Goal: Task Accomplishment & Management: Manage account settings

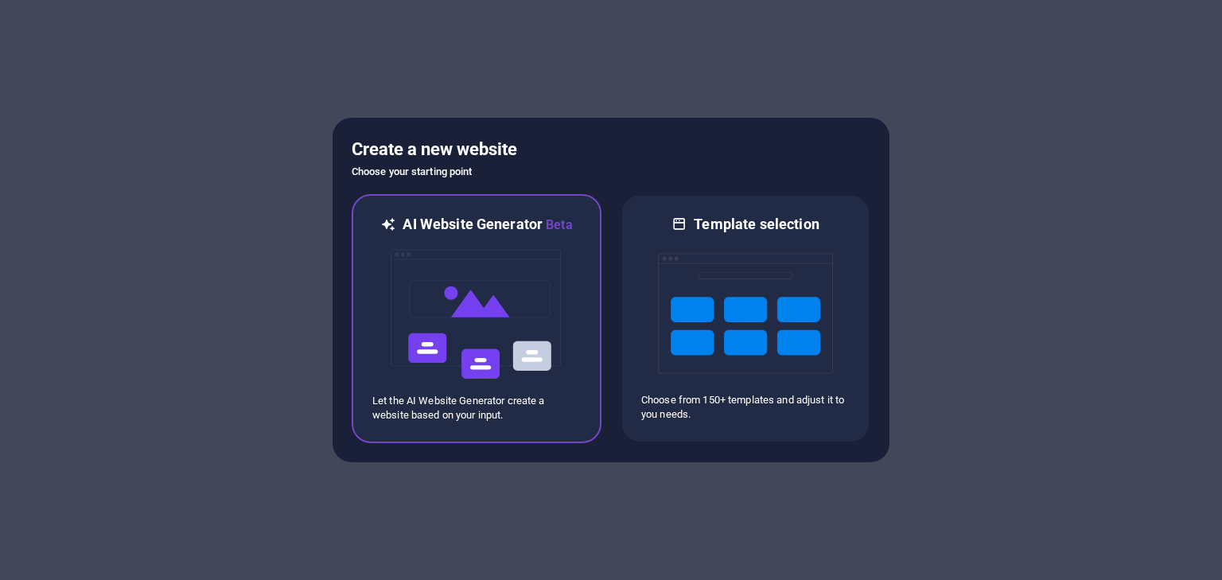
click at [507, 355] on img at bounding box center [476, 314] width 175 height 159
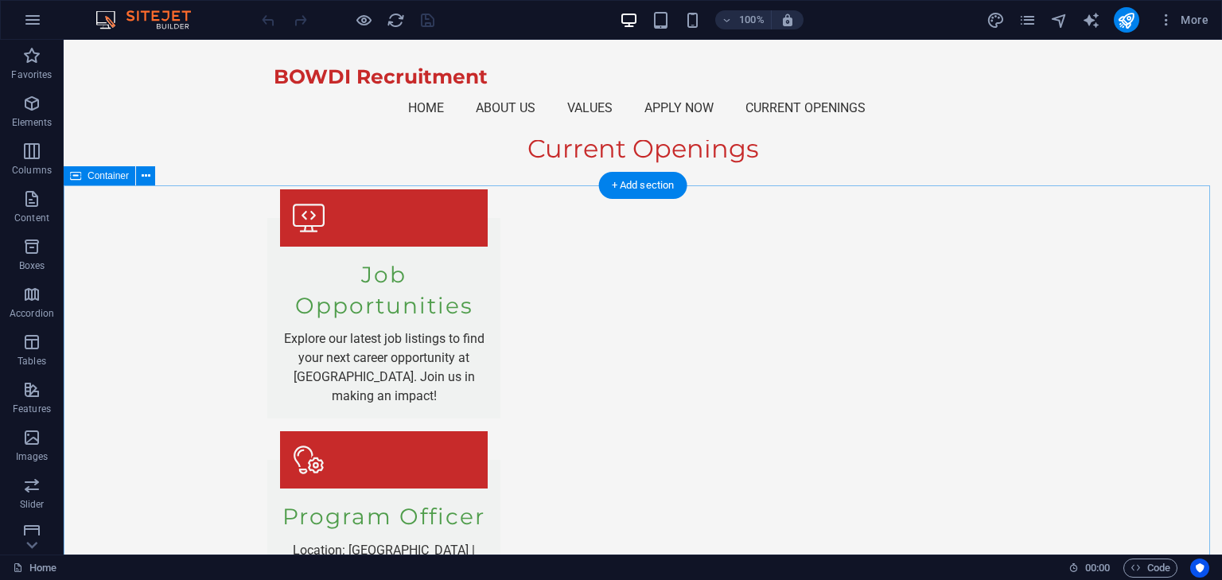
scroll to position [2150, 0]
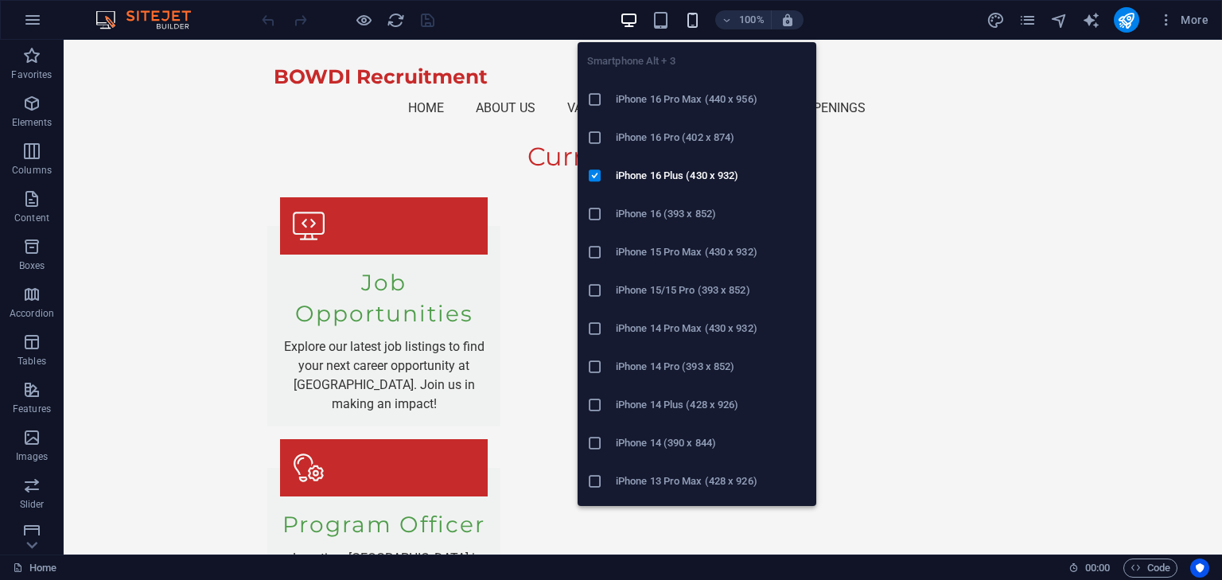
click at [698, 18] on icon "button" at bounding box center [693, 20] width 18 height 18
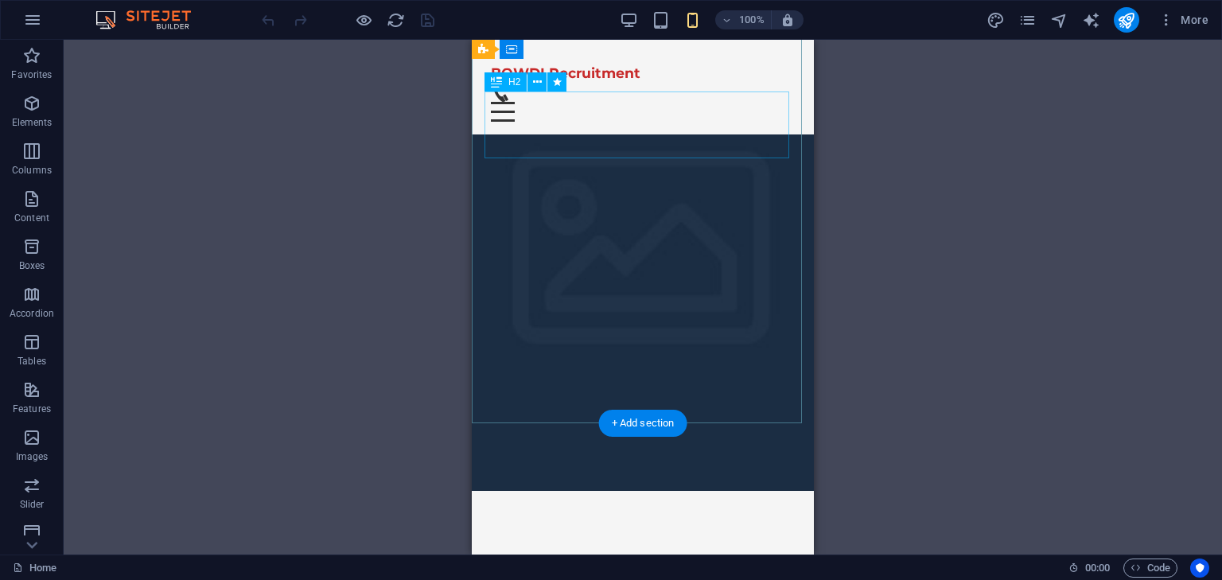
scroll to position [0, 0]
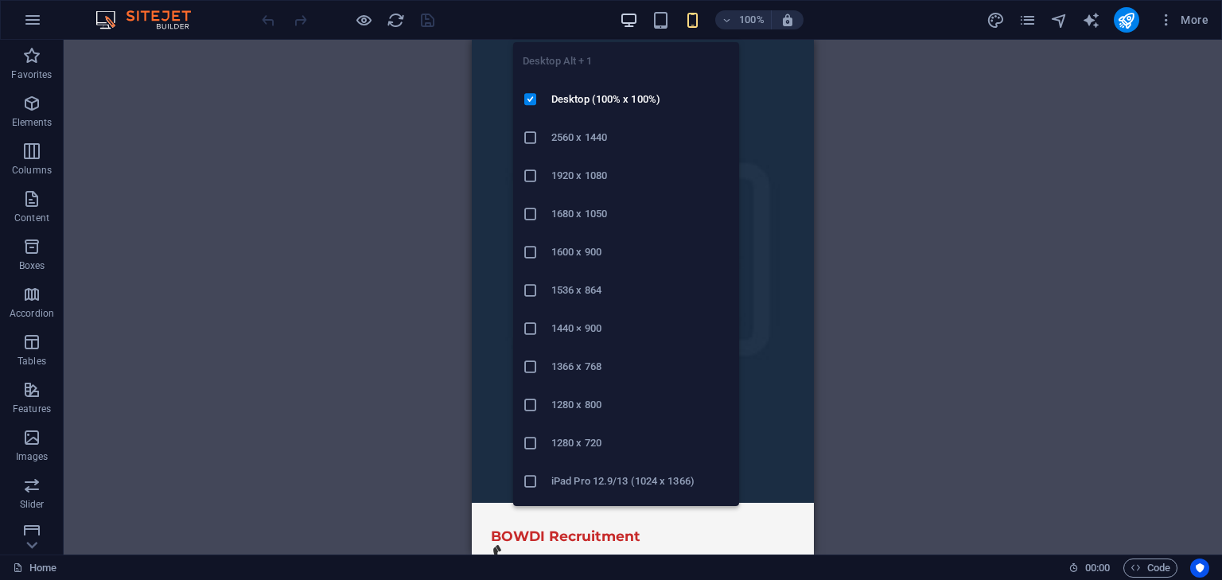
click at [629, 14] on icon "button" at bounding box center [629, 20] width 18 height 18
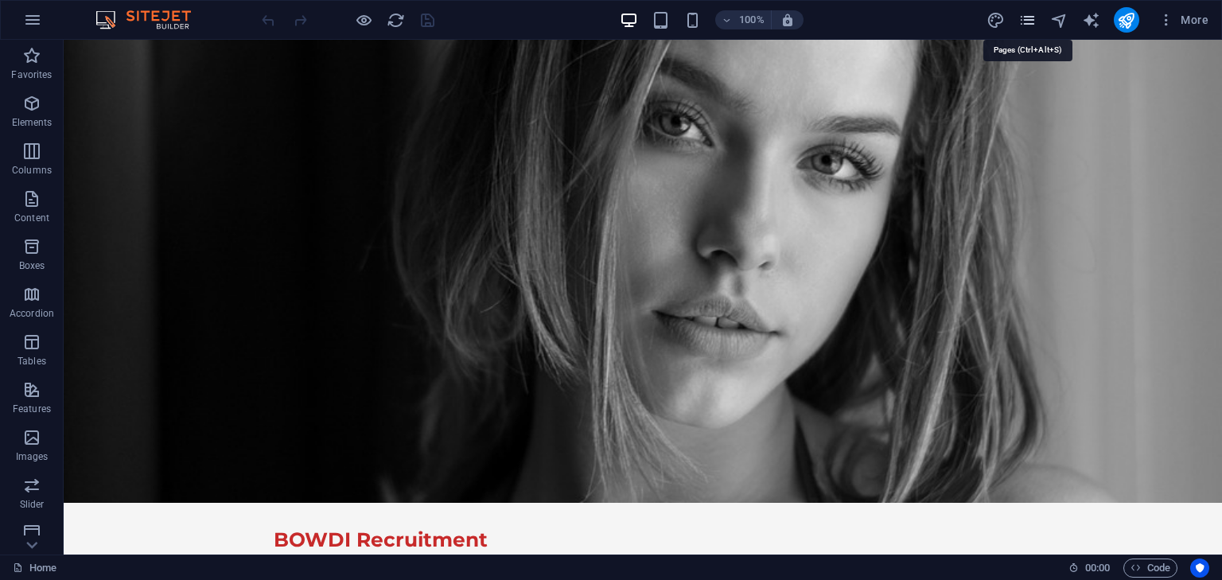
click at [1036, 21] on icon "pages" at bounding box center [1028, 20] width 18 height 18
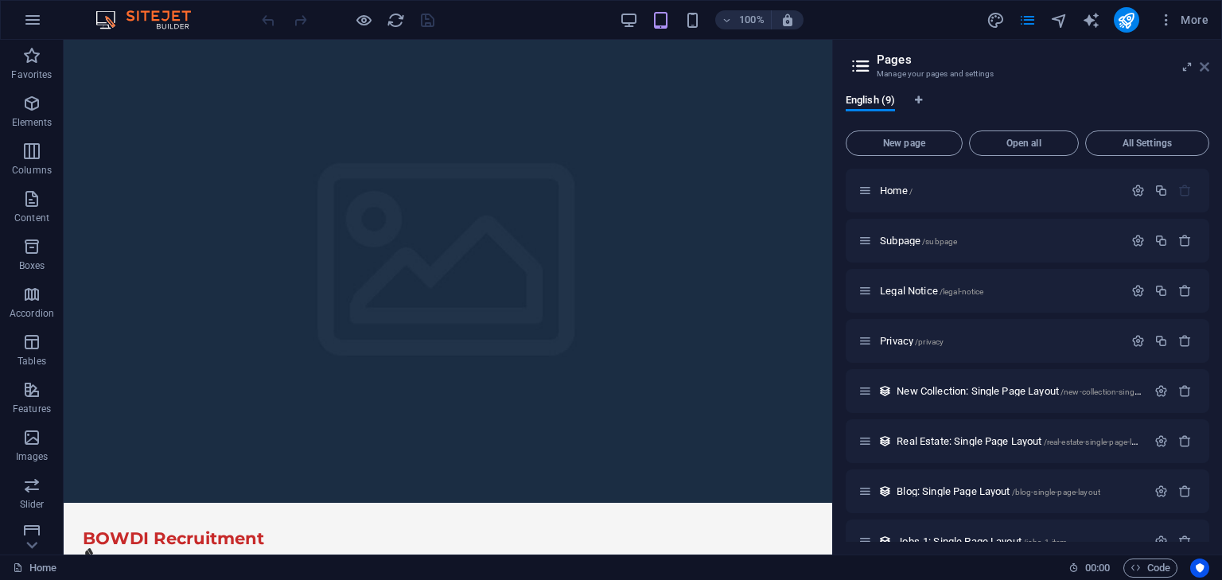
click at [1207, 68] on icon at bounding box center [1205, 66] width 10 height 13
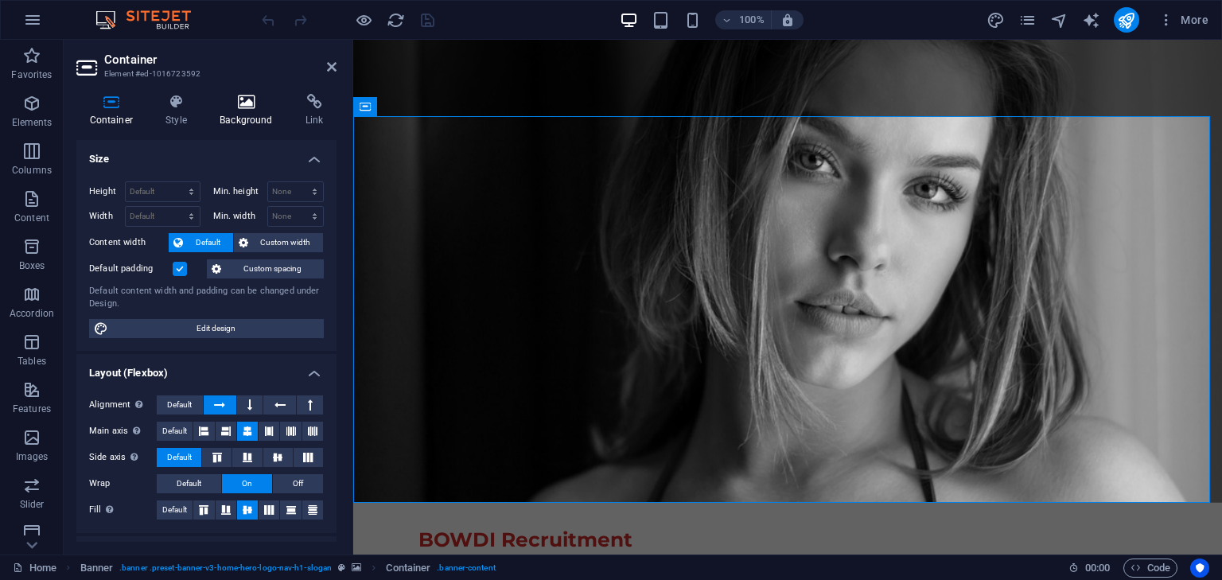
click at [253, 111] on h4 "Background" at bounding box center [250, 110] width 86 height 33
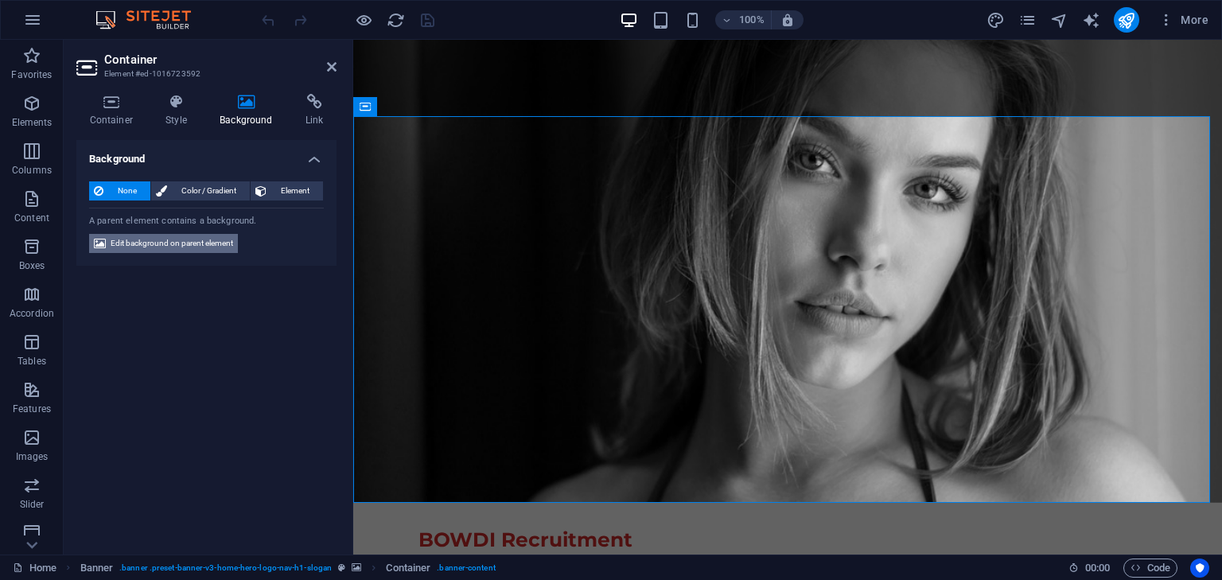
click at [162, 244] on span "Edit background on parent element" at bounding box center [172, 243] width 123 height 19
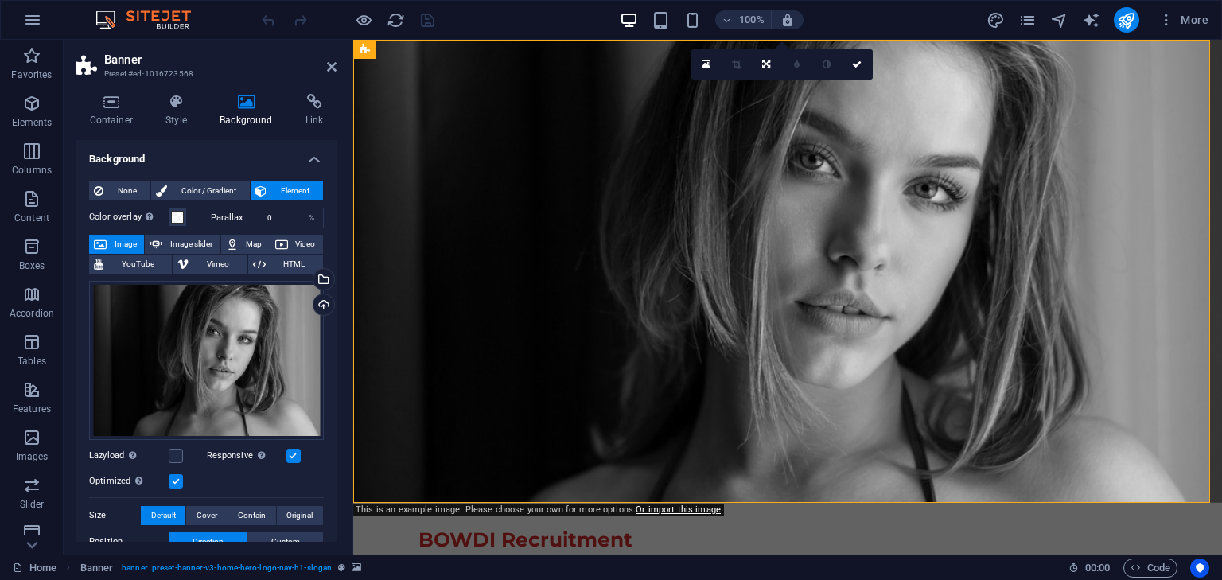
click at [243, 104] on icon at bounding box center [247, 102] width 80 height 16
click at [115, 105] on icon at bounding box center [111, 102] width 70 height 16
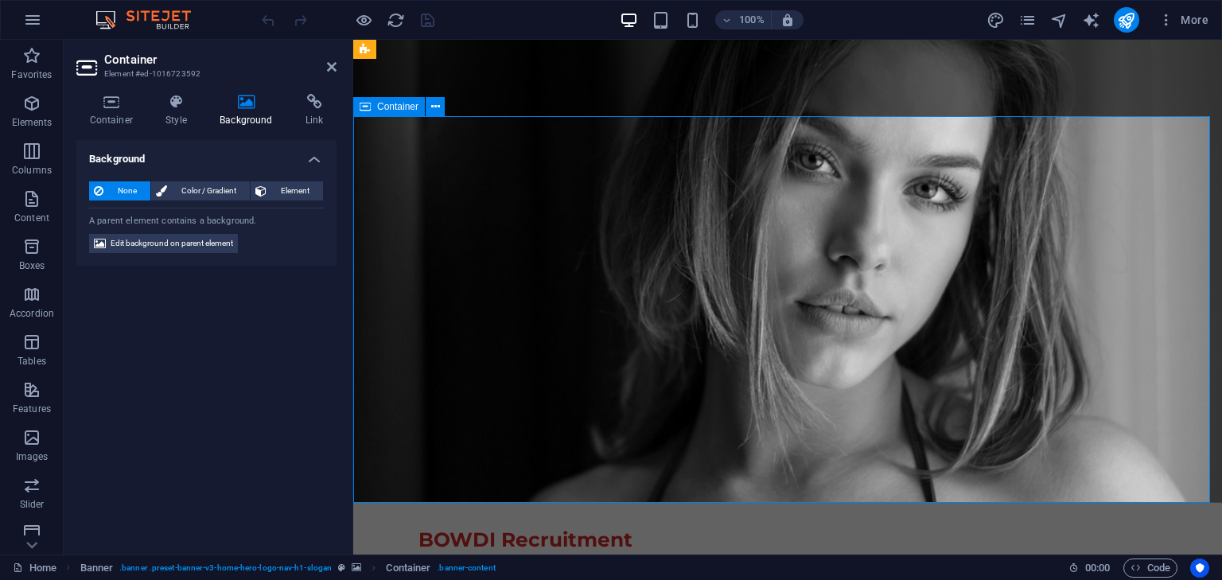
drag, startPoint x: 546, startPoint y: 171, endPoint x: 775, endPoint y: 142, distance: 231.0
click at [364, 49] on icon at bounding box center [365, 49] width 10 height 19
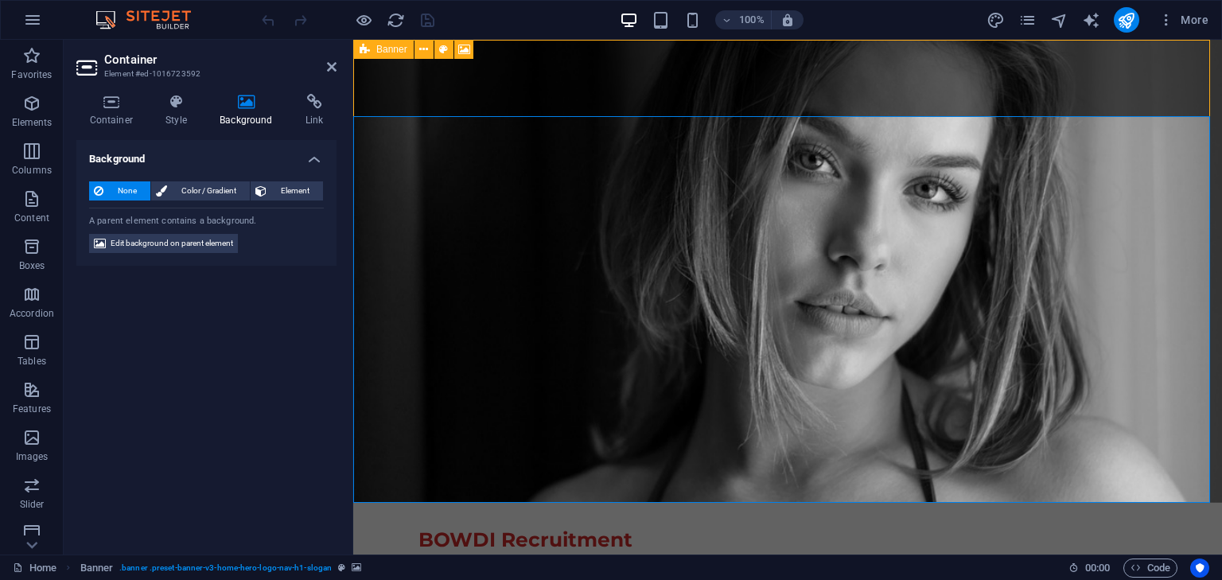
click at [364, 49] on icon at bounding box center [365, 49] width 10 height 19
select select "vh"
select select "header"
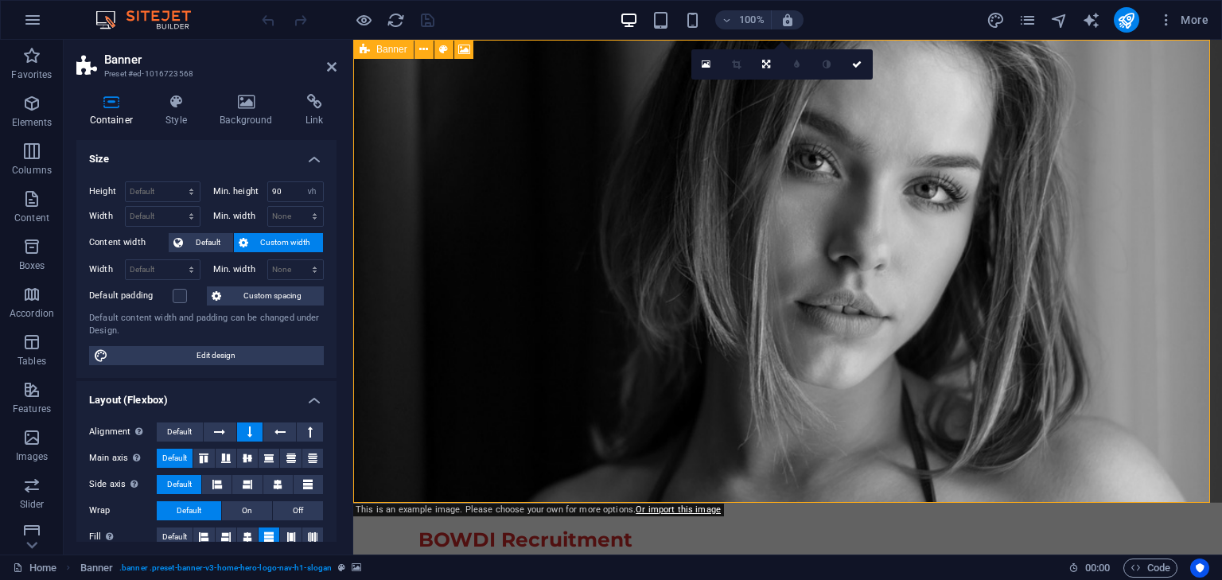
click at [366, 49] on icon at bounding box center [365, 49] width 10 height 19
click at [242, 103] on icon at bounding box center [247, 102] width 80 height 16
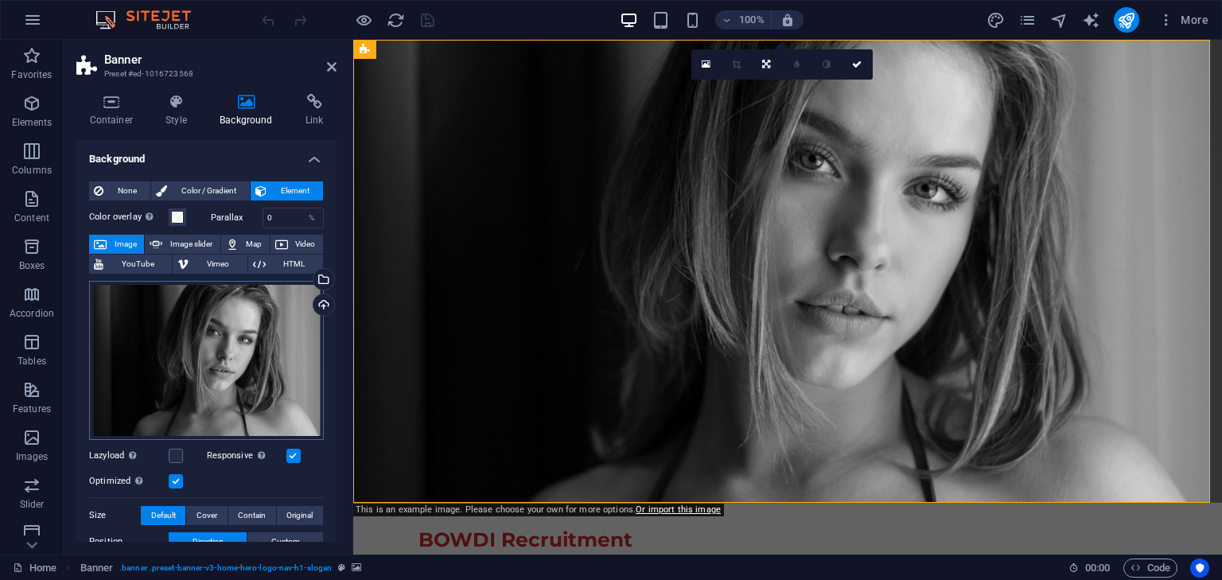
click at [230, 342] on div "Drag files here, click to choose files or select files from Files or our free s…" at bounding box center [206, 360] width 235 height 159
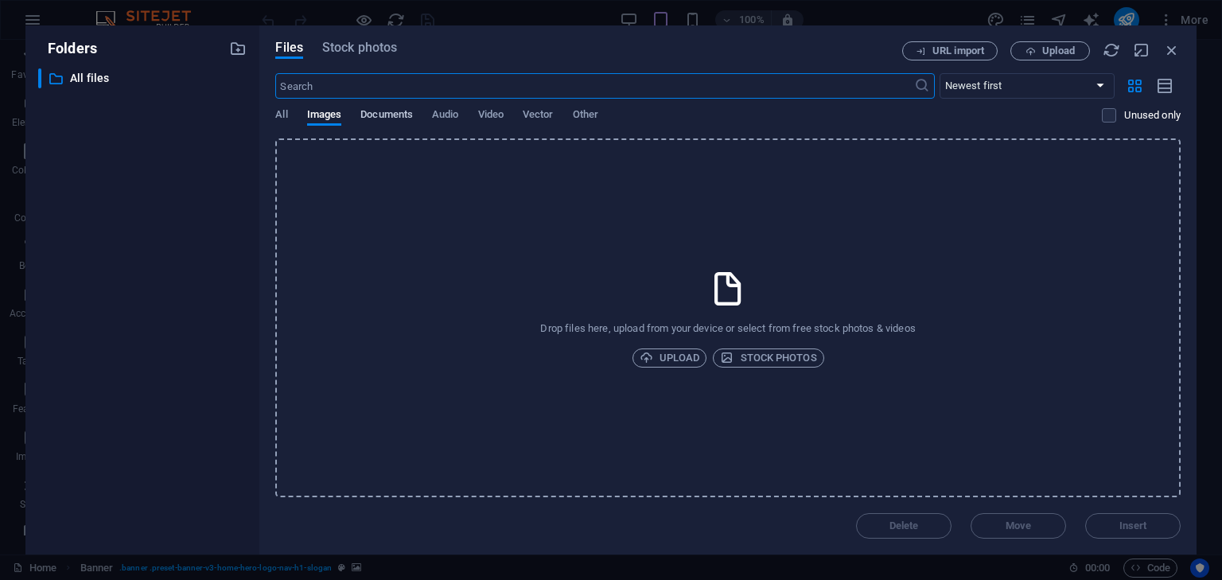
click at [403, 112] on span "Documents" at bounding box center [386, 116] width 53 height 22
click at [531, 115] on span "Vector" at bounding box center [538, 116] width 31 height 22
click at [603, 120] on div "All Images Documents Audio Video Vector Other" at bounding box center [688, 123] width 827 height 30
click at [581, 122] on span "Other" at bounding box center [585, 116] width 25 height 22
click at [325, 116] on span "Images" at bounding box center [324, 116] width 35 height 22
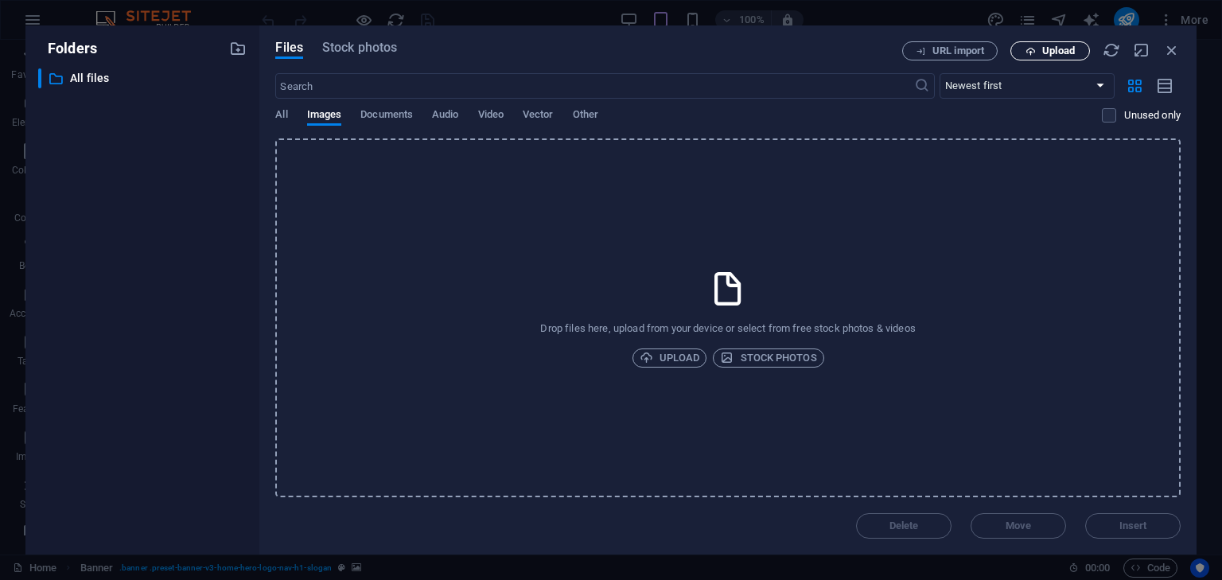
click at [1055, 54] on span "Upload" at bounding box center [1058, 51] width 33 height 10
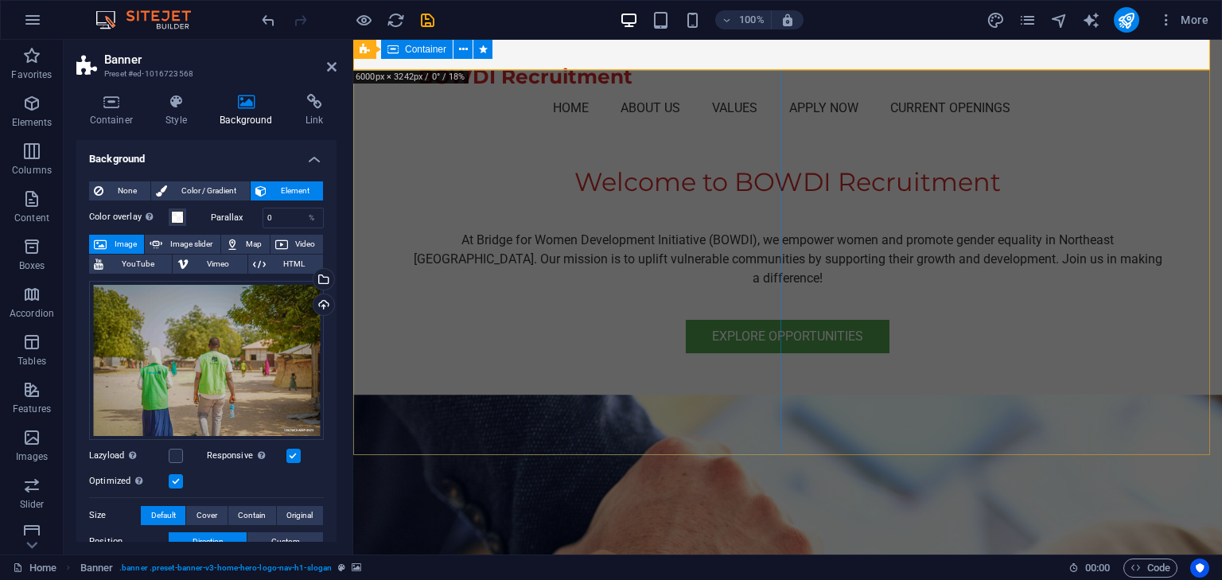
scroll to position [398, 0]
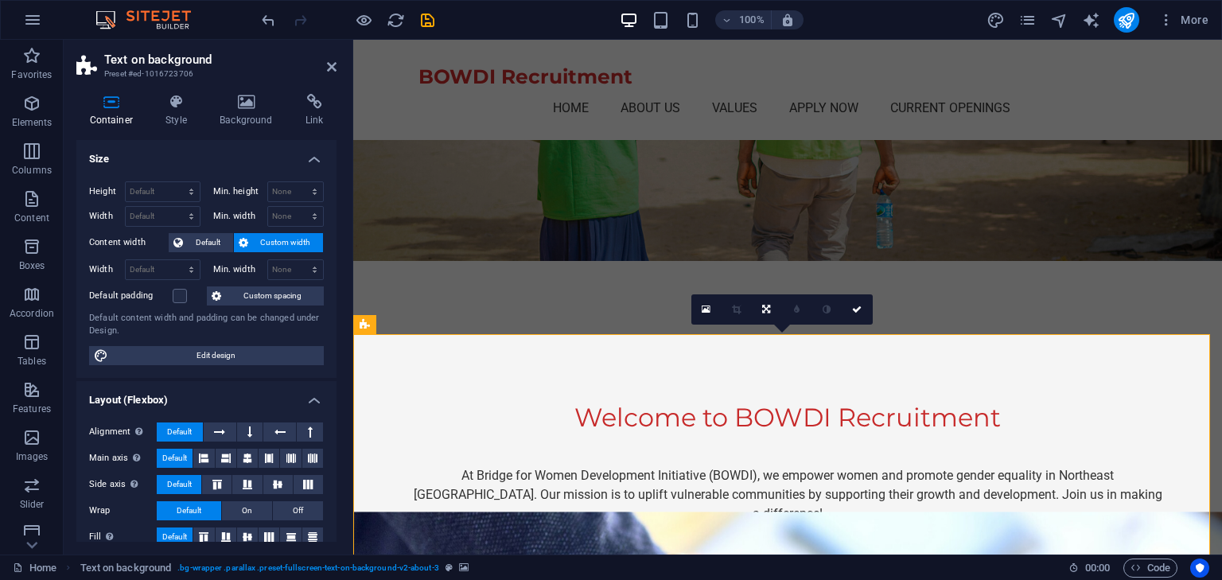
scroll to position [318, 0]
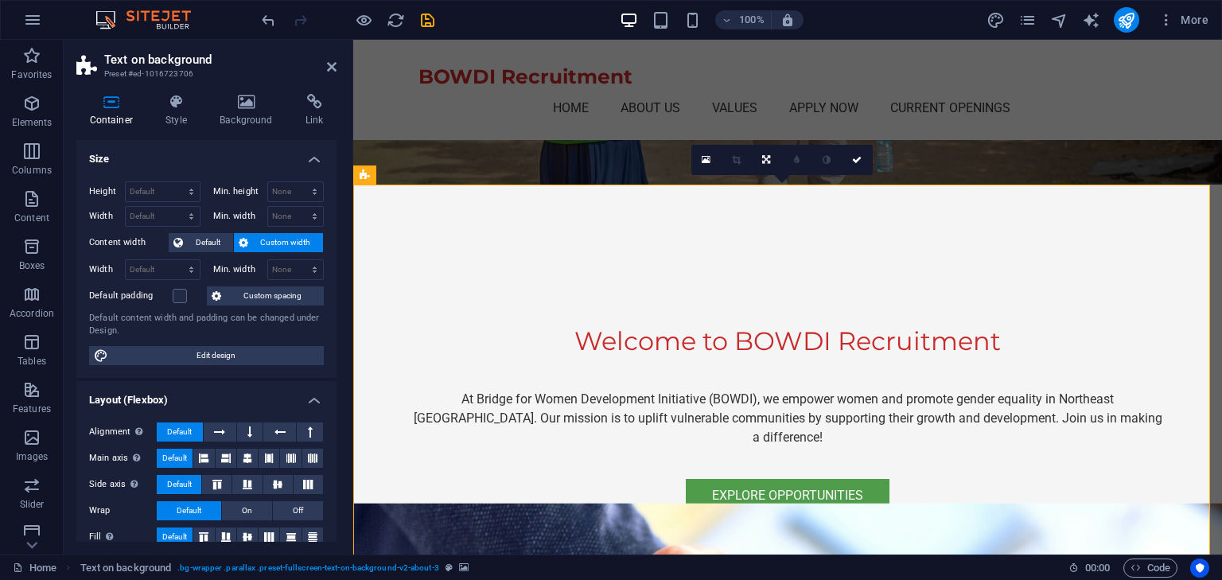
click at [248, 111] on h4 "Background" at bounding box center [250, 110] width 86 height 33
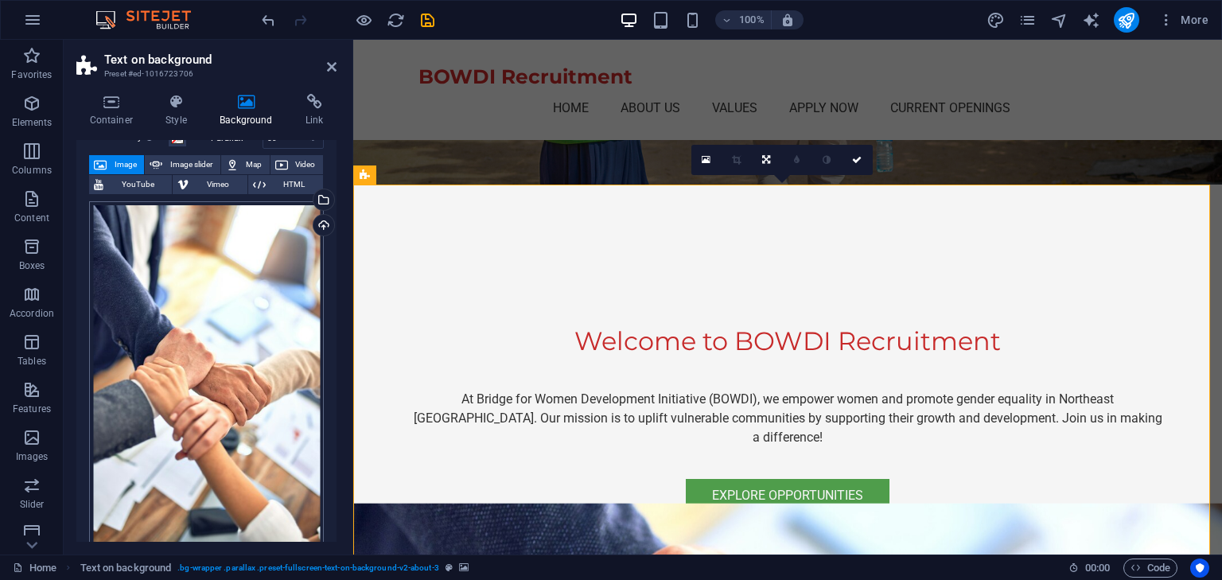
scroll to position [159, 0]
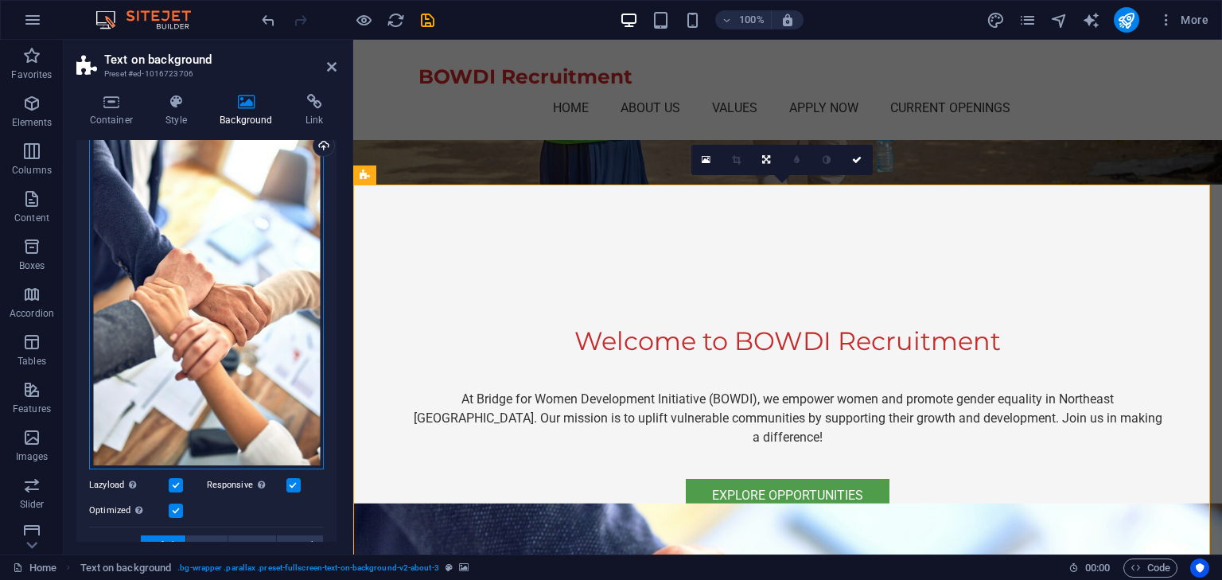
click at [228, 333] on div "Drag files here, click to choose files or select files from Files or our free s…" at bounding box center [206, 296] width 235 height 349
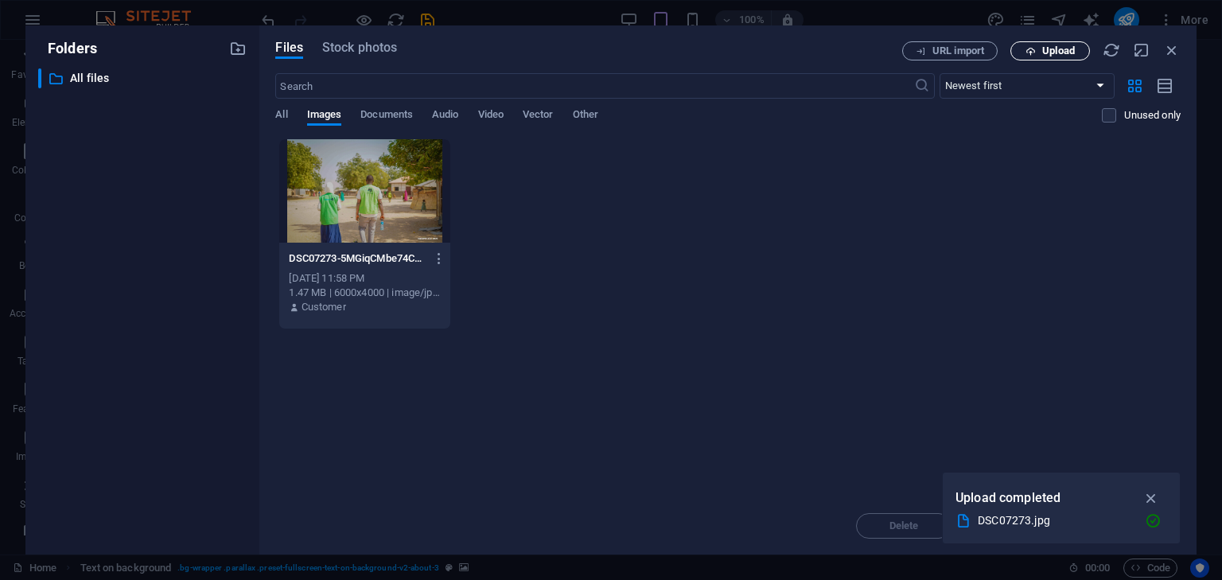
click at [1059, 57] on button "Upload" at bounding box center [1051, 50] width 80 height 19
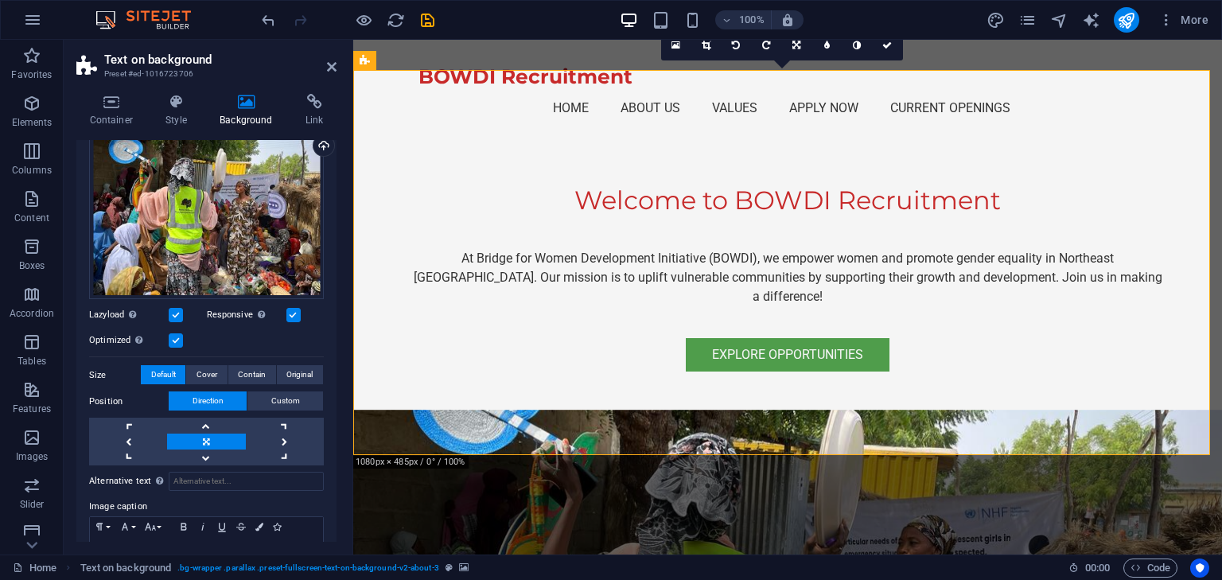
scroll to position [398, 0]
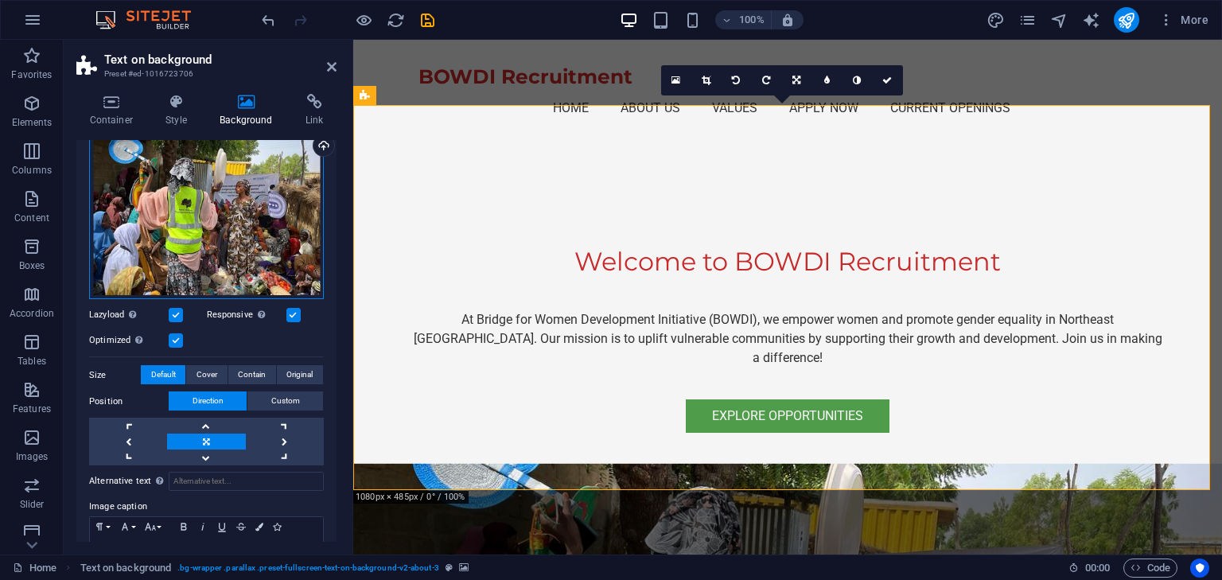
click at [197, 194] on div "Drag files here, click to choose files or select files from Files or our free s…" at bounding box center [206, 211] width 235 height 178
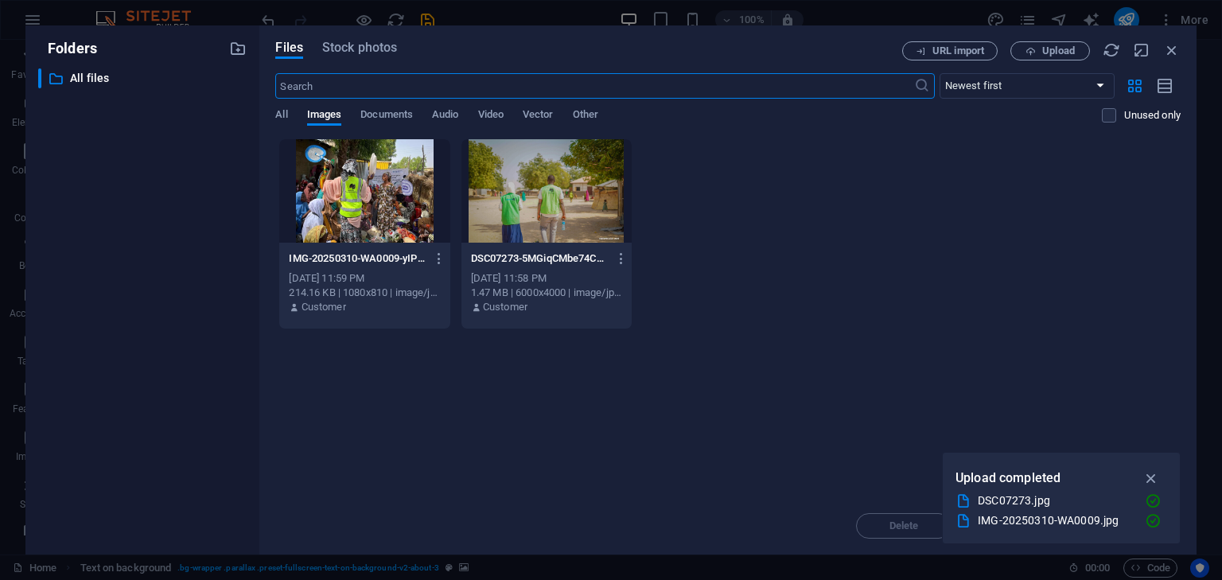
click at [197, 194] on div "​ All files All files" at bounding box center [142, 304] width 208 height 473
click at [1064, 47] on span "Upload" at bounding box center [1058, 51] width 33 height 10
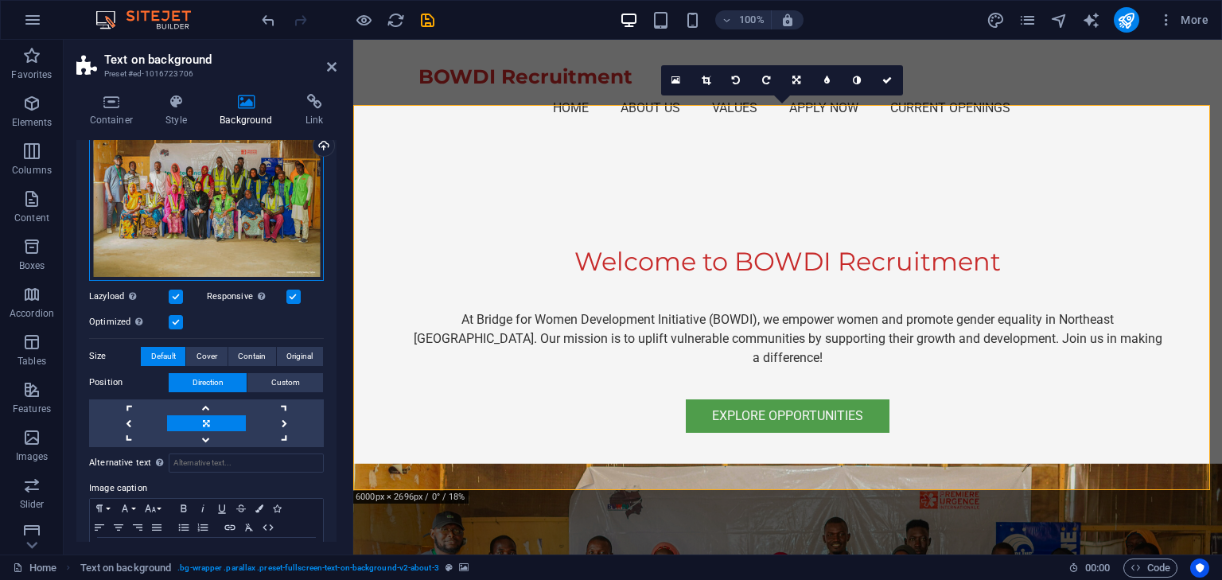
click at [177, 228] on div "Drag files here, click to choose files or select files from Files or our free s…" at bounding box center [206, 201] width 235 height 159
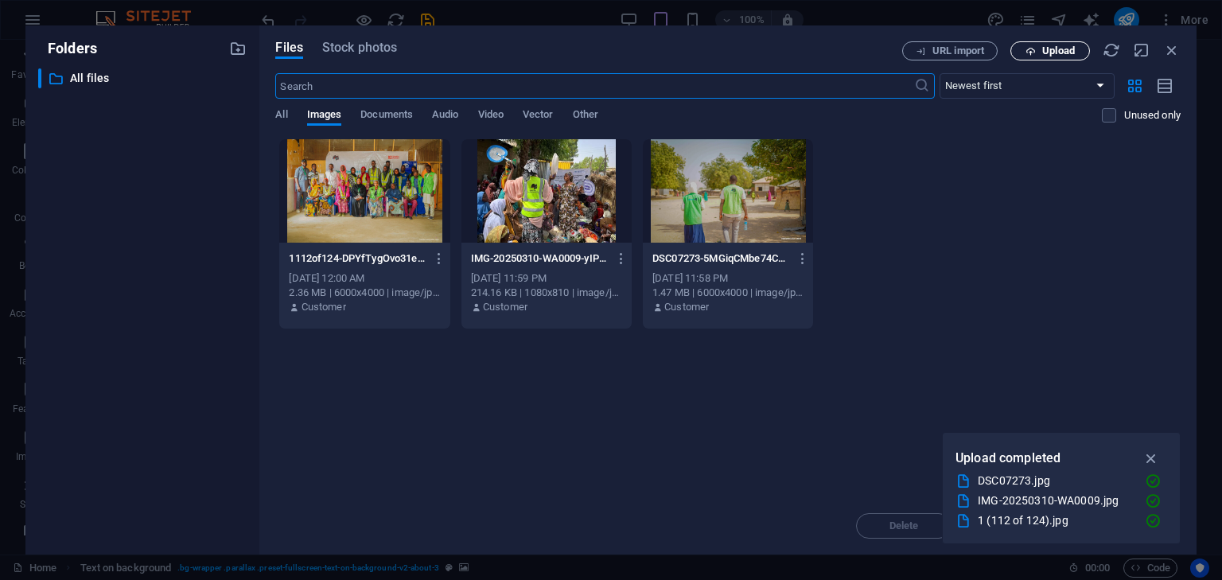
click at [1066, 54] on span "Upload" at bounding box center [1058, 51] width 33 height 10
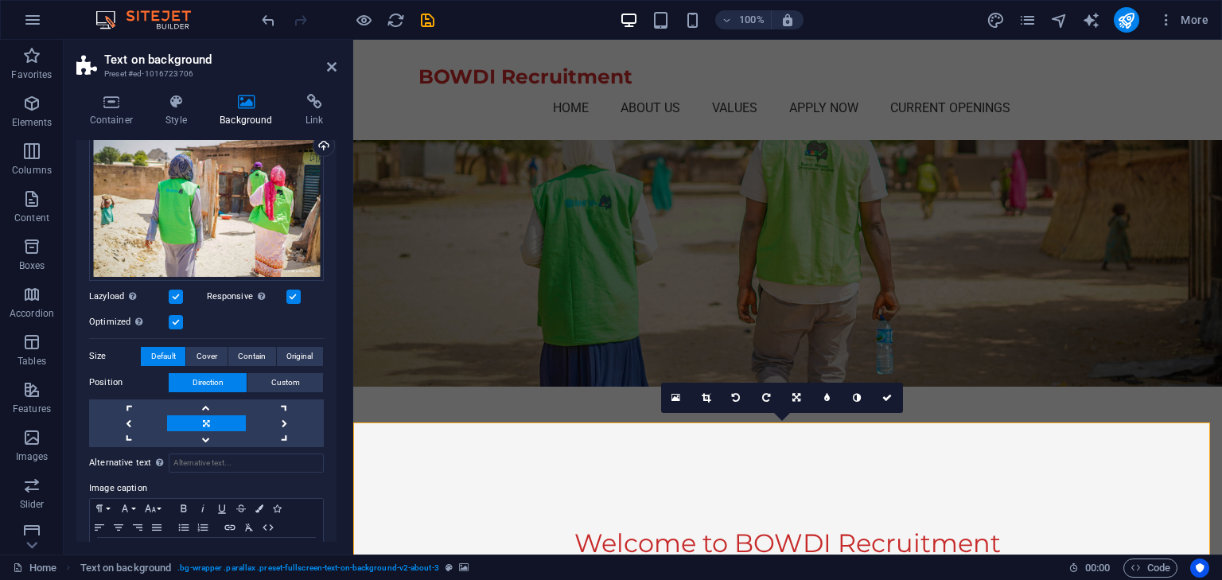
scroll to position [80, 0]
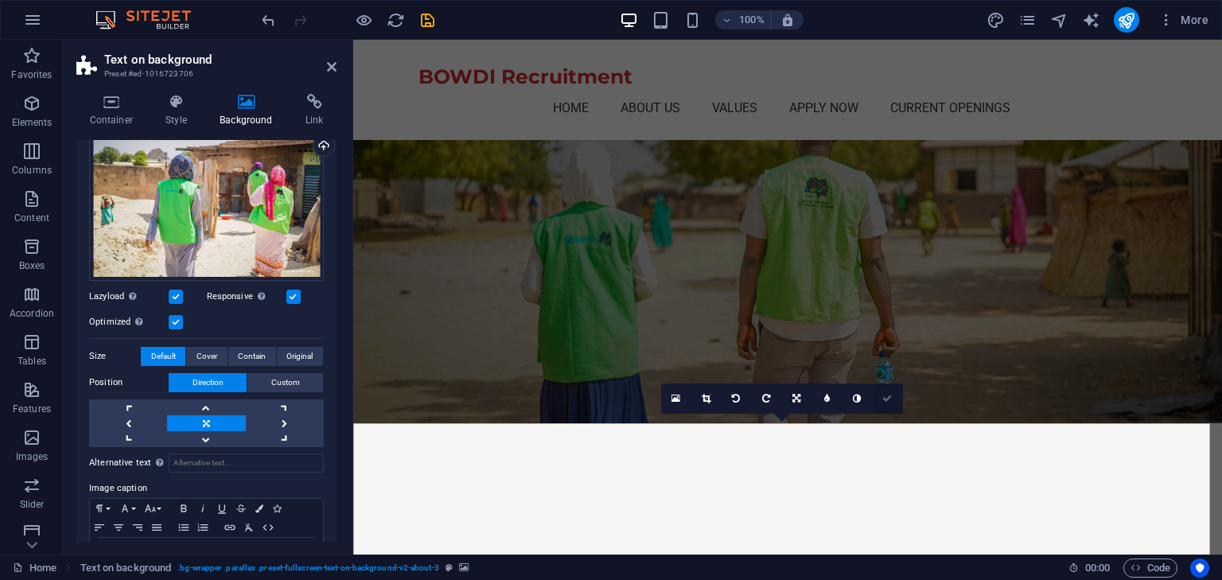
click at [889, 399] on icon at bounding box center [887, 399] width 10 height 10
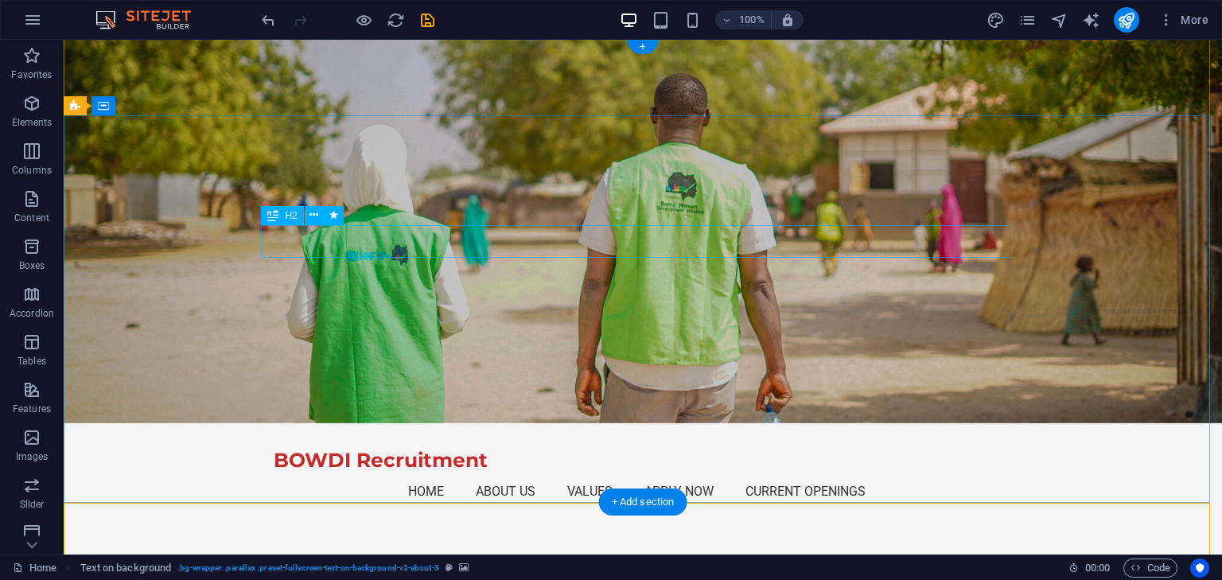
scroll to position [0, 0]
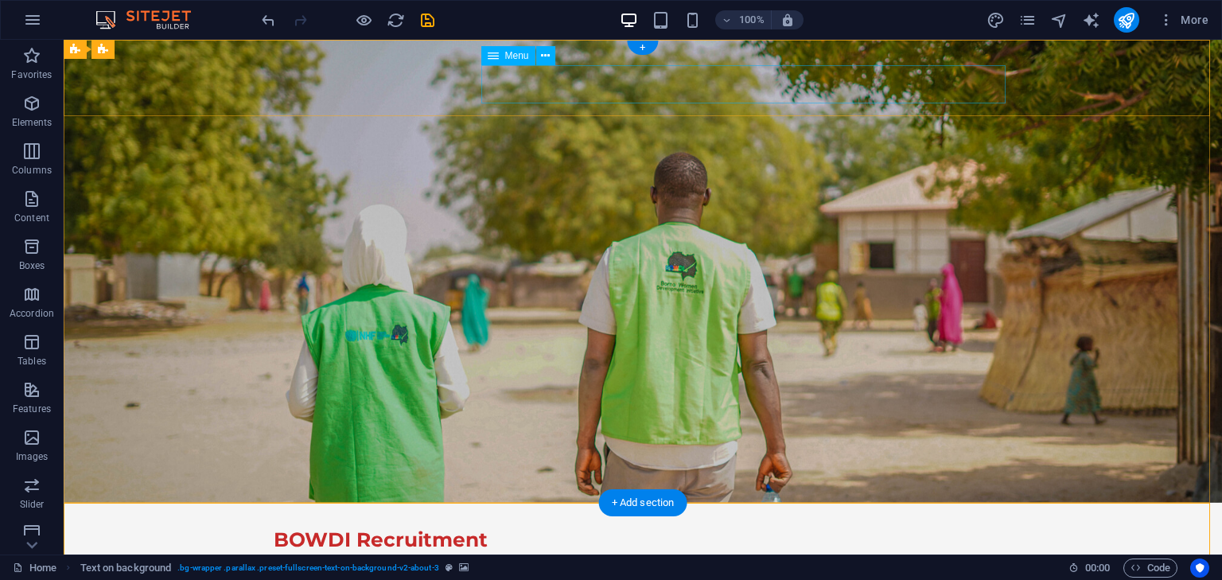
click at [600, 552] on nav "Home About Us Values Apply Now Current Openings" at bounding box center [643, 571] width 738 height 38
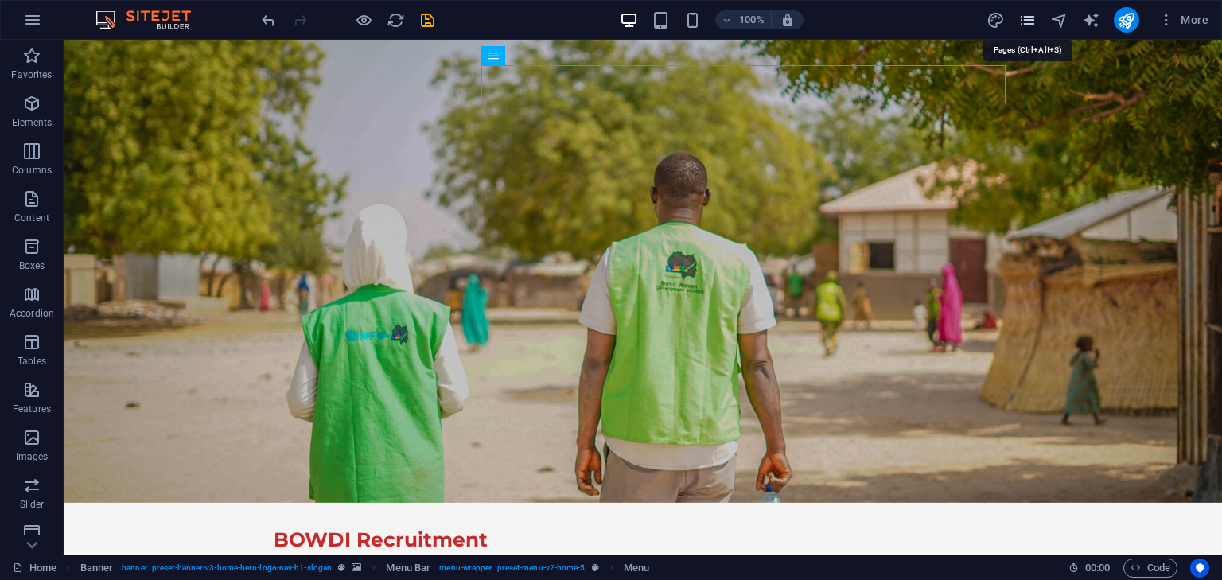
click at [1026, 22] on icon "pages" at bounding box center [1028, 20] width 18 height 18
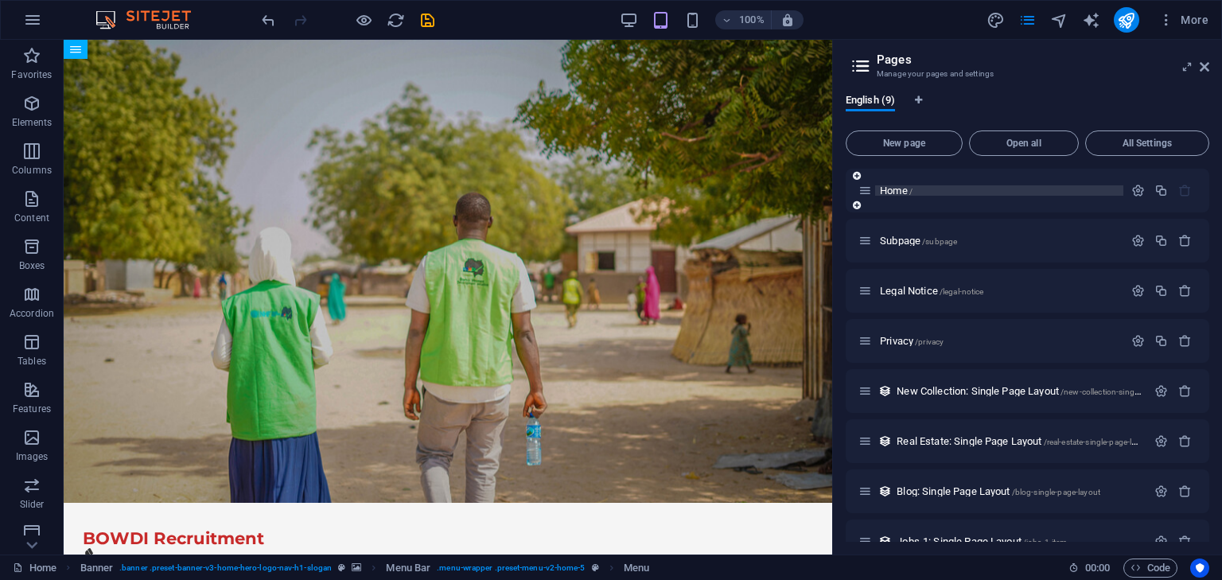
click at [928, 191] on p "Home /" at bounding box center [999, 190] width 239 height 10
click at [1011, 238] on p "Subpage /subpage" at bounding box center [999, 241] width 239 height 10
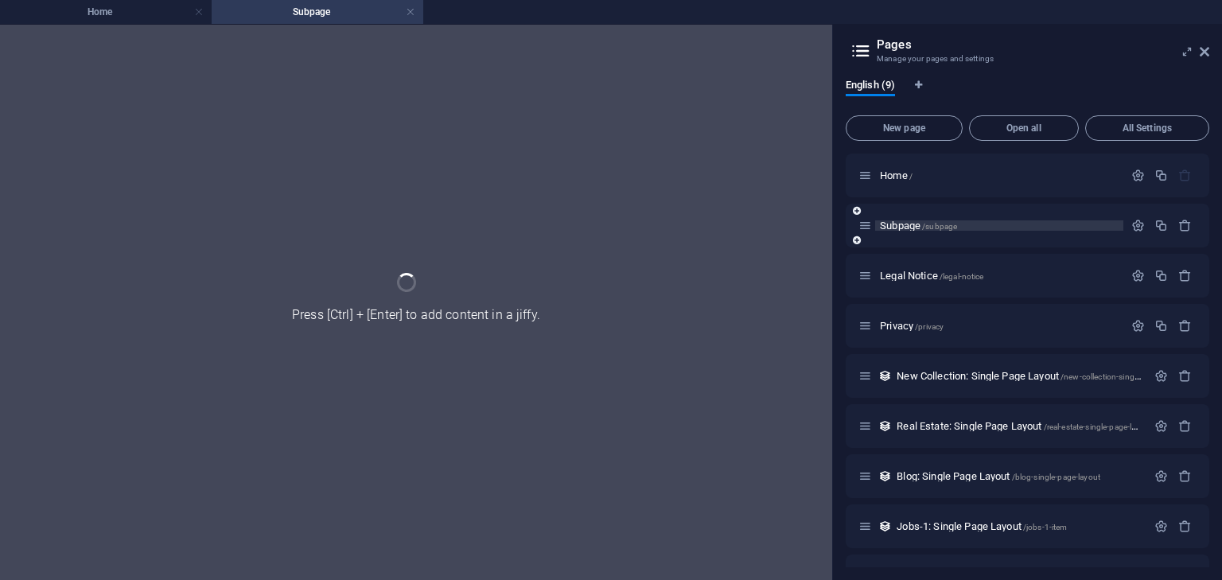
click at [1011, 238] on div "Subpage /subpage" at bounding box center [1028, 226] width 364 height 44
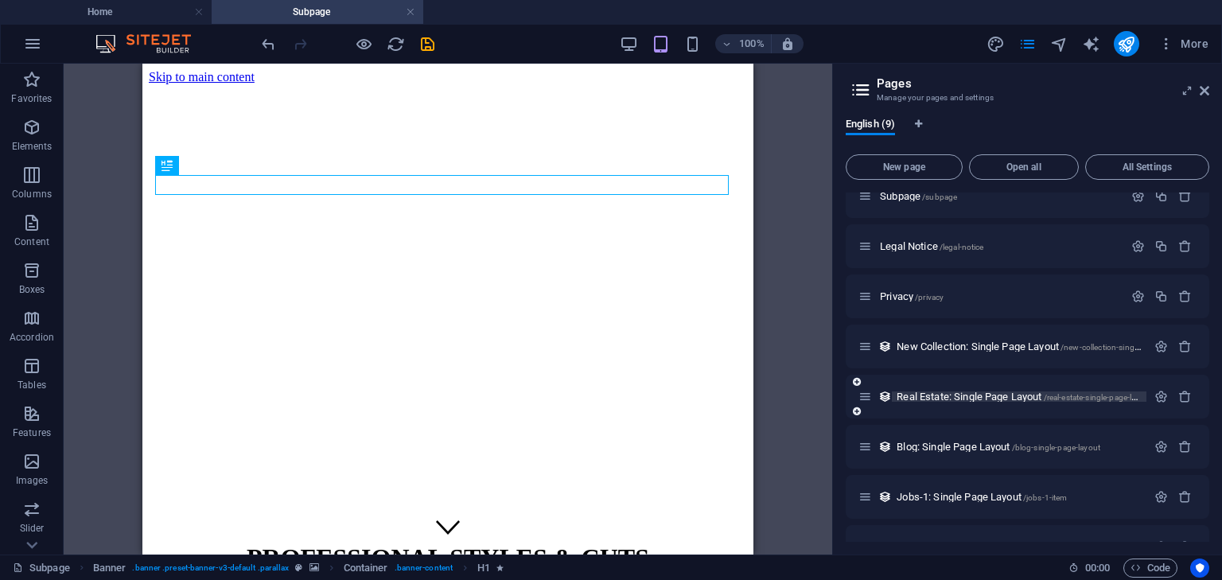
scroll to position [102, 0]
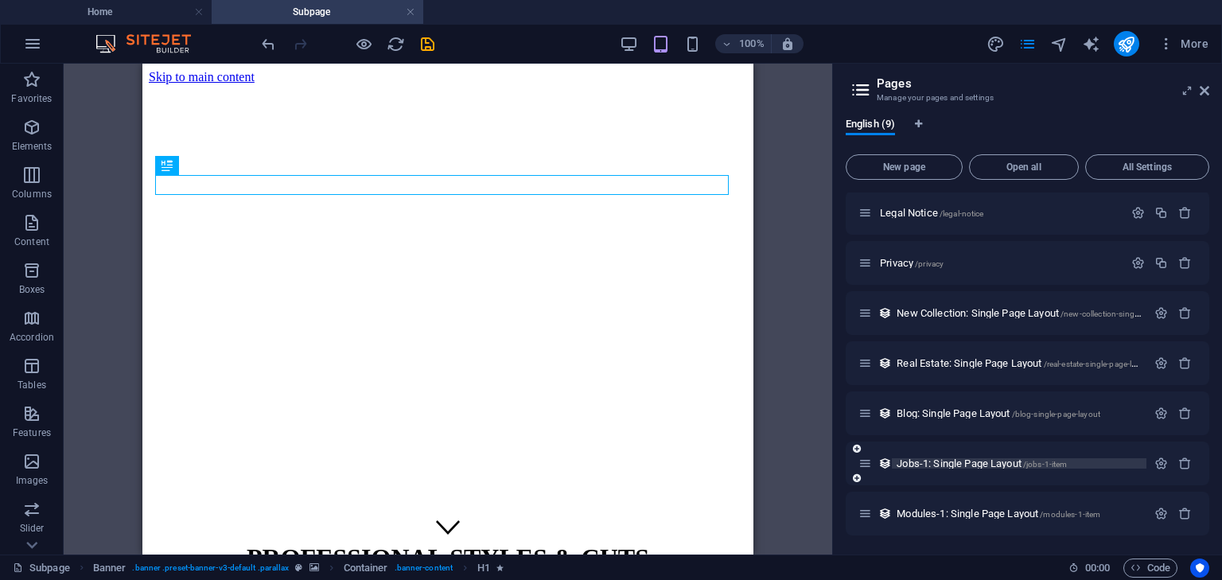
click at [1090, 463] on p "Jobs-1: Single Page Layout /jobs-1-item" at bounding box center [1019, 463] width 245 height 10
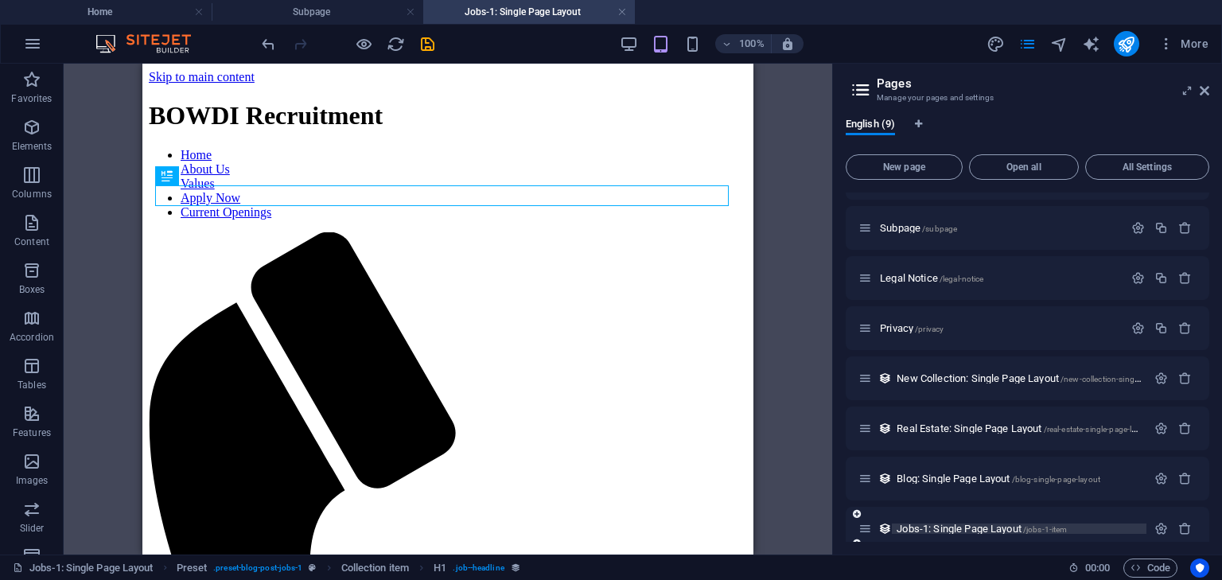
scroll to position [0, 0]
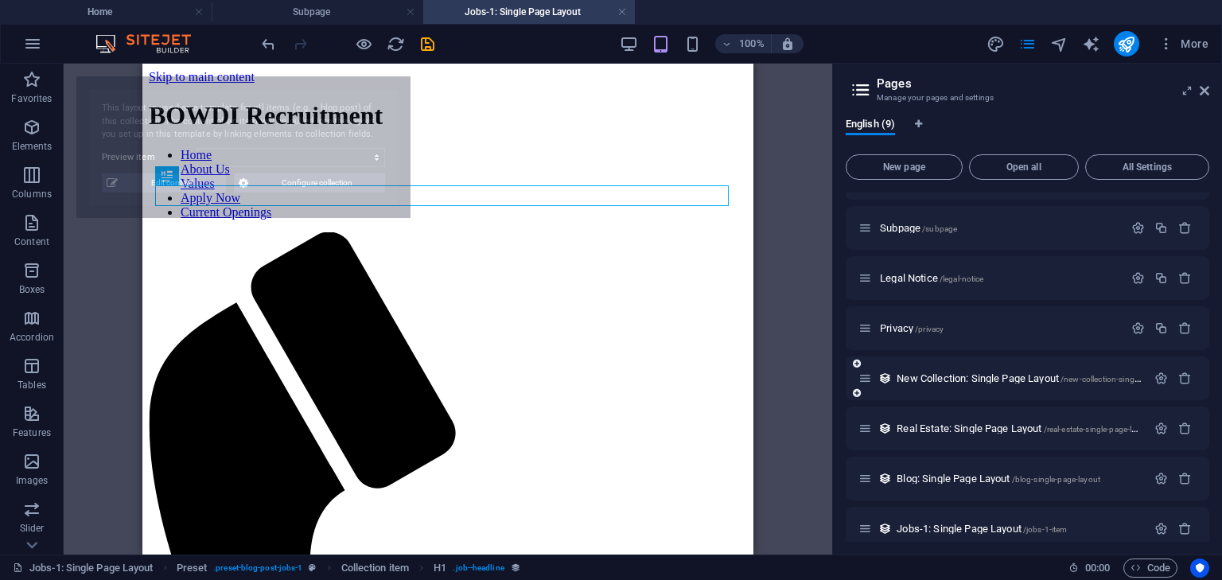
select select "68e2e5702290c350ca003d4f"
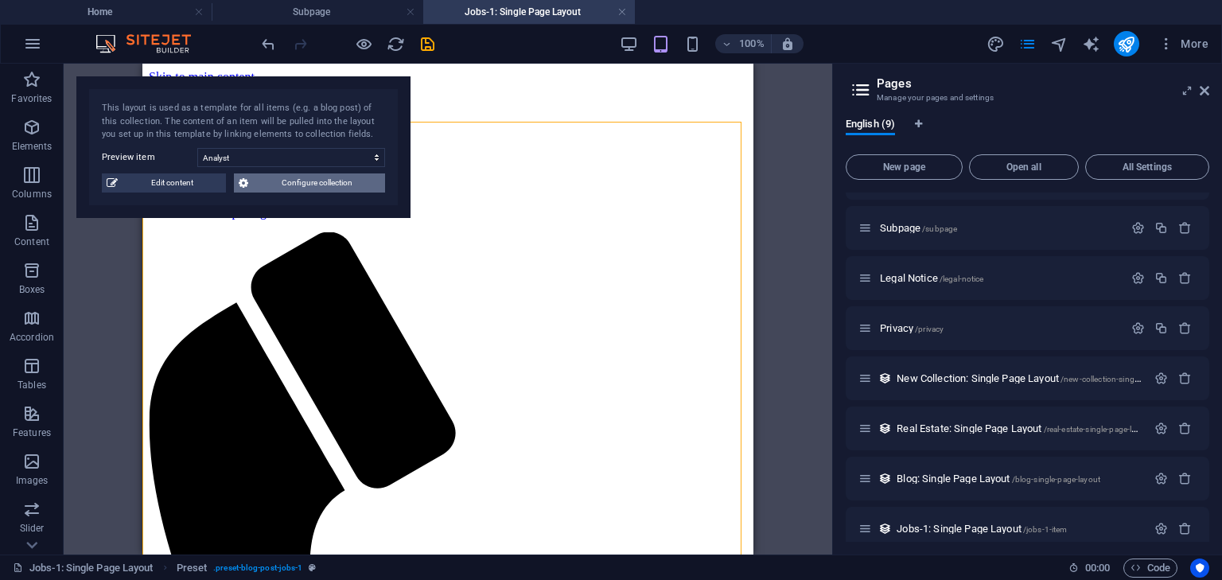
click at [311, 188] on span "Configure collection" at bounding box center [316, 182] width 127 height 19
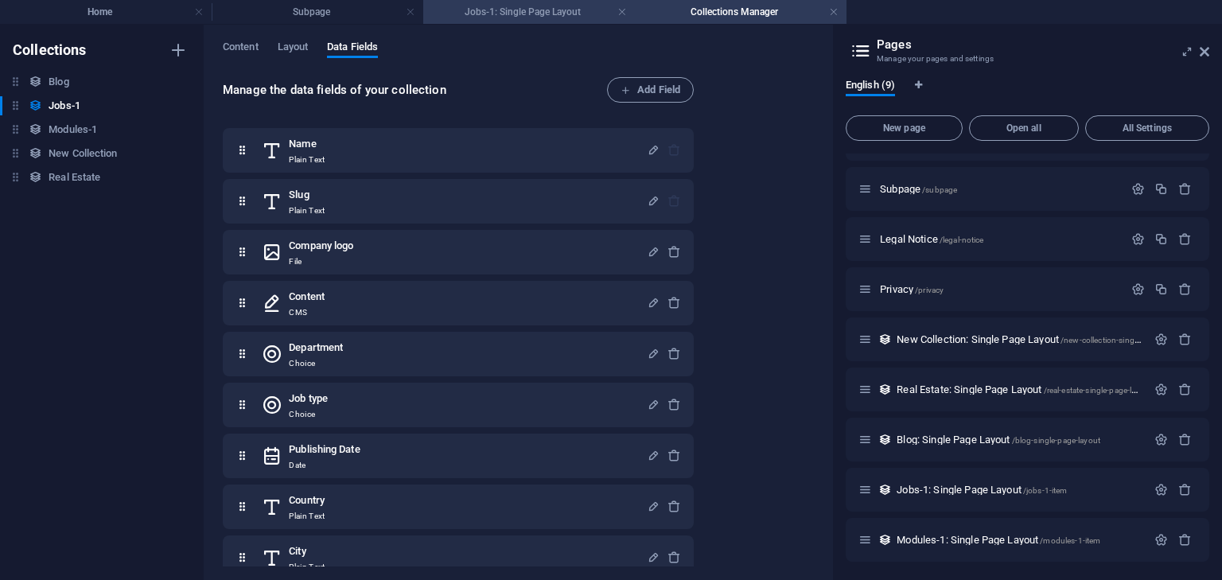
click at [558, 4] on h4 "Jobs-1: Single Page Layout" at bounding box center [529, 12] width 212 height 18
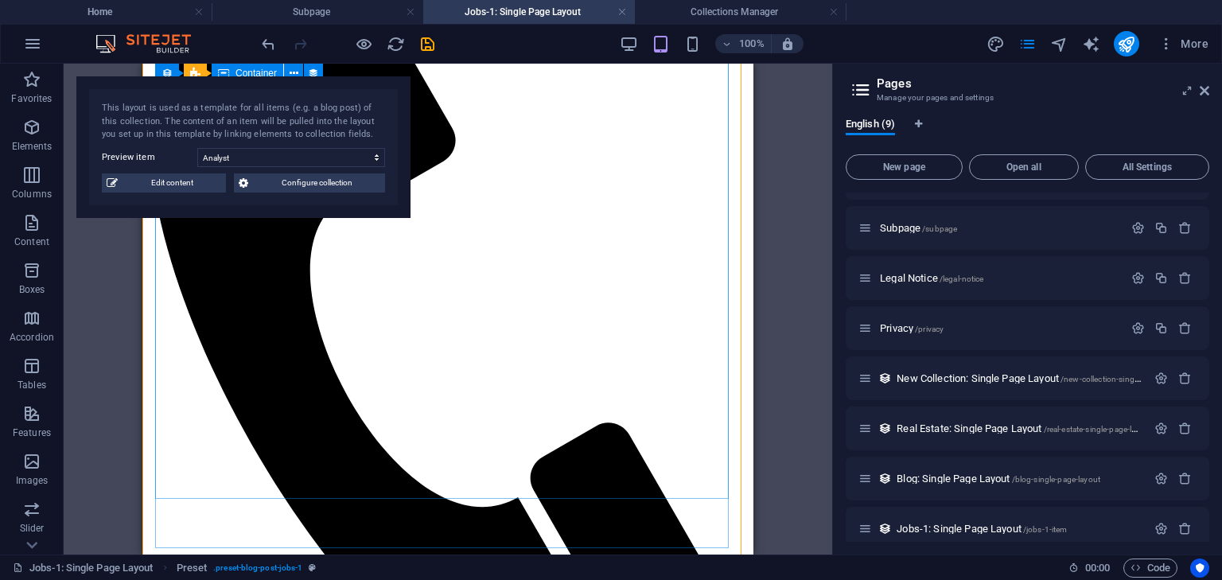
scroll to position [54, 0]
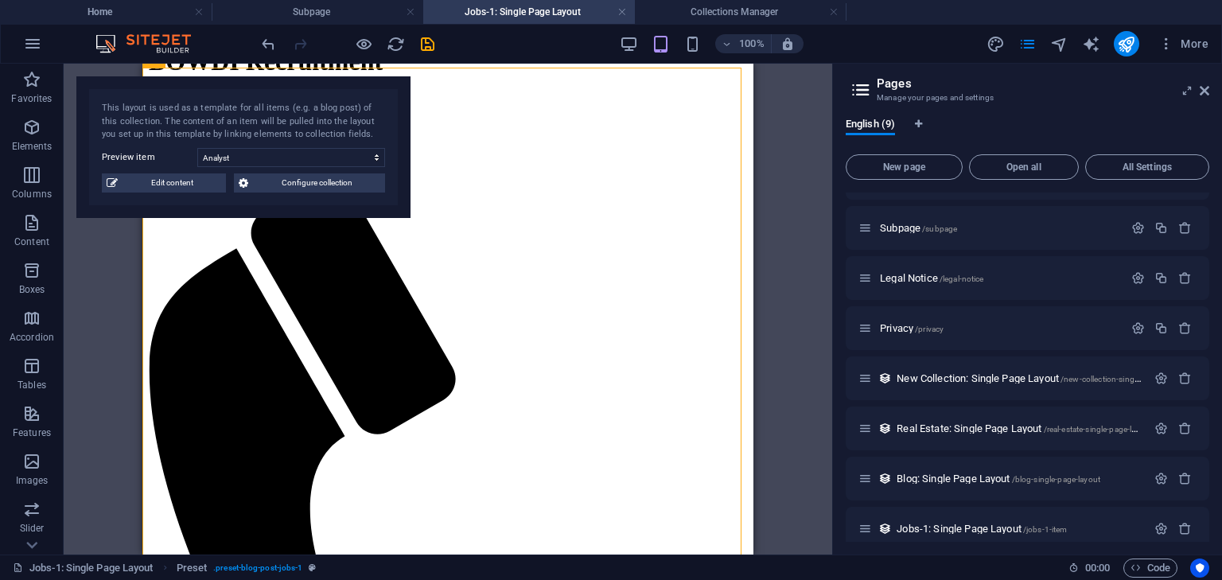
click at [640, 46] on div "100%" at bounding box center [712, 43] width 184 height 25
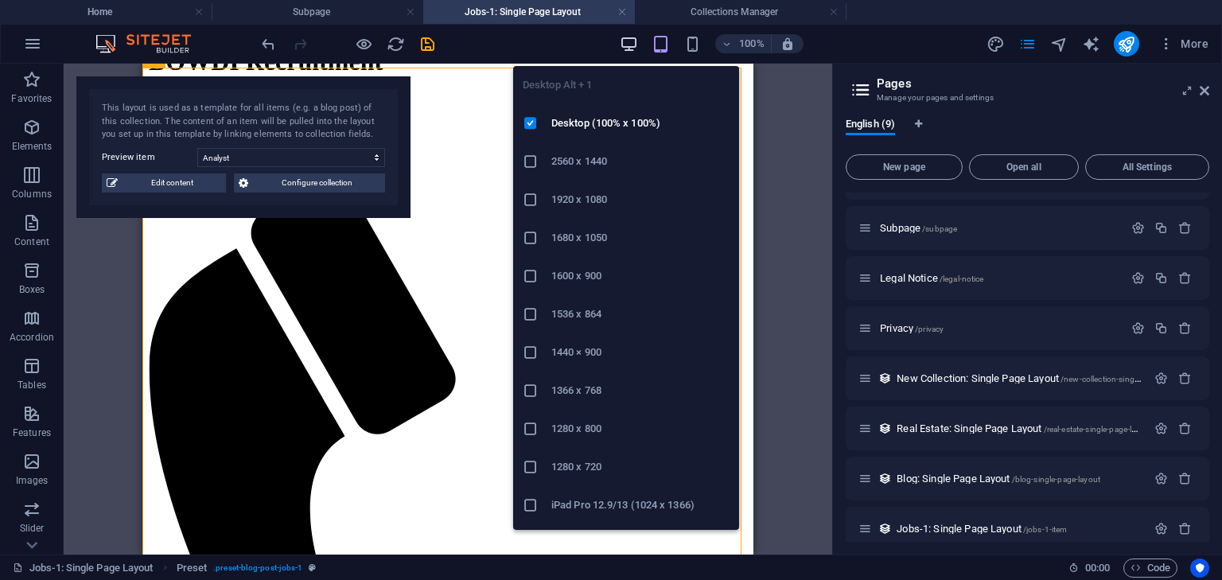
click at [636, 46] on icon "button" at bounding box center [629, 44] width 18 height 18
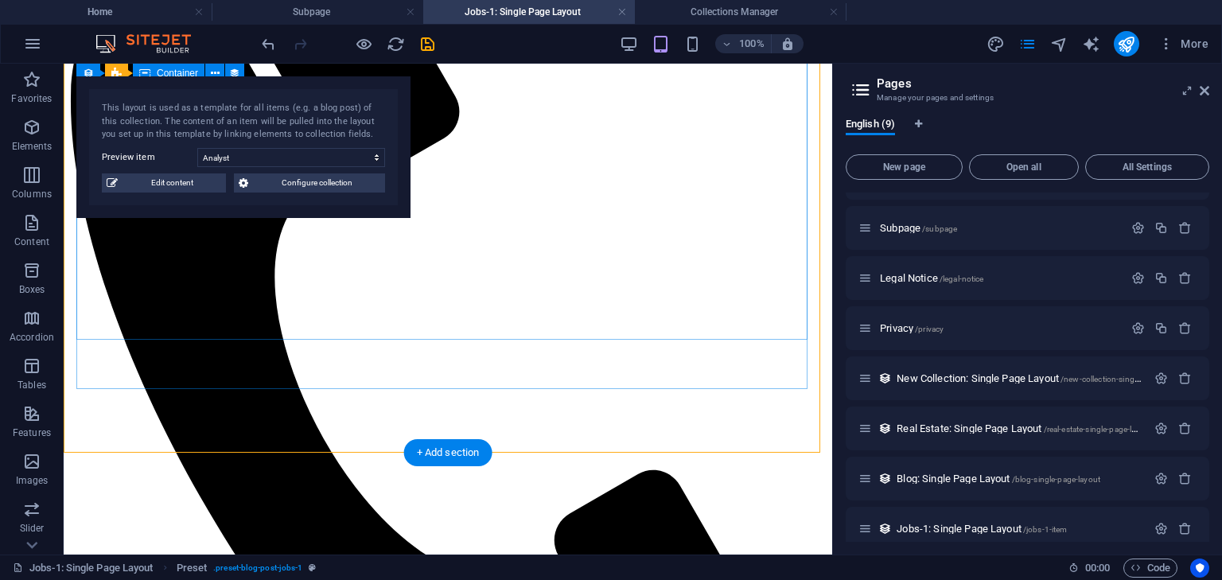
scroll to position [0, 0]
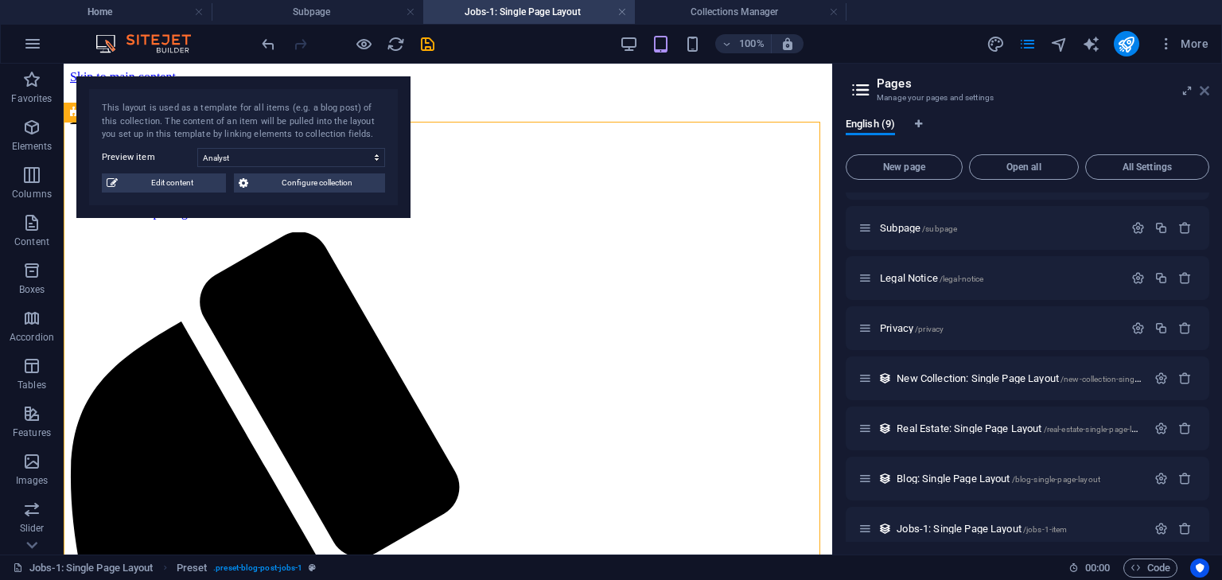
click at [1202, 92] on icon at bounding box center [1205, 90] width 10 height 13
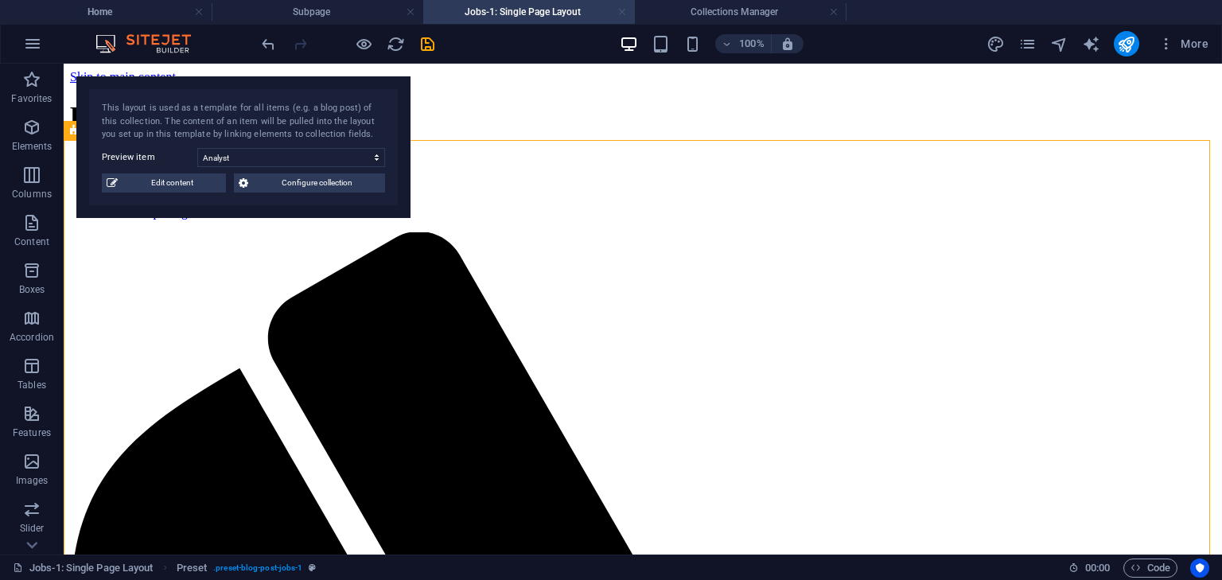
click at [621, 14] on link at bounding box center [622, 12] width 10 height 15
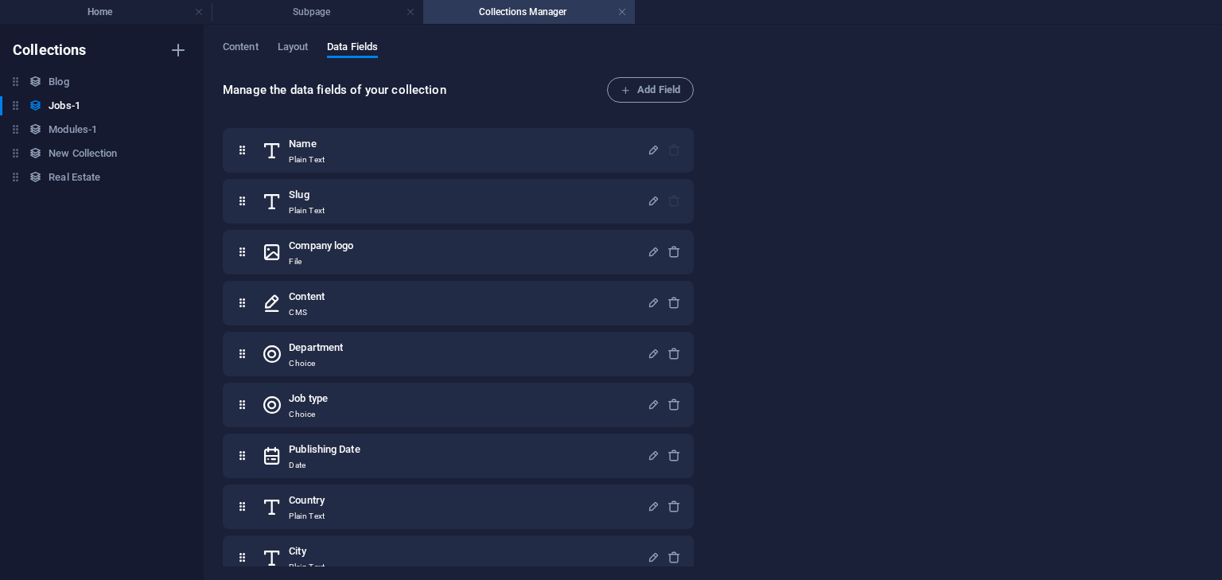
click at [629, 19] on h4 "Collections Manager" at bounding box center [529, 12] width 212 height 18
click at [620, 16] on link at bounding box center [622, 12] width 10 height 15
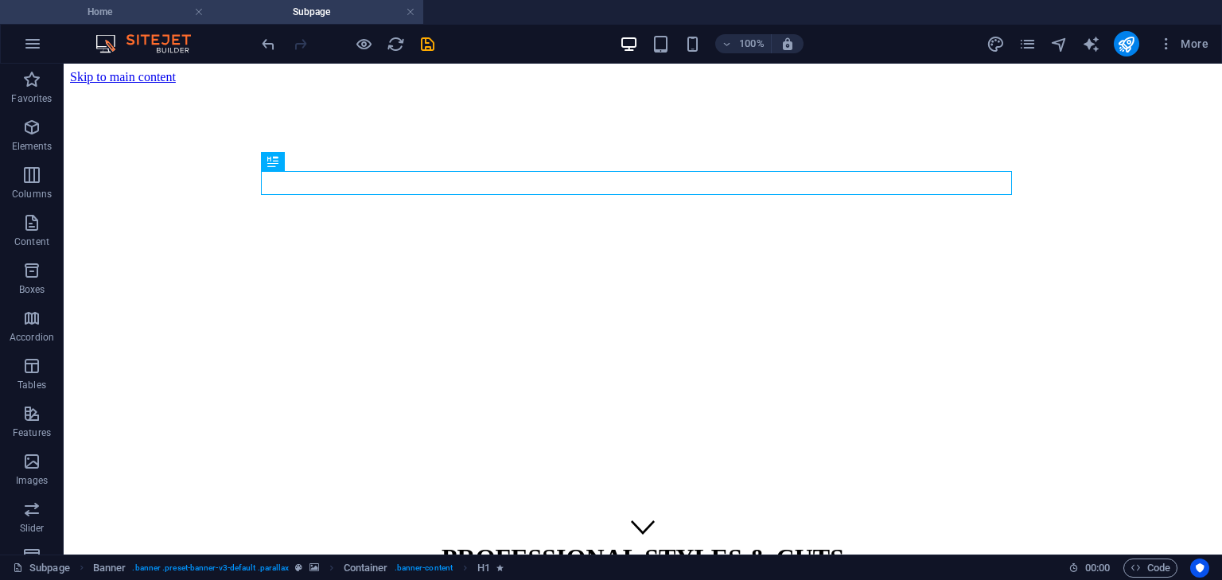
click at [112, 13] on h4 "Home" at bounding box center [106, 12] width 212 height 18
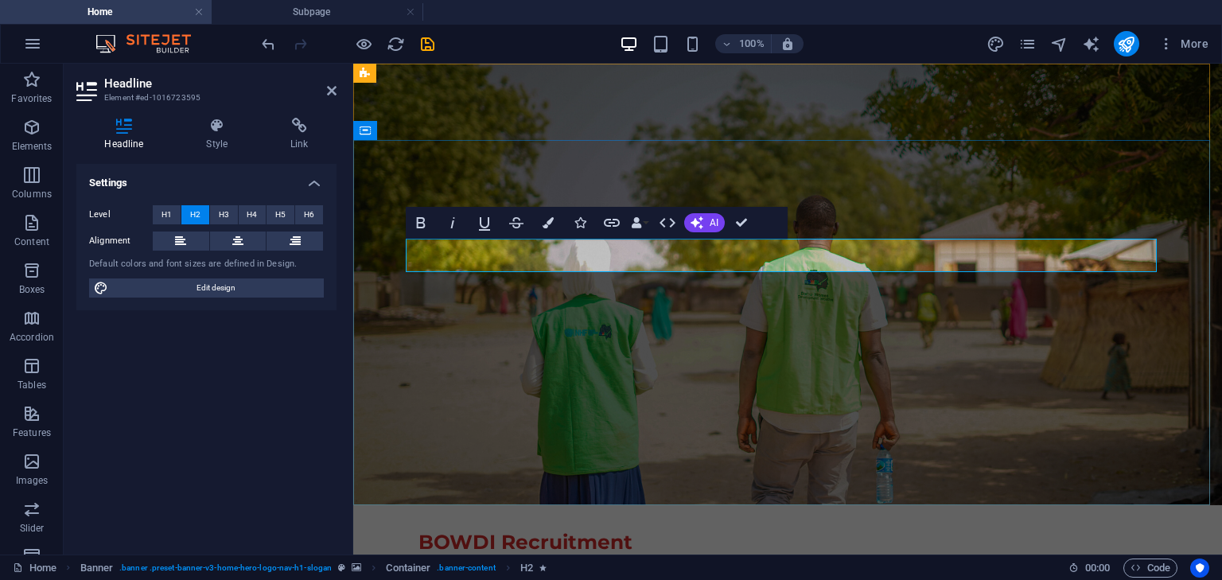
drag, startPoint x: 997, startPoint y: 259, endPoint x: 836, endPoint y: 258, distance: 161.5
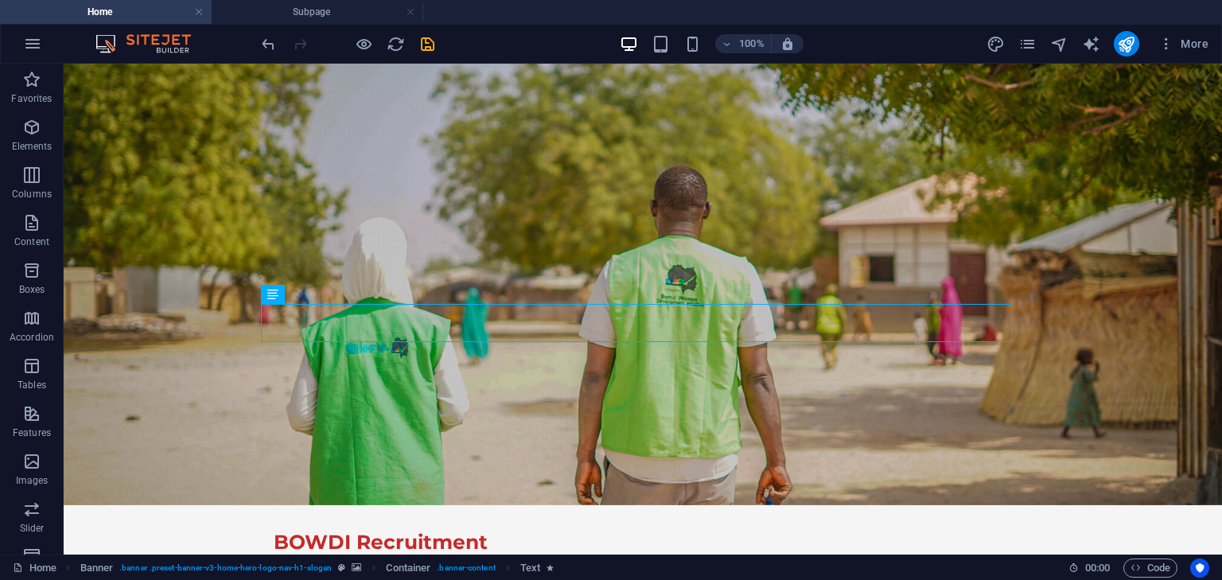
click at [169, 37] on img at bounding box center [151, 43] width 119 height 19
click at [154, 39] on img at bounding box center [151, 43] width 119 height 19
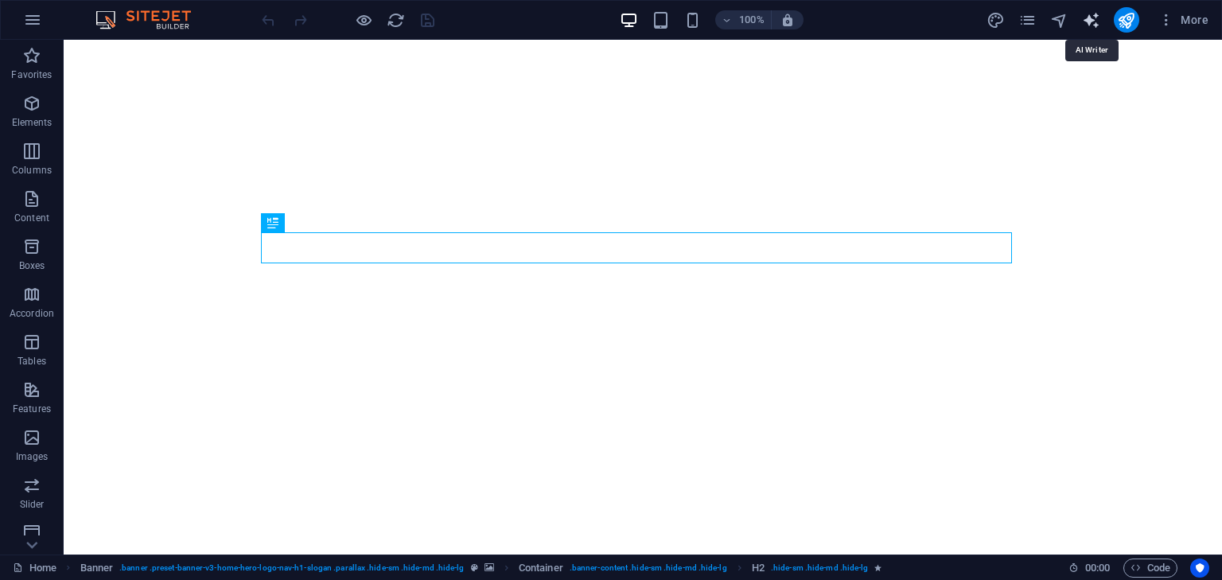
click at [1089, 20] on icon "text_generator" at bounding box center [1091, 20] width 18 height 18
select select "English"
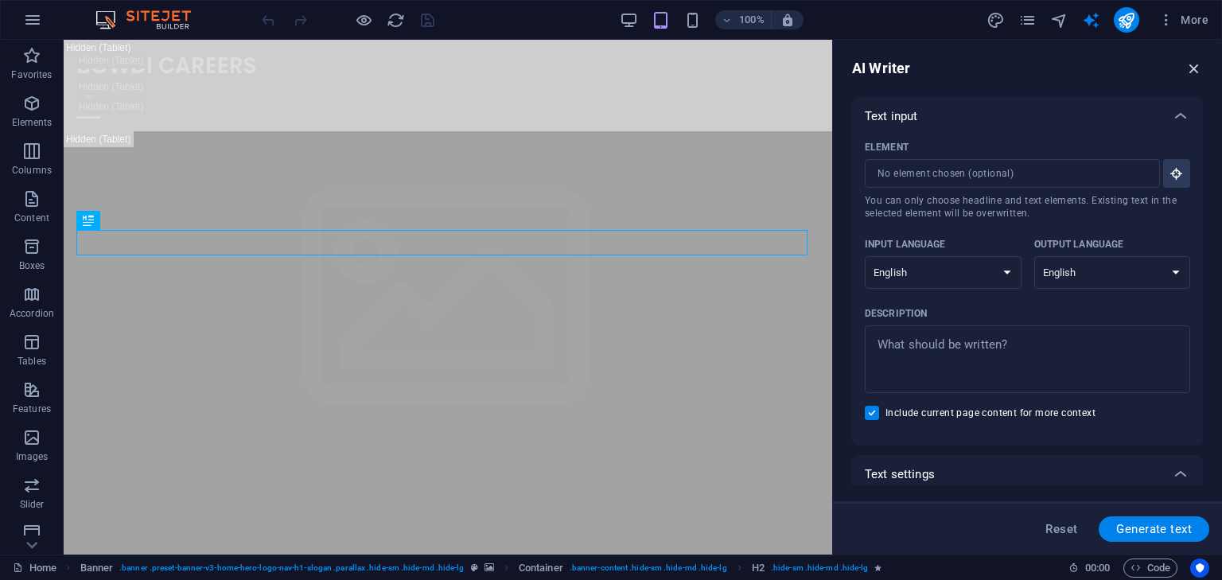
click at [1201, 65] on icon "button" at bounding box center [1195, 69] width 18 height 18
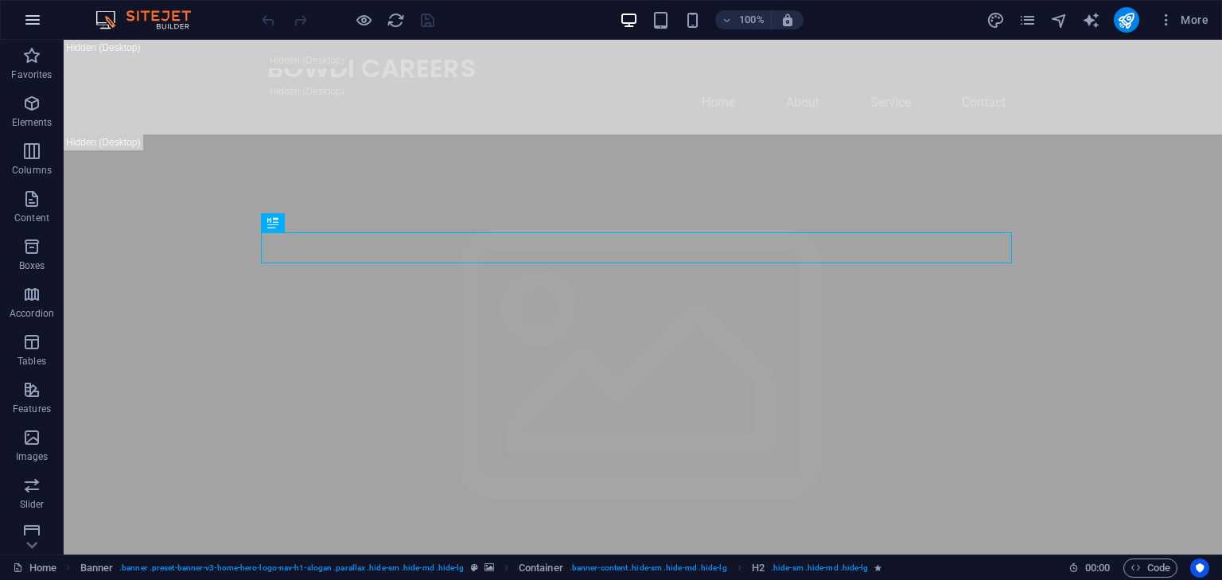
click at [21, 21] on button "button" at bounding box center [33, 20] width 38 height 38
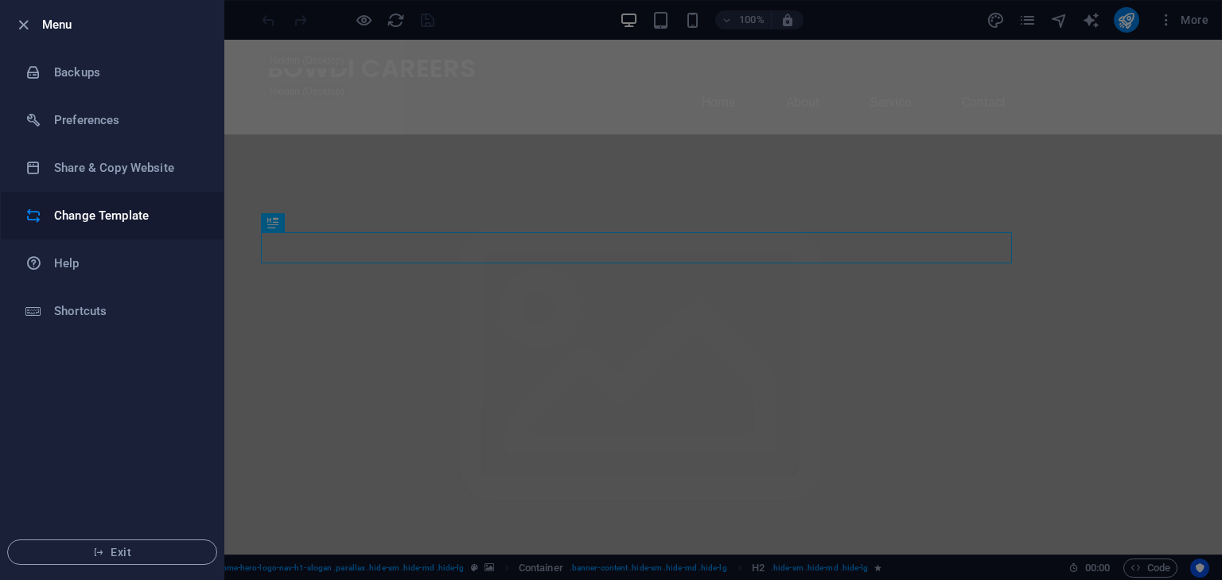
click at [132, 216] on h6 "Change Template" at bounding box center [127, 215] width 147 height 19
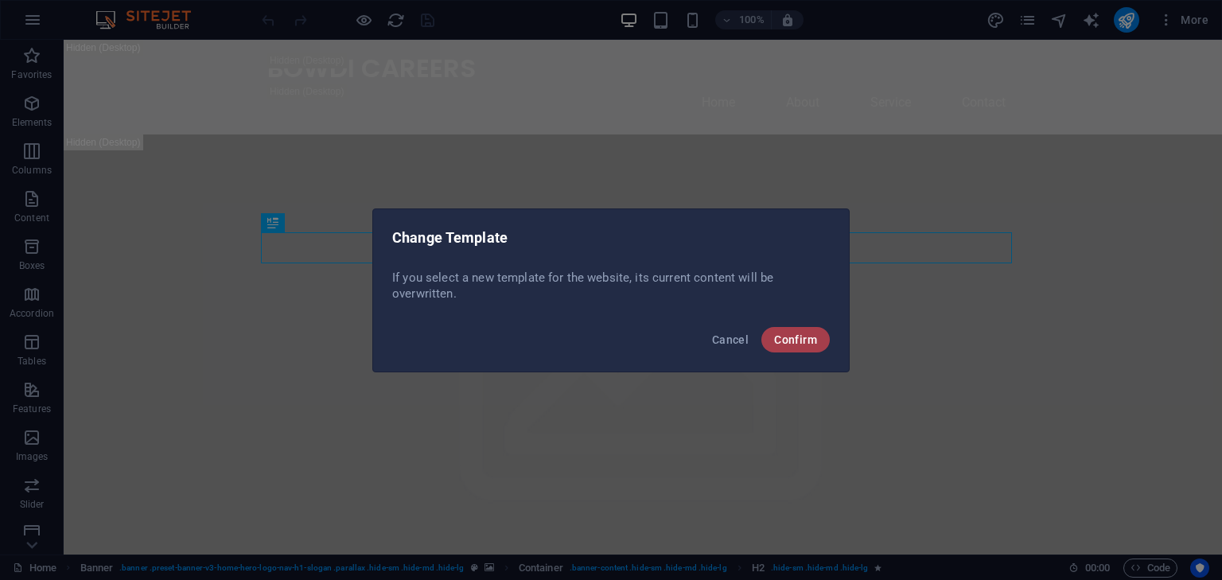
click at [771, 337] on button "Confirm" at bounding box center [796, 339] width 68 height 25
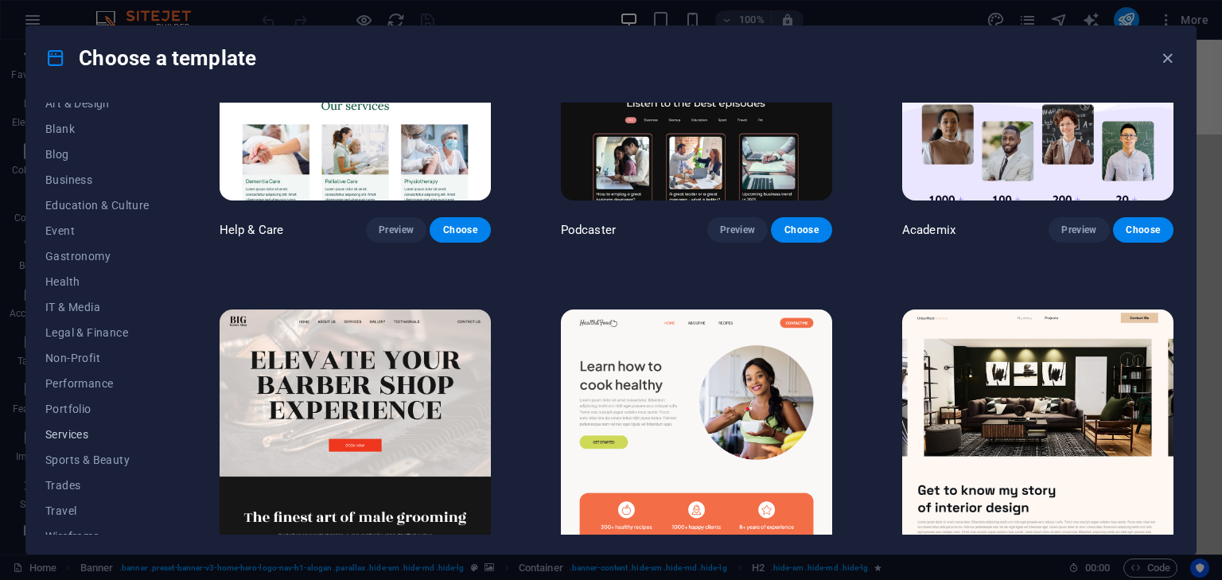
scroll to position [204, 0]
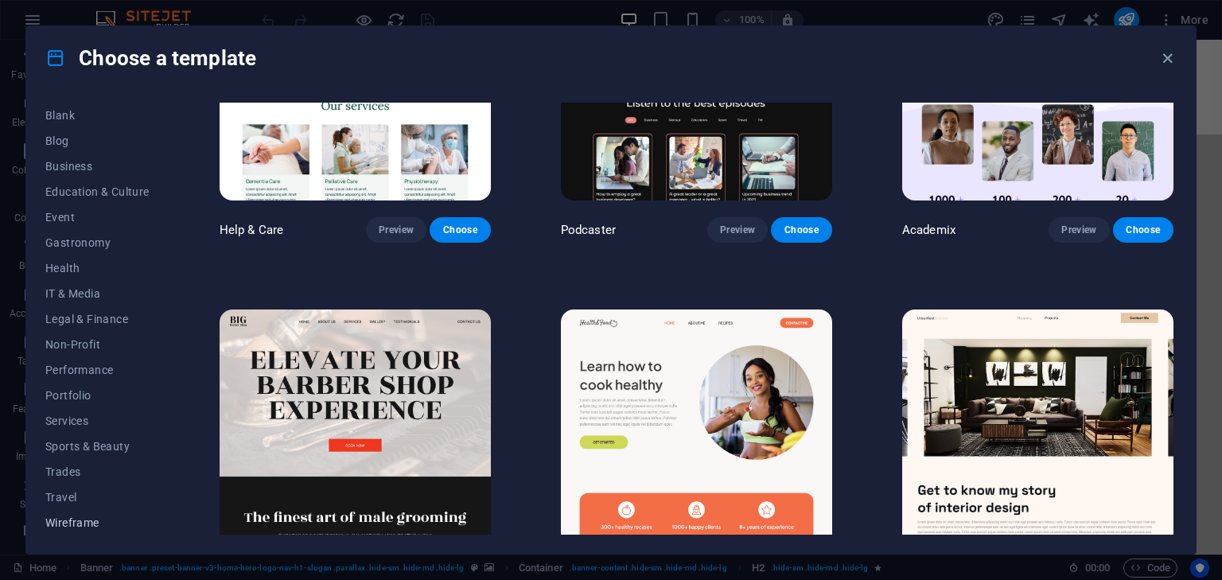
click at [95, 518] on span "Wireframe" at bounding box center [97, 522] width 104 height 13
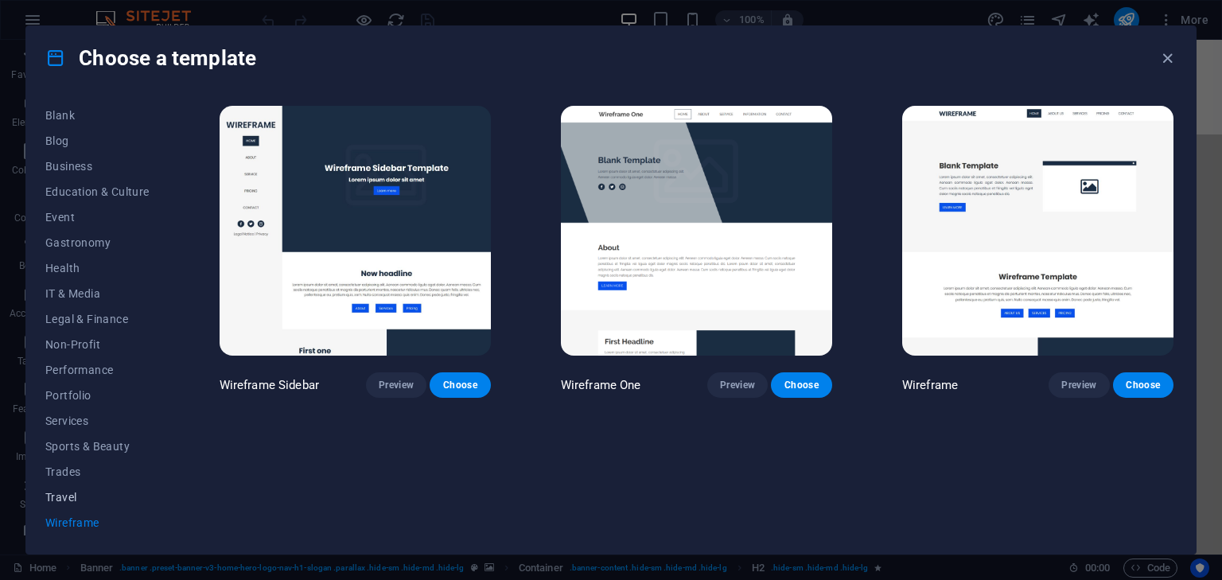
click at [75, 491] on span "Travel" at bounding box center [97, 497] width 104 height 13
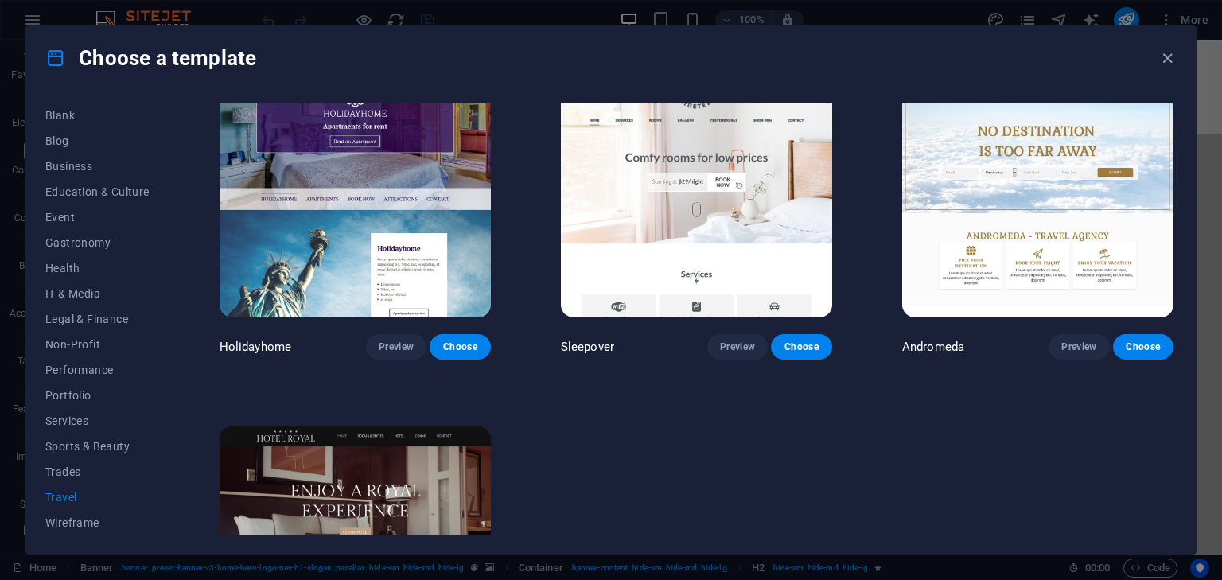
scroll to position [318, 0]
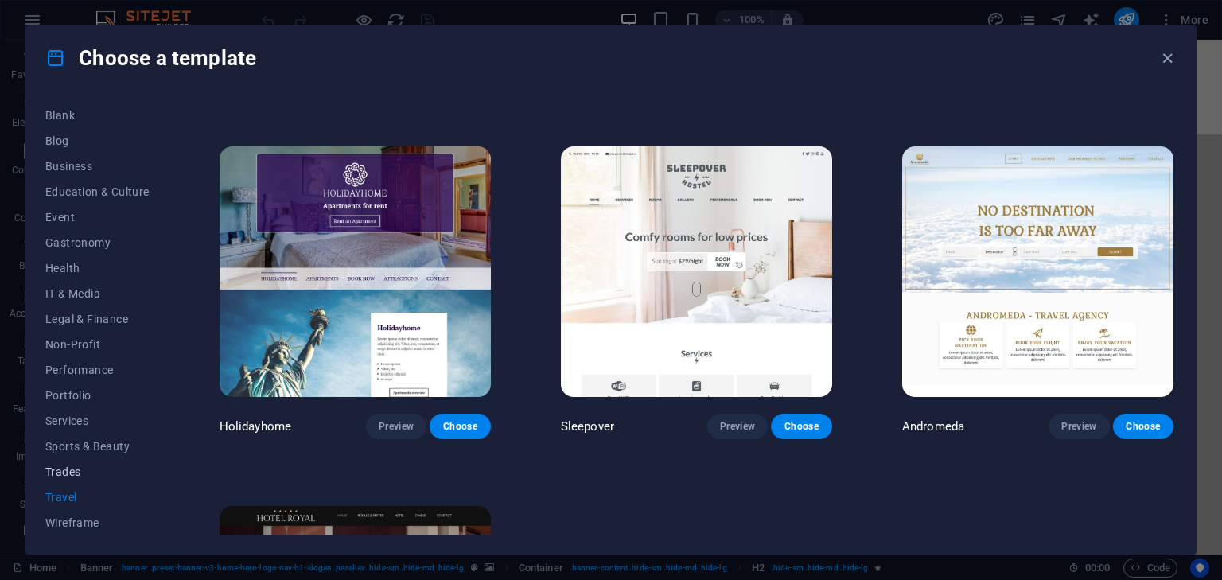
click at [57, 474] on span "Trades" at bounding box center [97, 472] width 104 height 13
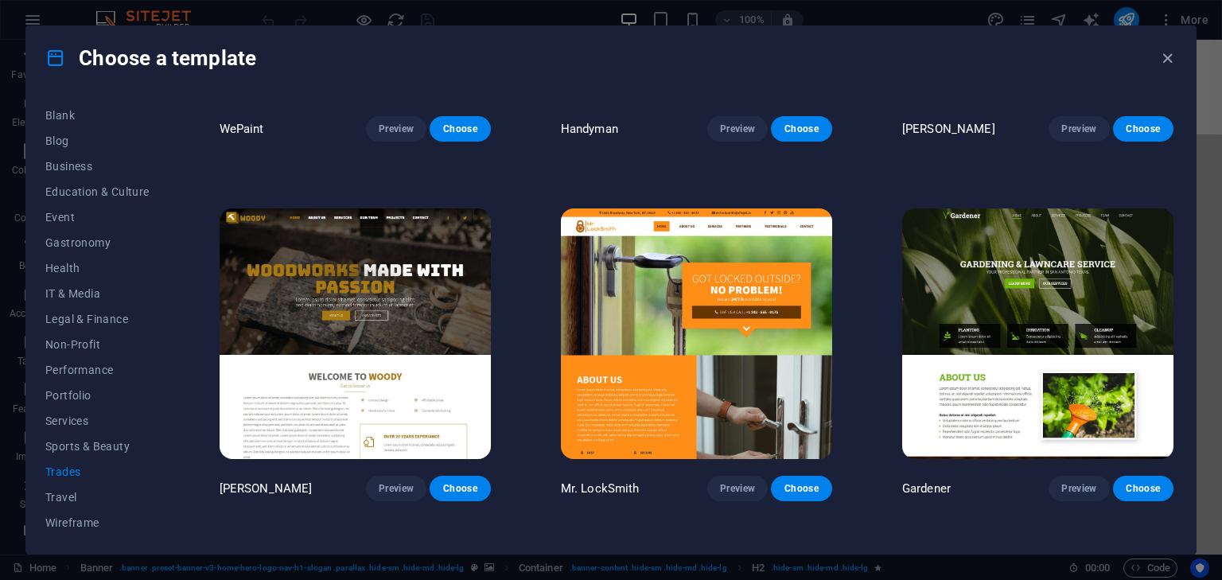
scroll to position [97, 0]
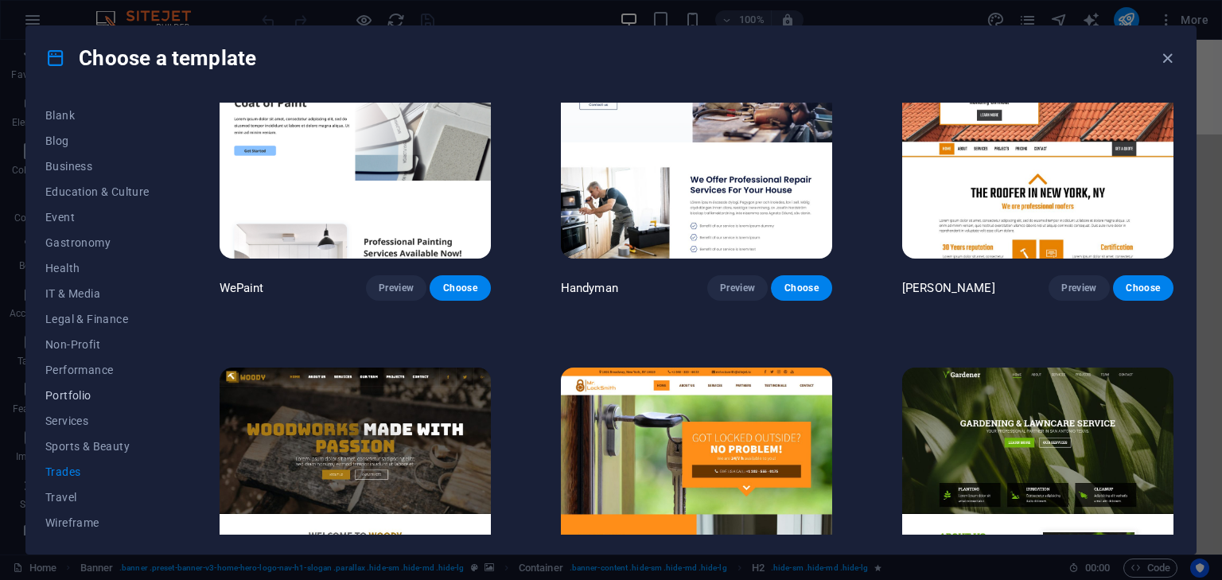
click at [84, 394] on span "Portfolio" at bounding box center [97, 395] width 104 height 13
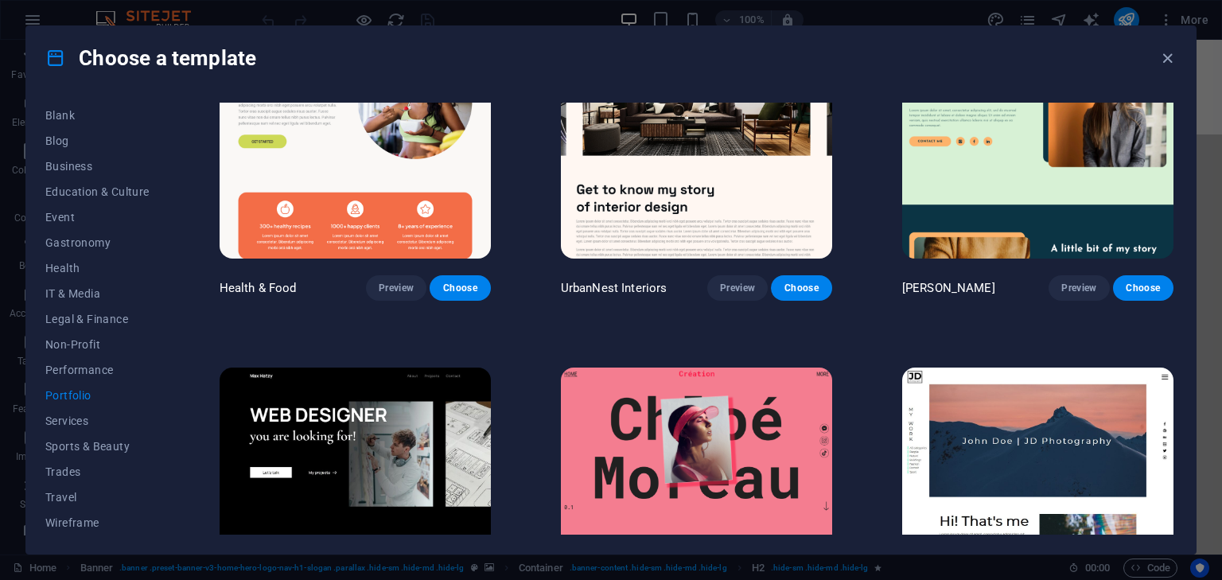
scroll to position [0, 0]
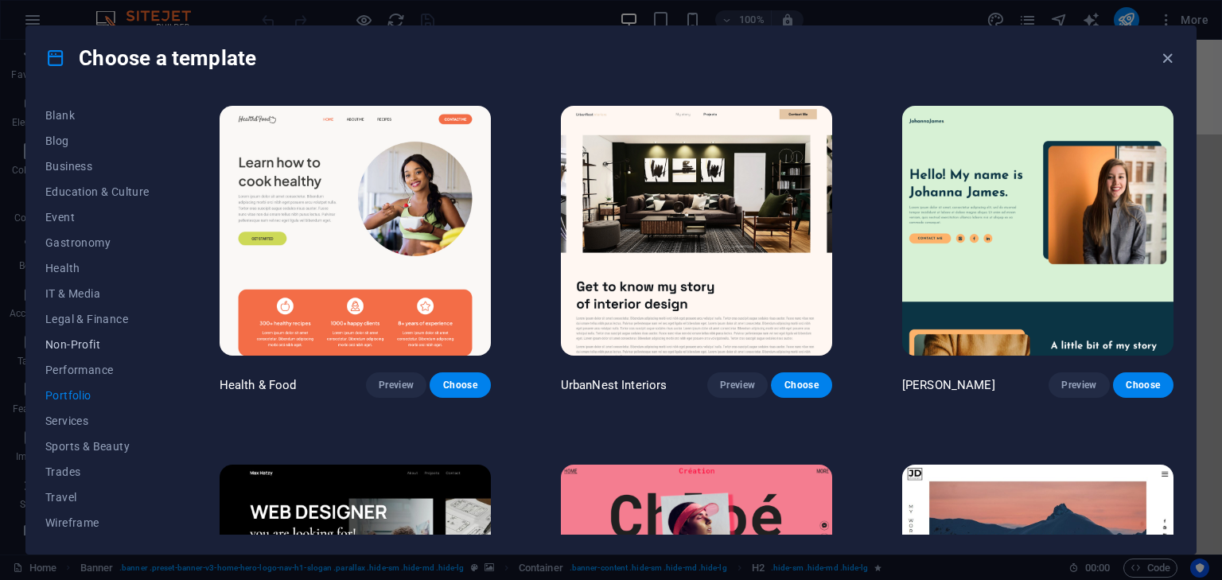
click at [68, 355] on button "Non-Profit" at bounding box center [97, 344] width 104 height 25
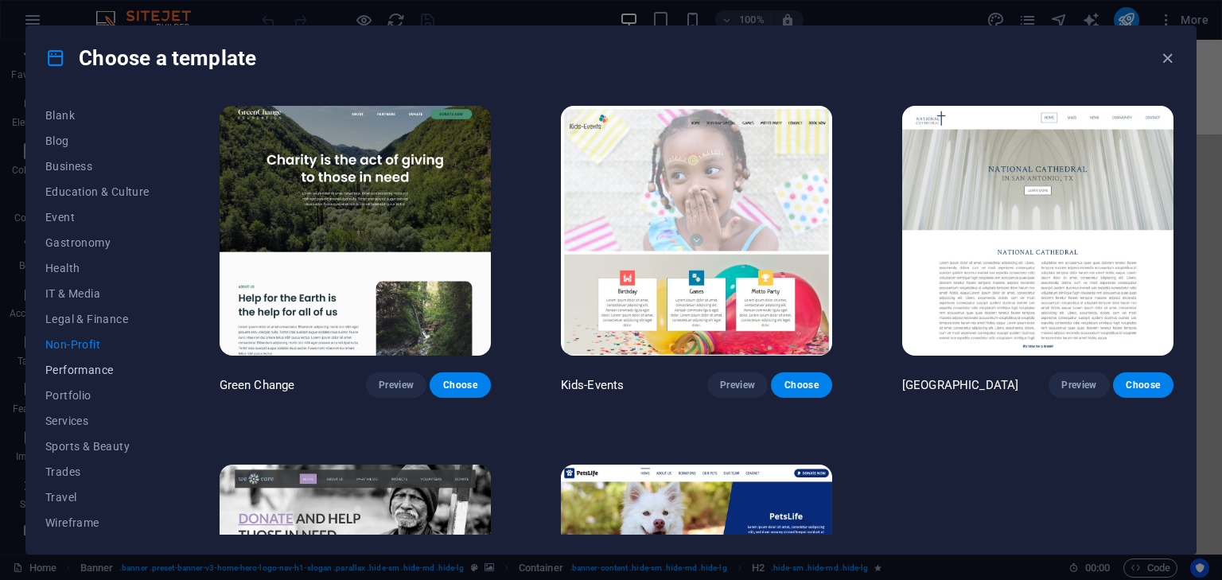
click at [86, 380] on button "Performance" at bounding box center [97, 369] width 104 height 25
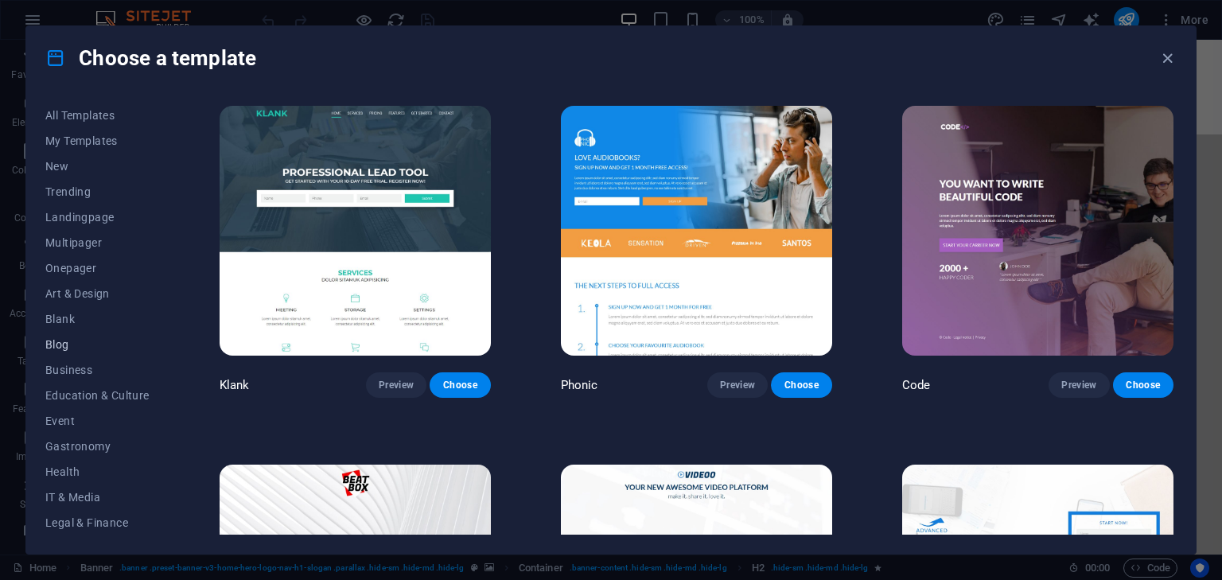
click at [66, 345] on span "Blog" at bounding box center [97, 344] width 104 height 13
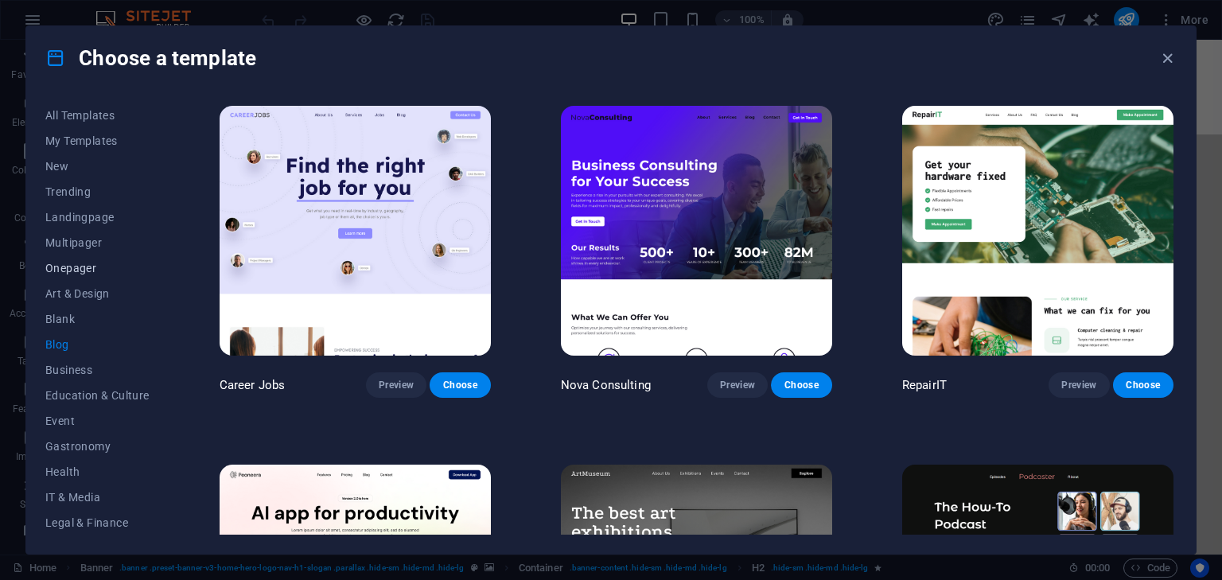
click at [72, 276] on button "Onepager" at bounding box center [97, 267] width 104 height 25
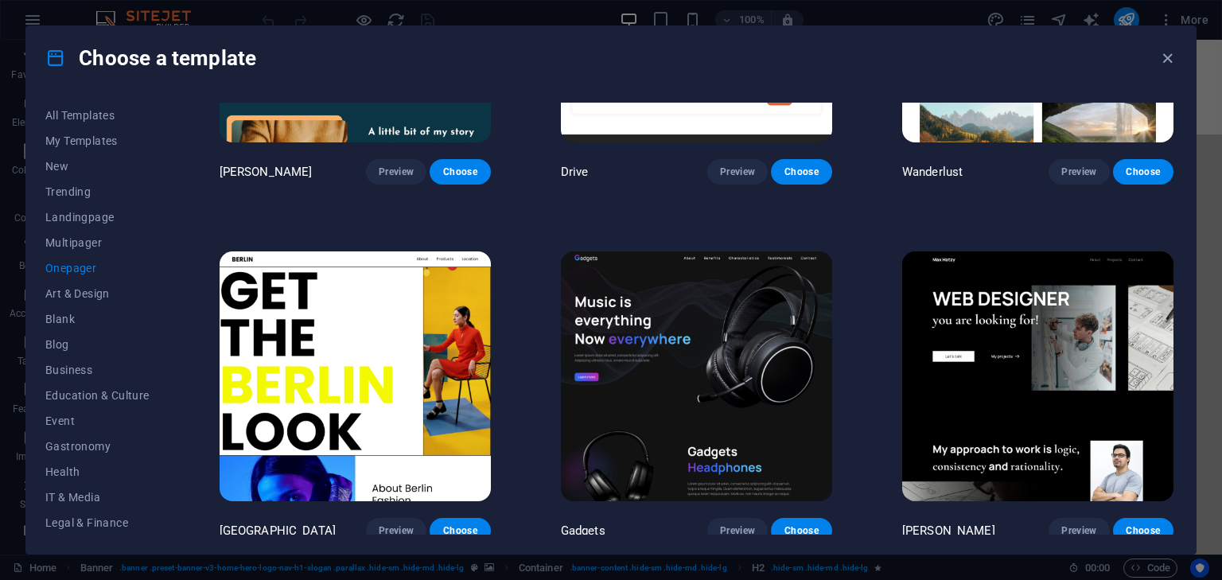
scroll to position [1353, 0]
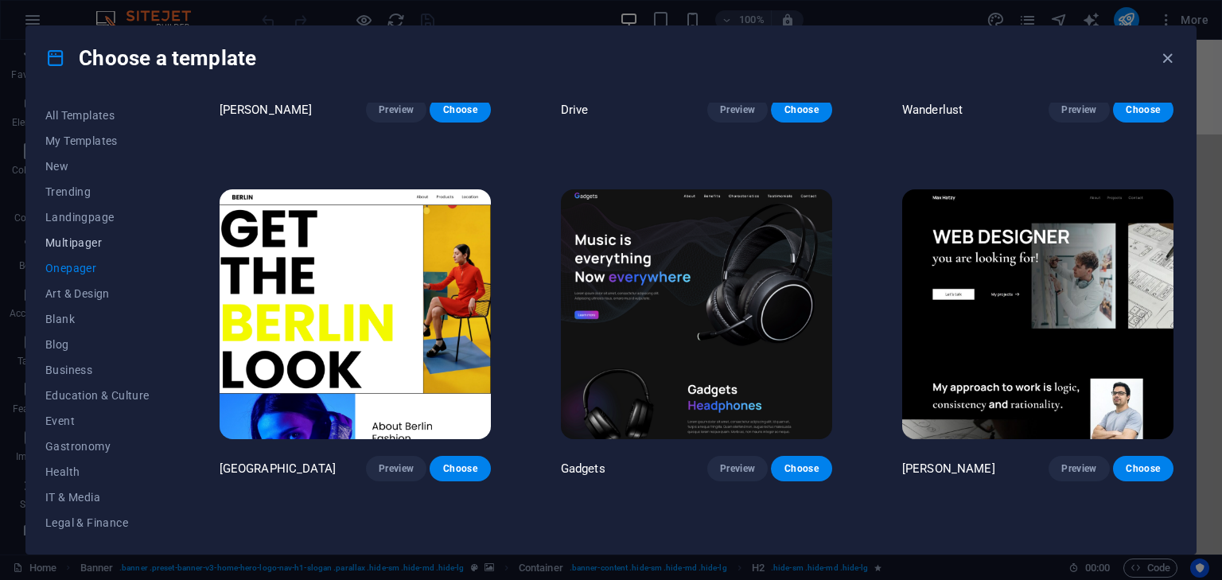
click at [73, 252] on button "Multipager" at bounding box center [97, 242] width 104 height 25
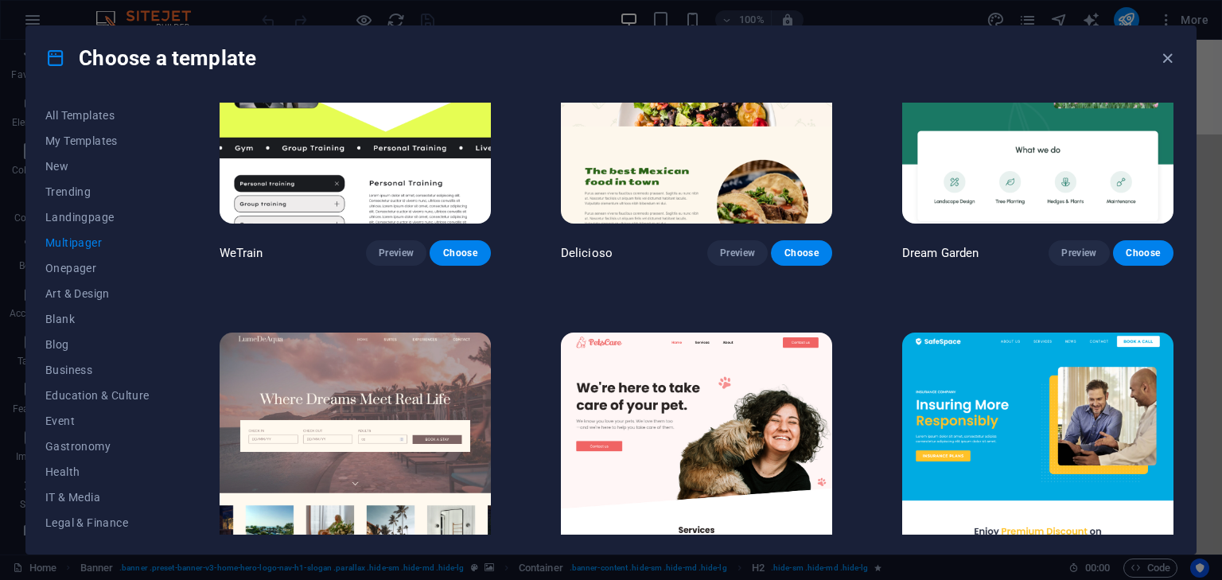
scroll to position [1671, 0]
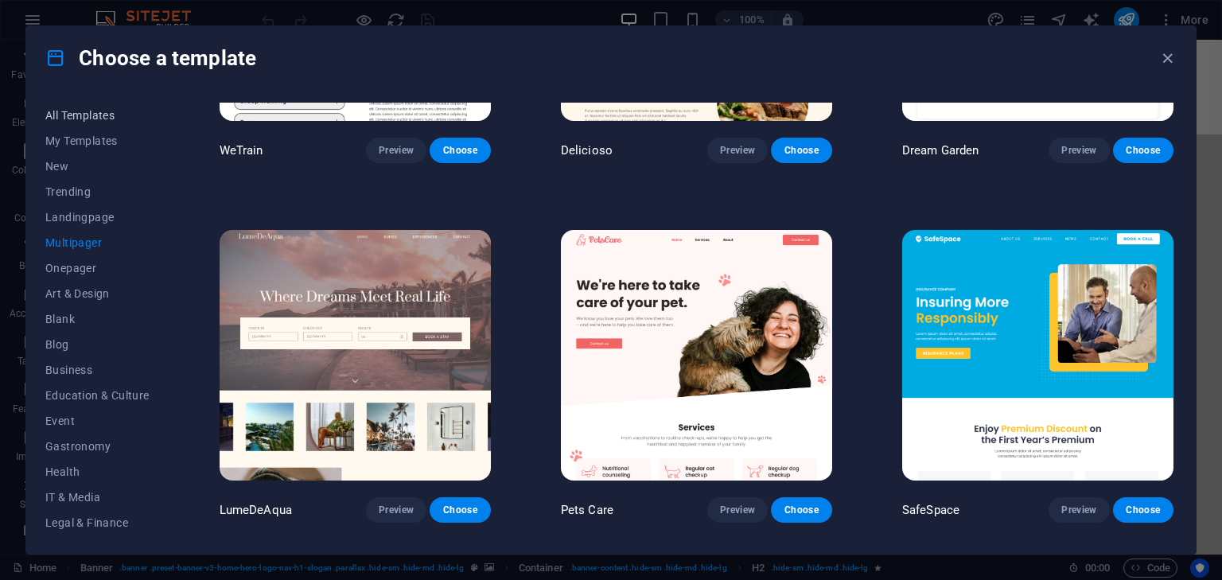
click at [70, 119] on span "All Templates" at bounding box center [97, 115] width 104 height 13
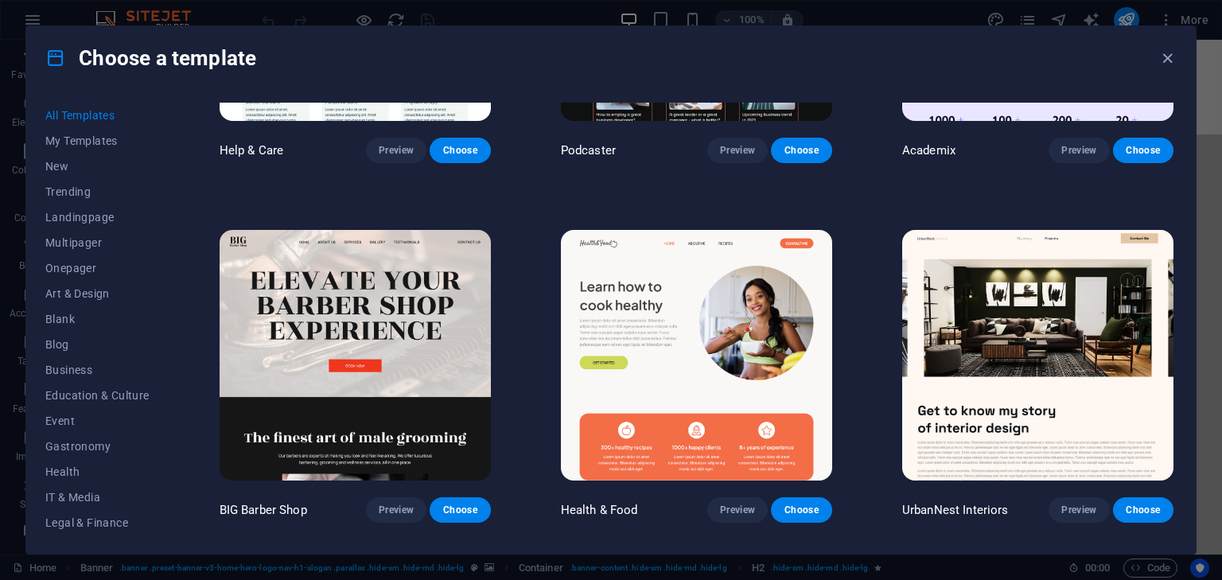
scroll to position [2385, 0]
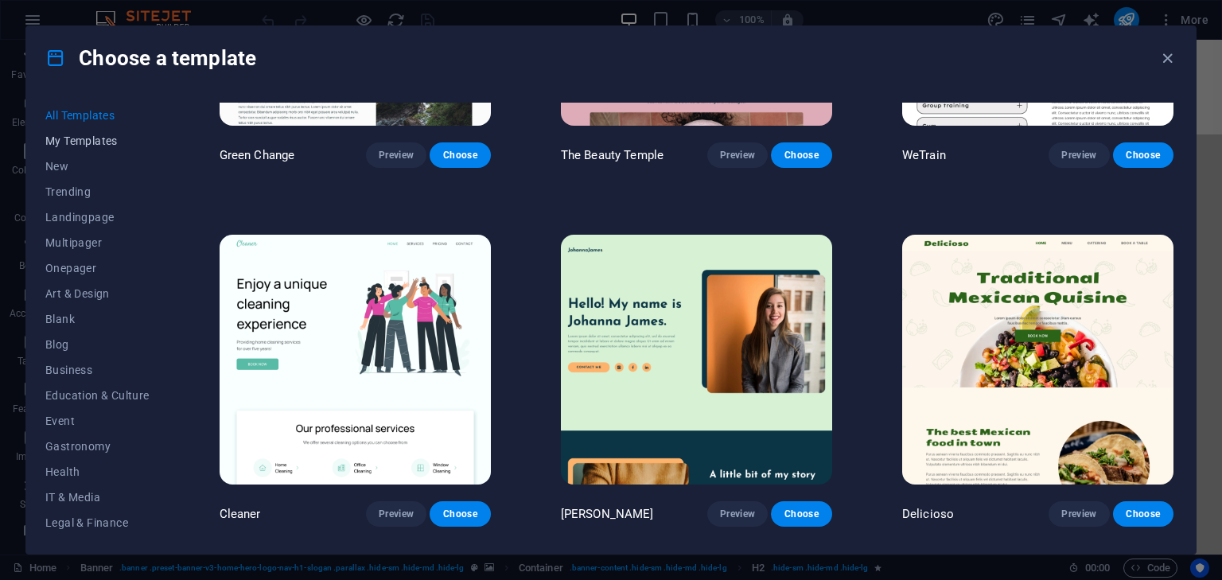
click at [85, 132] on button "My Templates" at bounding box center [97, 140] width 104 height 25
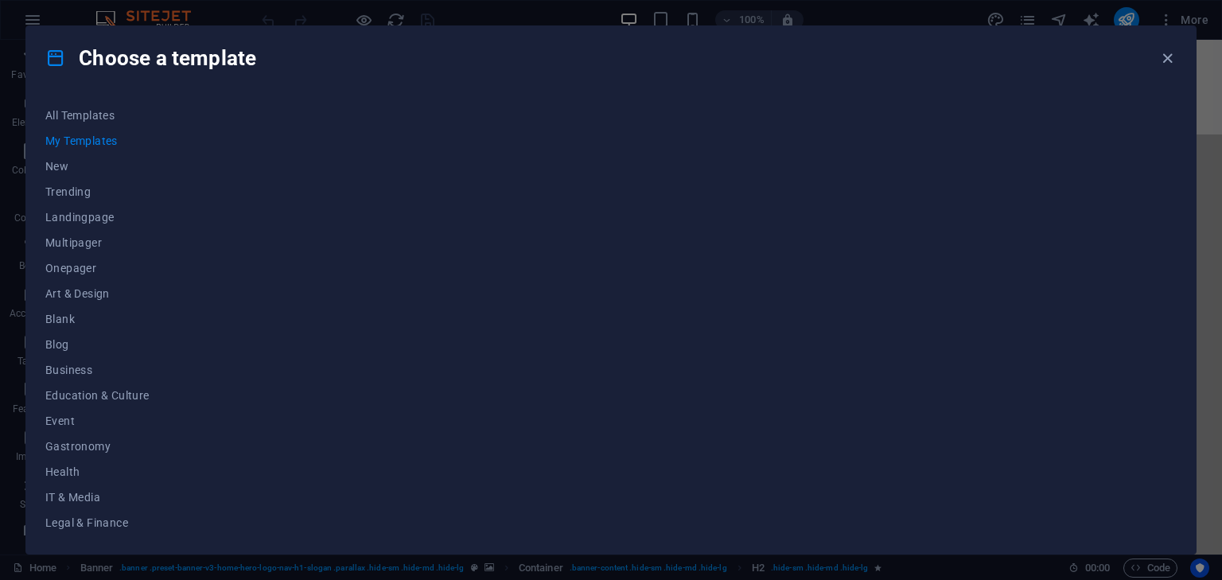
scroll to position [0, 0]
click at [90, 115] on span "All Templates" at bounding box center [97, 115] width 104 height 13
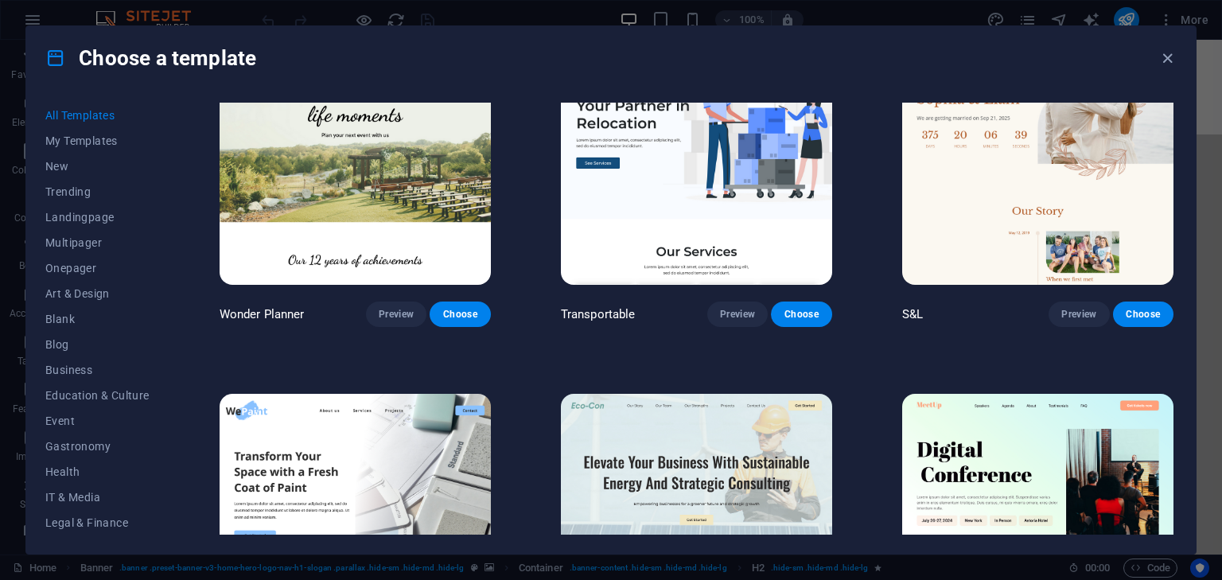
scroll to position [875, 0]
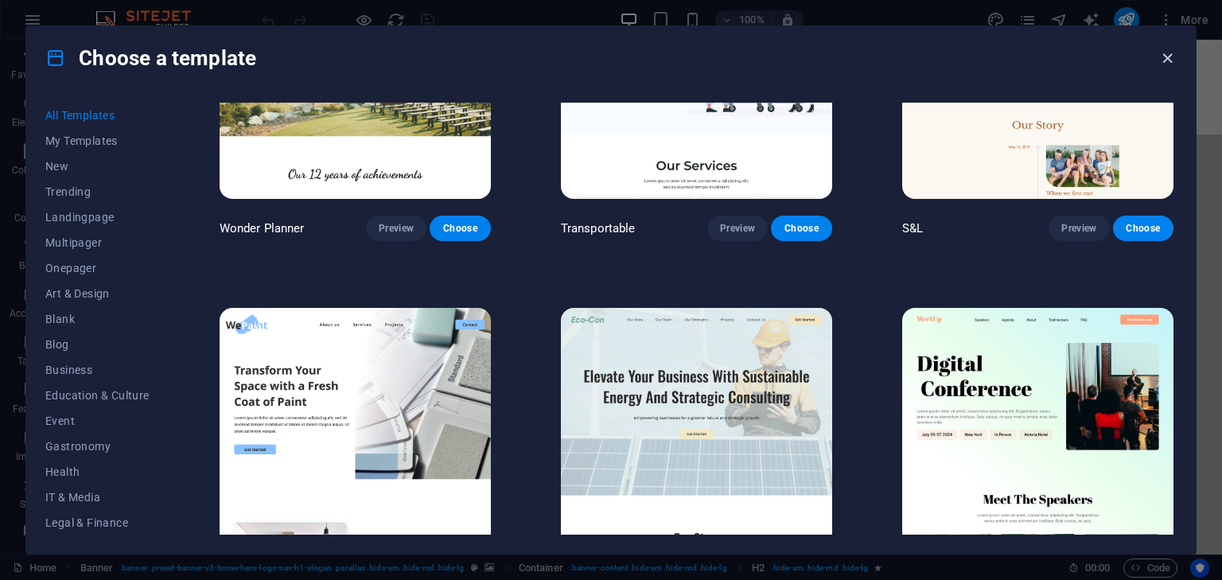
click at [1175, 56] on icon "button" at bounding box center [1168, 58] width 18 height 18
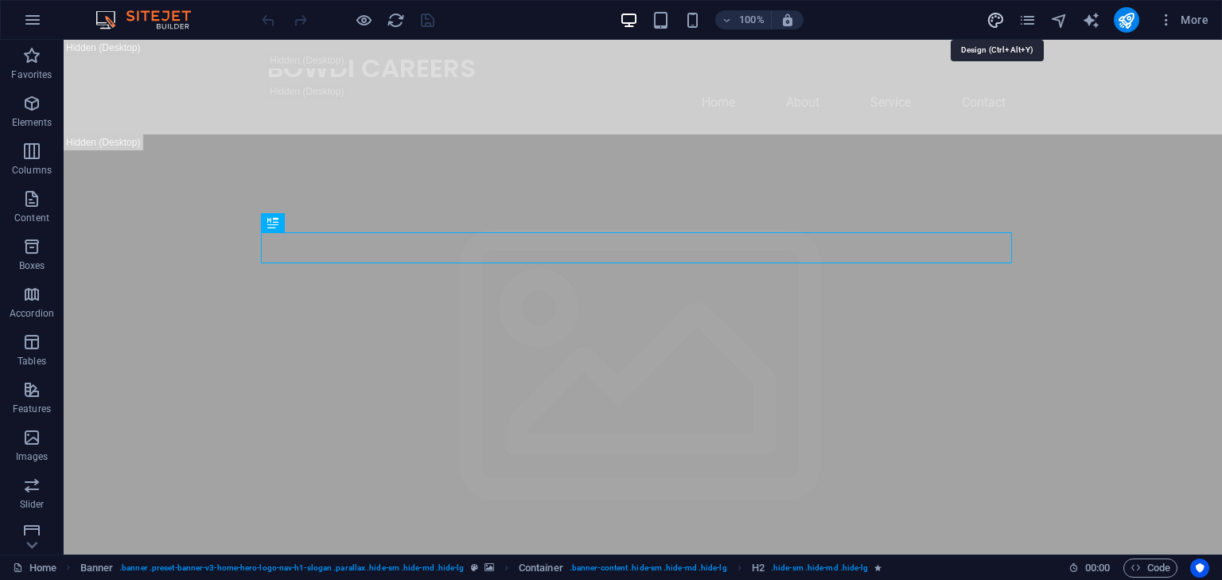
click at [991, 18] on icon "design" at bounding box center [996, 20] width 18 height 18
select select "px"
select select "200"
select select "px"
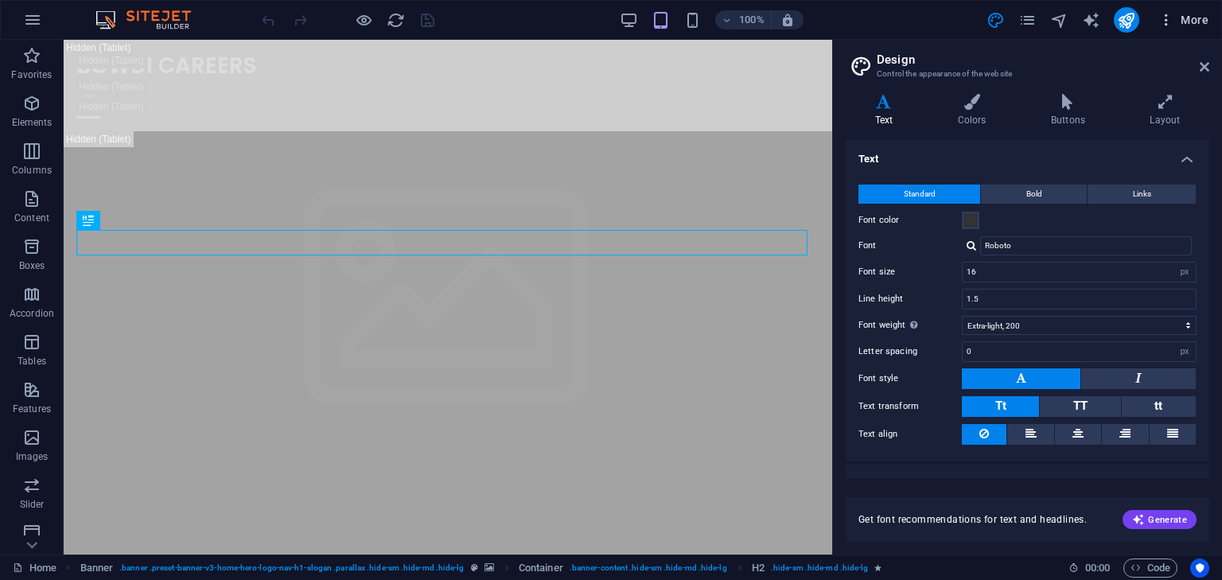
click at [1168, 20] on icon "button" at bounding box center [1167, 20] width 16 height 16
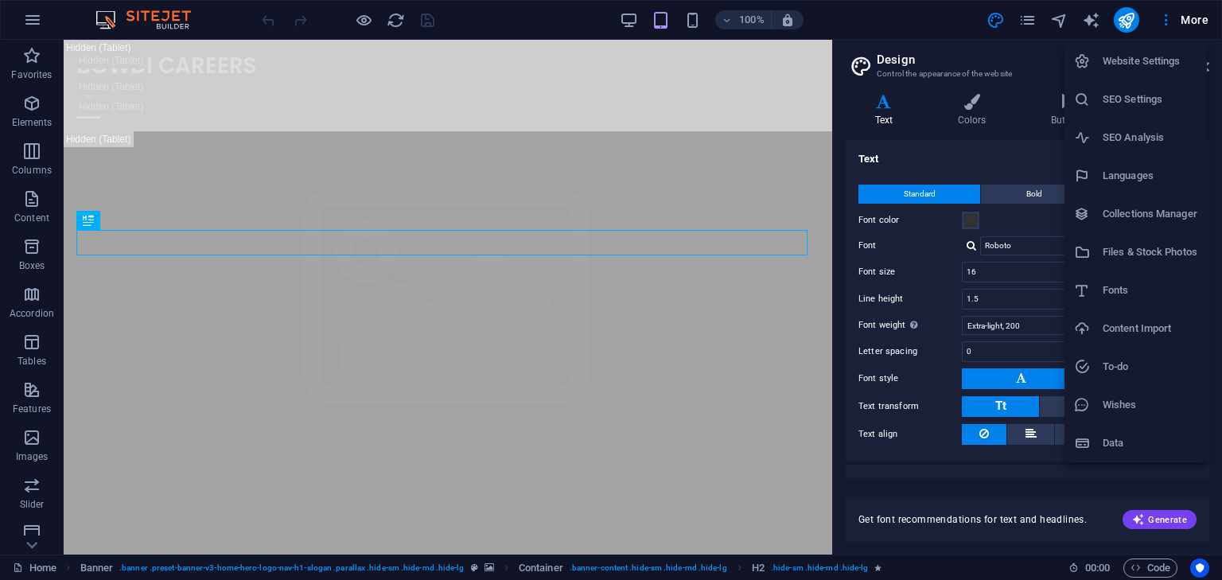
click at [1135, 66] on h6 "Website Settings" at bounding box center [1150, 61] width 95 height 19
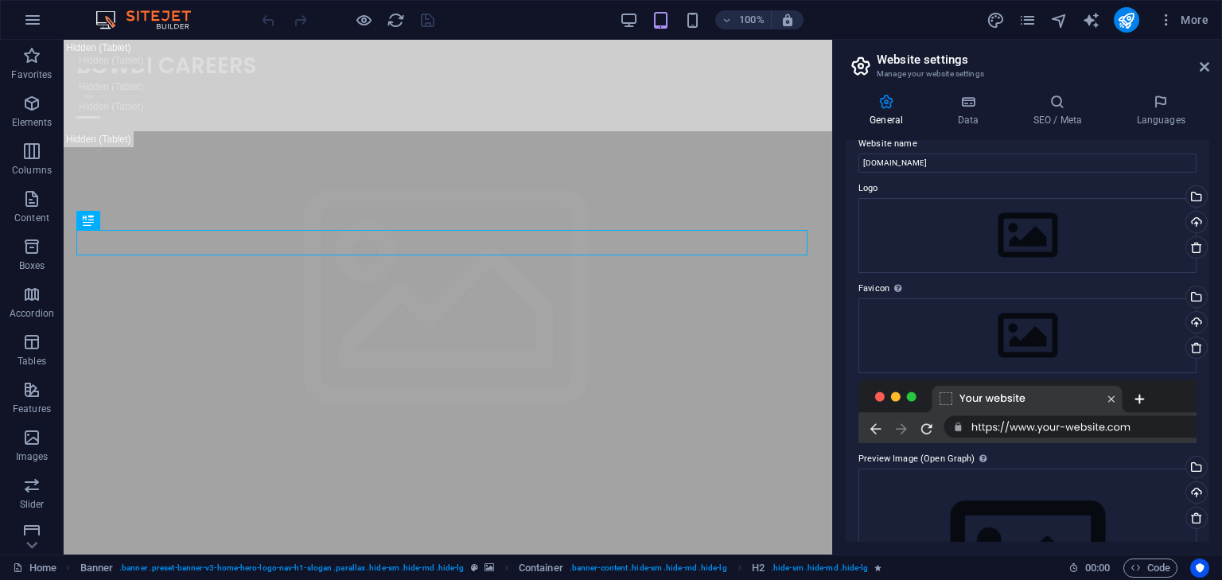
scroll to position [0, 0]
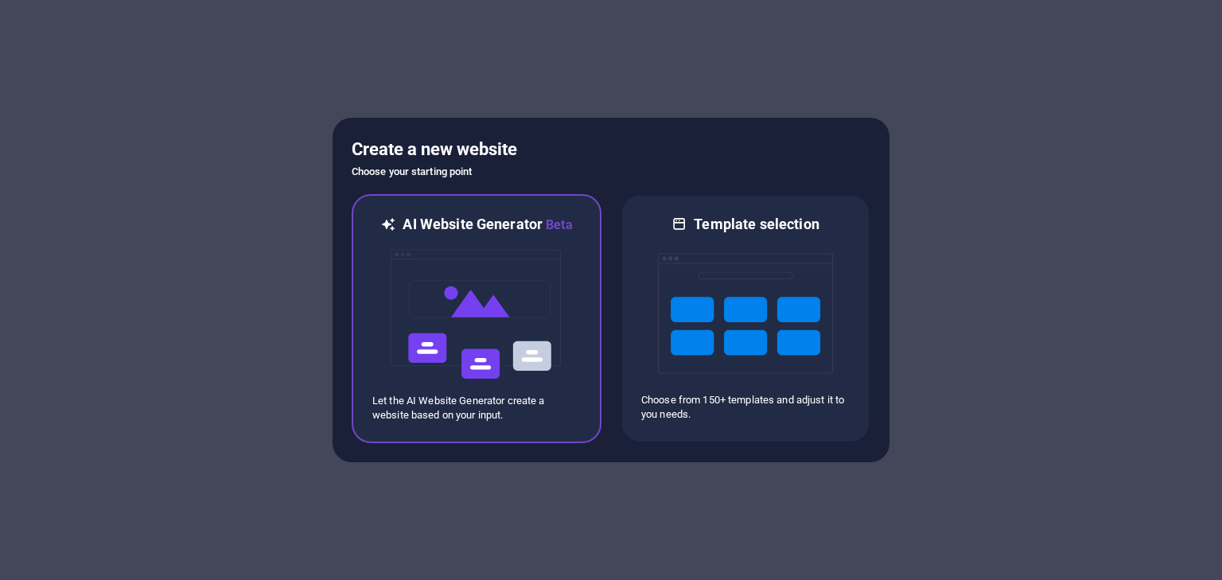
click at [464, 298] on img at bounding box center [476, 314] width 175 height 159
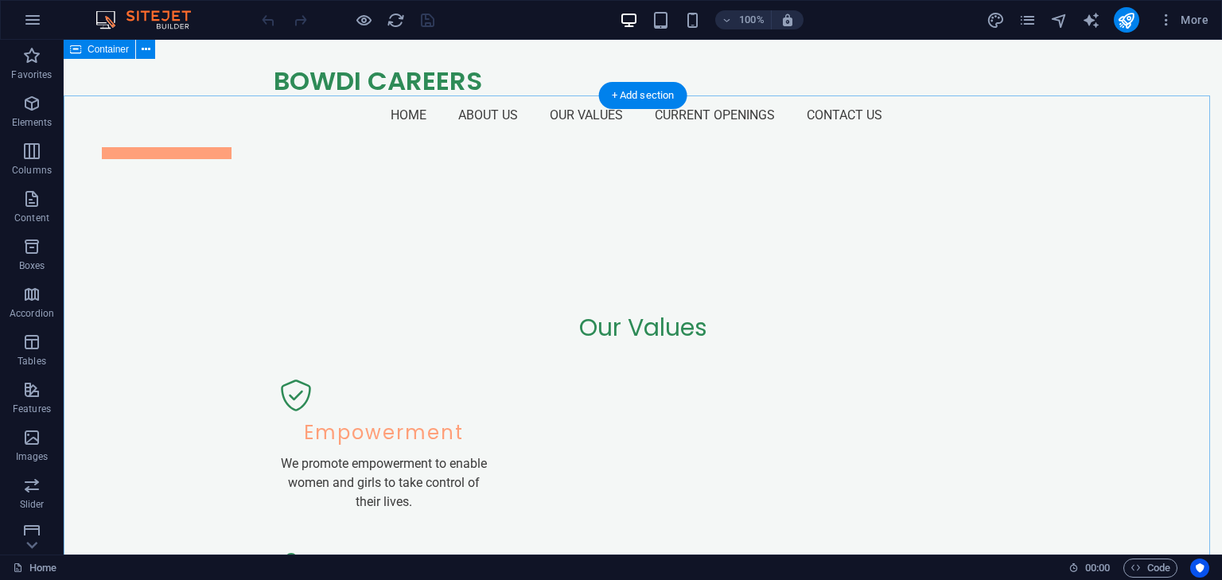
scroll to position [1323, 0]
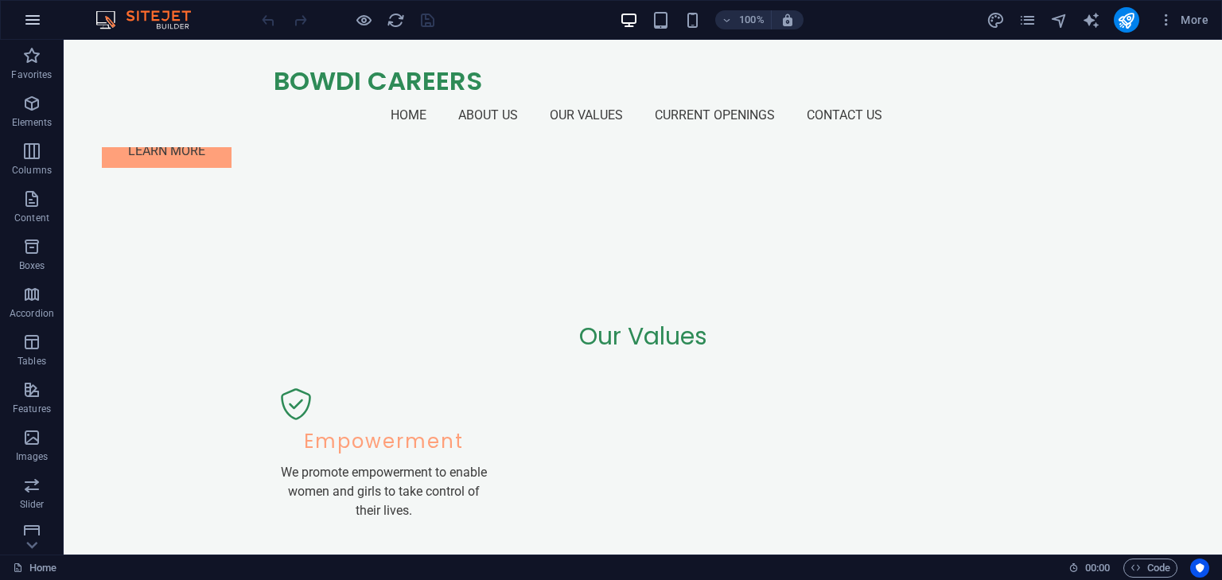
click at [28, 15] on icon "button" at bounding box center [32, 19] width 19 height 19
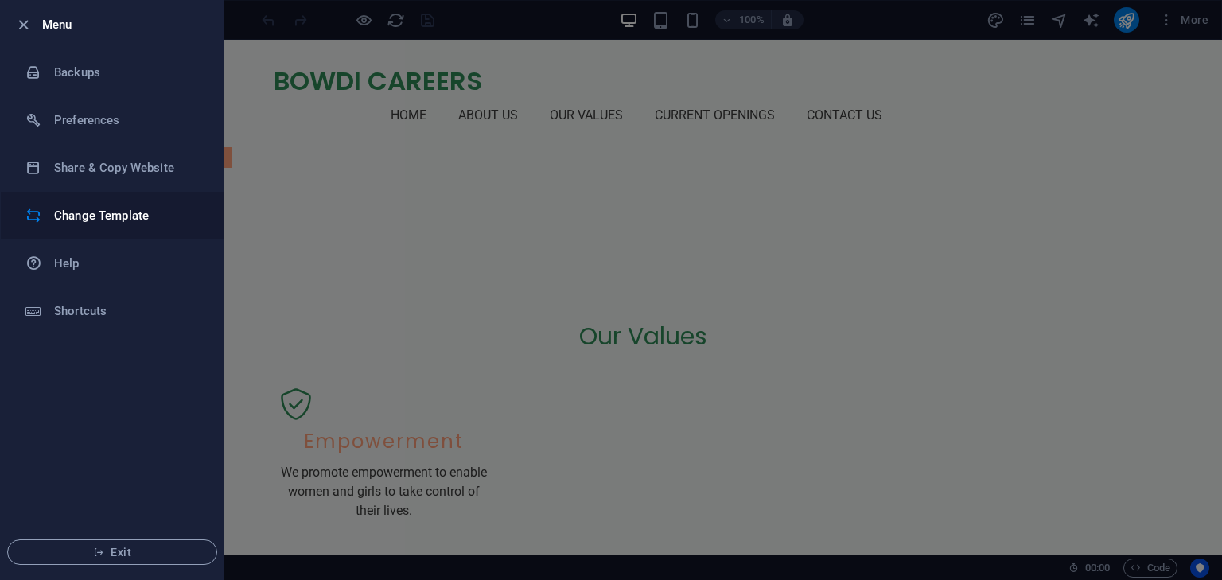
click at [45, 214] on div at bounding box center [39, 216] width 29 height 16
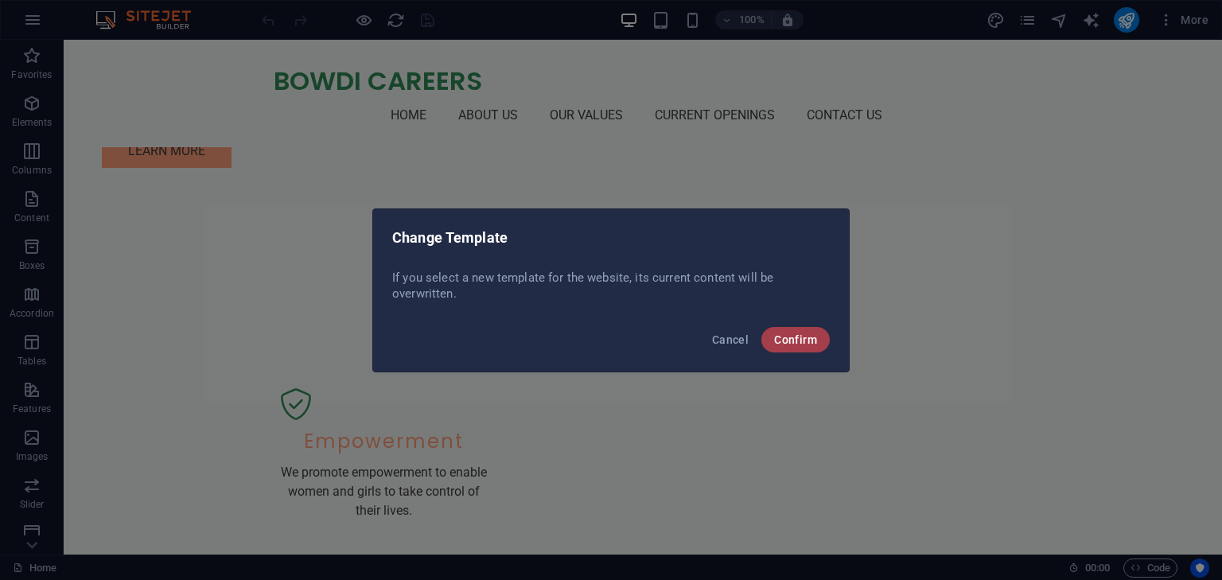
click at [801, 349] on button "Confirm" at bounding box center [796, 339] width 68 height 25
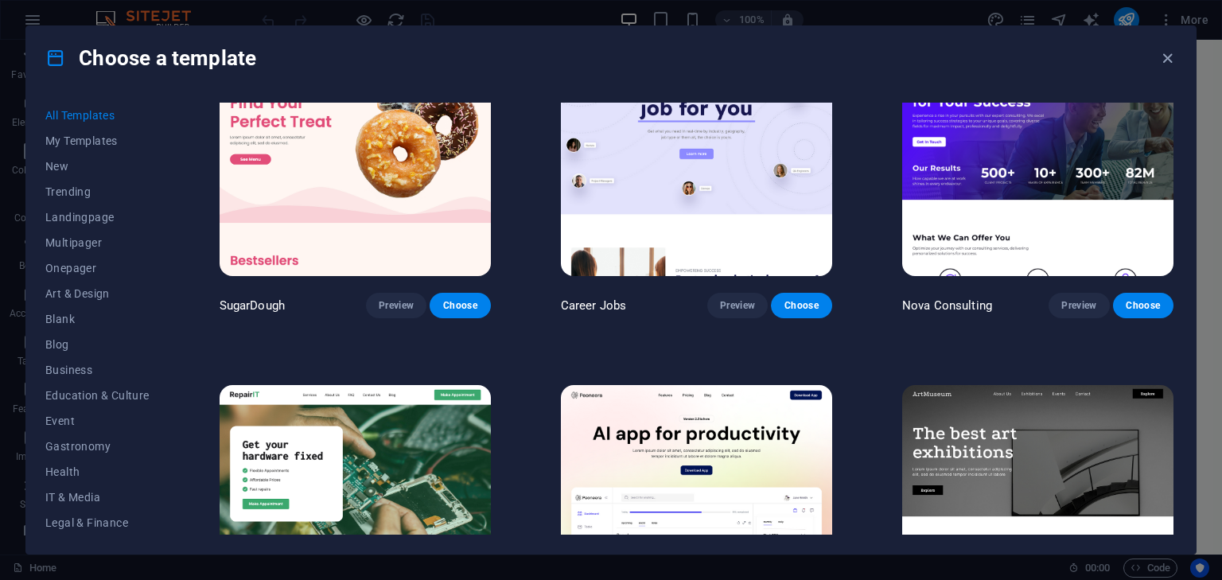
scroll to position [0, 0]
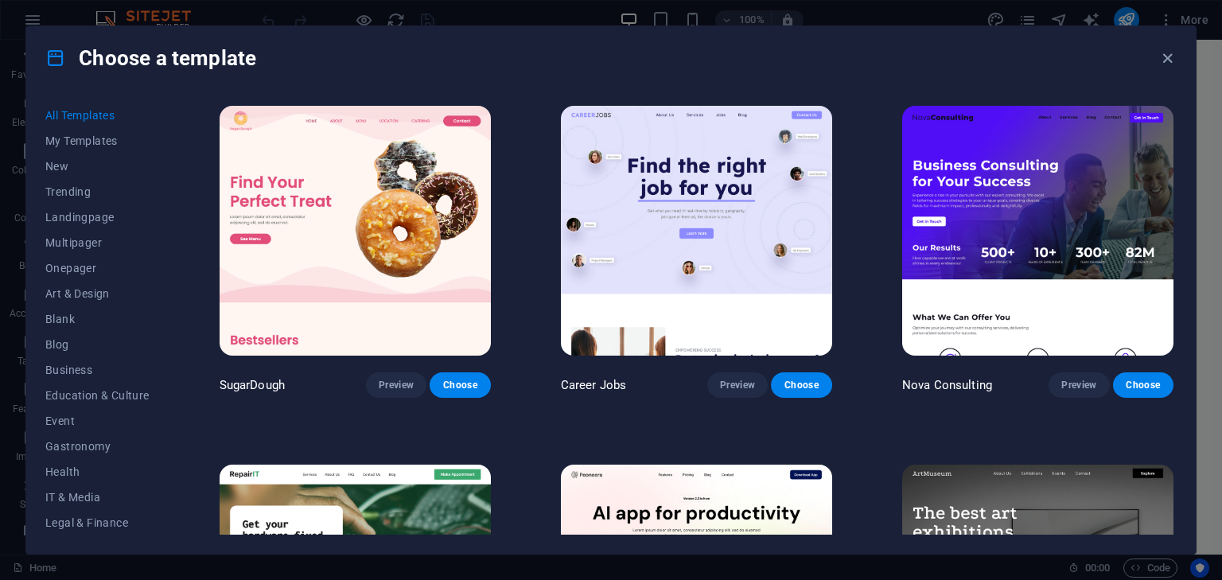
click at [672, 212] on img at bounding box center [696, 231] width 271 height 250
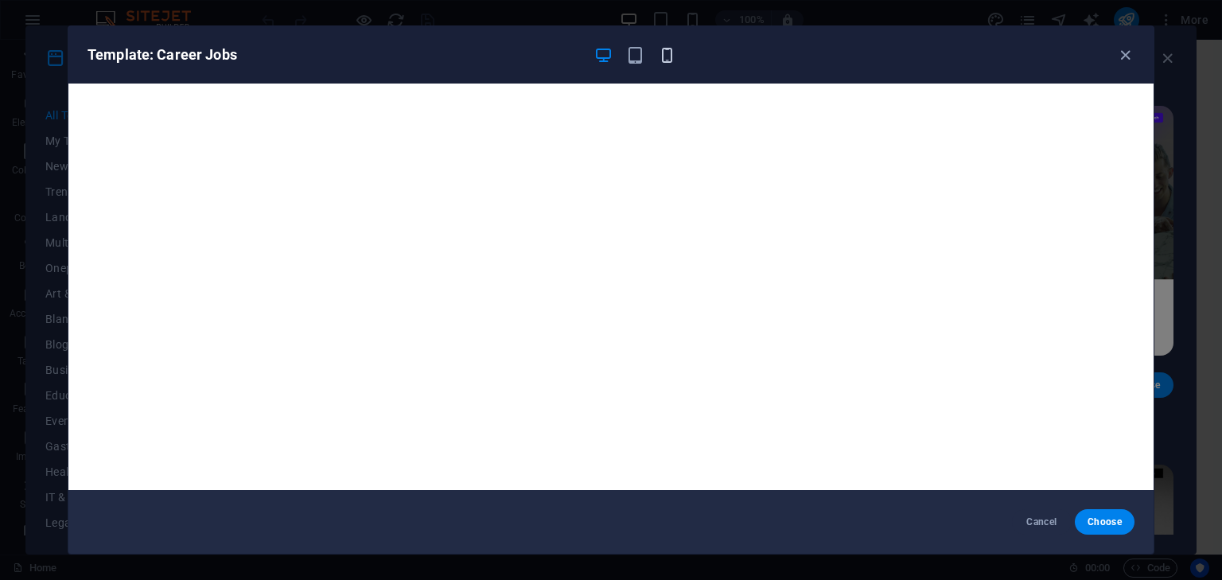
click at [664, 56] on icon "button" at bounding box center [667, 55] width 18 height 18
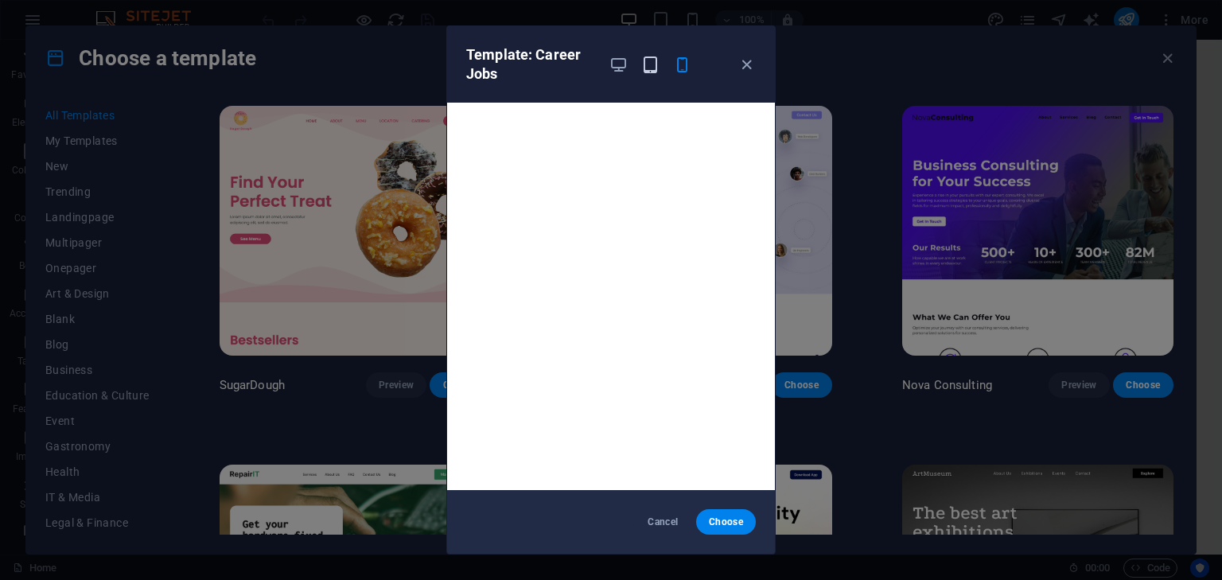
click at [648, 60] on icon "button" at bounding box center [650, 65] width 18 height 18
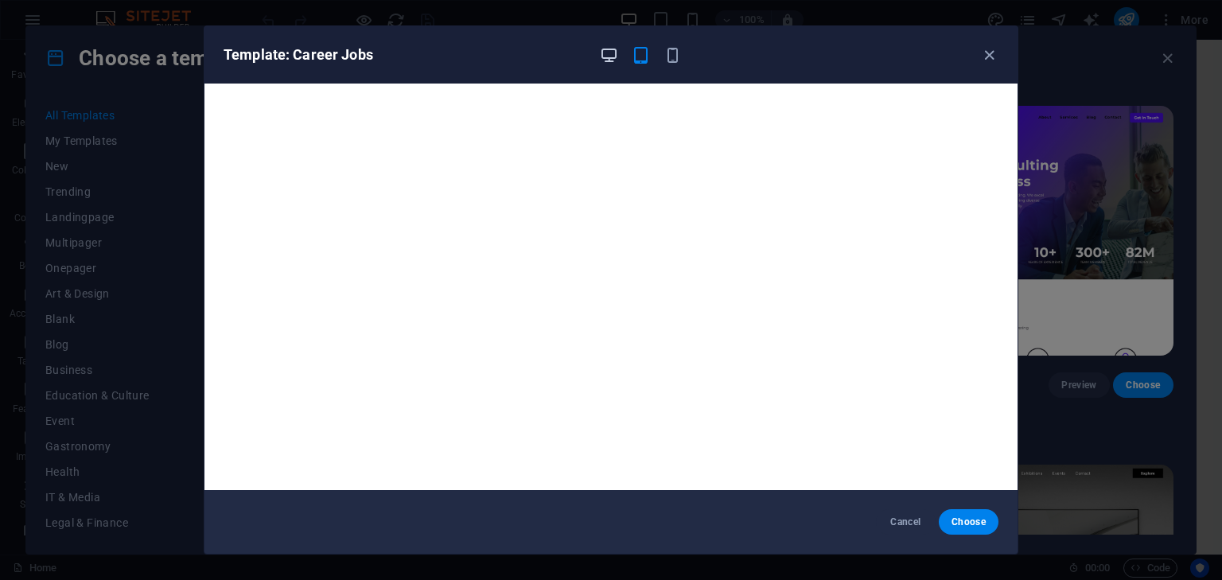
click at [611, 57] on icon "button" at bounding box center [609, 55] width 18 height 18
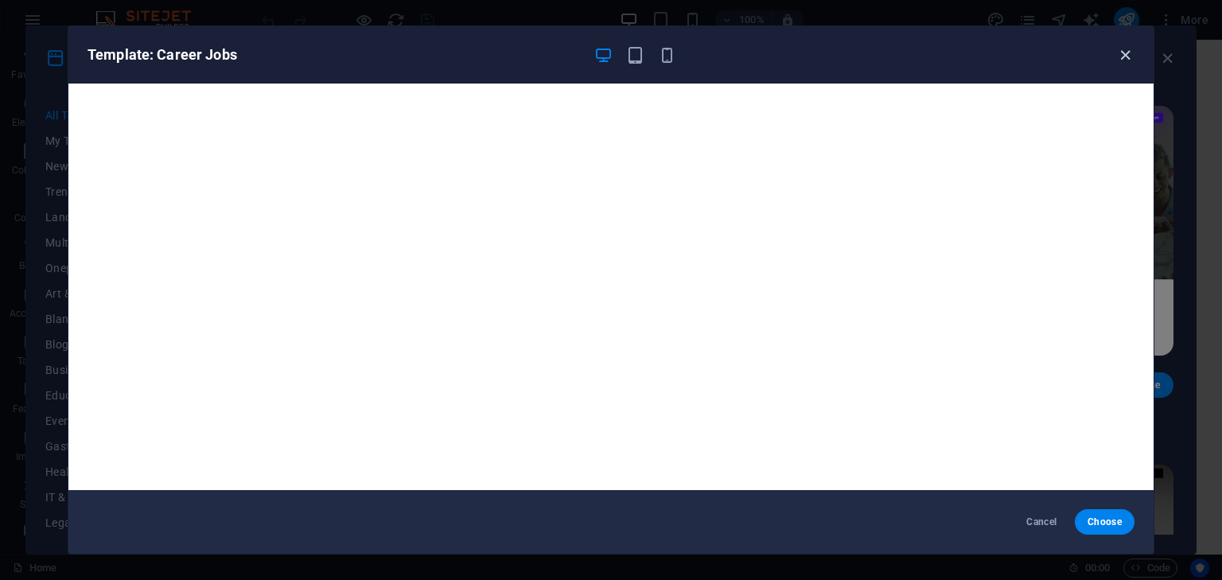
click at [1122, 56] on icon "button" at bounding box center [1125, 55] width 18 height 18
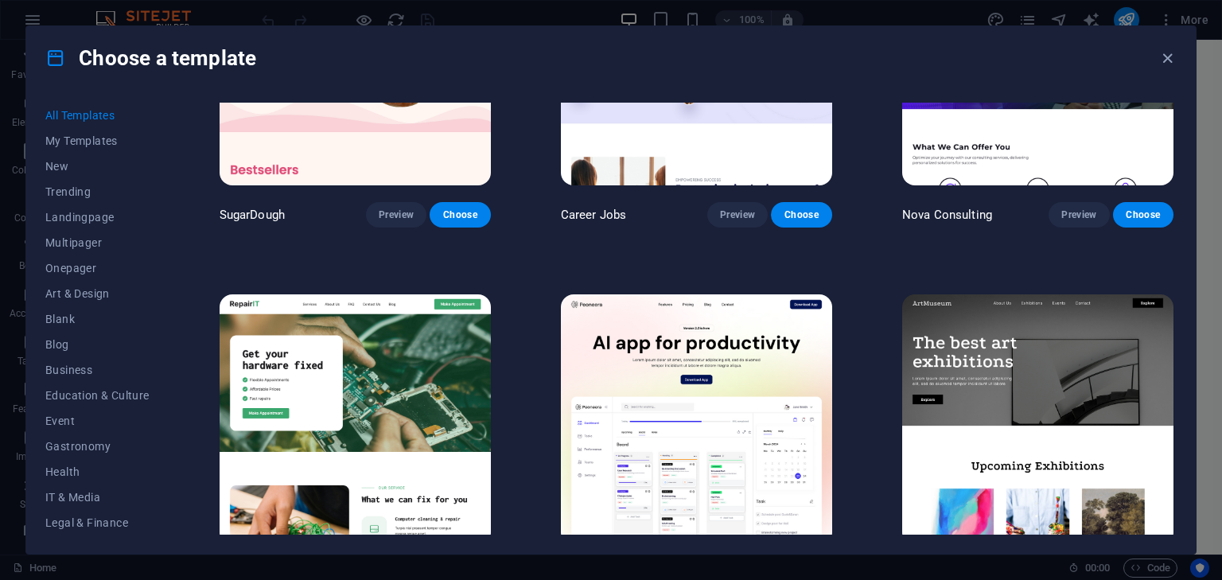
scroll to position [239, 0]
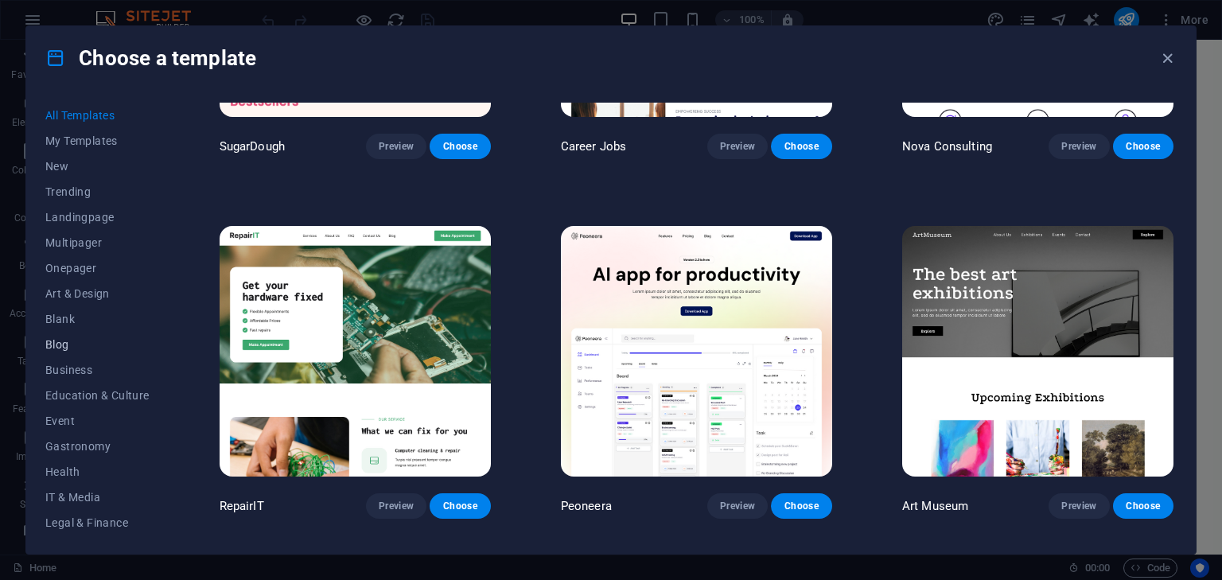
click at [84, 341] on span "Blog" at bounding box center [97, 344] width 104 height 13
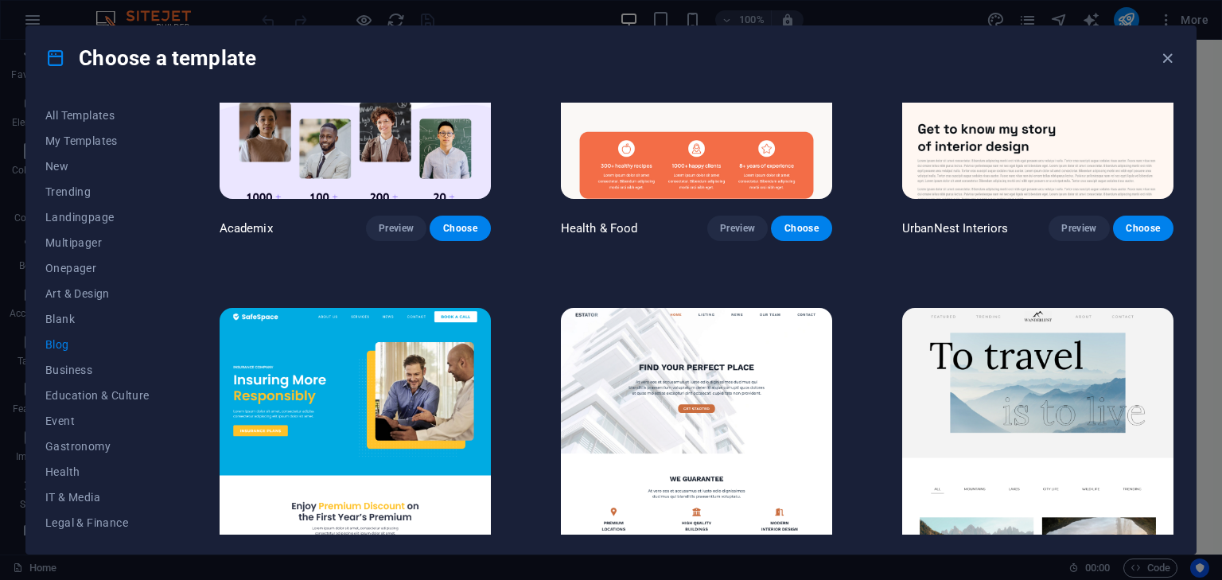
scroll to position [1114, 0]
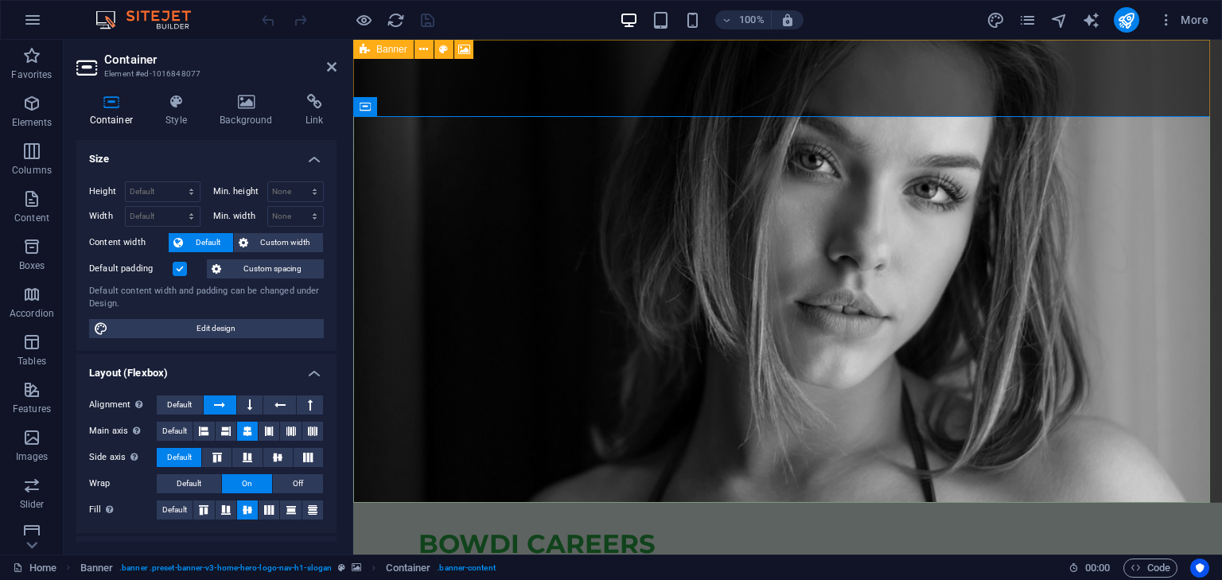
click at [364, 50] on icon at bounding box center [365, 49] width 10 height 19
select select "vh"
select select "header"
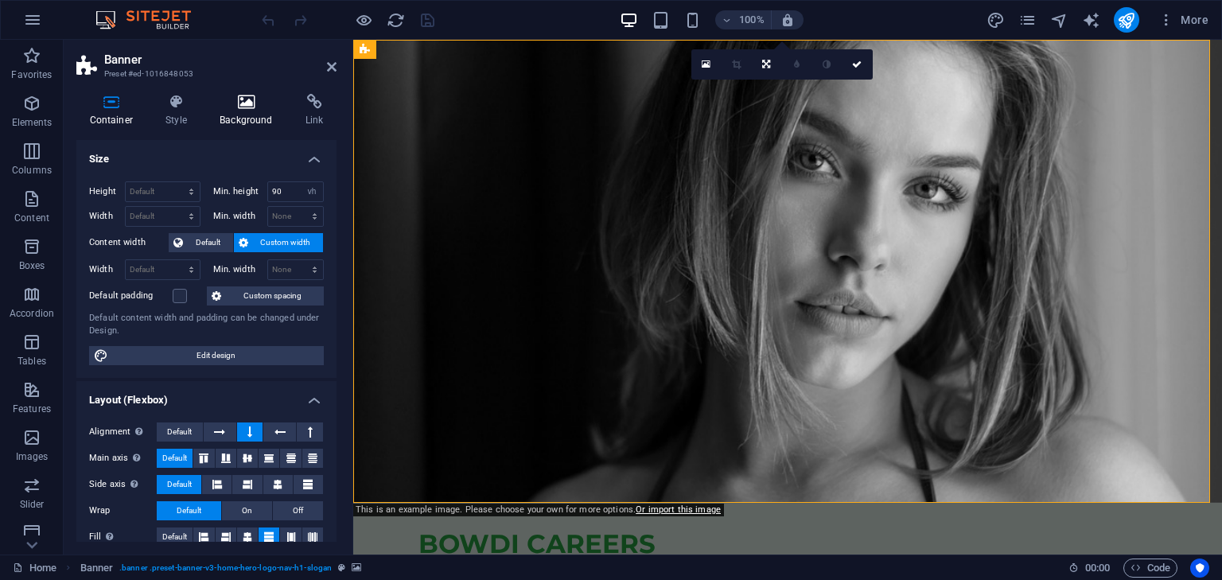
click at [251, 106] on icon at bounding box center [247, 102] width 80 height 16
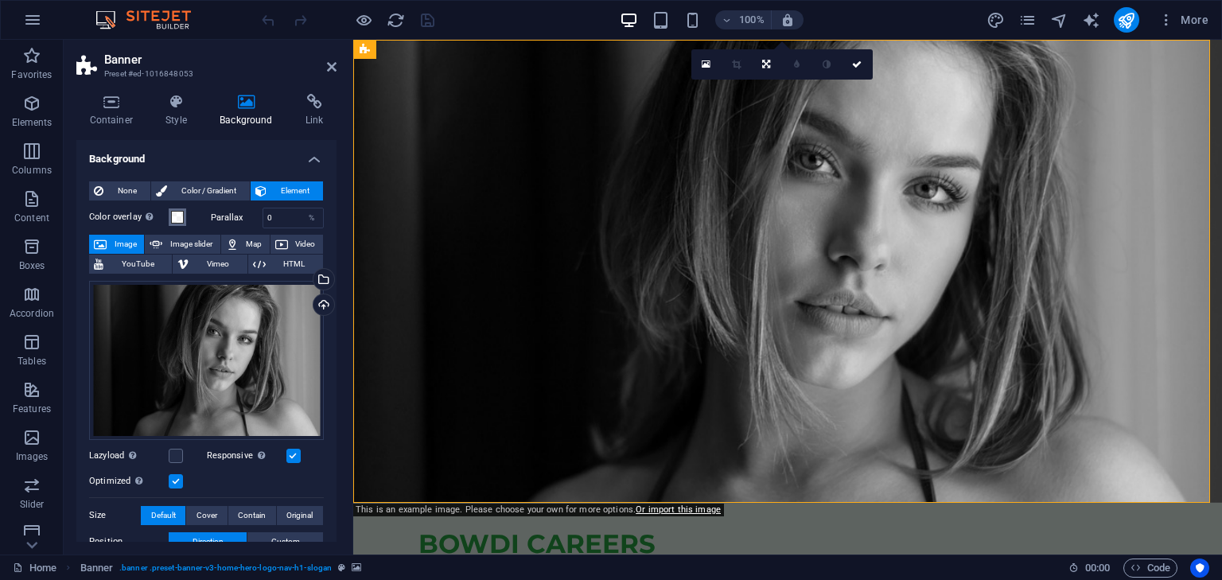
click at [177, 217] on span at bounding box center [177, 217] width 13 height 13
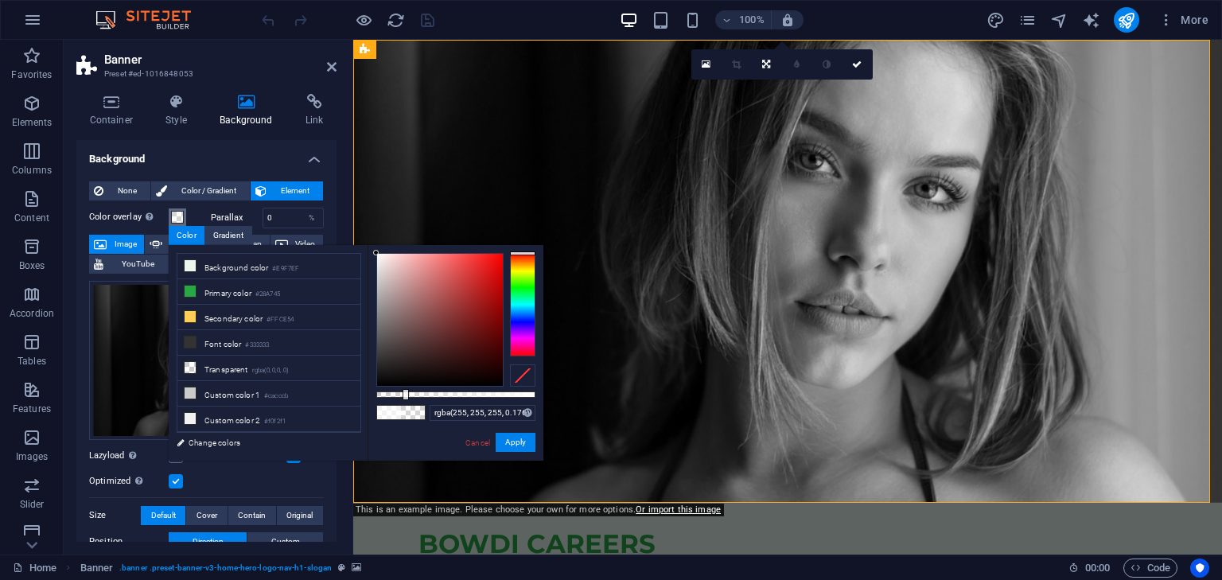
drag, startPoint x: 498, startPoint y: 395, endPoint x: 404, endPoint y: 380, distance: 95.0
click at [404, 380] on div at bounding box center [455, 320] width 159 height 134
click at [516, 446] on button "Apply" at bounding box center [516, 442] width 40 height 19
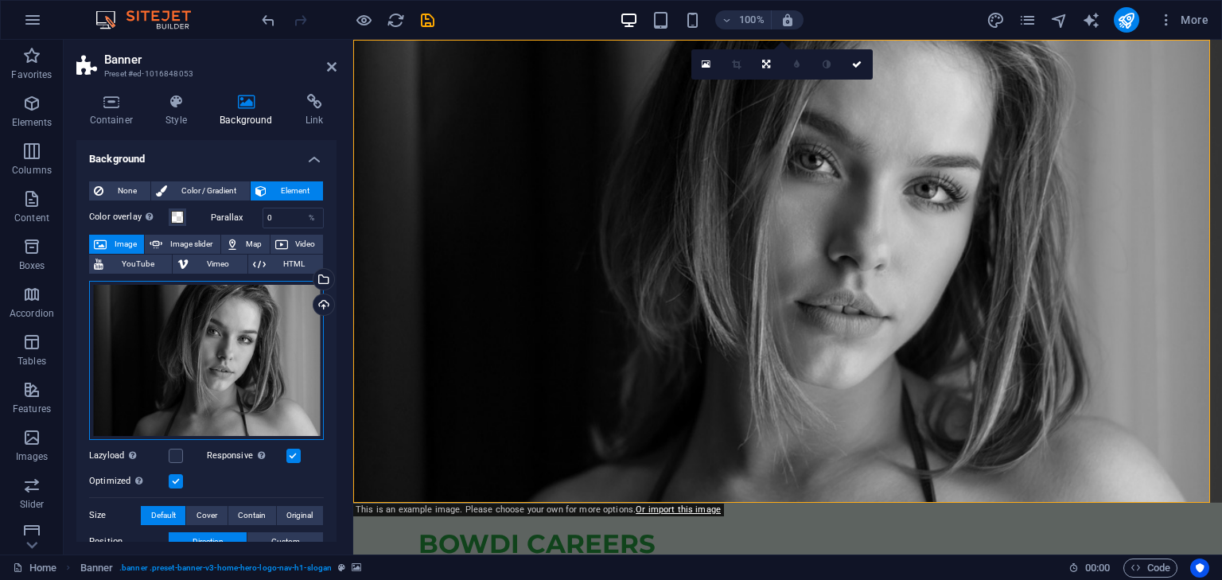
click at [220, 381] on div "Drag files here, click to choose files or select files from Files or our free s…" at bounding box center [206, 360] width 235 height 159
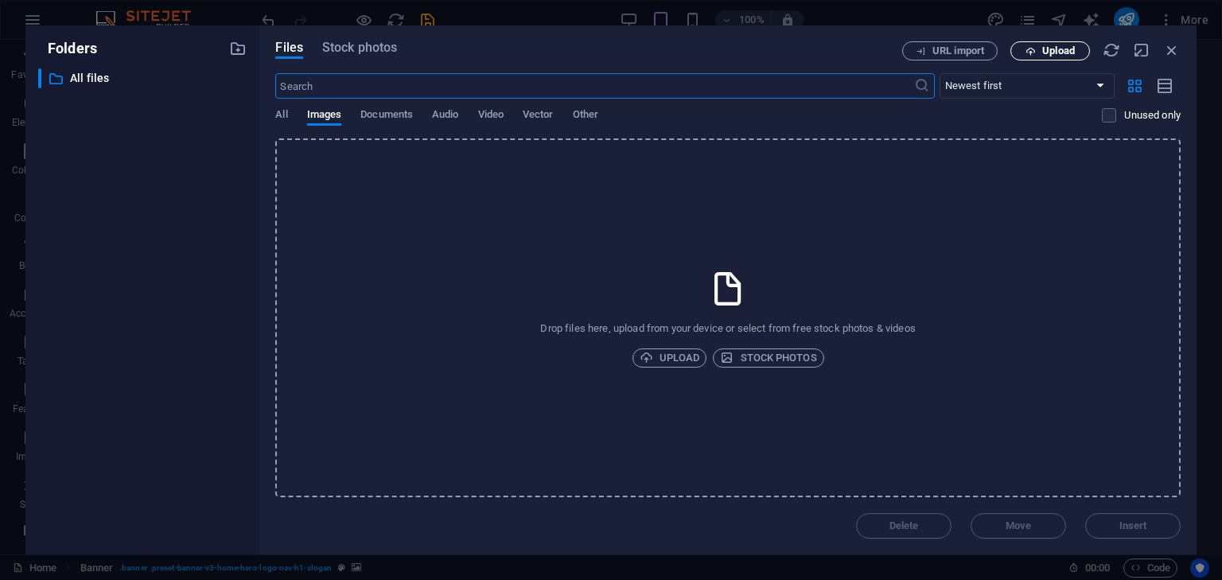
click at [1060, 46] on span "Upload" at bounding box center [1058, 51] width 33 height 10
click at [283, 112] on span "All" at bounding box center [281, 116] width 12 height 22
click at [1033, 52] on icon "button" at bounding box center [1031, 51] width 10 height 10
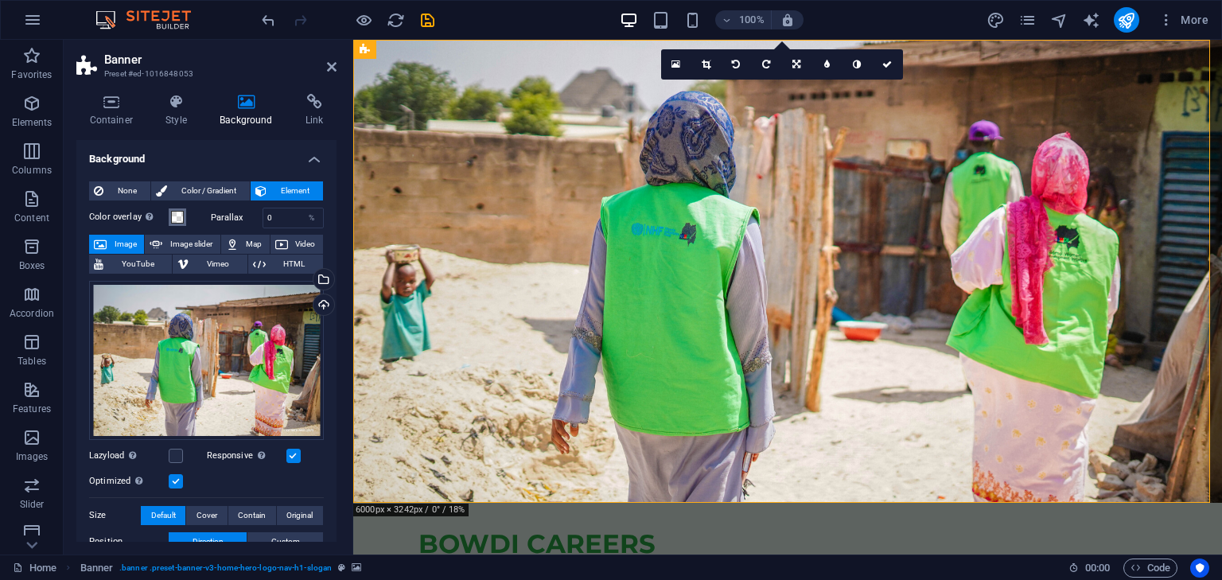
click at [177, 216] on span at bounding box center [177, 217] width 13 height 13
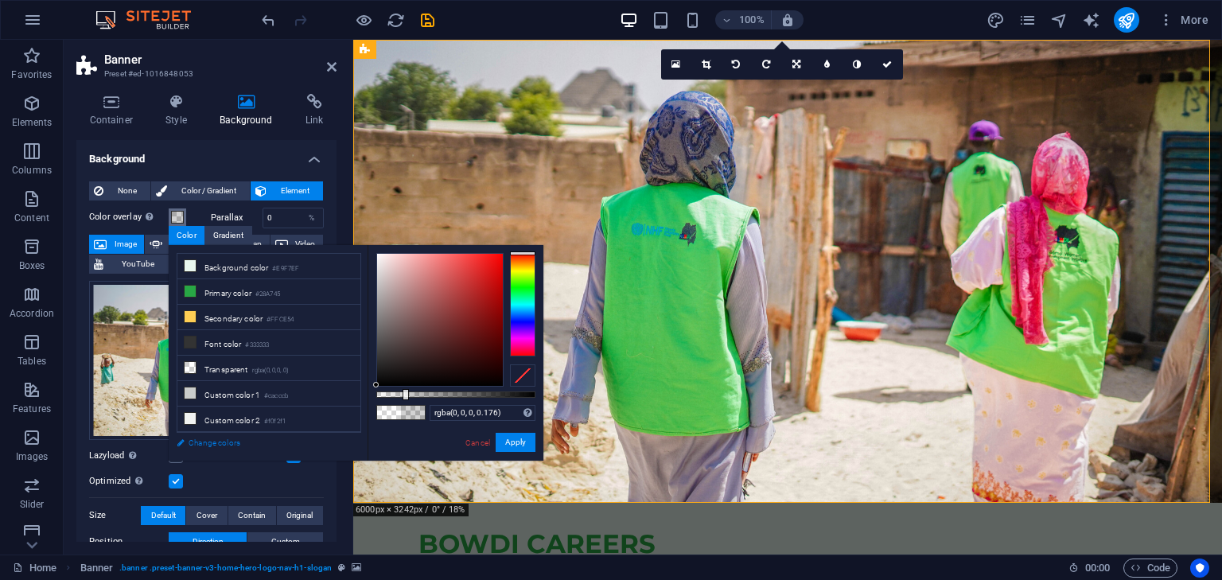
drag, startPoint x: 404, startPoint y: 356, endPoint x: 304, endPoint y: 435, distance: 127.5
click at [304, 435] on div "less Background color #E9F7EF Primary color #28A745 Secondary color #FFCE54 Fon…" at bounding box center [356, 353] width 375 height 216
type input "rgba(0, 0, 0, 0.636)"
drag, startPoint x: 407, startPoint y: 391, endPoint x: 477, endPoint y: 395, distance: 70.1
click at [477, 395] on div at bounding box center [479, 394] width 6 height 11
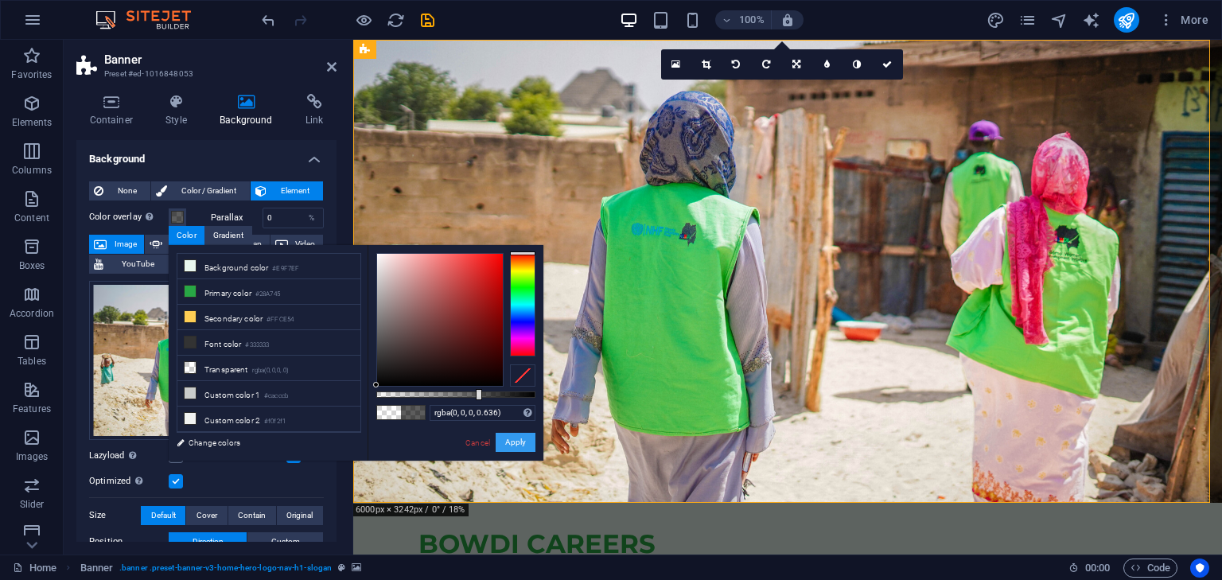
click at [512, 446] on button "Apply" at bounding box center [516, 442] width 40 height 19
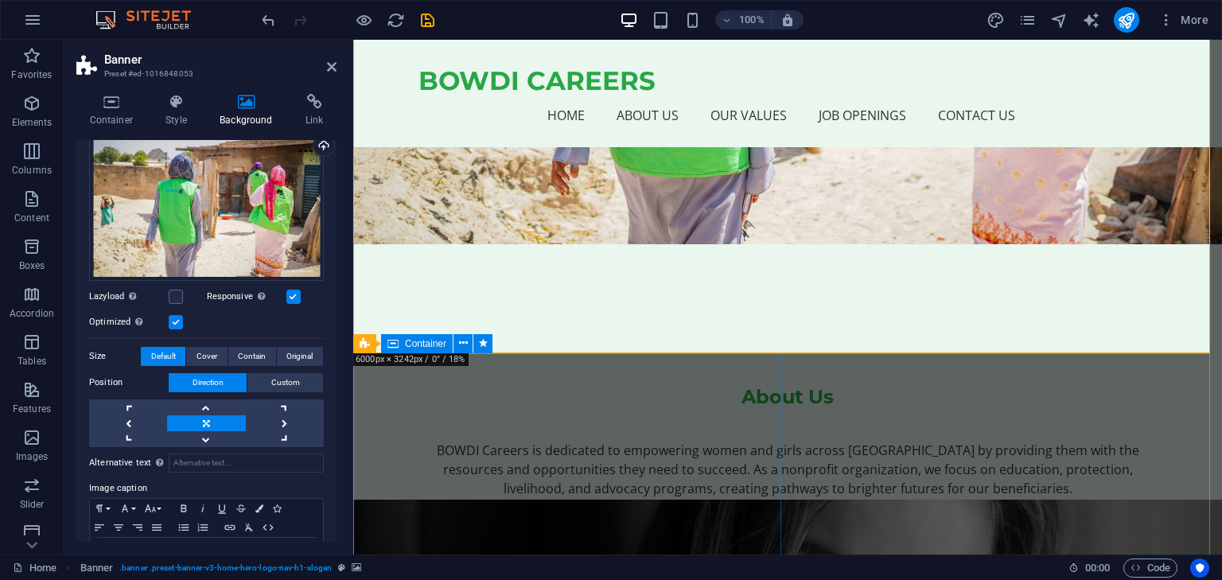
scroll to position [318, 0]
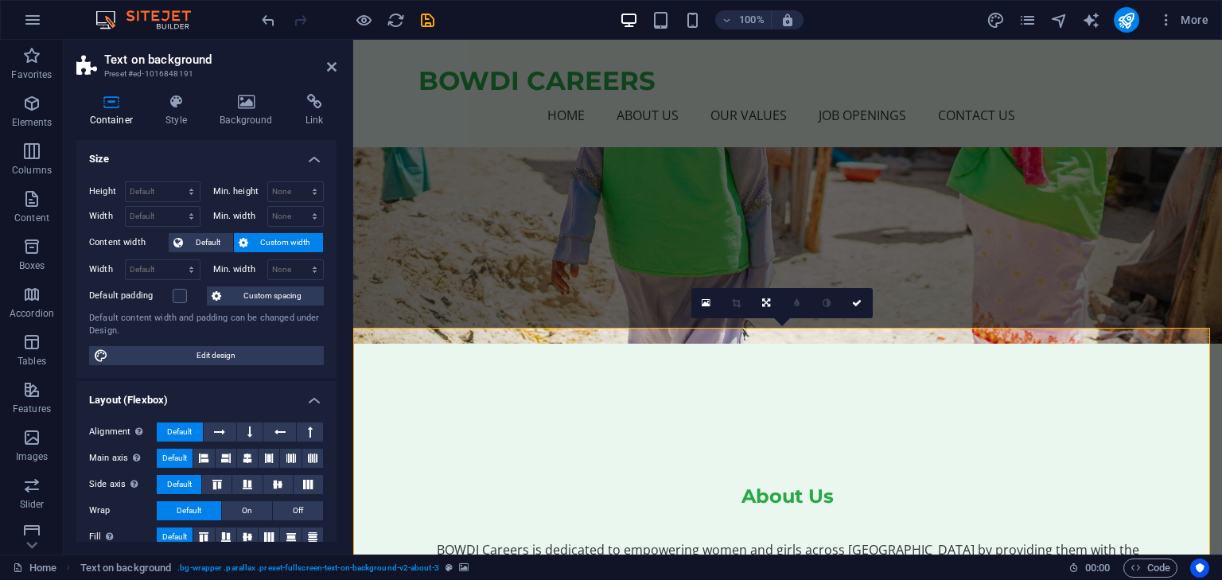
scroll to position [239, 0]
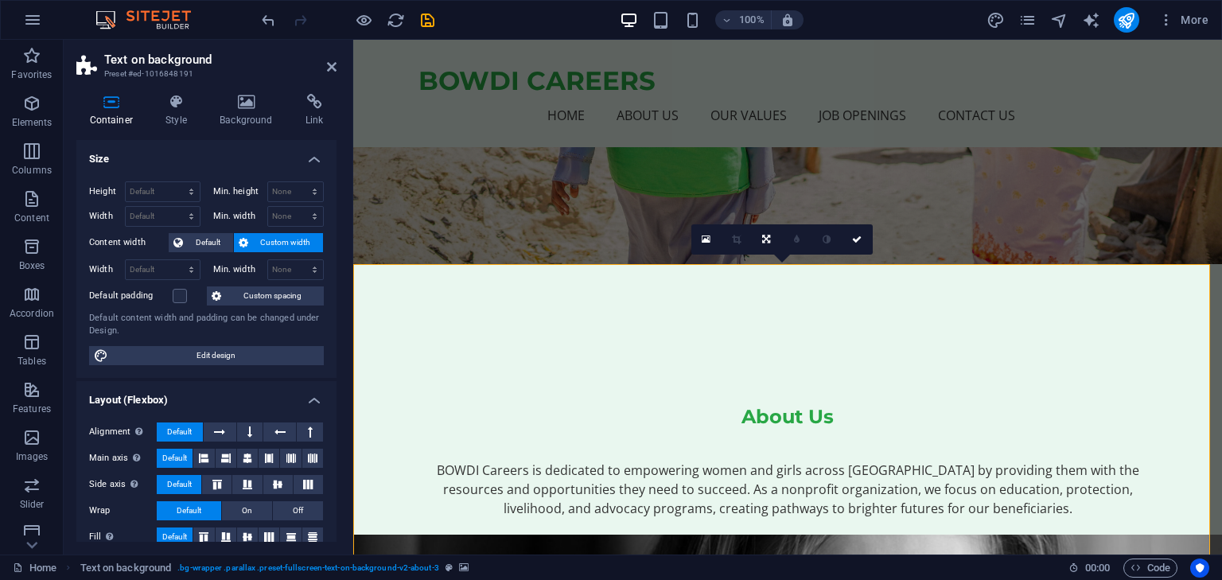
click at [249, 119] on h4 "Background" at bounding box center [250, 110] width 86 height 33
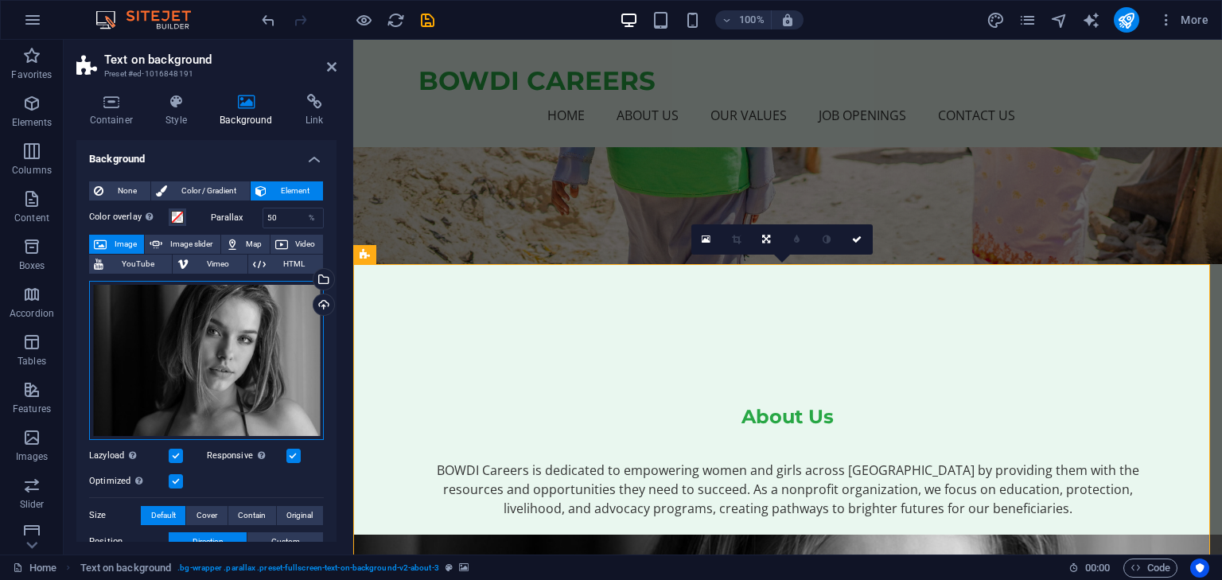
click at [242, 350] on div "Drag files here, click to choose files or select files from Files or our free s…" at bounding box center [206, 360] width 235 height 159
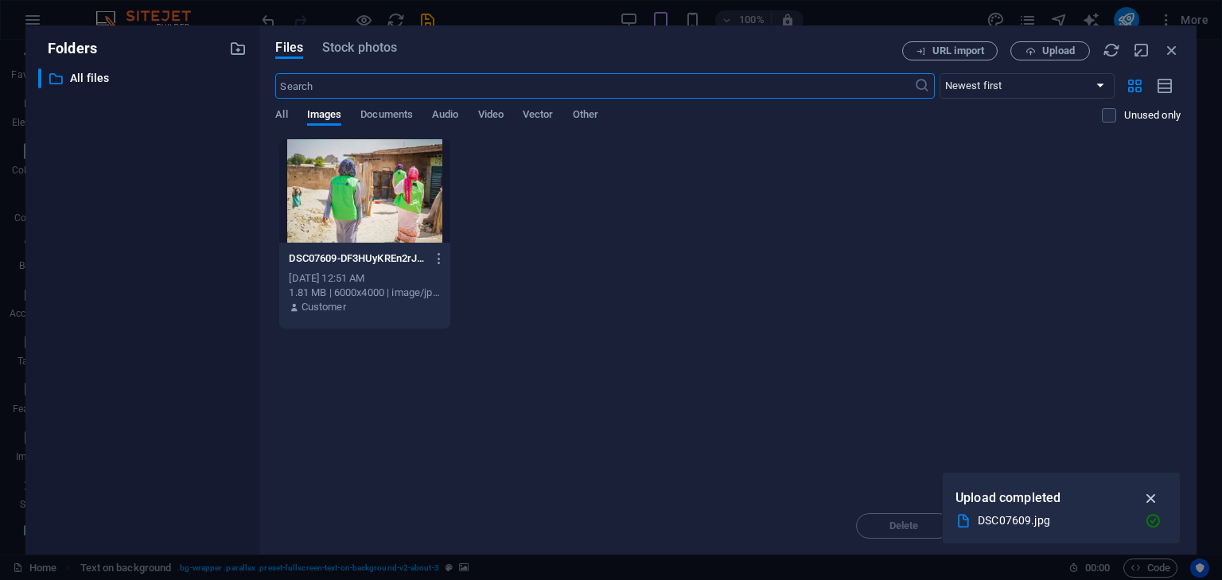
click at [1154, 498] on icon "button" at bounding box center [1152, 498] width 18 height 18
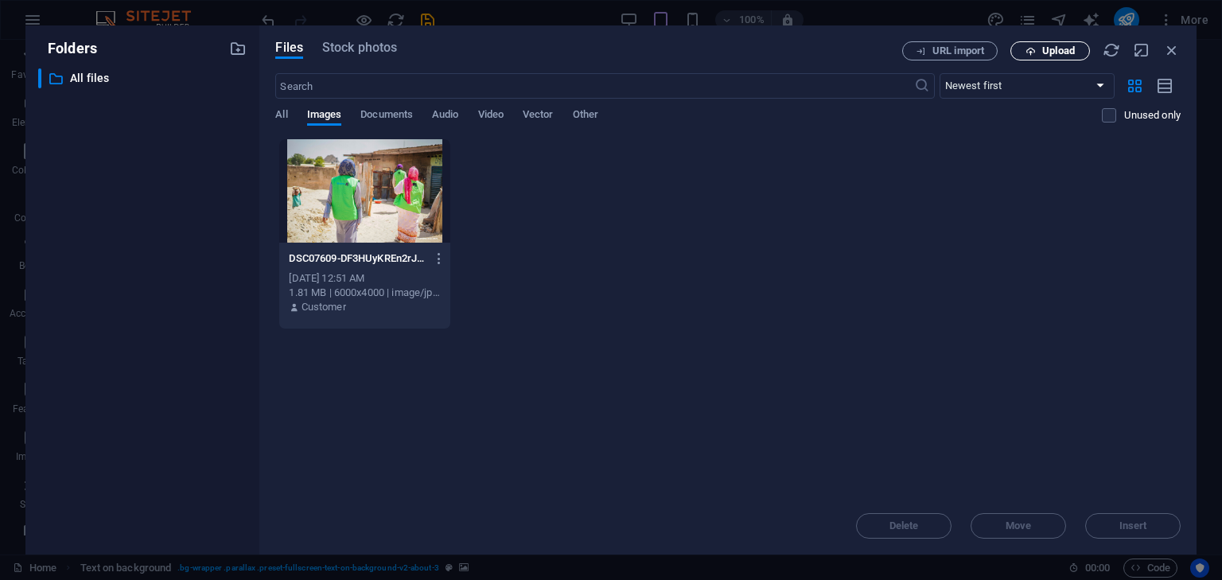
click at [1058, 48] on span "Upload" at bounding box center [1058, 51] width 33 height 10
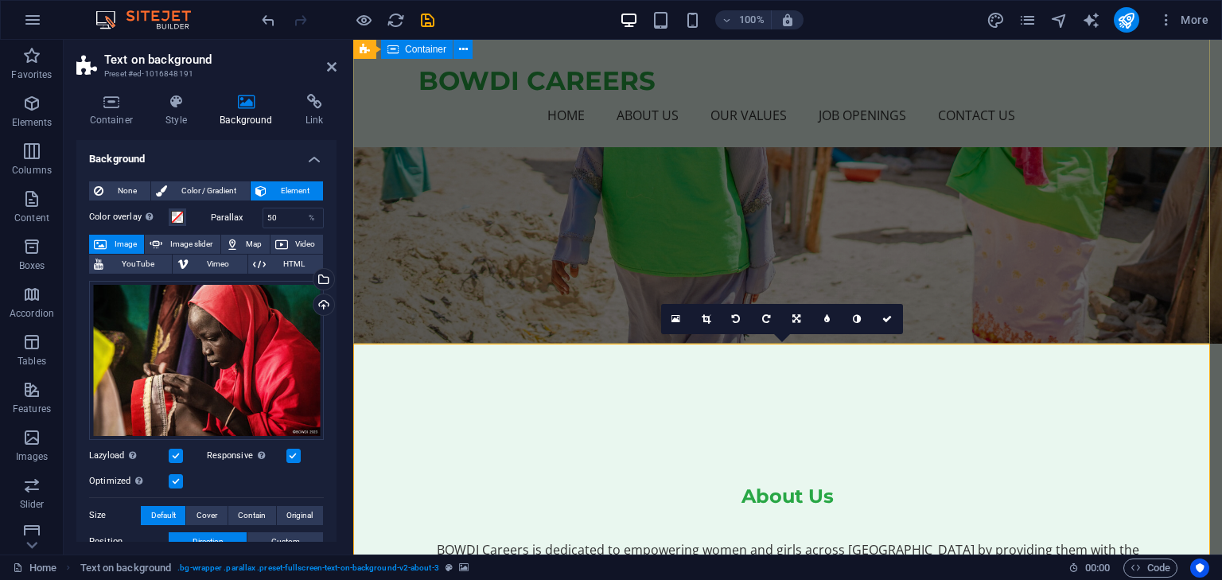
scroll to position [0, 0]
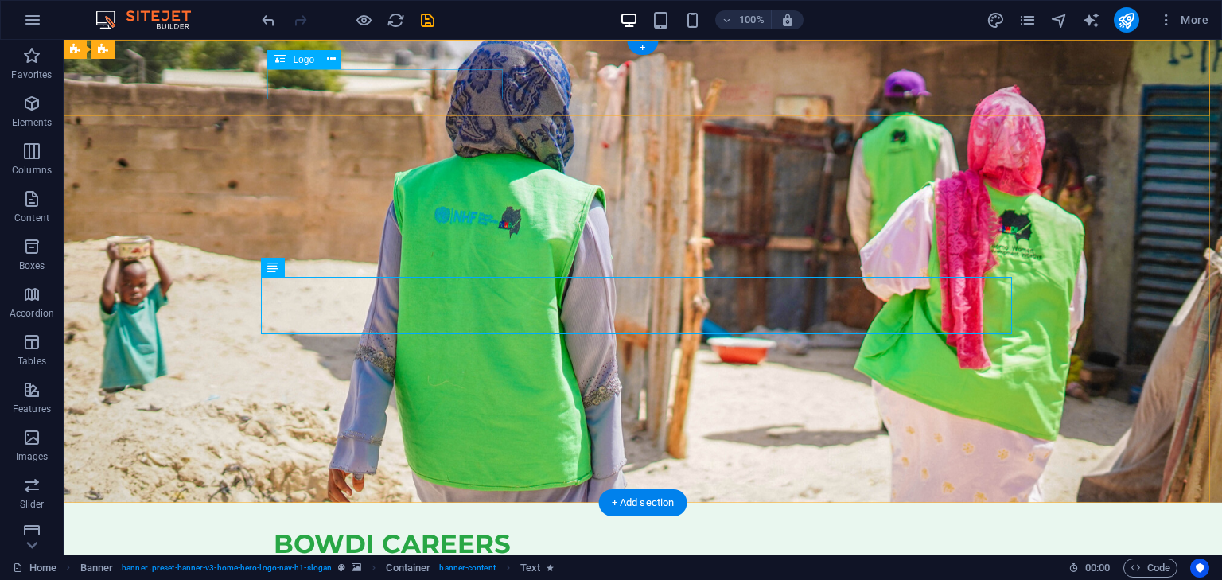
click at [455, 528] on div "BOWDI CAREERS" at bounding box center [643, 543] width 738 height 31
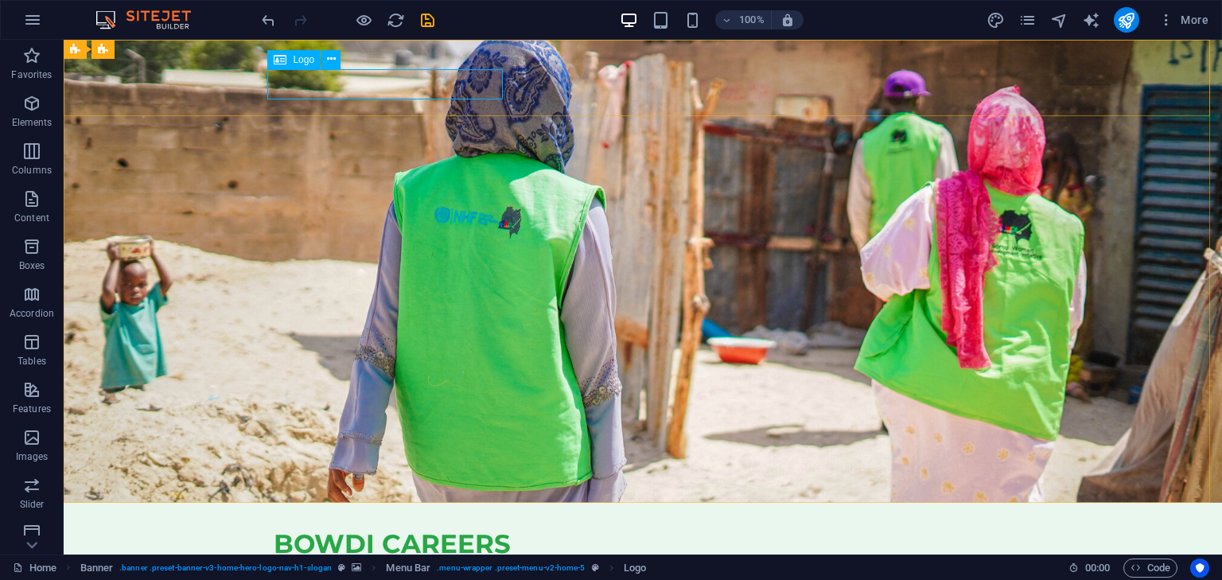
click at [298, 58] on span "Logo" at bounding box center [303, 60] width 21 height 10
click at [298, 57] on span "Logo" at bounding box center [303, 60] width 21 height 10
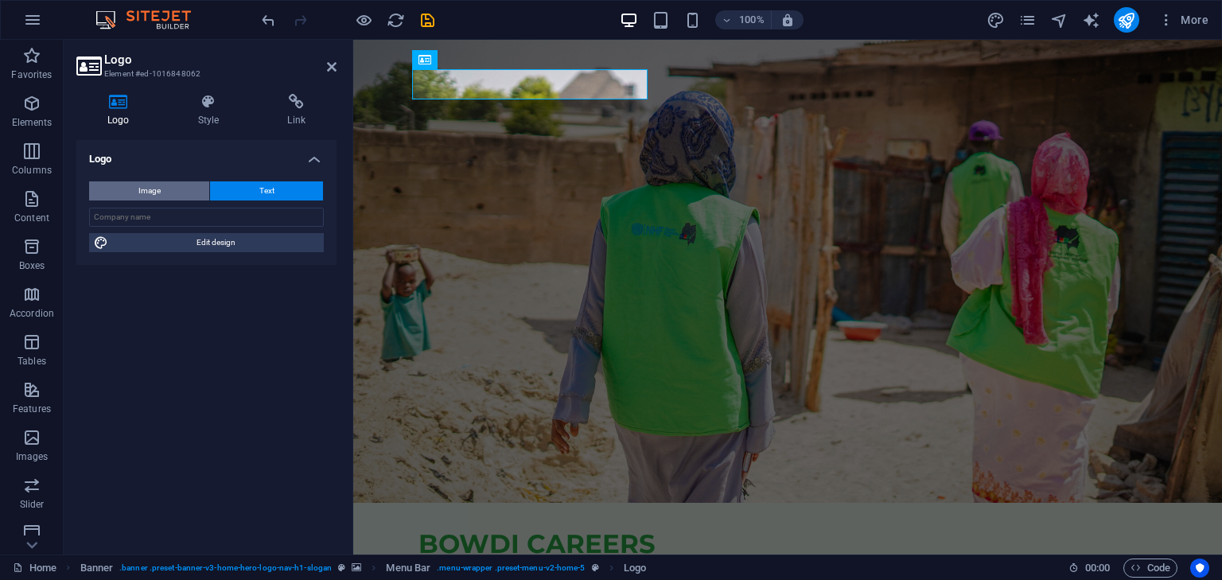
click at [166, 192] on button "Image" at bounding box center [149, 190] width 120 height 19
select select "DISABLED_OPTION_VALUE"
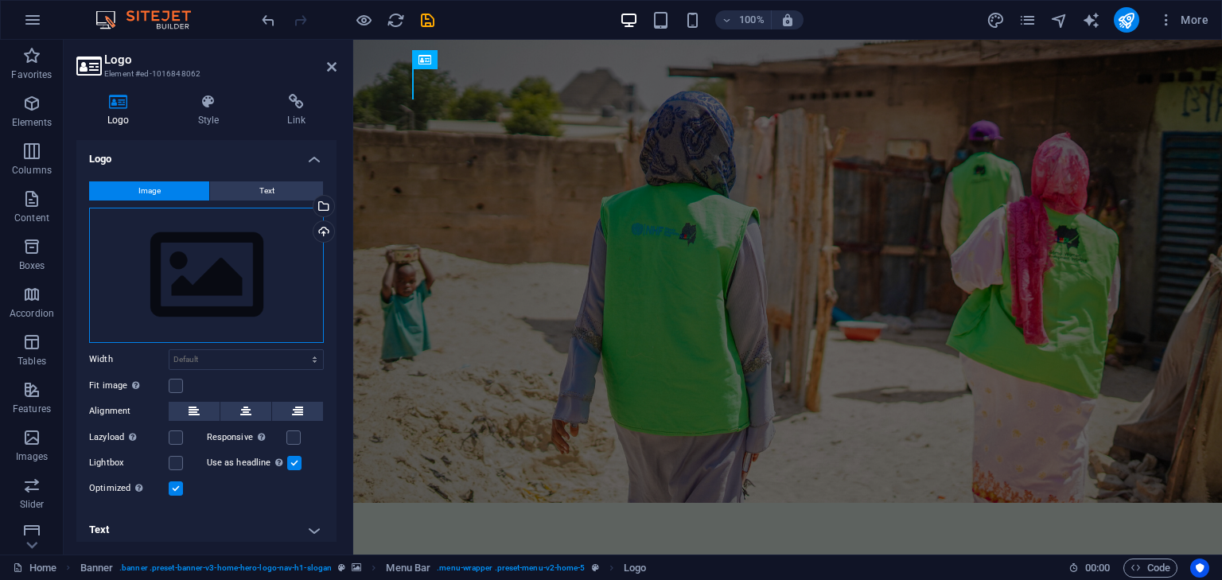
click at [163, 247] on div "Drag files here, click to choose files or select files from Files or our free s…" at bounding box center [206, 275] width 235 height 135
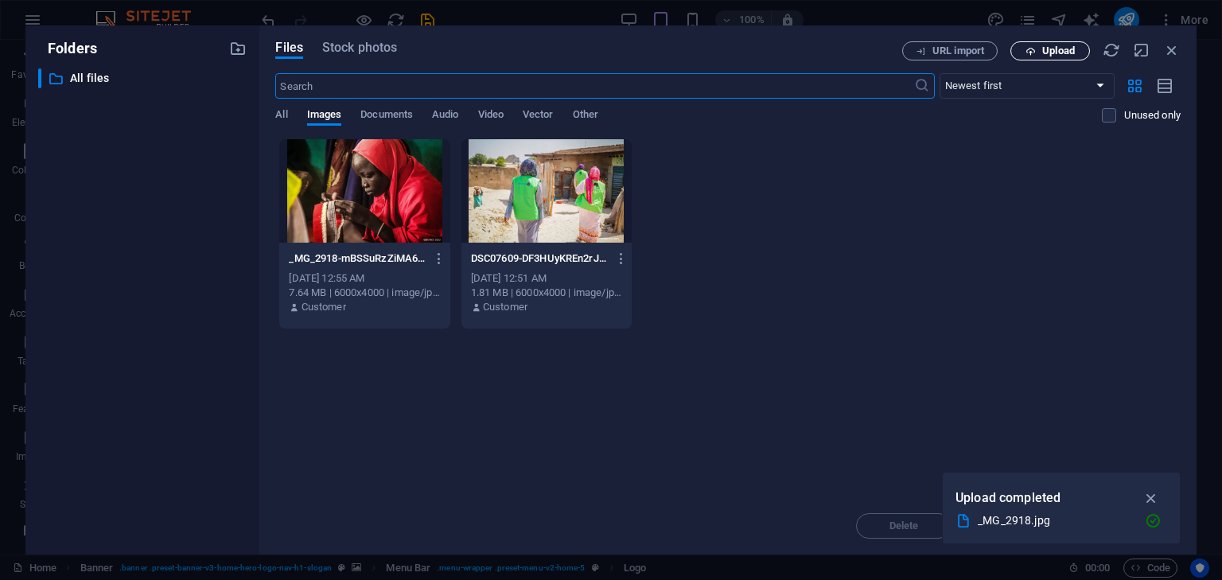
click at [1064, 53] on span "Upload" at bounding box center [1058, 51] width 33 height 10
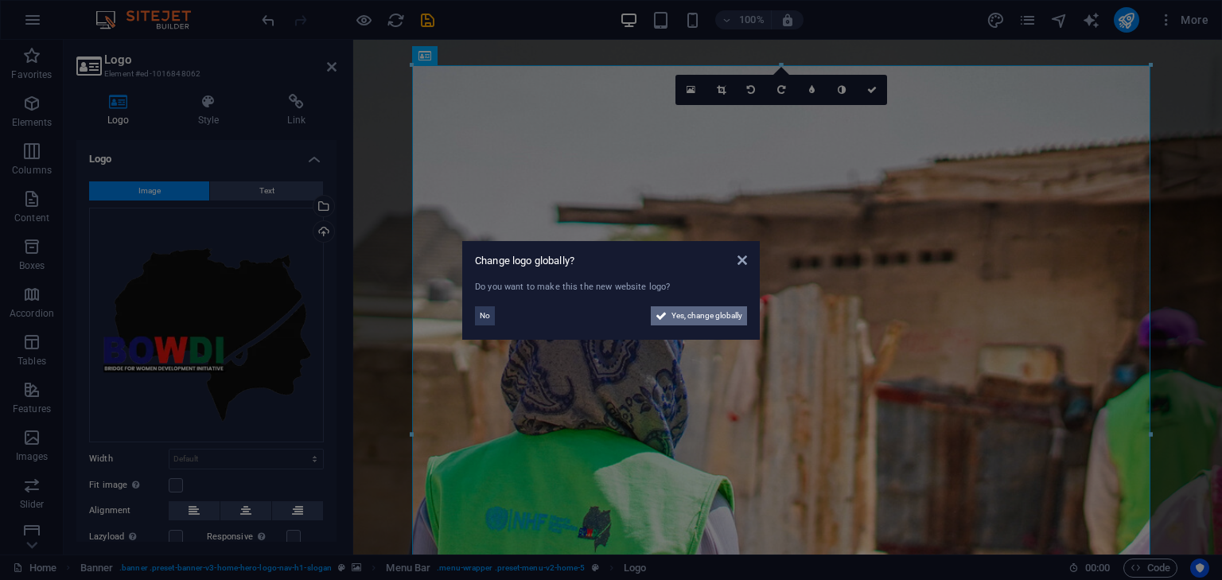
click at [689, 314] on span "Yes, change globally" at bounding box center [707, 315] width 71 height 19
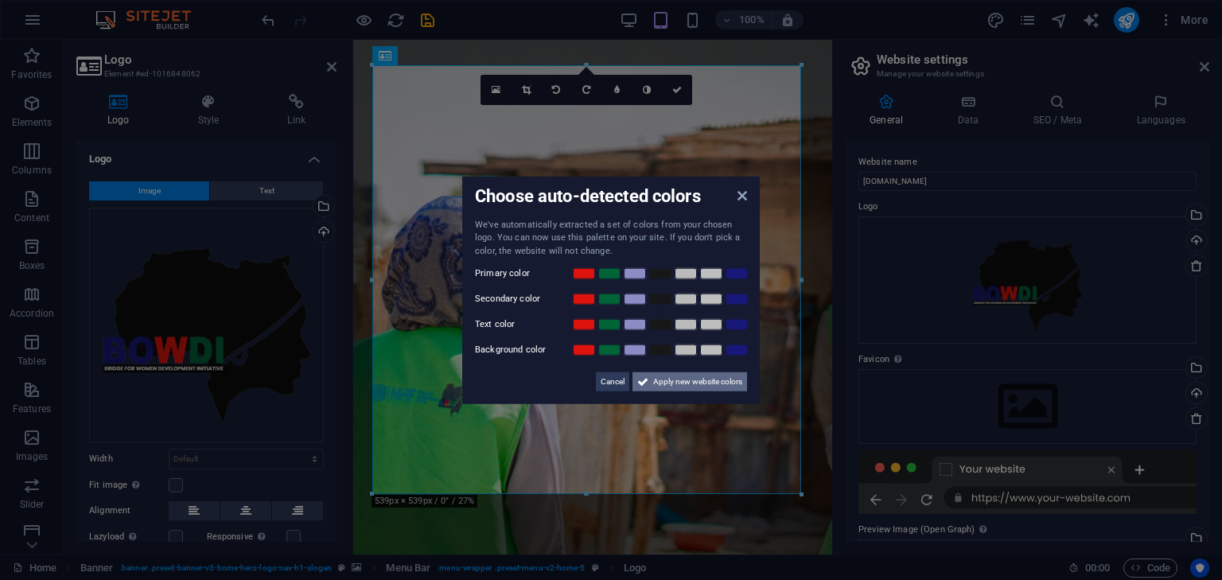
click at [691, 383] on span "Apply new website colors" at bounding box center [697, 381] width 89 height 19
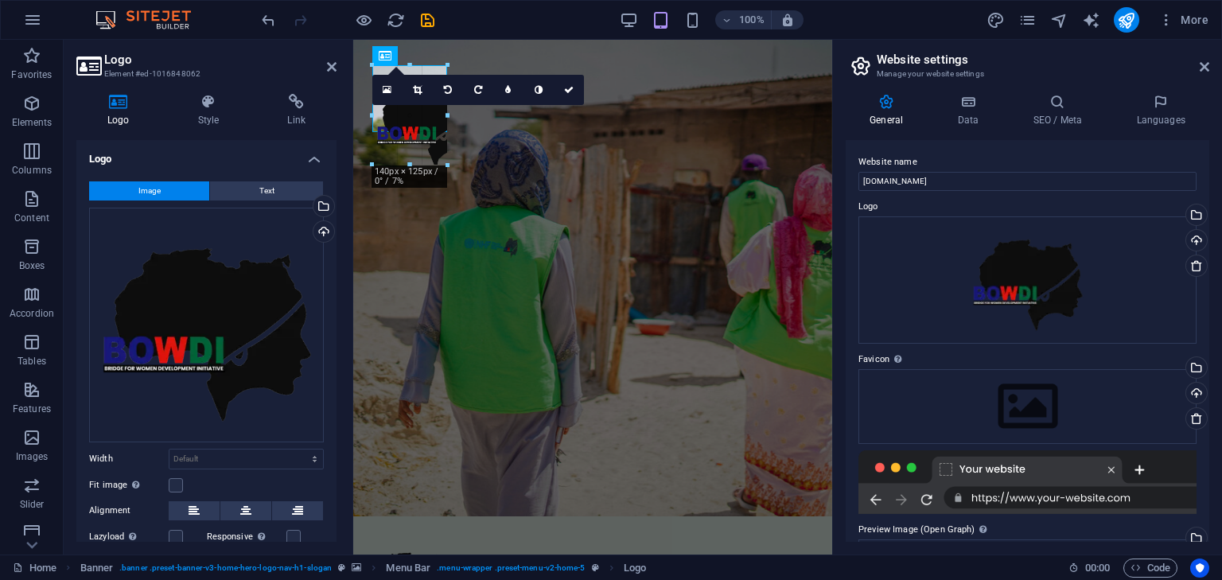
drag, startPoint x: 801, startPoint y: 493, endPoint x: 415, endPoint y: 131, distance: 529.2
type input "93"
select select "px"
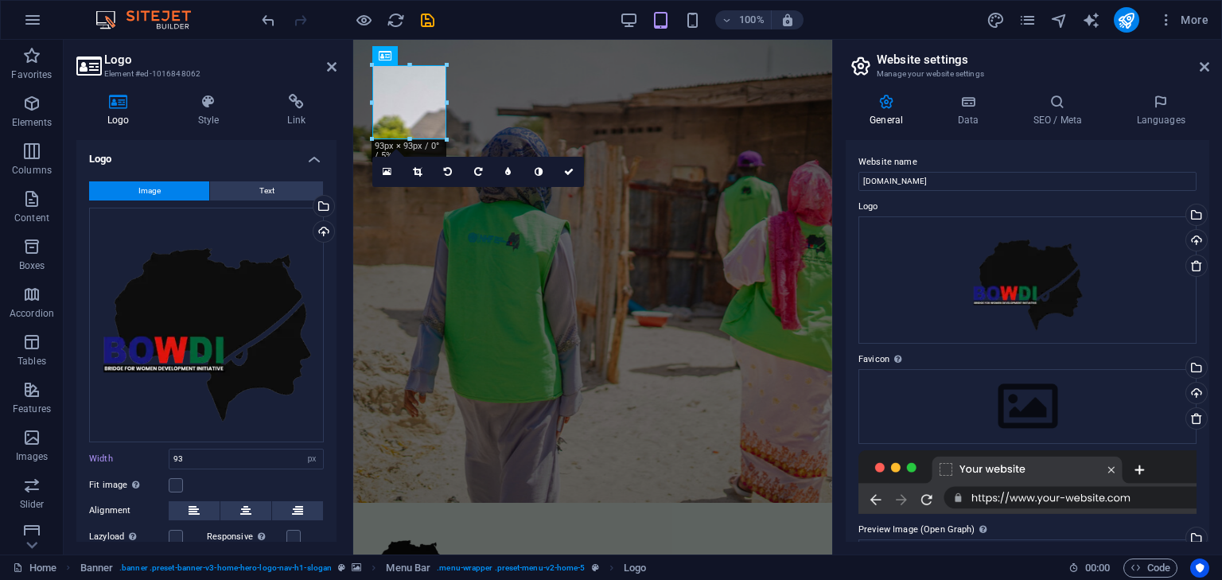
click at [448, 144] on div at bounding box center [447, 140] width 10 height 10
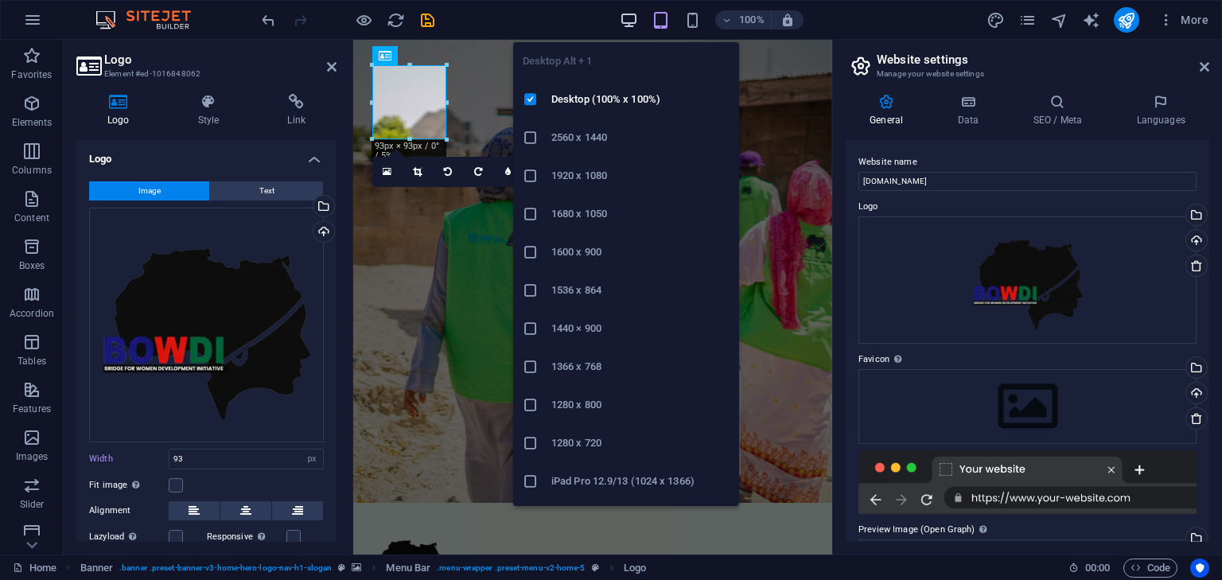
click at [625, 21] on icon "button" at bounding box center [629, 20] width 18 height 18
click at [626, 18] on icon "button" at bounding box center [629, 20] width 18 height 18
click at [630, 15] on icon "button" at bounding box center [629, 20] width 18 height 18
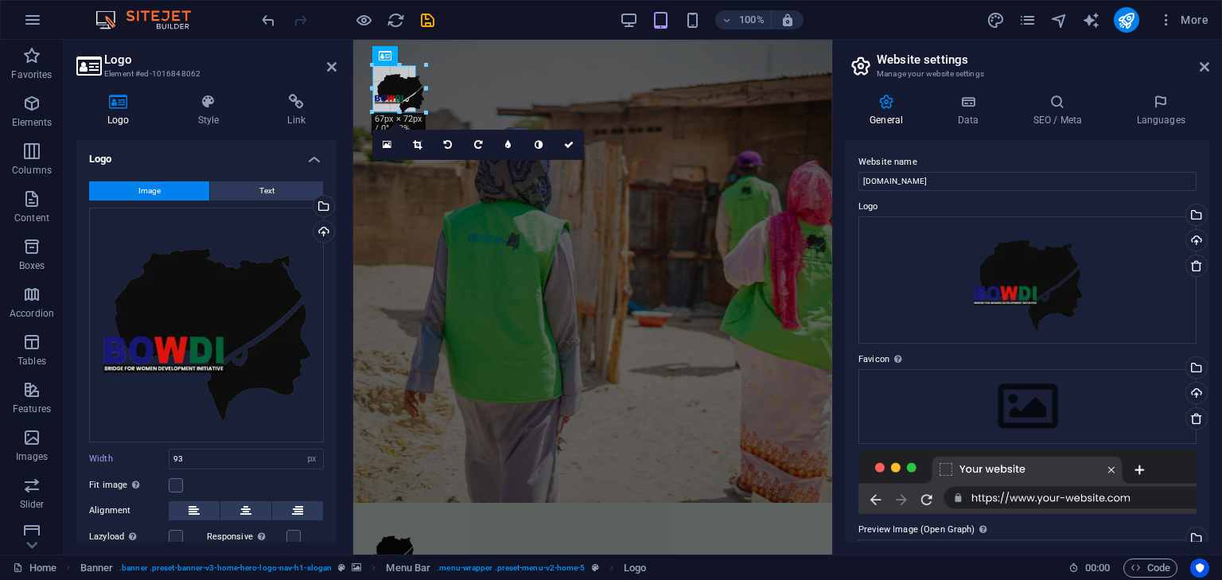
drag, startPoint x: 446, startPoint y: 142, endPoint x: 415, endPoint y: 96, distance: 55.2
type input "55"
click at [566, 142] on icon at bounding box center [569, 142] width 10 height 10
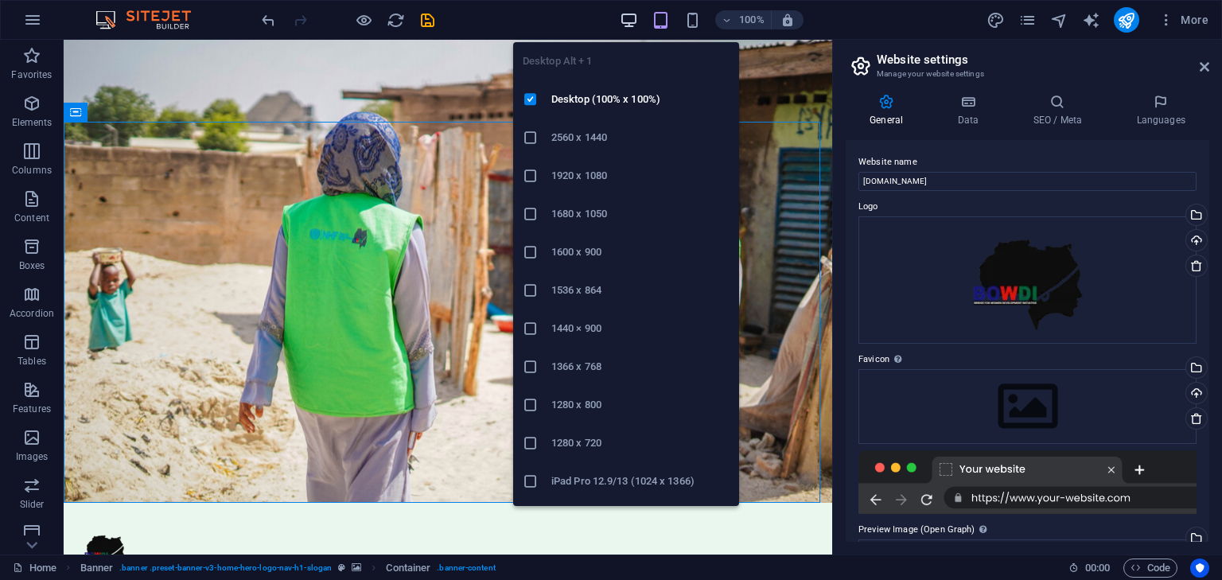
click at [624, 21] on icon "button" at bounding box center [629, 20] width 18 height 18
click at [635, 18] on icon "button" at bounding box center [629, 20] width 18 height 18
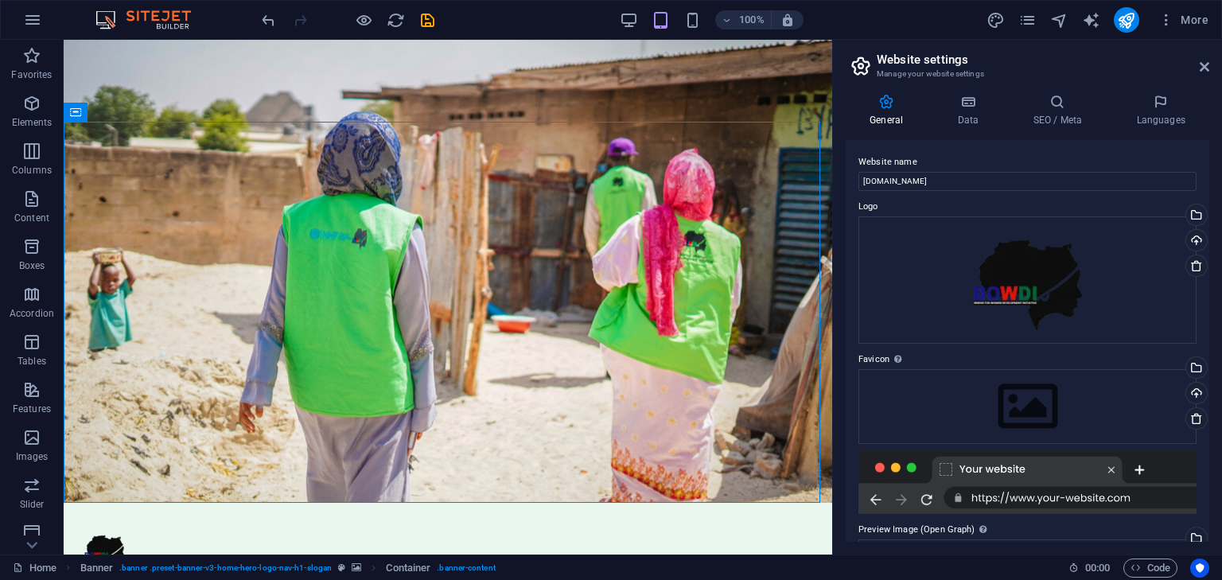
click at [1198, 69] on header "Website settings Manage your website settings" at bounding box center [1029, 60] width 360 height 41
click at [1202, 68] on icon at bounding box center [1205, 66] width 10 height 13
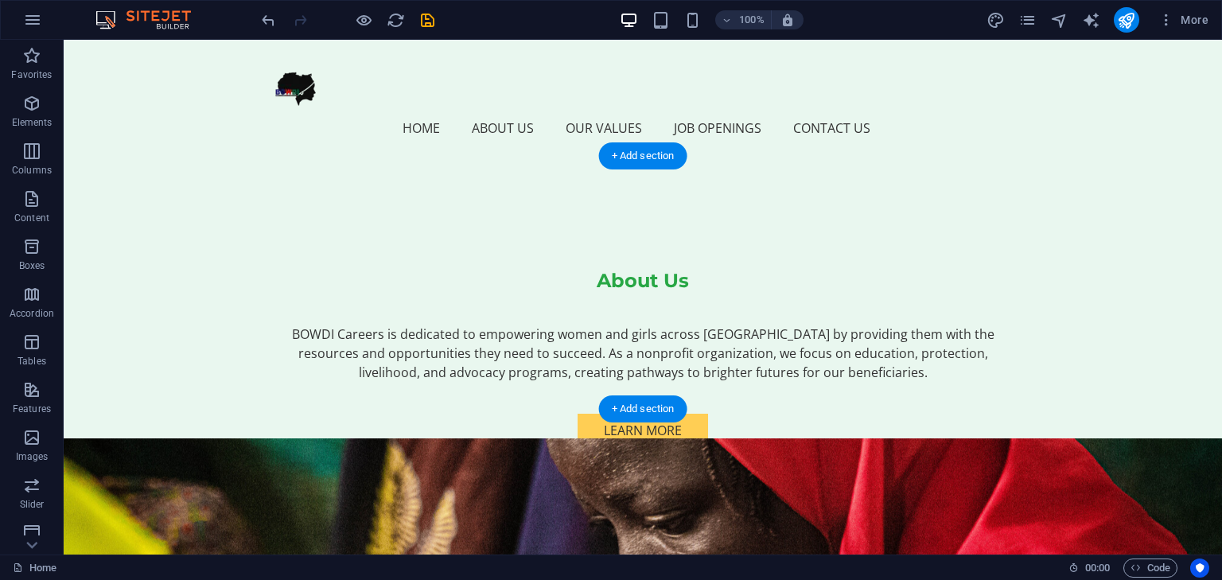
scroll to position [318, 0]
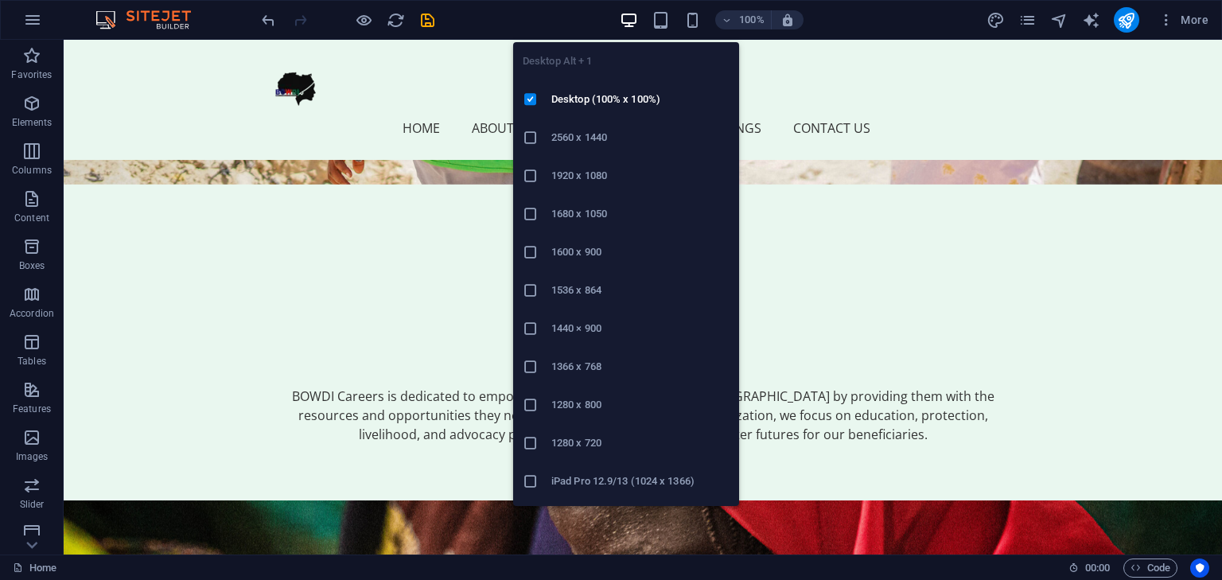
click at [635, 18] on icon "button" at bounding box center [629, 20] width 18 height 18
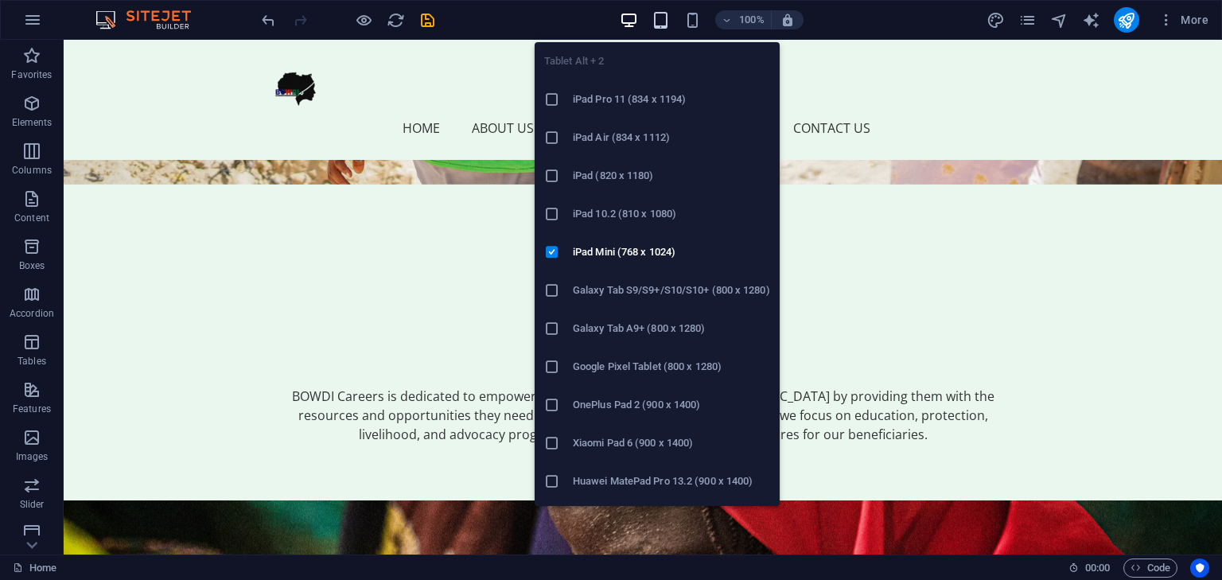
click at [666, 12] on icon "button" at bounding box center [661, 20] width 18 height 18
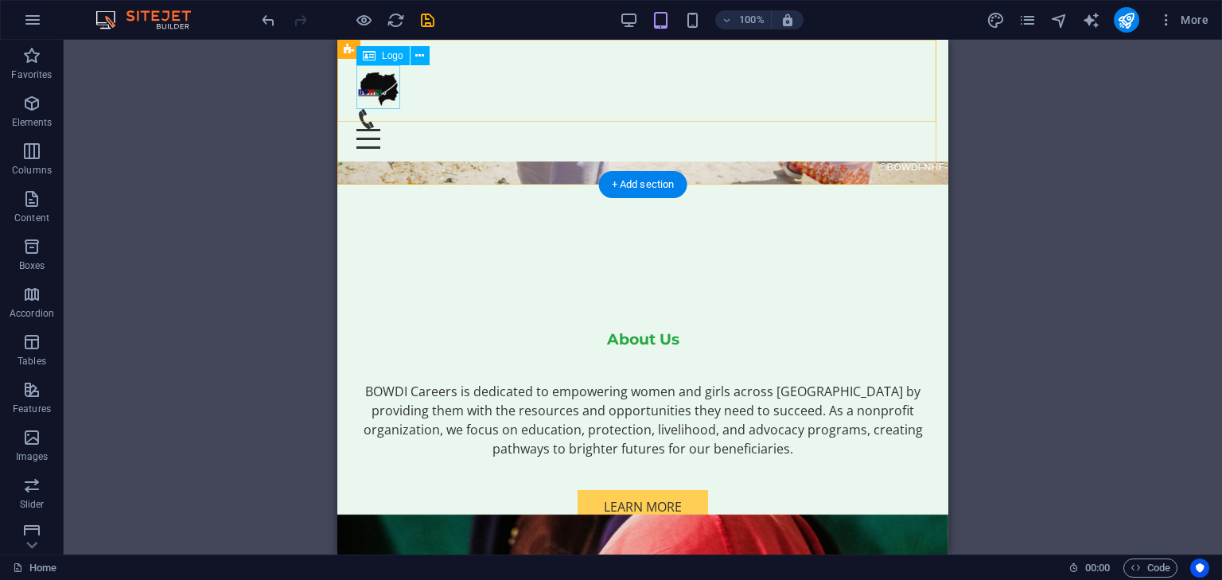
click at [374, 92] on div at bounding box center [642, 87] width 573 height 44
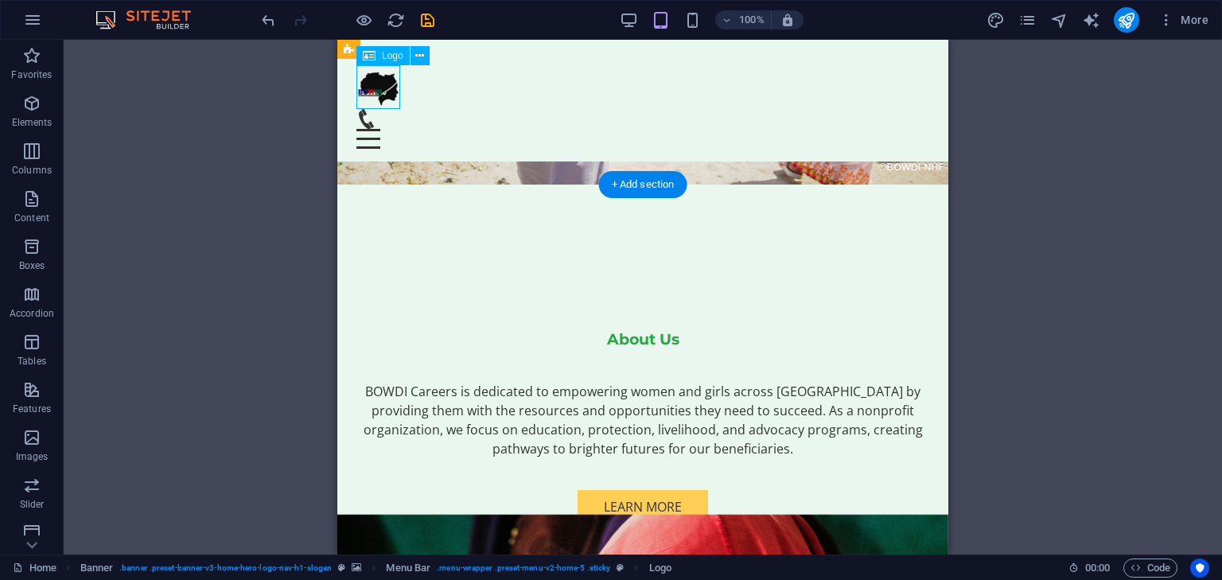
click at [382, 87] on div at bounding box center [642, 87] width 573 height 44
select select "px"
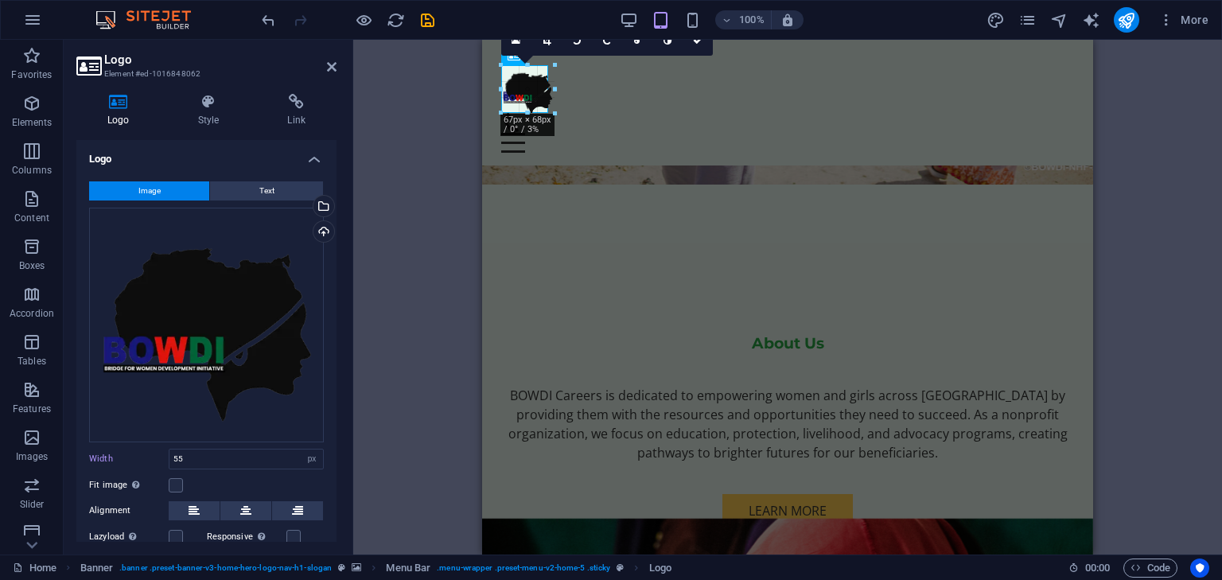
type input "59"
click at [691, 45] on link at bounding box center [698, 40] width 30 height 30
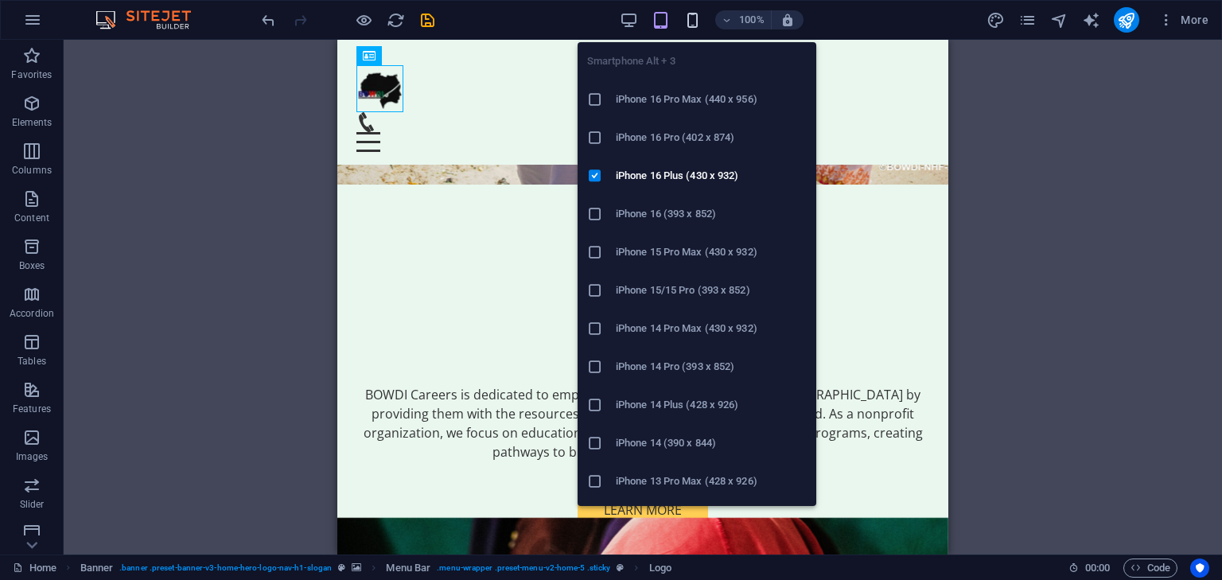
click at [689, 21] on icon "button" at bounding box center [693, 20] width 18 height 18
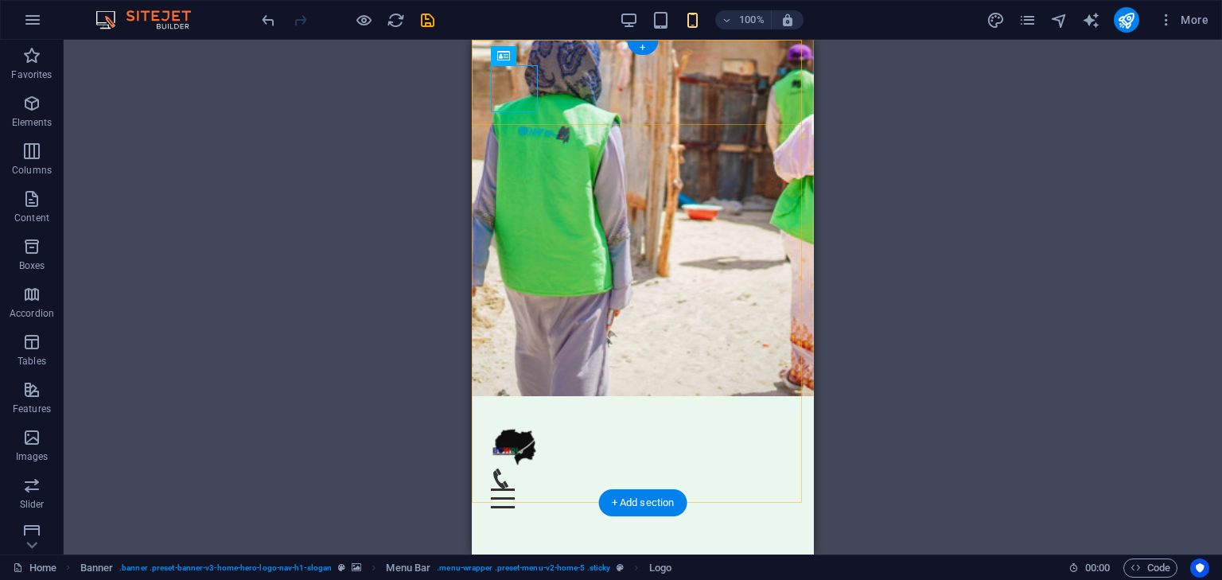
scroll to position [159, 0]
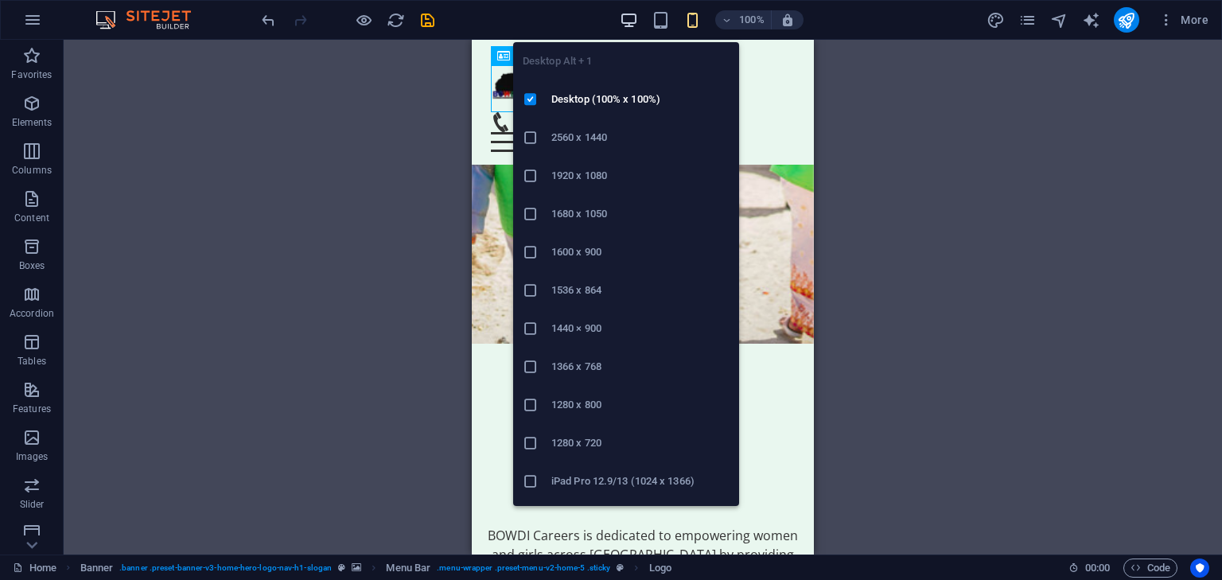
click at [633, 14] on icon "button" at bounding box center [629, 20] width 18 height 18
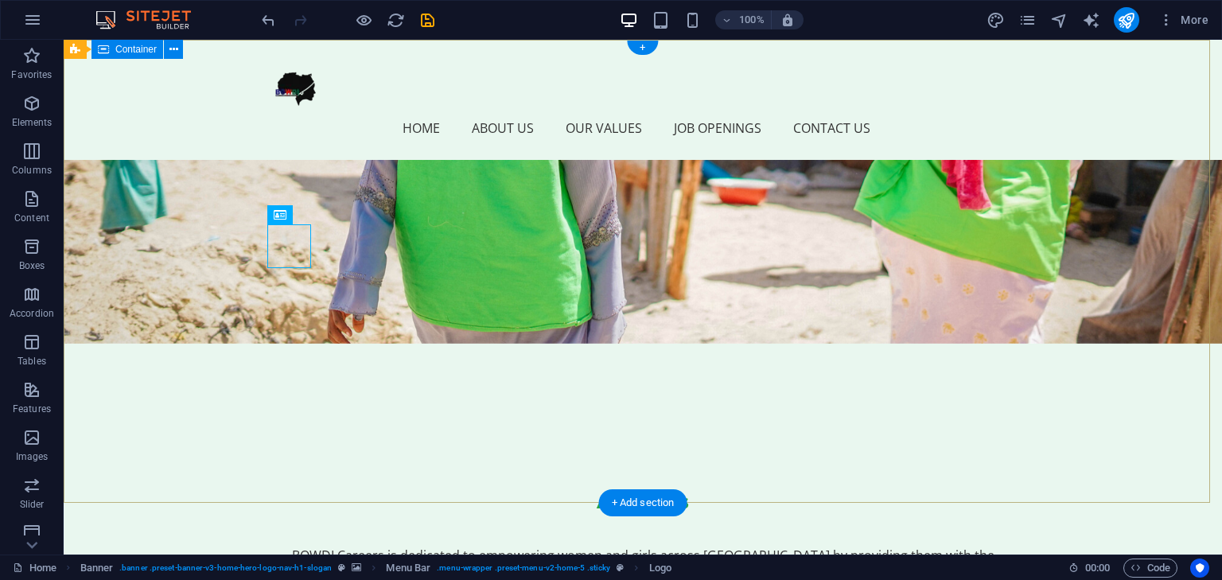
scroll to position [0, 0]
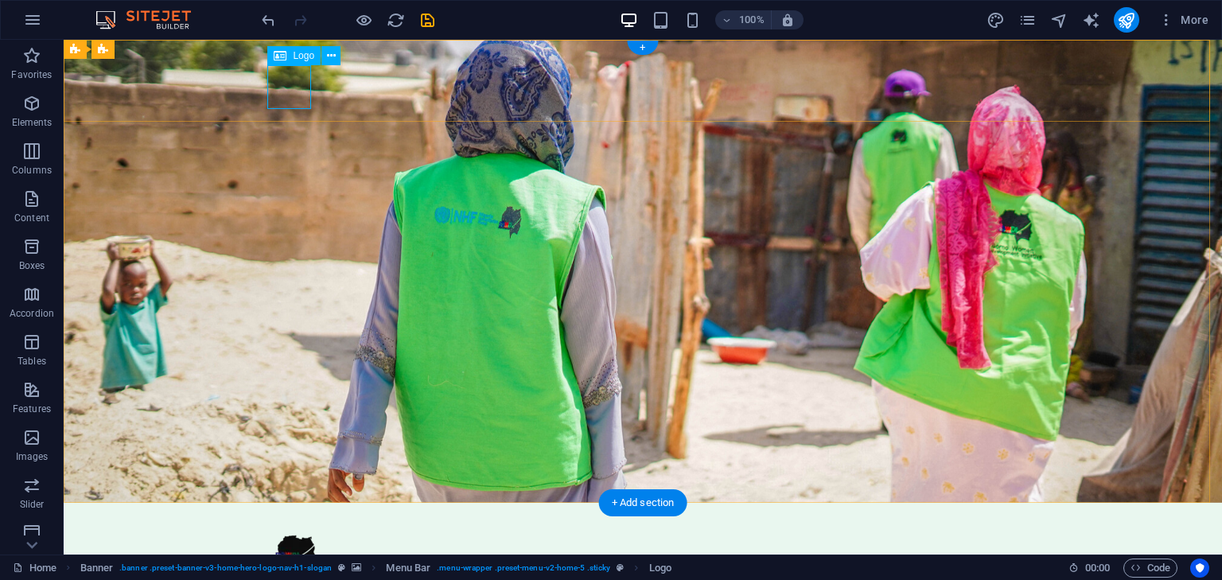
click at [287, 528] on div at bounding box center [643, 550] width 738 height 44
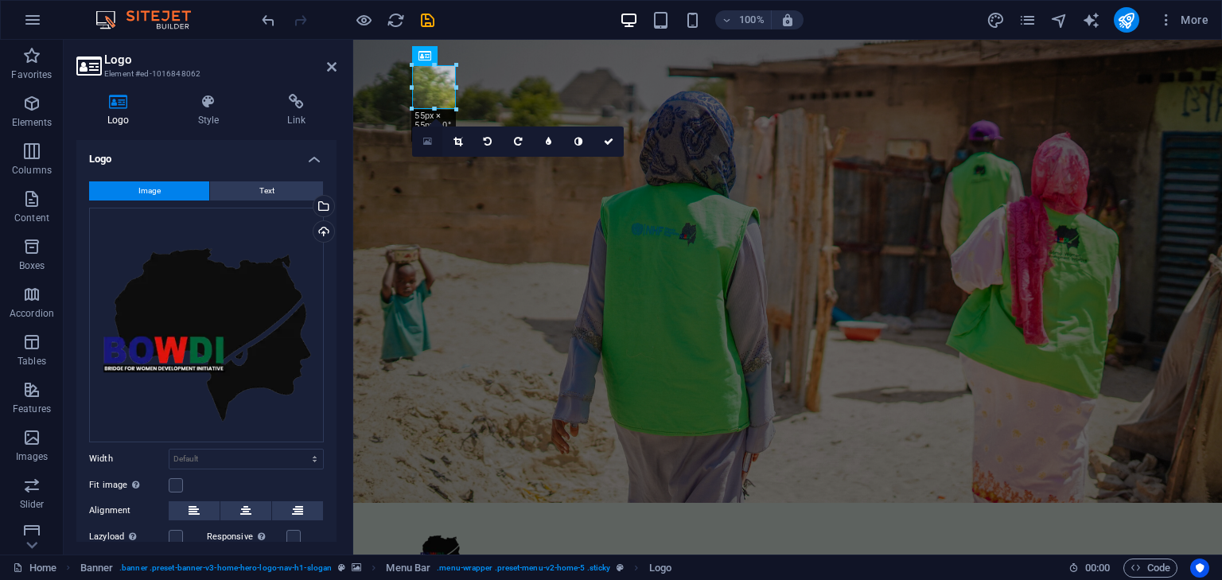
click at [428, 140] on icon at bounding box center [427, 141] width 9 height 11
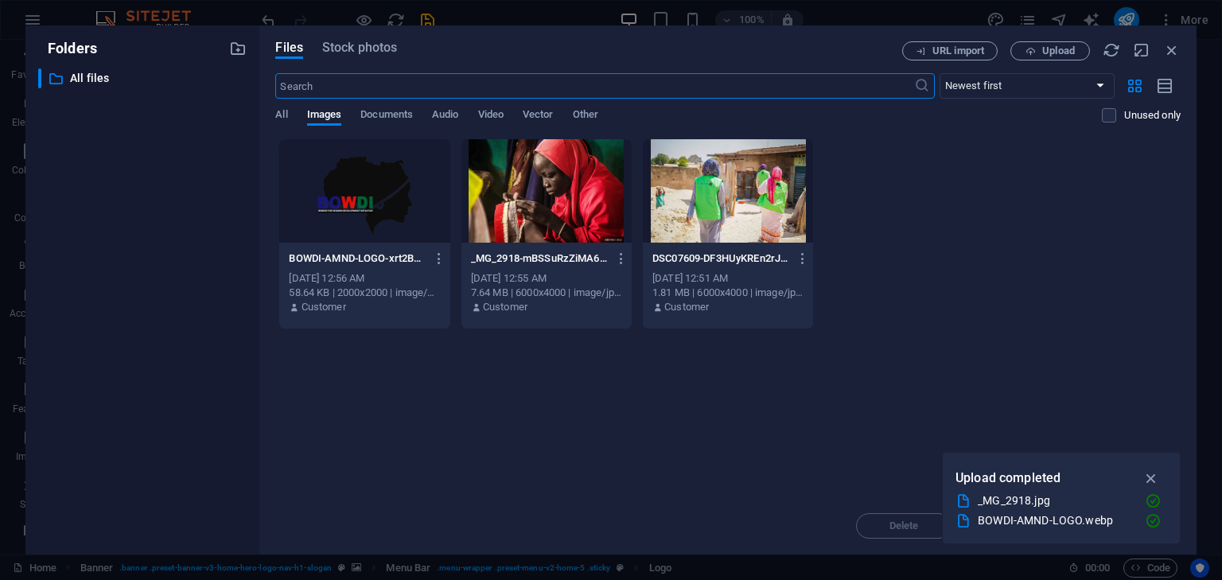
type input "59"
select select "px"
click at [1034, 52] on icon "button" at bounding box center [1031, 51] width 10 height 10
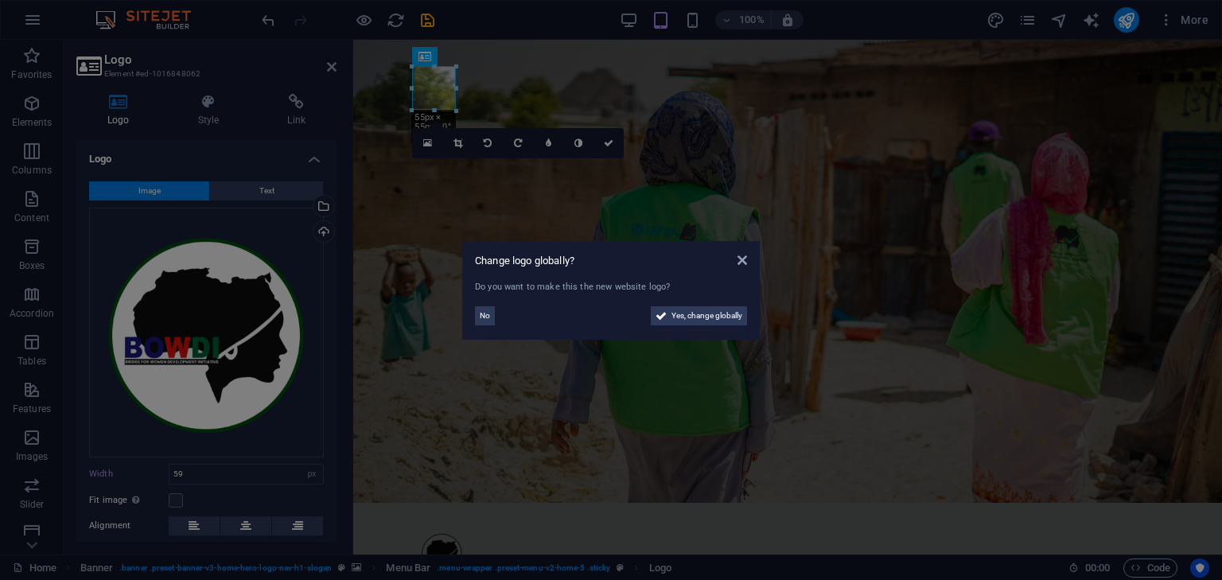
select select "DISABLED_OPTION_VALUE"
click at [746, 267] on div "Change logo globally? Do you want to make this the new website logo? No Yes, ch…" at bounding box center [611, 290] width 298 height 99
click at [743, 255] on icon at bounding box center [743, 260] width 10 height 13
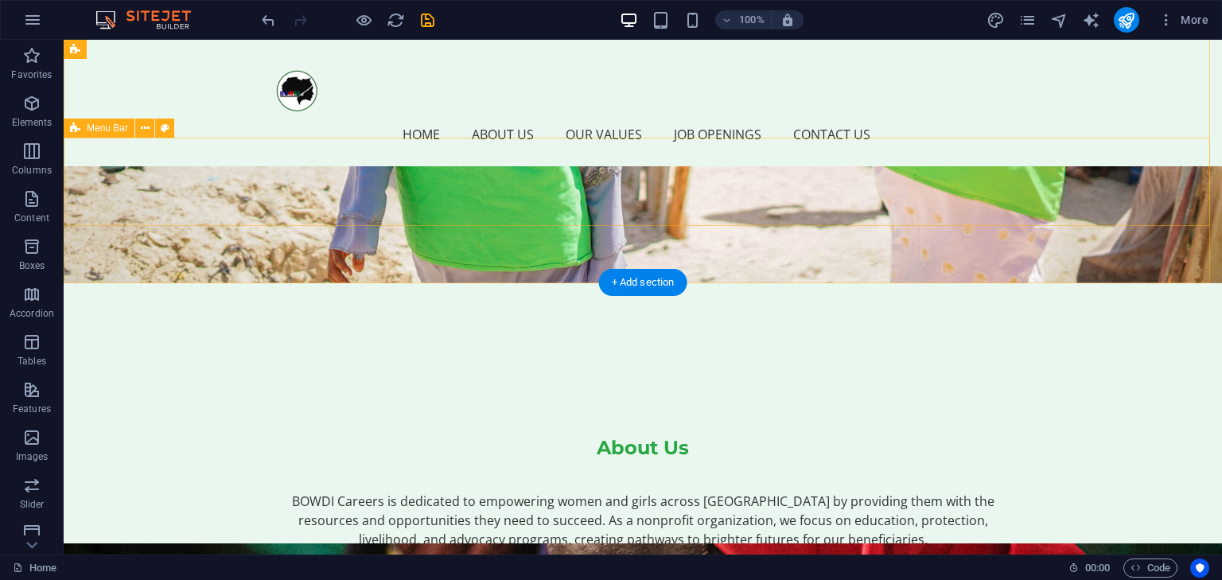
scroll to position [159, 0]
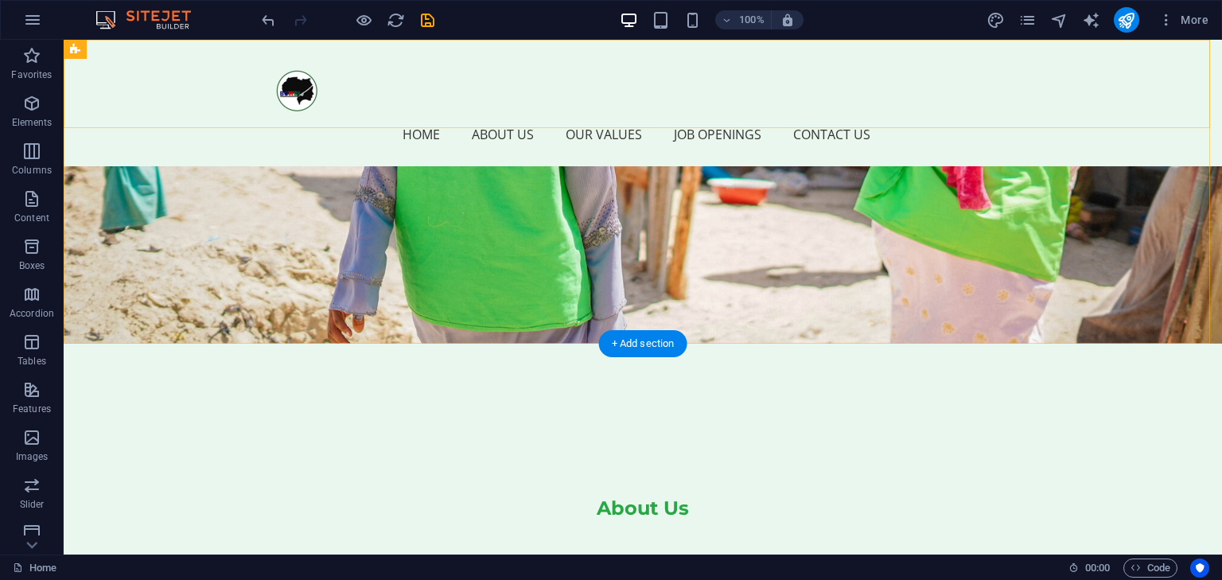
click at [136, 76] on div "Home About Us Our Values Job Openings Contact Us Menu" at bounding box center [643, 103] width 1159 height 127
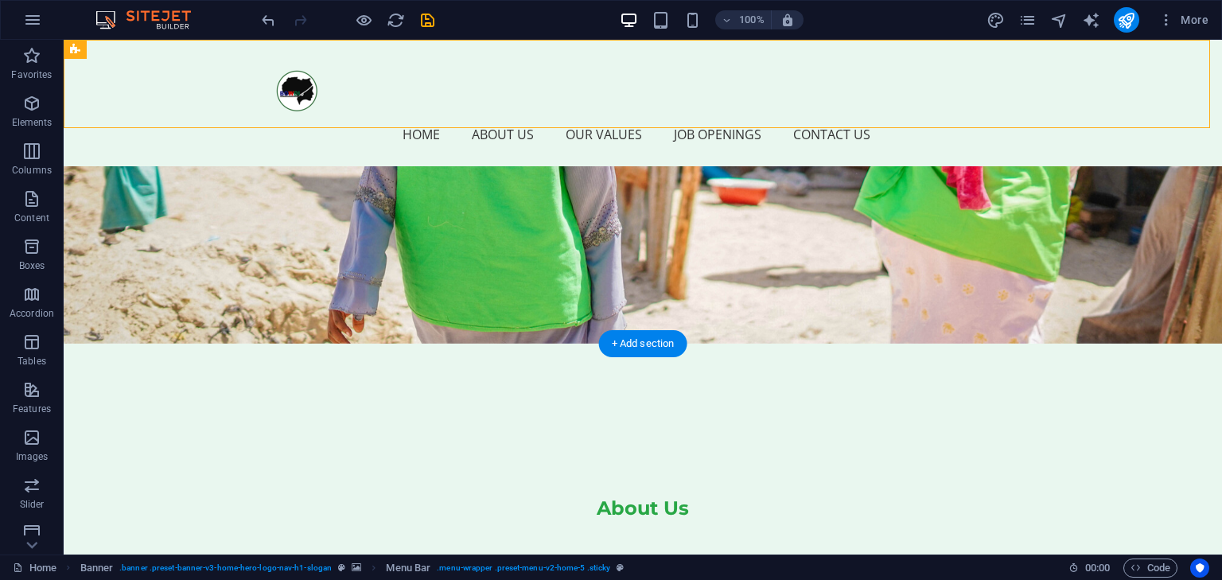
click at [136, 76] on div "Home About Us Our Values Job Openings Contact Us Menu" at bounding box center [643, 103] width 1159 height 127
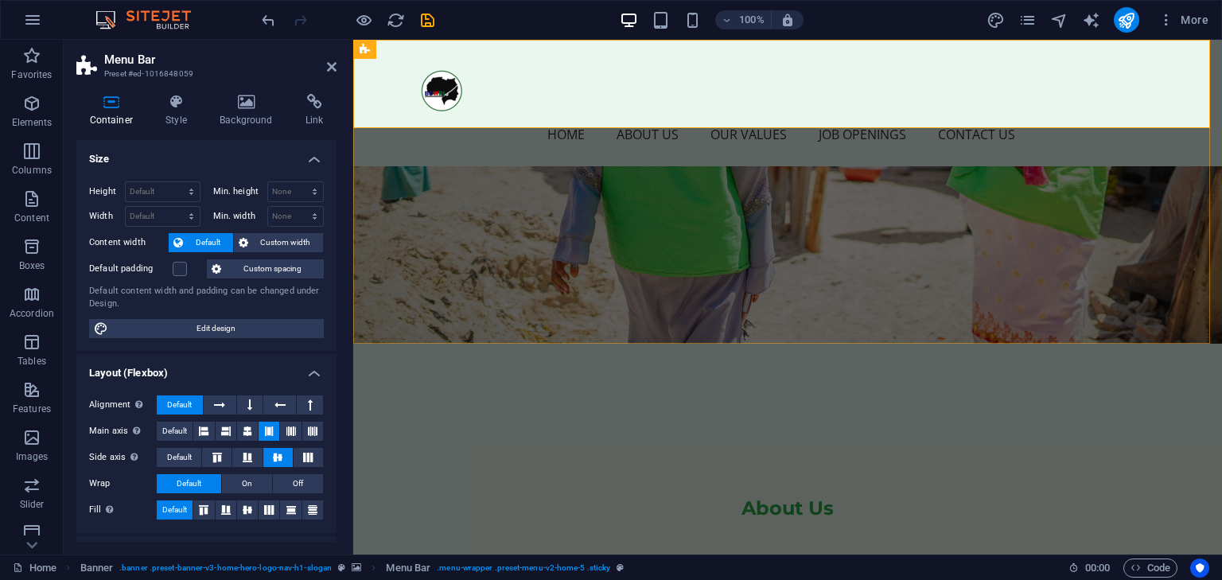
click at [372, 68] on div "Home About Us Our Values Job Openings Contact Us Menu" at bounding box center [787, 103] width 869 height 127
click at [364, 42] on icon at bounding box center [365, 49] width 10 height 19
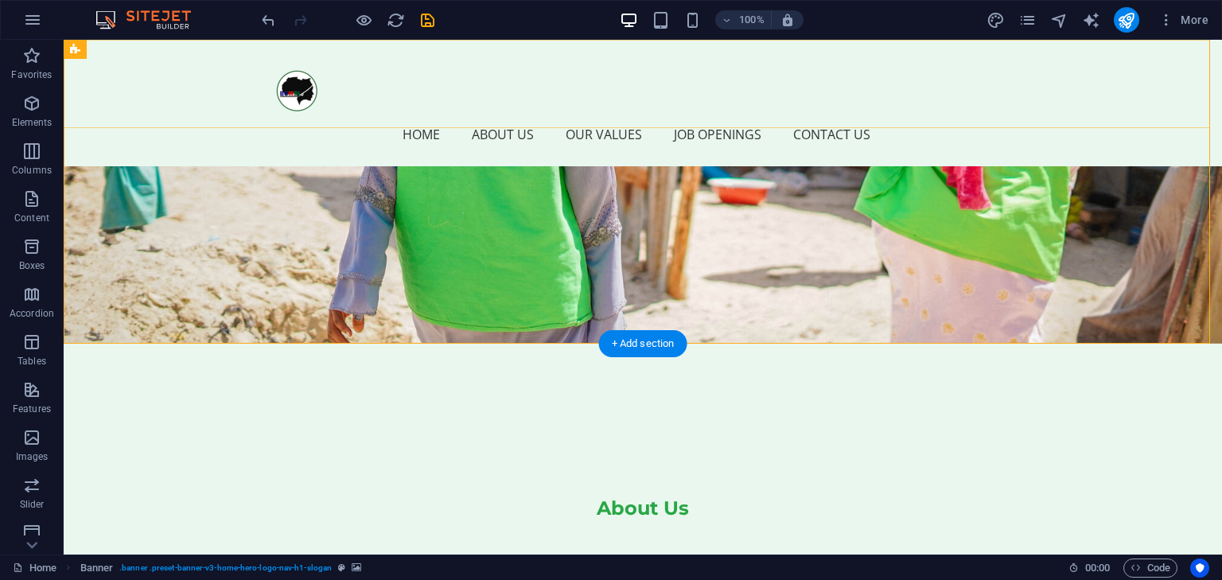
click at [212, 76] on div "Home About Us Our Values Job Openings Contact Us Menu" at bounding box center [643, 103] width 1159 height 127
click at [84, 91] on div "Home About Us Our Values Job Openings Contact Us Menu" at bounding box center [643, 103] width 1159 height 127
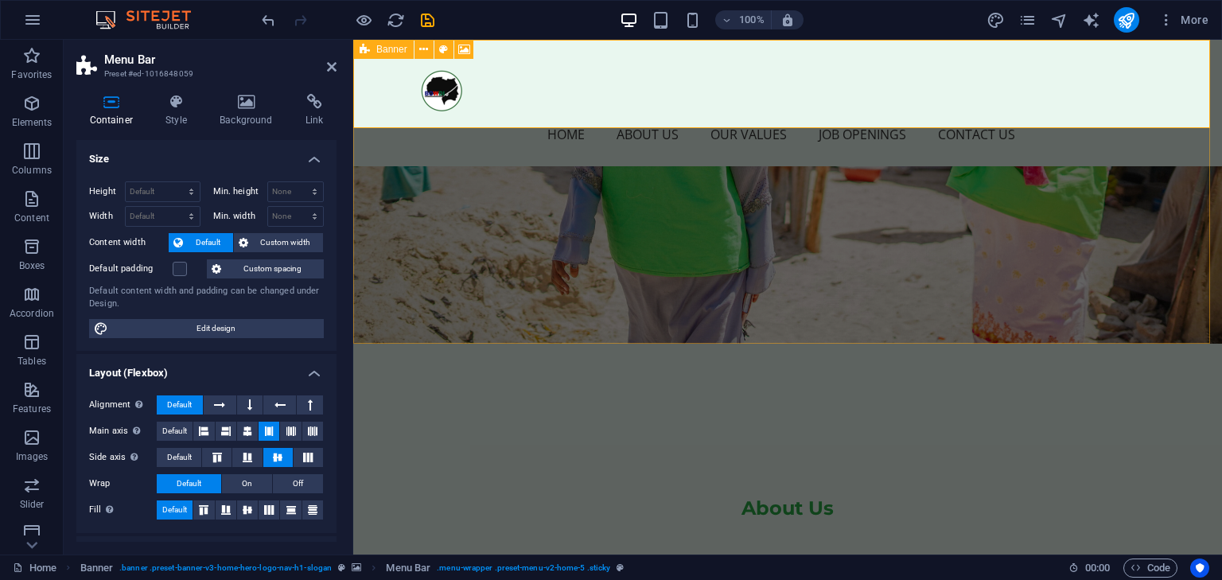
click at [365, 45] on icon at bounding box center [365, 49] width 10 height 19
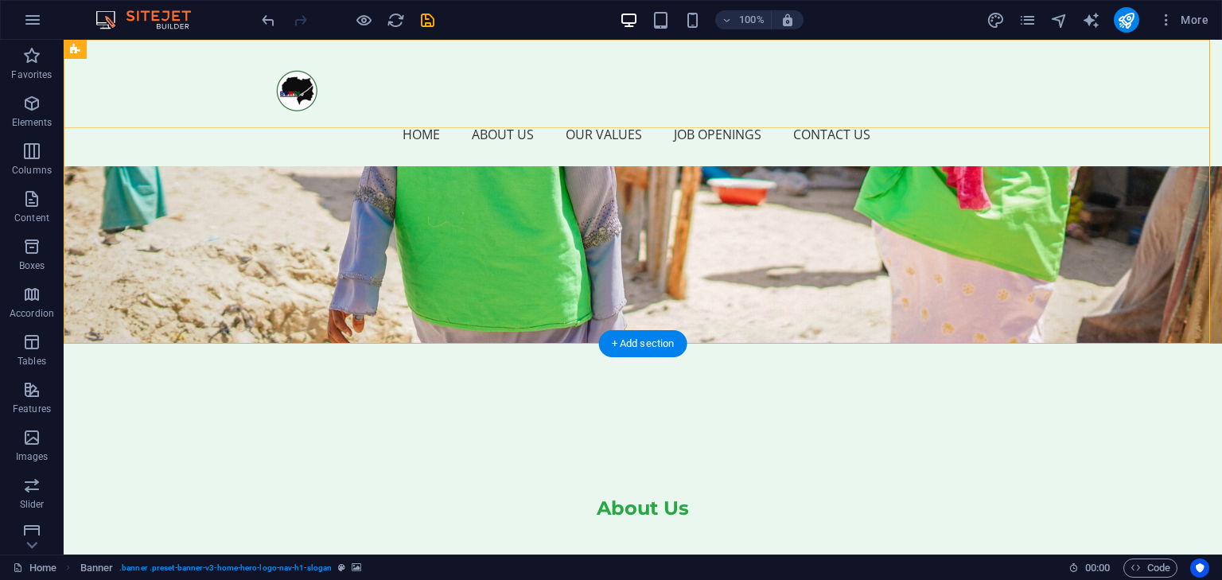
click at [129, 67] on div "Home About Us Our Values Job Openings Contact Us Menu" at bounding box center [643, 103] width 1159 height 127
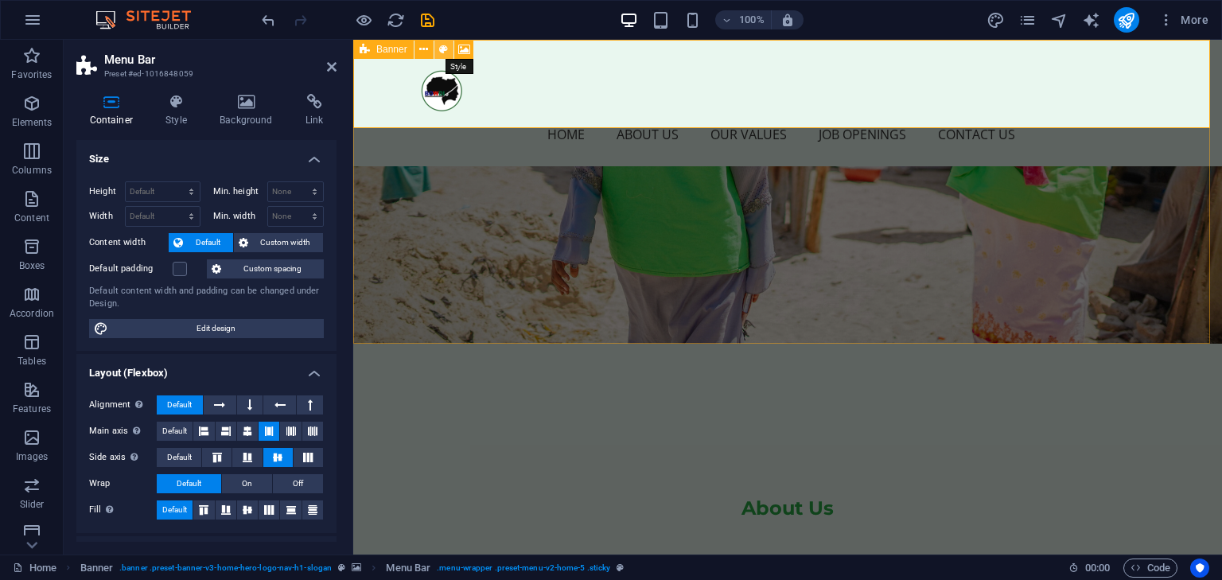
click at [442, 45] on icon at bounding box center [443, 49] width 9 height 17
select select "preset-banner-v3-home-hero-logo-nav-h1-slogan"
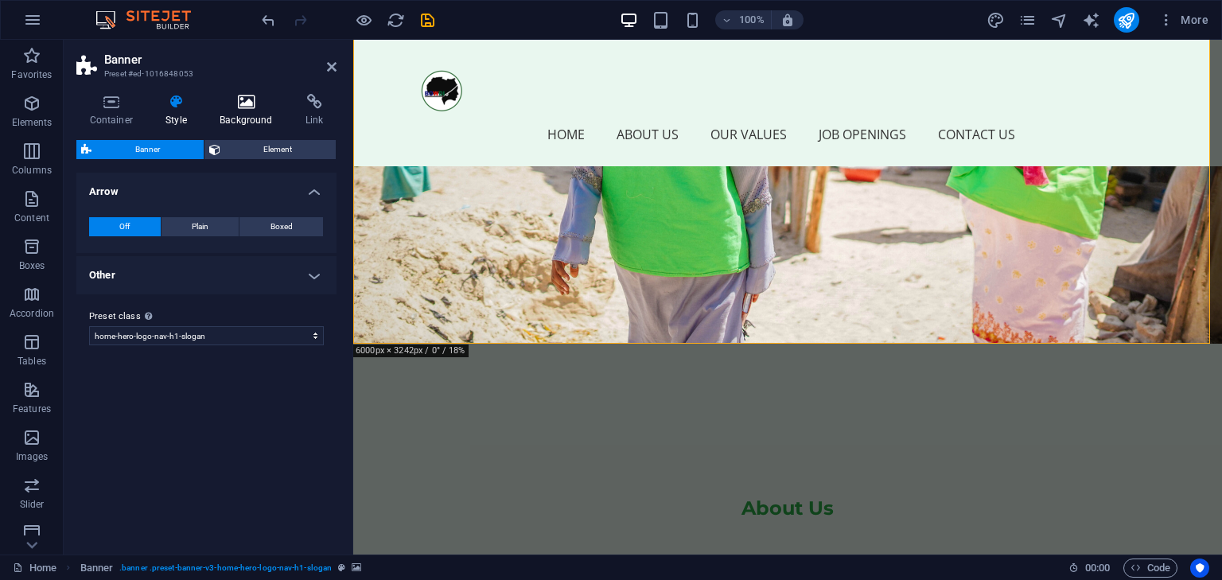
click at [247, 103] on icon at bounding box center [247, 102] width 80 height 16
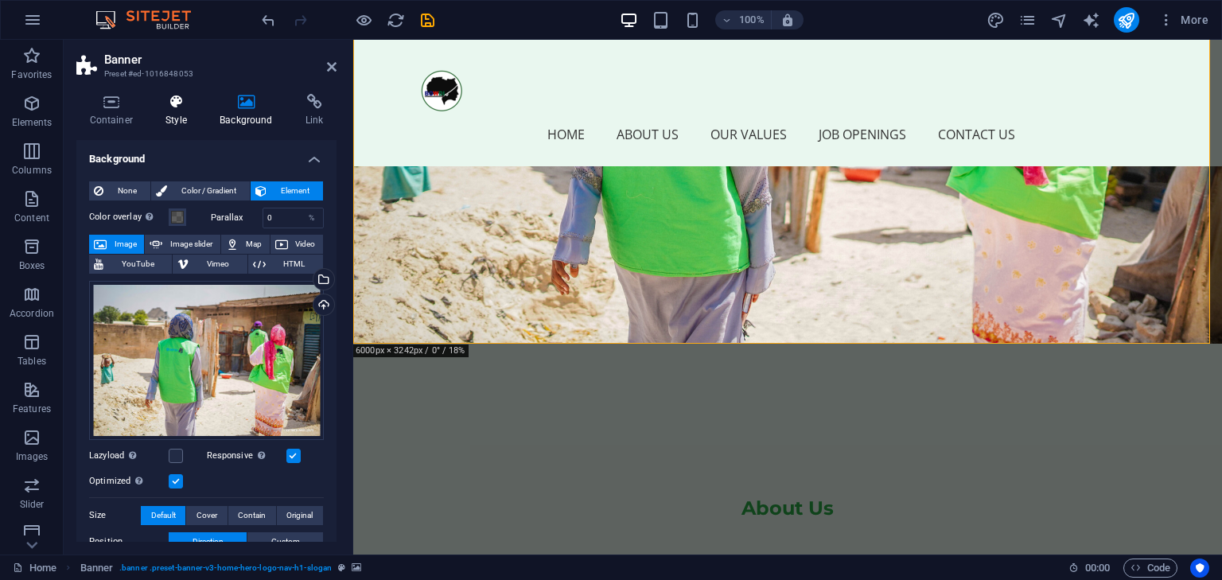
click at [190, 109] on icon at bounding box center [177, 102] width 48 height 16
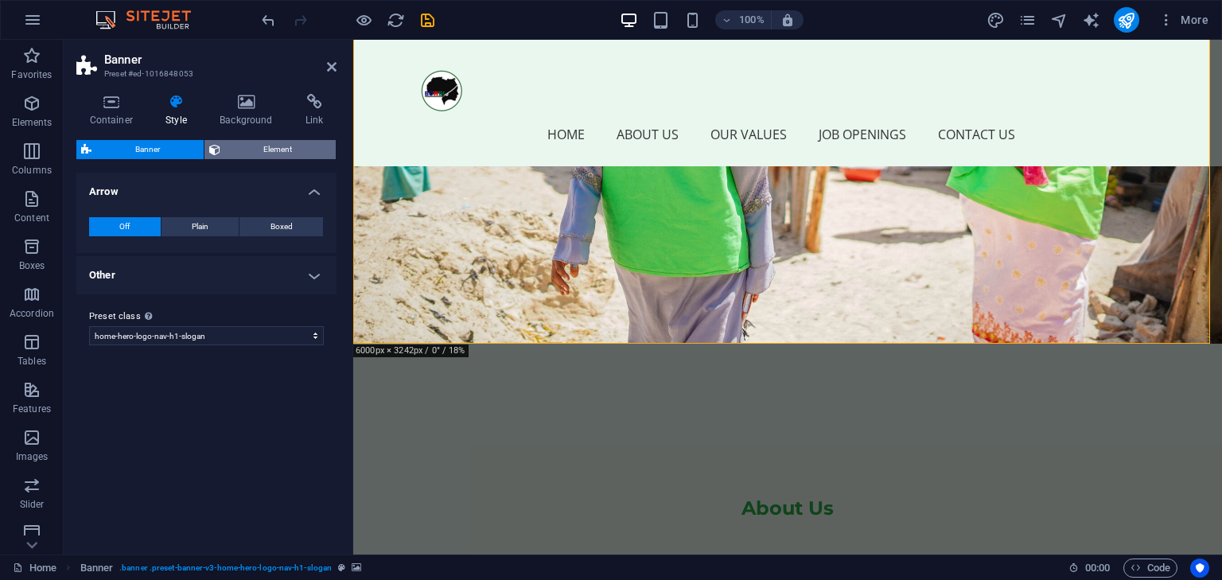
click at [255, 147] on span "Element" at bounding box center [278, 149] width 107 height 19
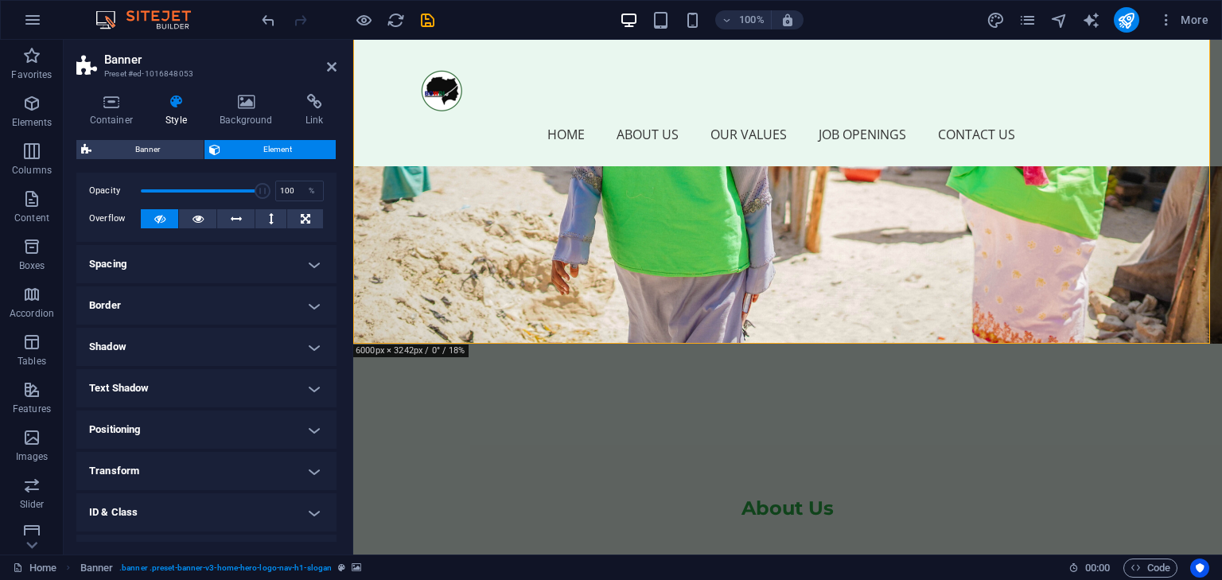
scroll to position [0, 0]
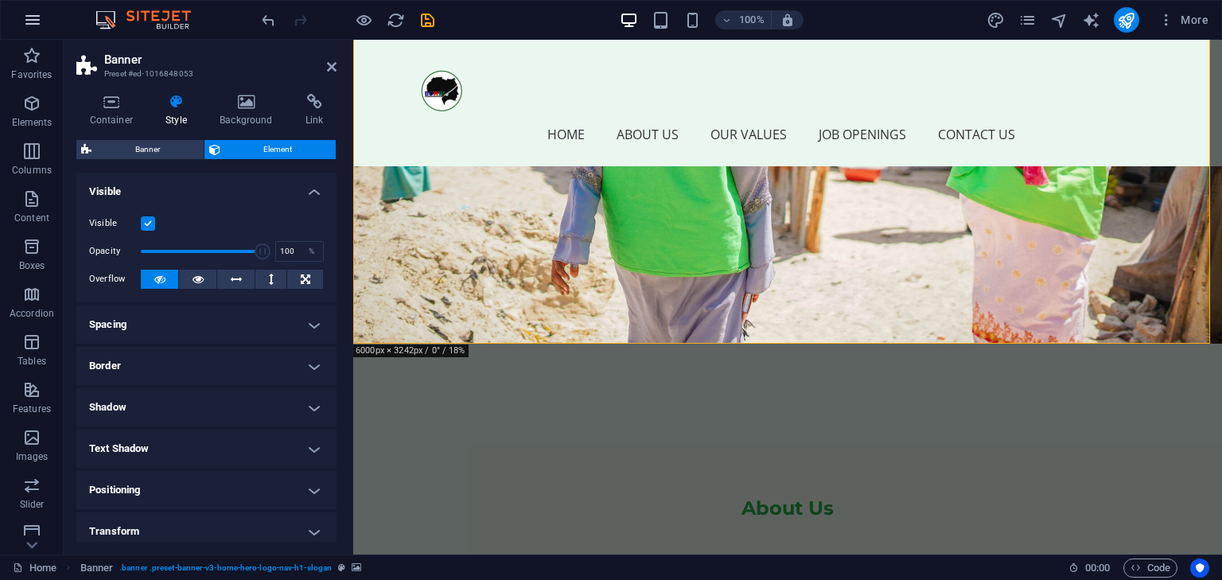
click at [33, 21] on icon "button" at bounding box center [32, 19] width 19 height 19
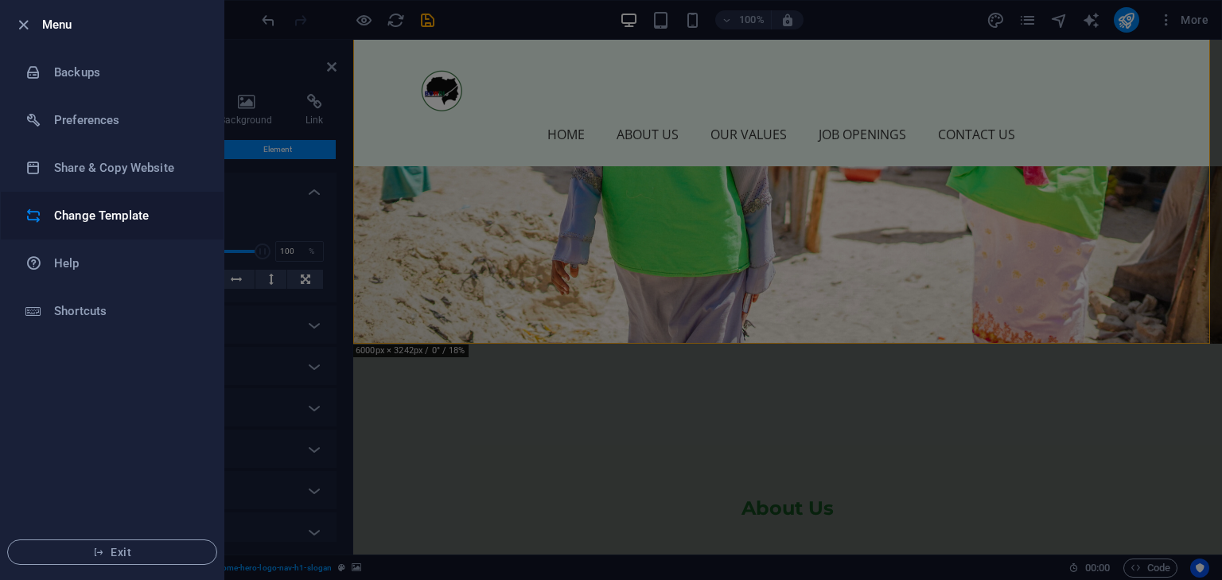
click at [130, 211] on h6 "Change Template" at bounding box center [127, 215] width 147 height 19
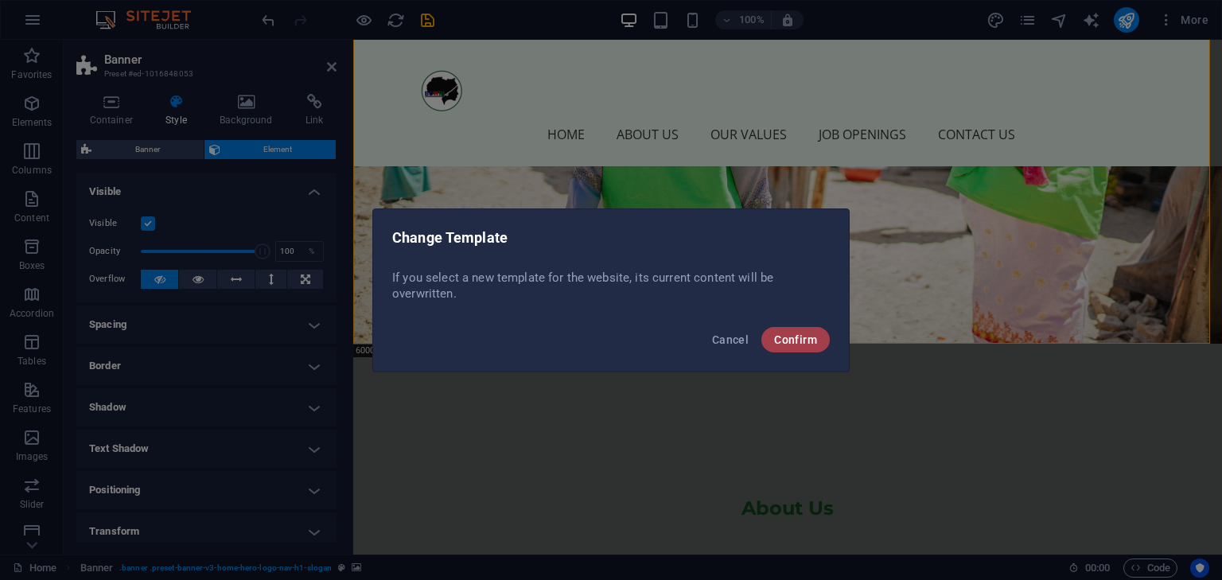
click at [795, 344] on span "Confirm" at bounding box center [795, 339] width 43 height 13
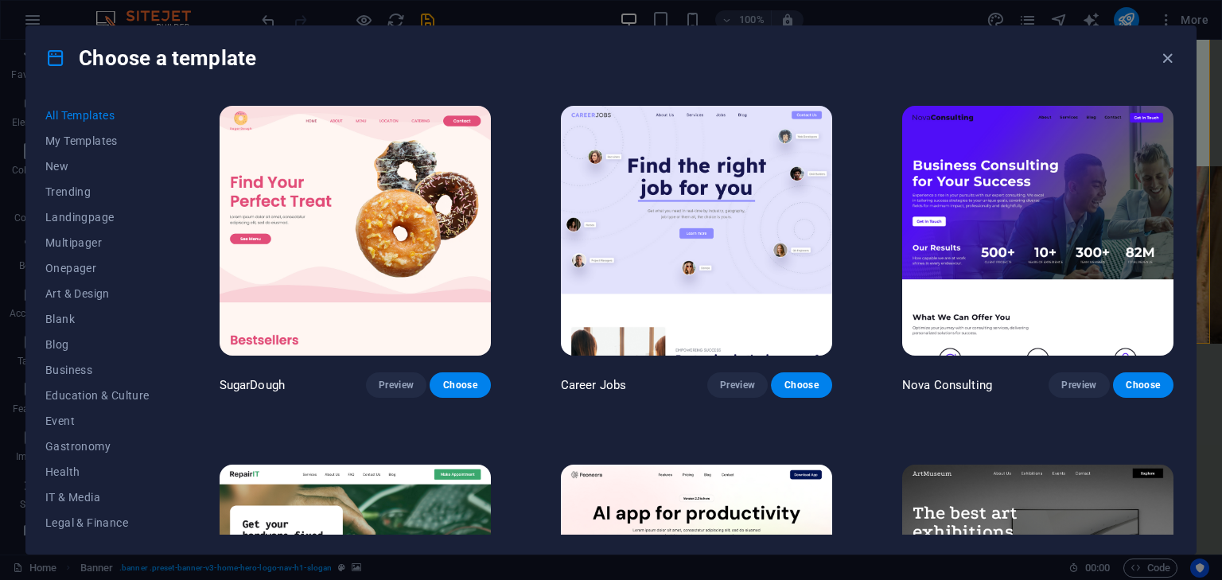
drag, startPoint x: 804, startPoint y: 387, endPoint x: 670, endPoint y: 333, distance: 143.9
click at [673, 346] on div "Career Jobs Preview Choose" at bounding box center [697, 250] width 278 height 295
click at [91, 354] on button "Blog" at bounding box center [97, 344] width 104 height 25
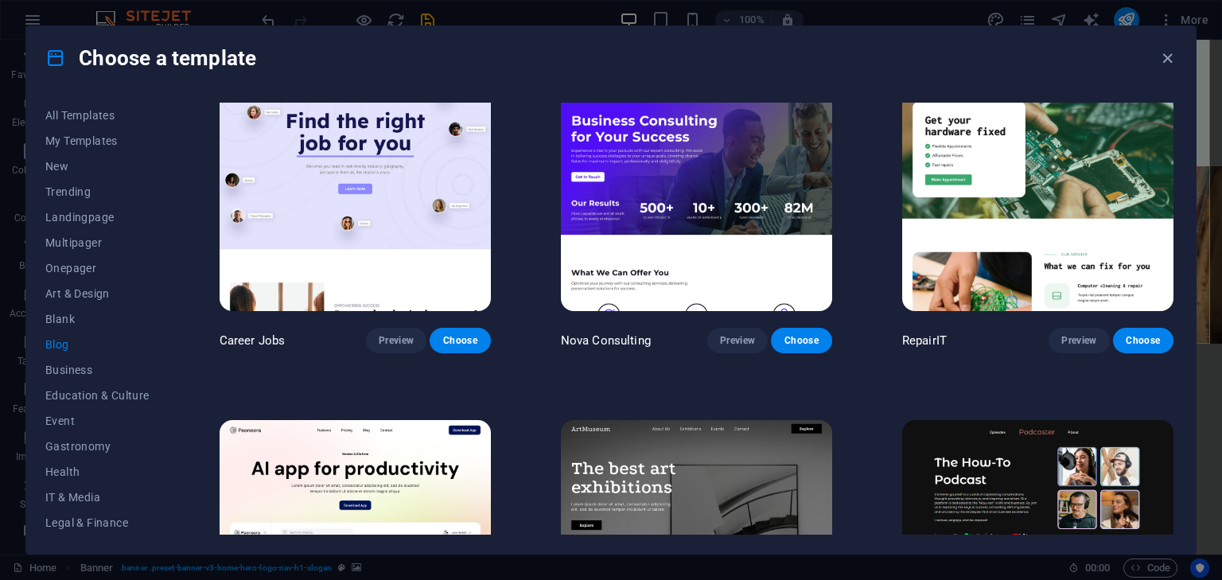
scroll to position [10, 0]
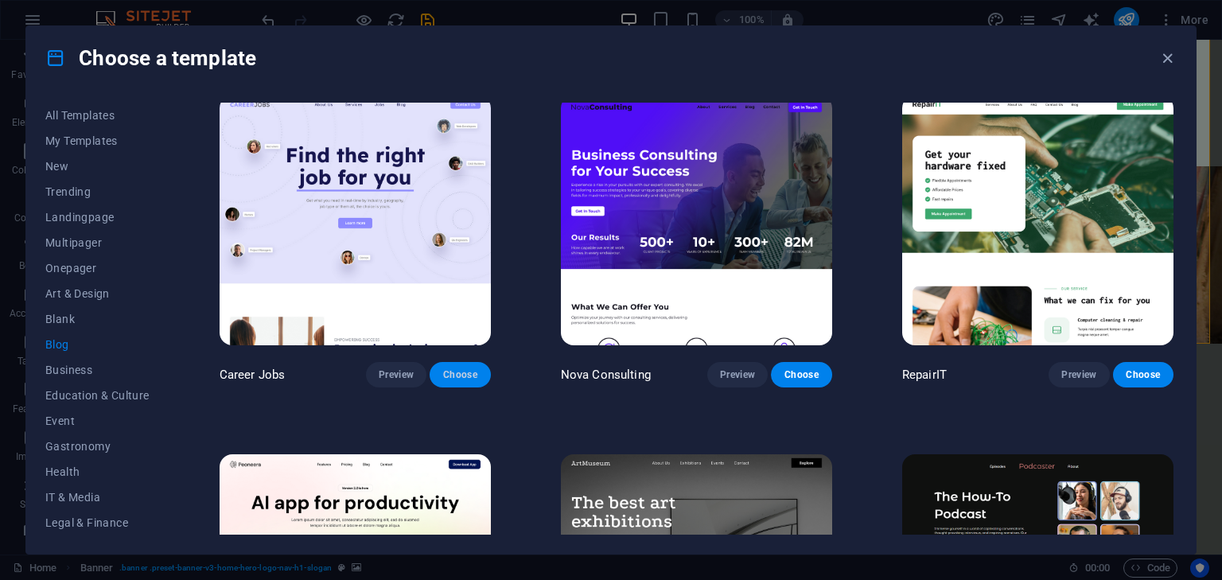
click at [455, 368] on span "Choose" at bounding box center [459, 374] width 35 height 13
checkbox input "false"
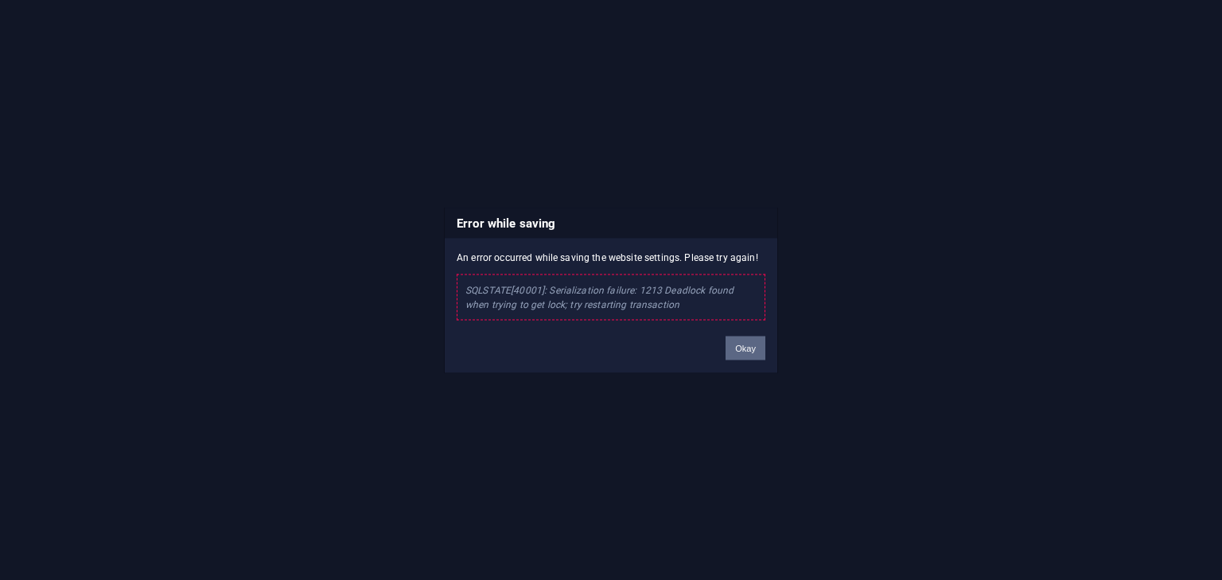
click at [742, 342] on button "Okay" at bounding box center [746, 348] width 40 height 24
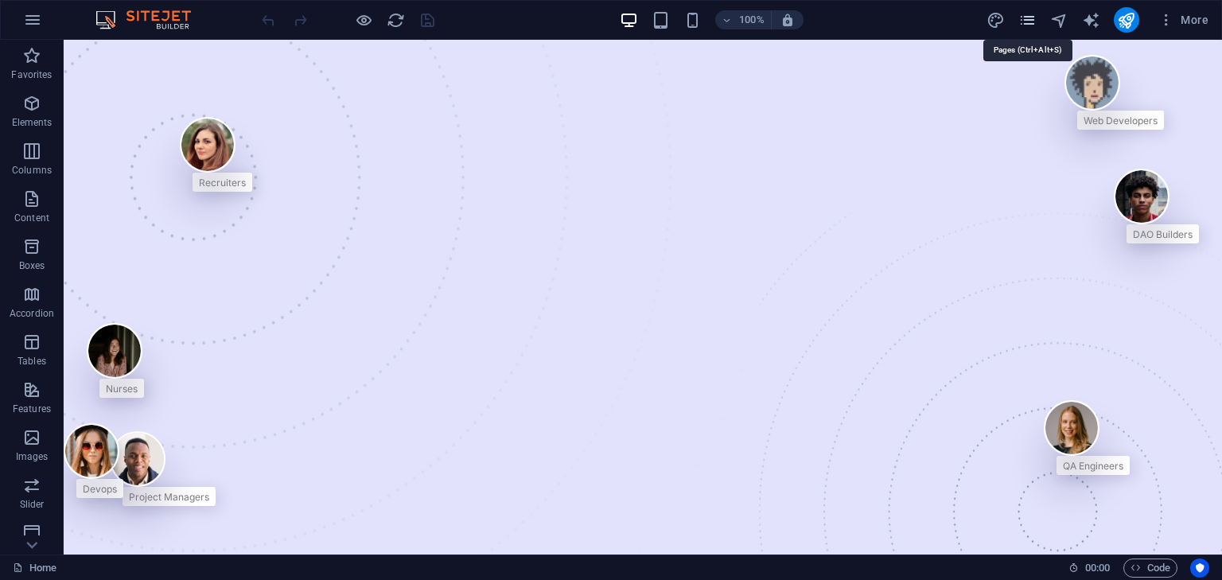
click at [1025, 14] on icon "pages" at bounding box center [1028, 20] width 18 height 18
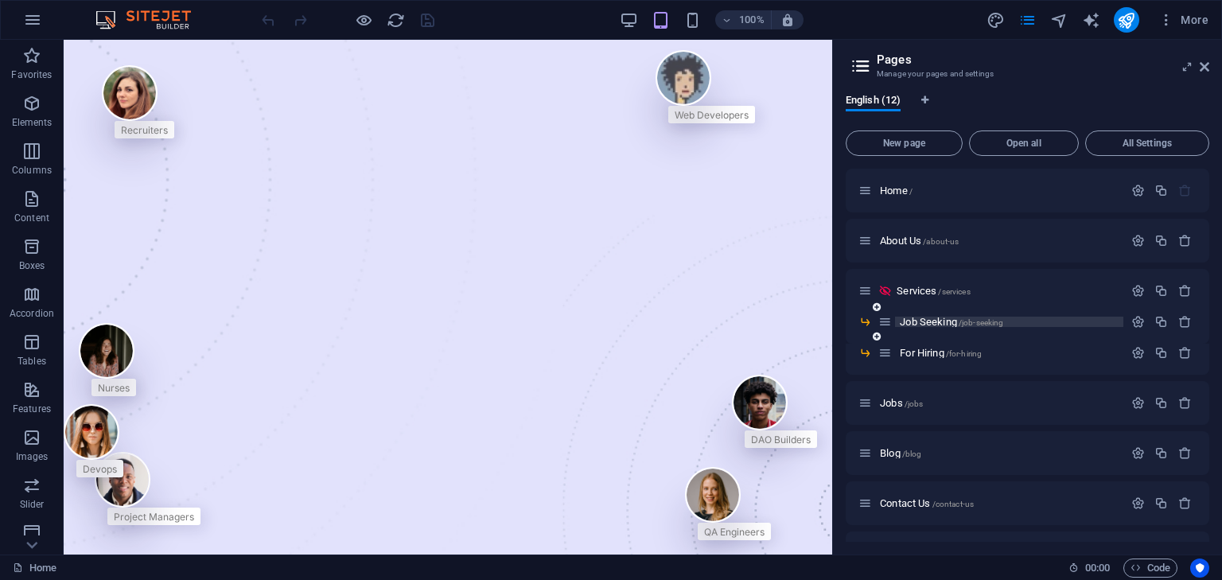
click at [900, 325] on span "Job Seeking /job-seeking" at bounding box center [951, 322] width 103 height 12
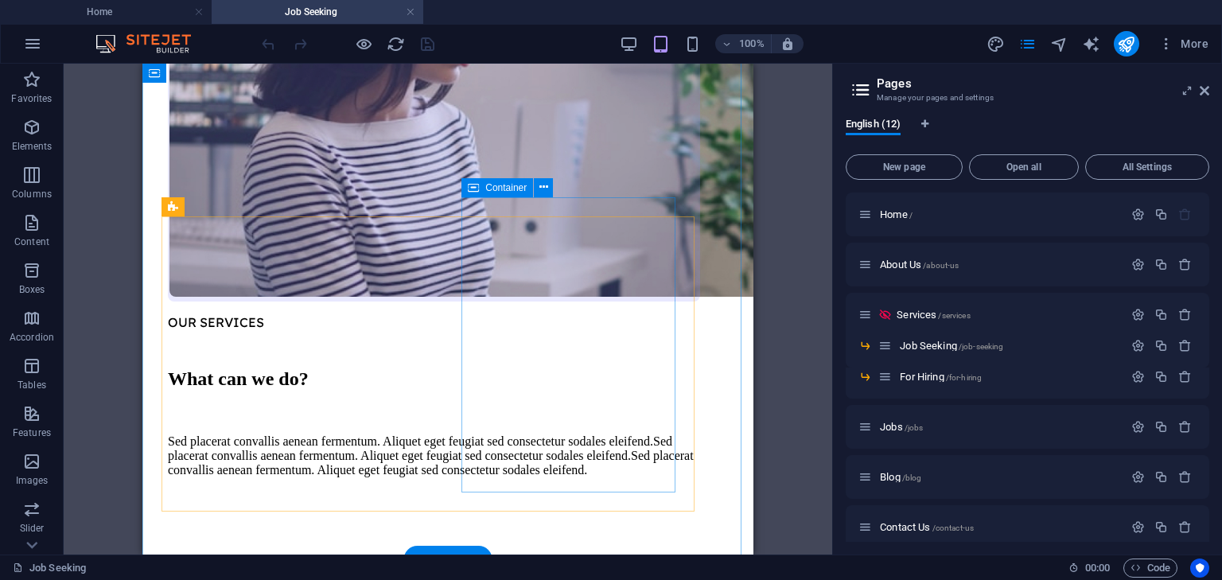
scroll to position [1194, 0]
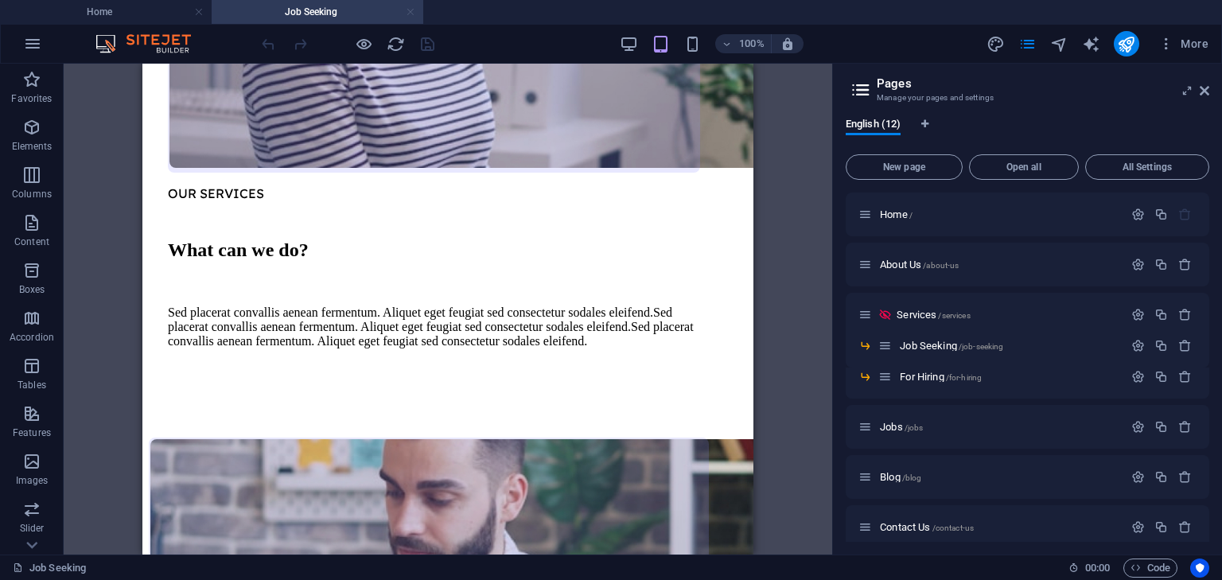
click at [411, 11] on link at bounding box center [411, 12] width 10 height 15
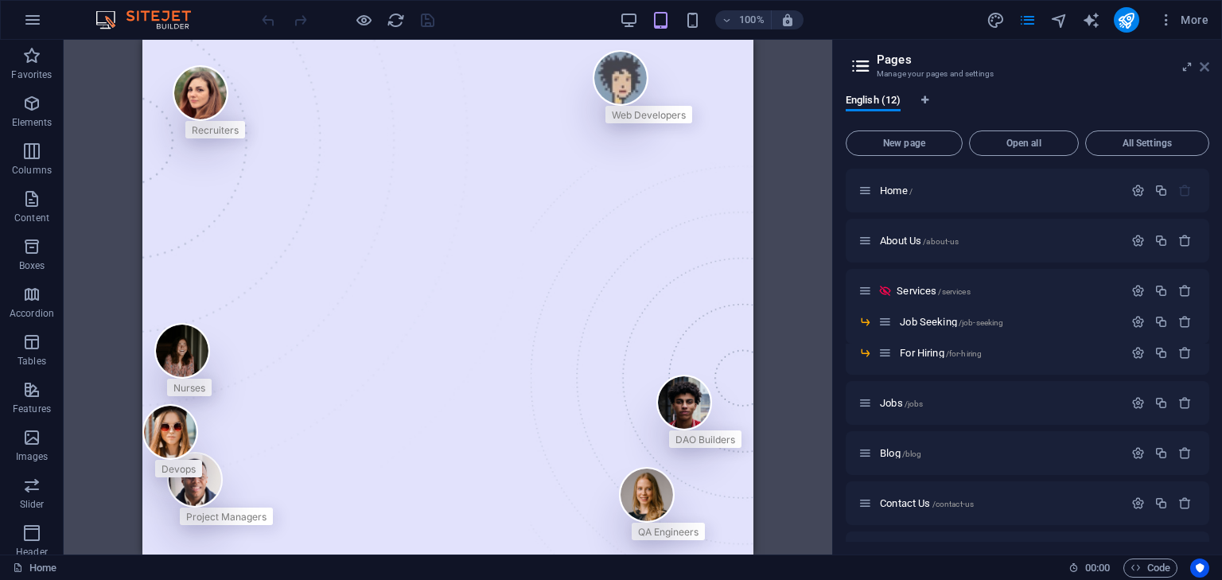
click at [1202, 67] on icon at bounding box center [1205, 66] width 10 height 13
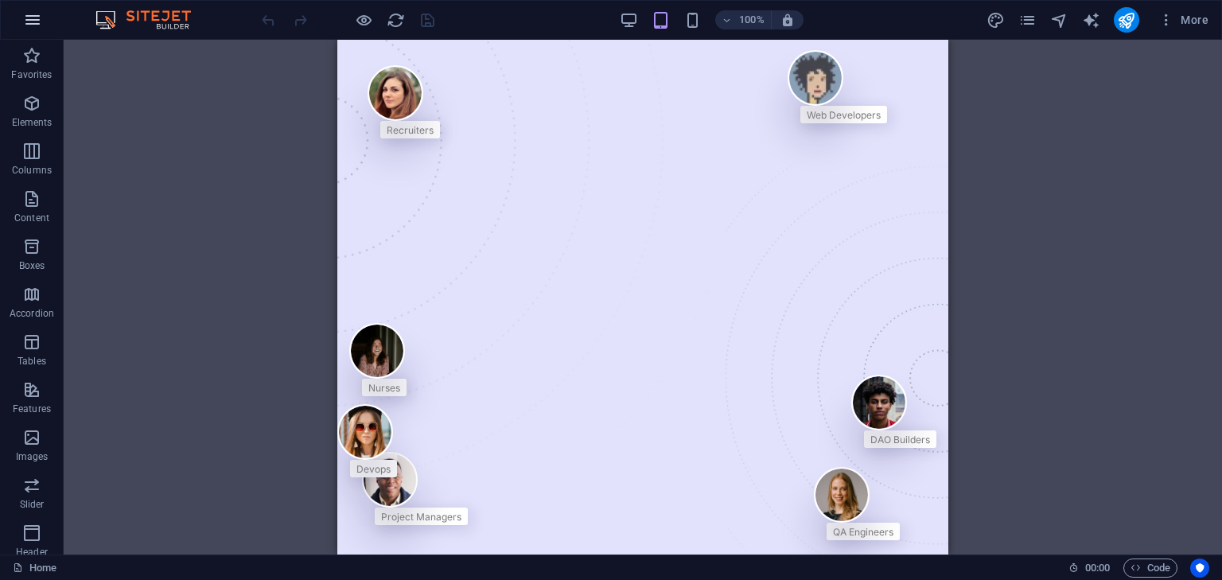
click at [25, 16] on icon "button" at bounding box center [32, 19] width 19 height 19
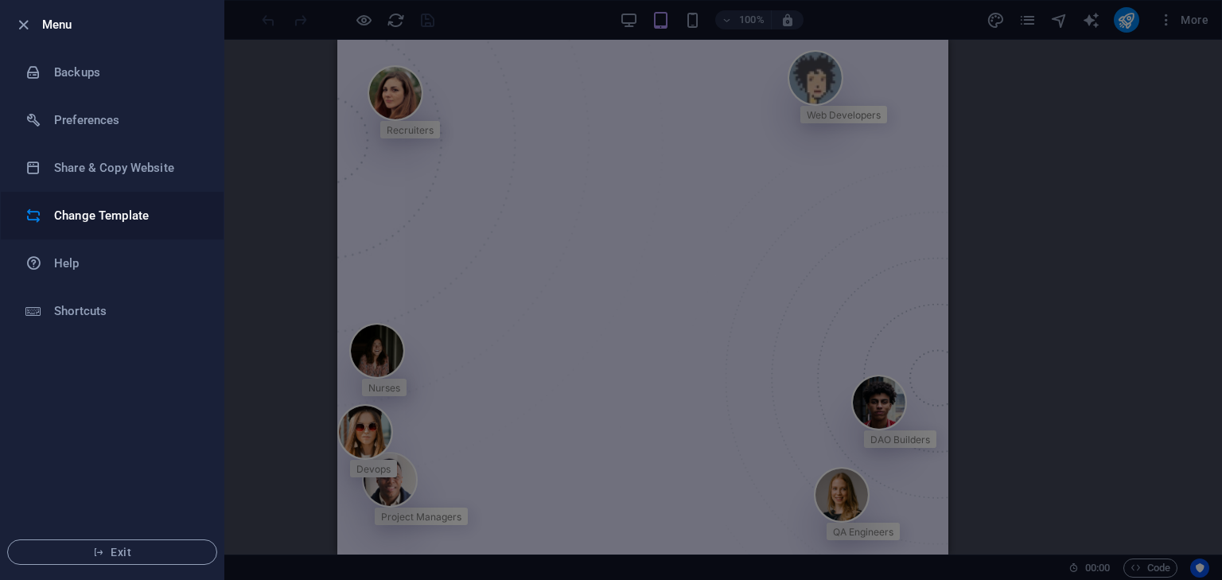
click at [122, 206] on h6 "Change Template" at bounding box center [127, 215] width 147 height 19
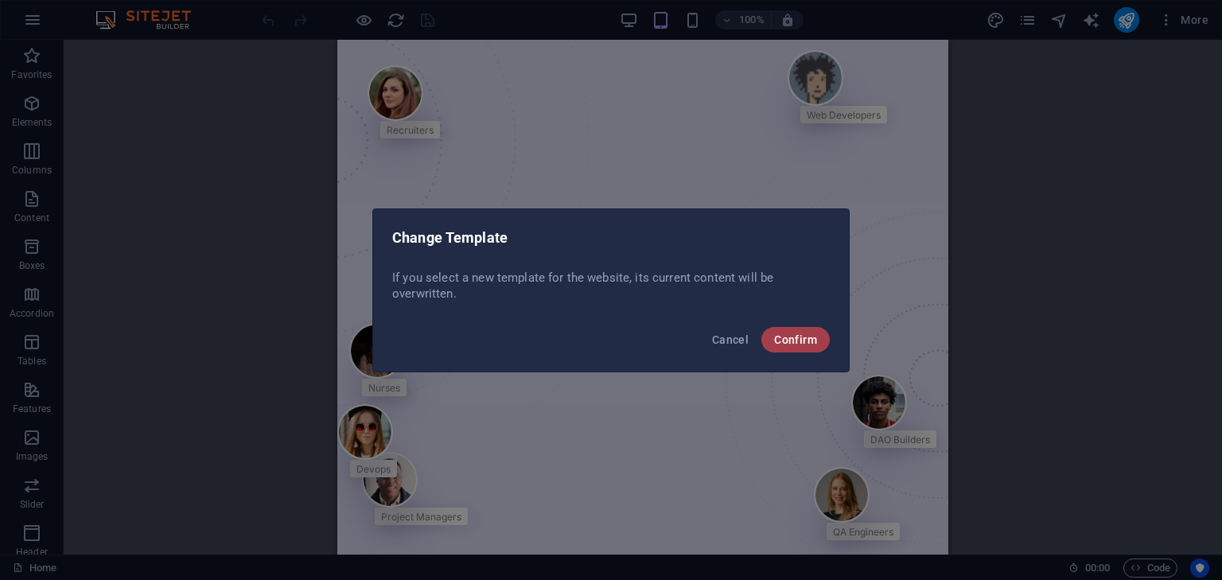
click at [777, 338] on span "Confirm" at bounding box center [795, 339] width 43 height 13
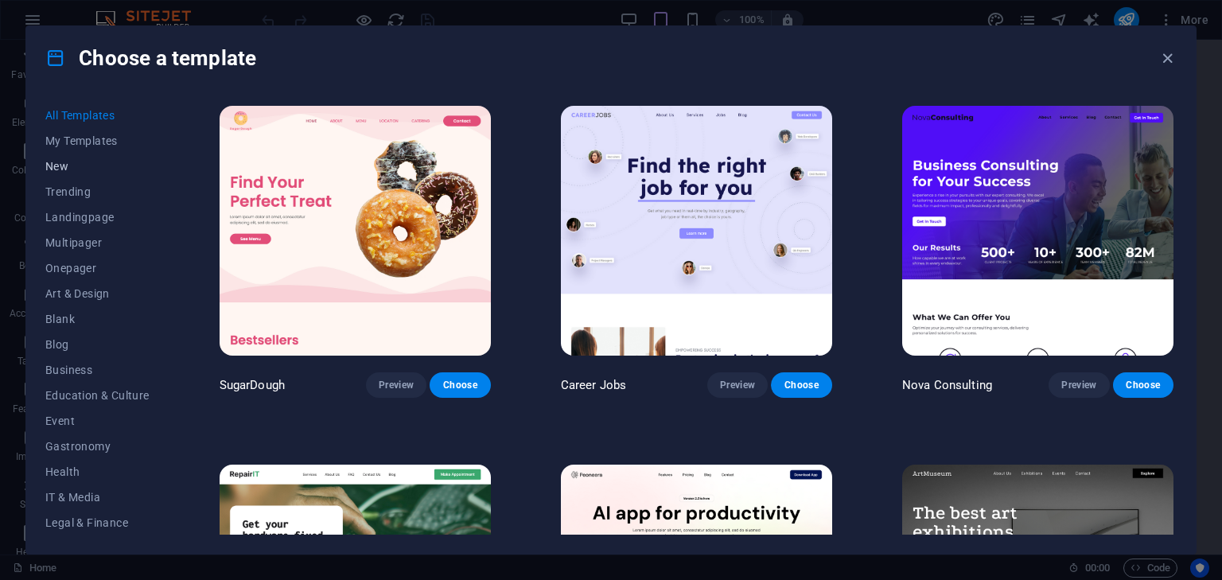
click at [72, 162] on span "New" at bounding box center [97, 166] width 104 height 13
click at [54, 176] on button "New" at bounding box center [97, 166] width 104 height 25
click at [66, 143] on span "My Templates" at bounding box center [97, 140] width 104 height 13
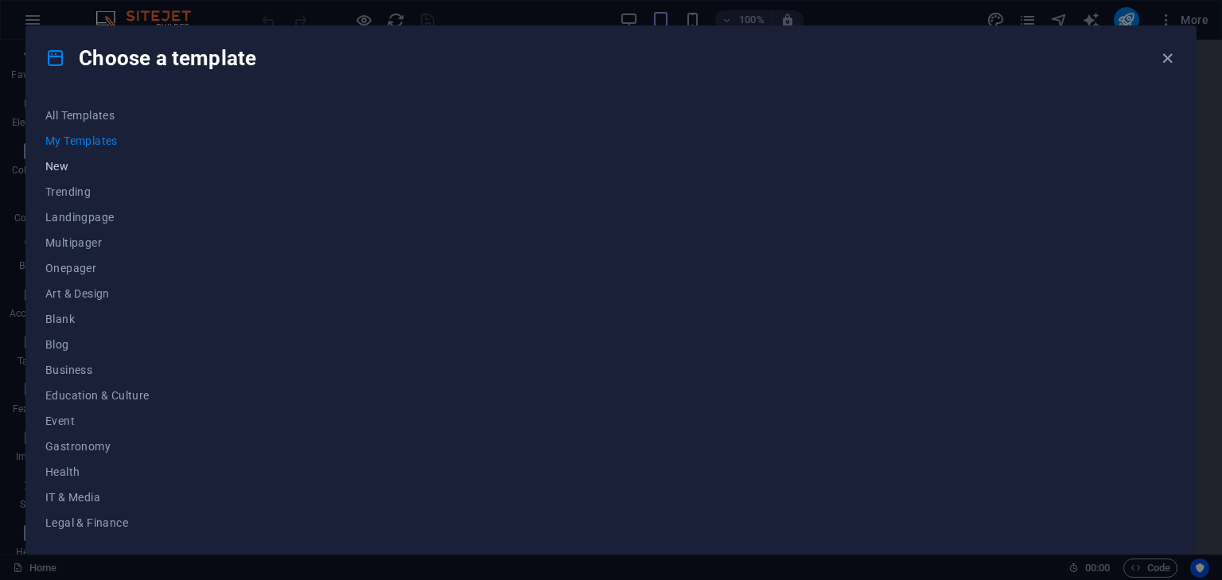
click at [56, 164] on span "New" at bounding box center [97, 166] width 104 height 13
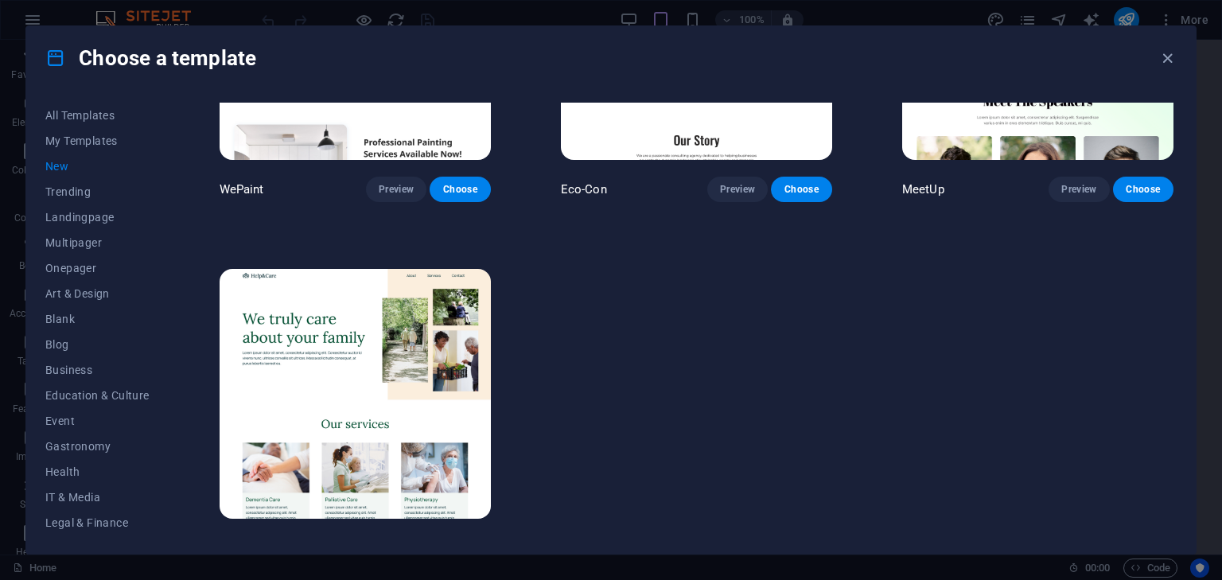
scroll to position [1288, 0]
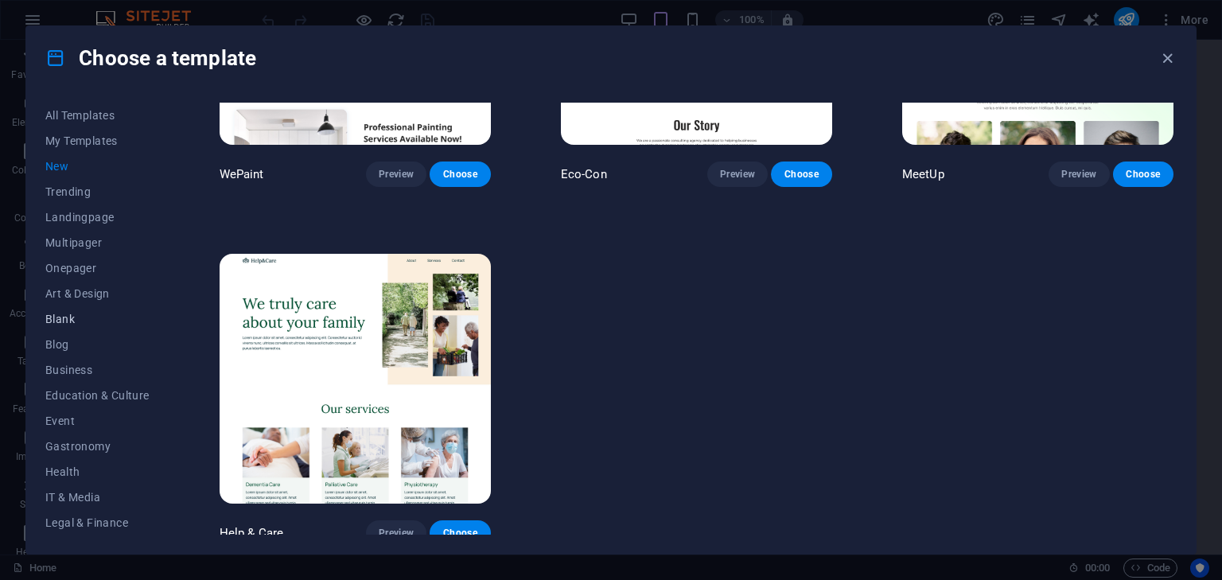
click at [69, 316] on span "Blank" at bounding box center [97, 319] width 104 height 13
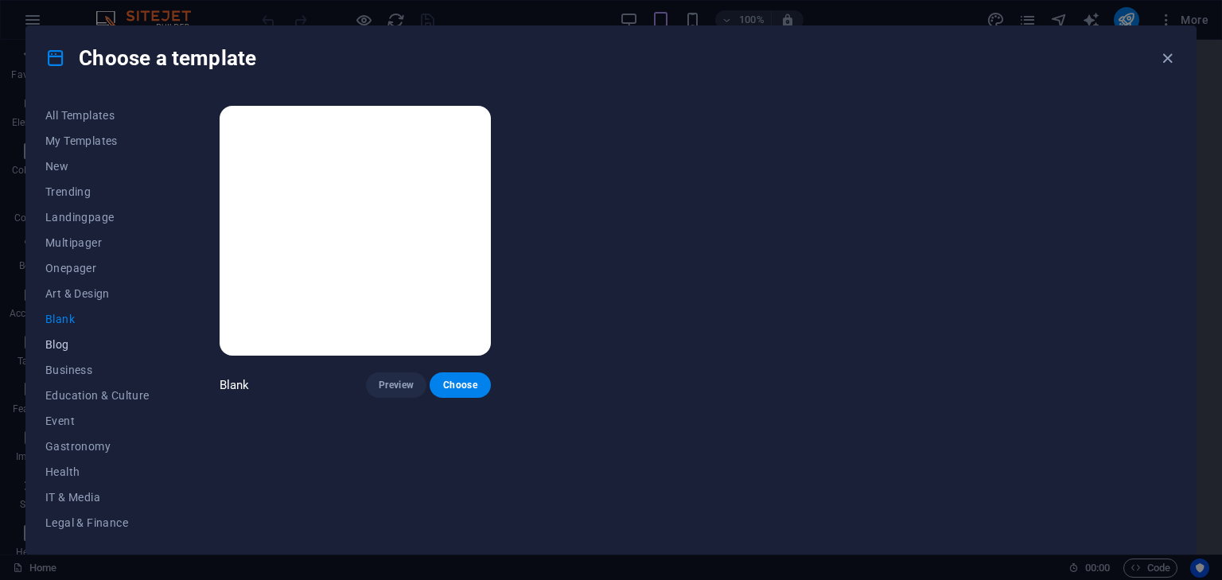
click at [64, 341] on span "Blog" at bounding box center [97, 344] width 104 height 13
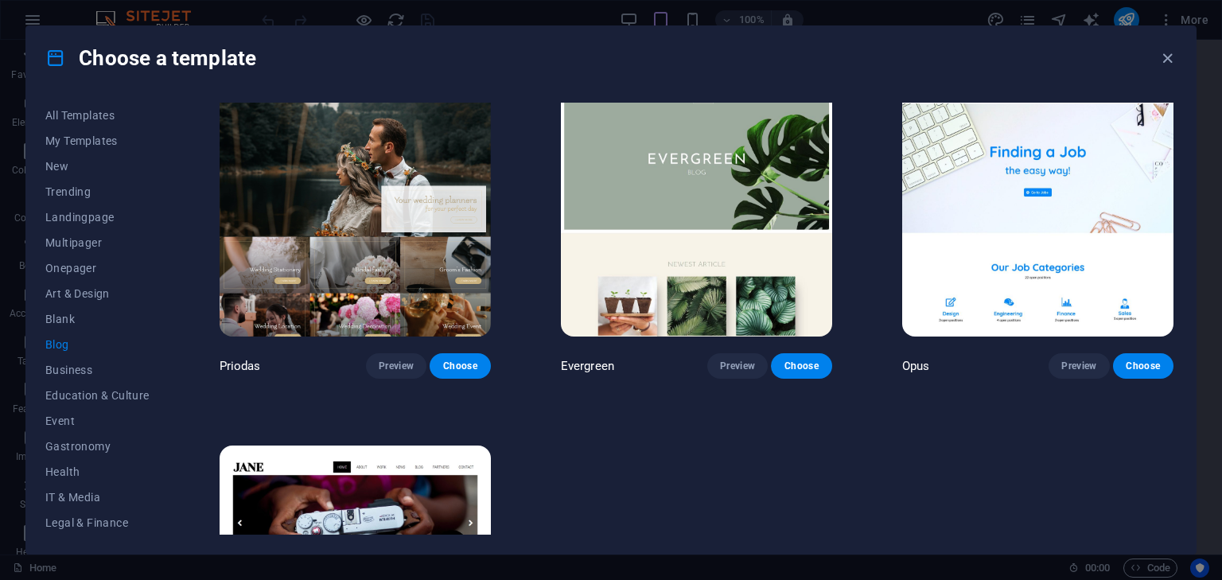
scroll to position [2546, 0]
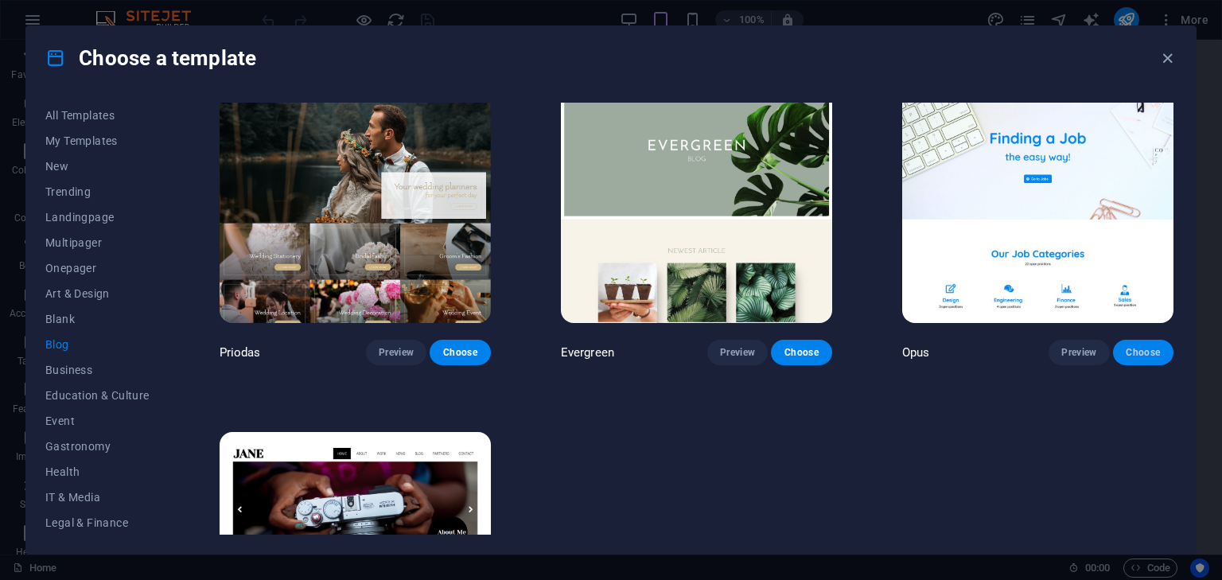
click at [1153, 346] on span "Choose" at bounding box center [1143, 352] width 35 height 13
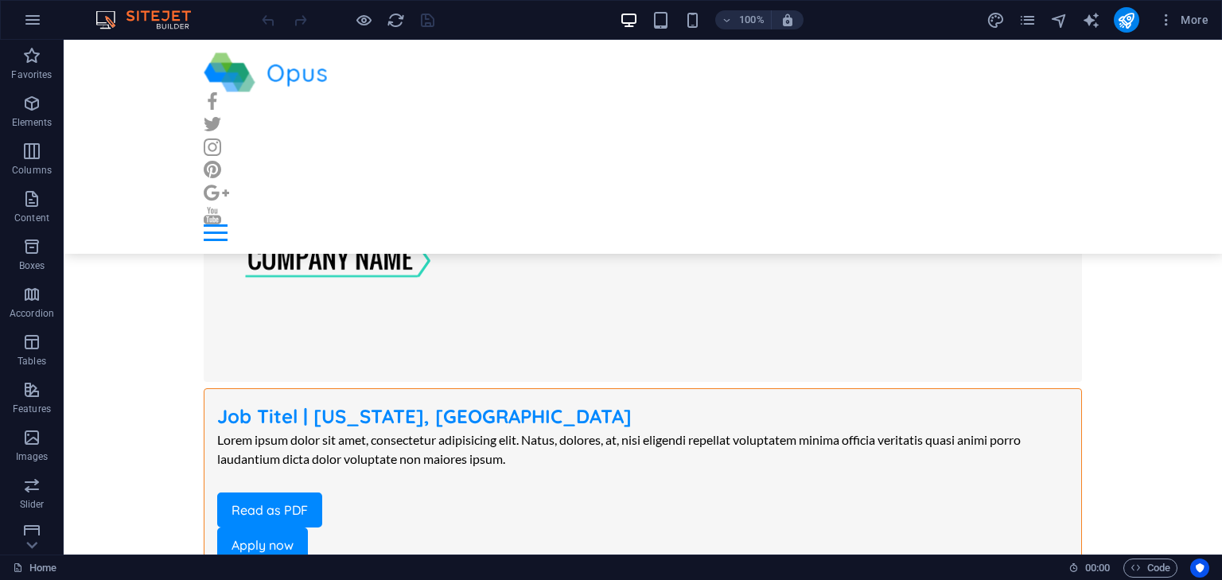
scroll to position [10158, 0]
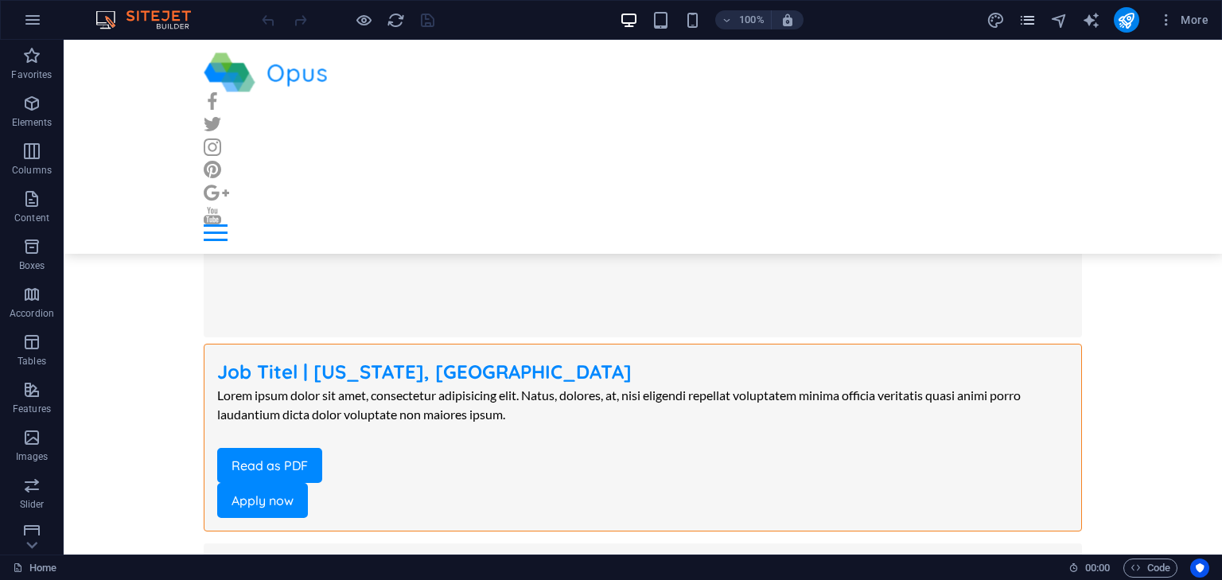
click at [1018, 19] on div "More" at bounding box center [1101, 19] width 228 height 25
click at [1022, 21] on icon "pages" at bounding box center [1028, 20] width 18 height 18
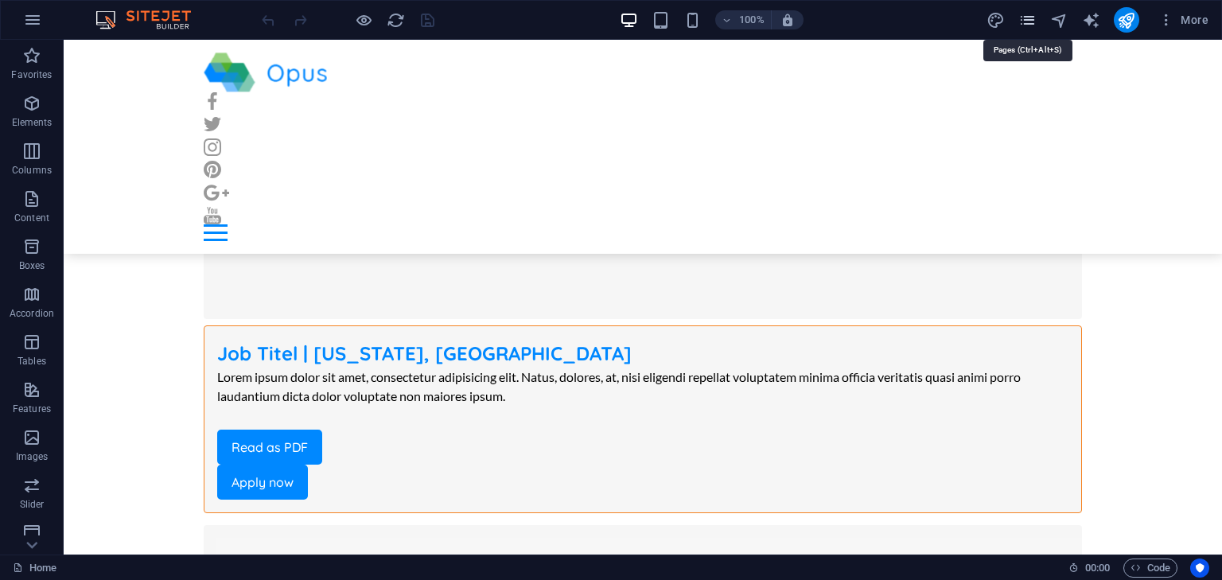
scroll to position [10124, 0]
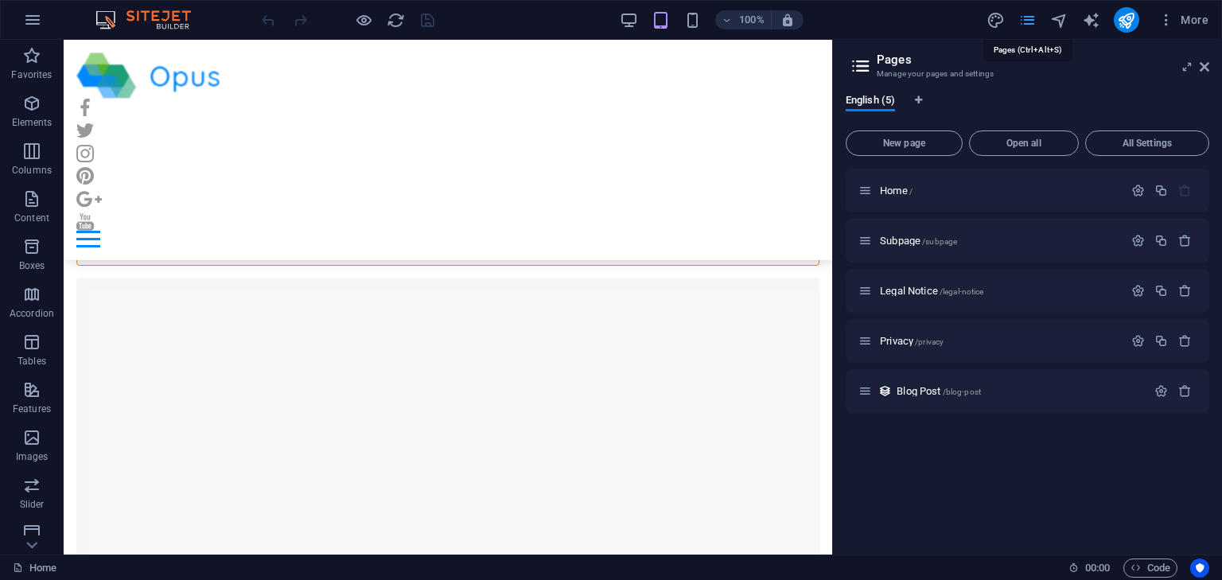
click at [1022, 21] on icon "pages" at bounding box center [1028, 20] width 18 height 18
click at [36, 31] on button "button" at bounding box center [33, 20] width 38 height 38
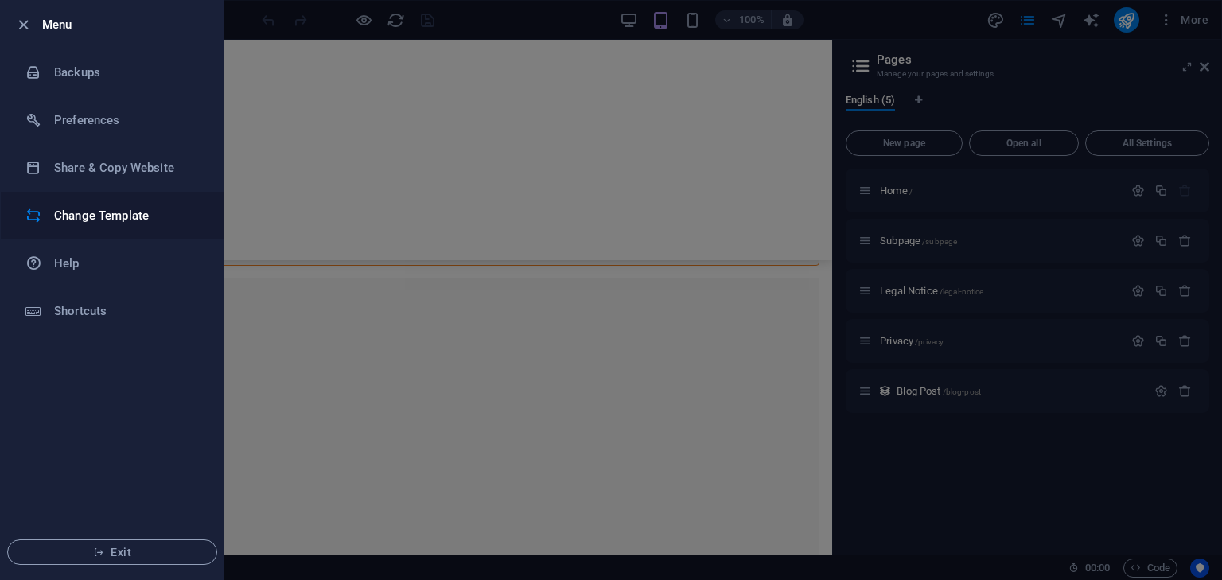
click at [95, 210] on h6 "Change Template" at bounding box center [127, 215] width 147 height 19
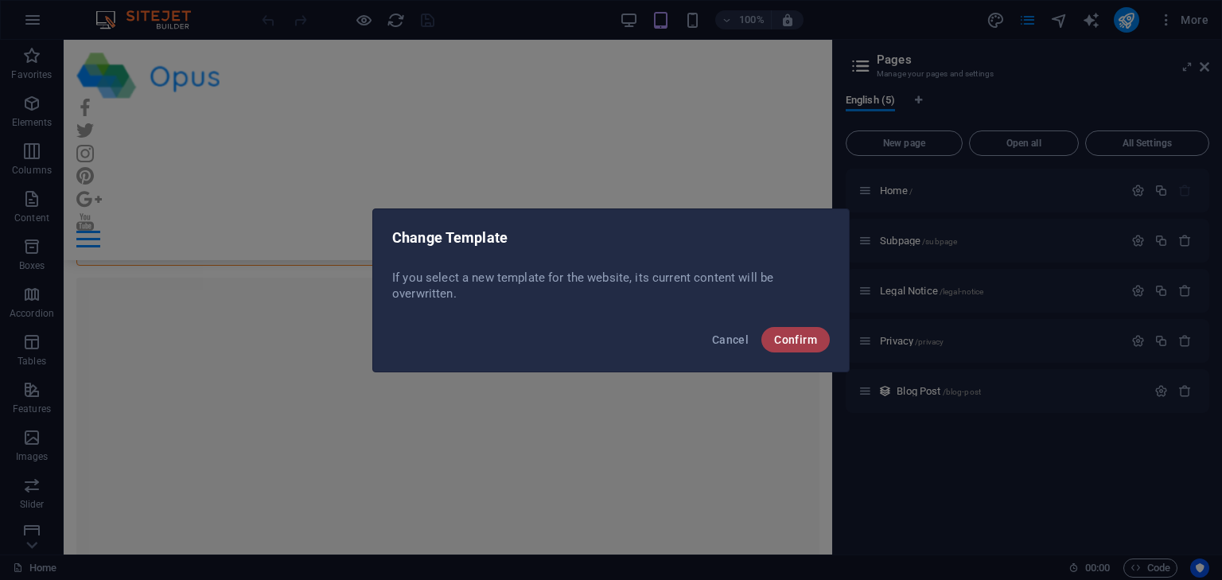
click at [812, 337] on span "Confirm" at bounding box center [795, 339] width 43 height 13
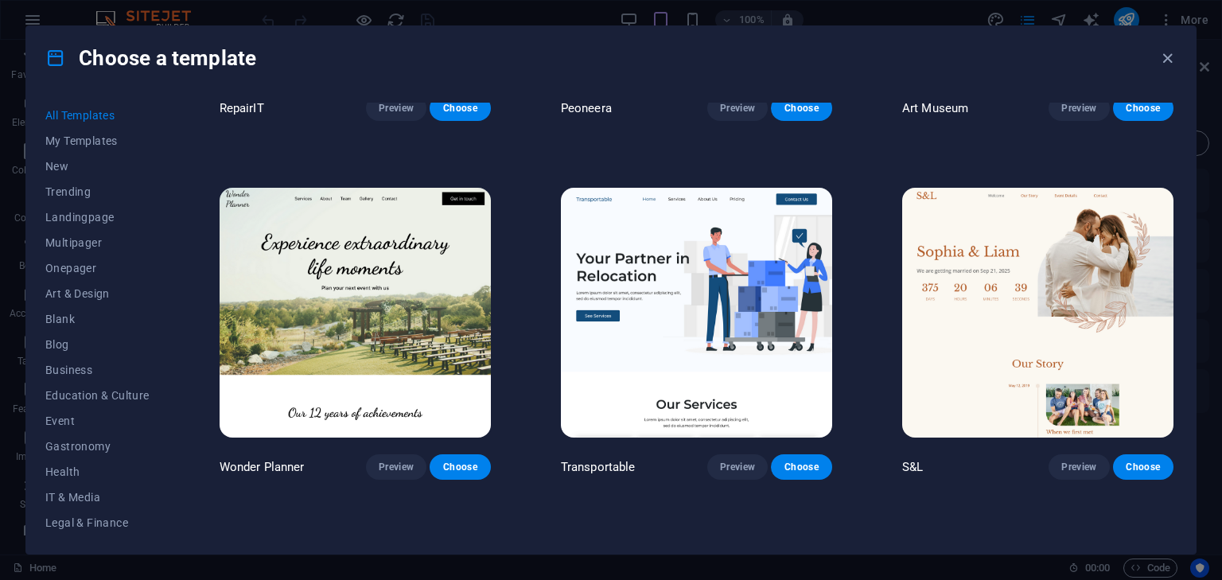
scroll to position [716, 0]
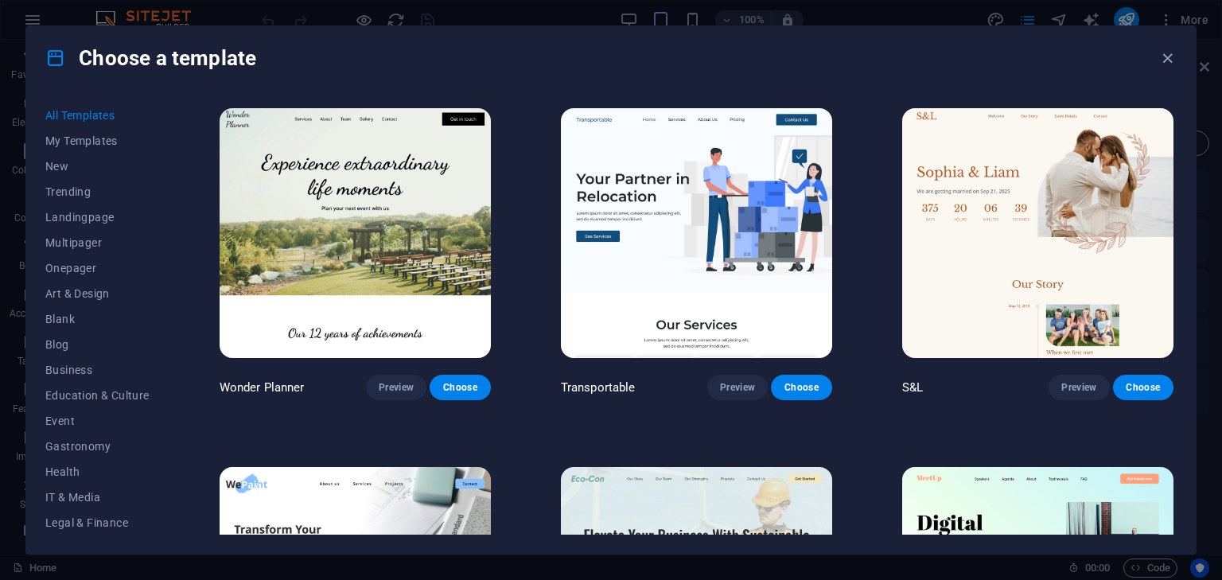
click at [639, 291] on img at bounding box center [696, 233] width 271 height 250
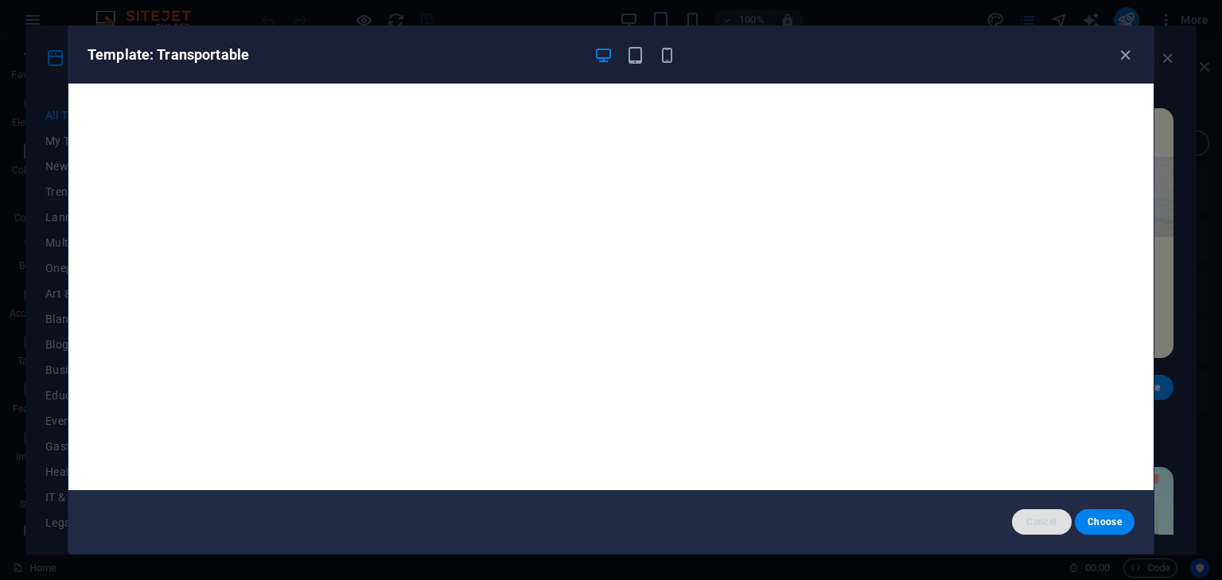
click at [1054, 523] on span "Cancel" at bounding box center [1042, 522] width 34 height 13
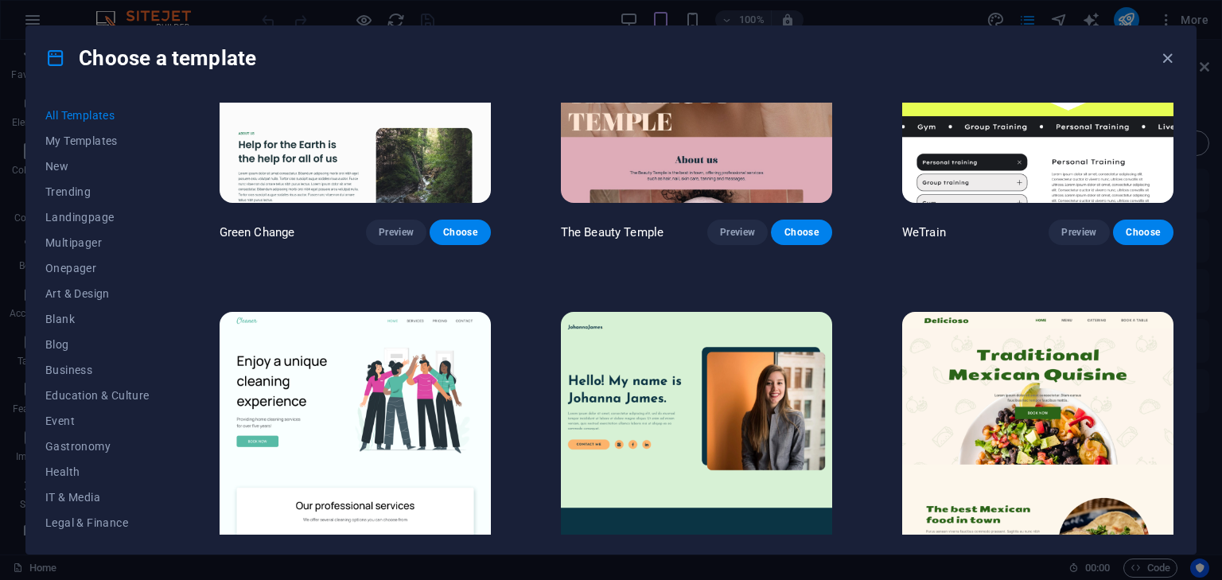
scroll to position [2467, 0]
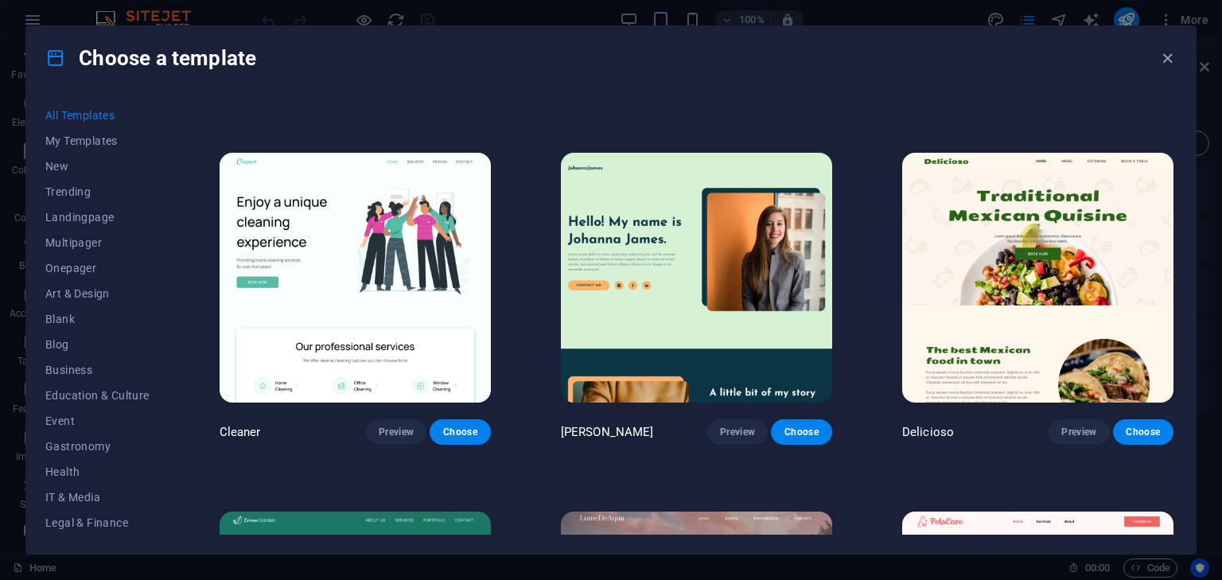
click at [353, 291] on img at bounding box center [355, 278] width 271 height 250
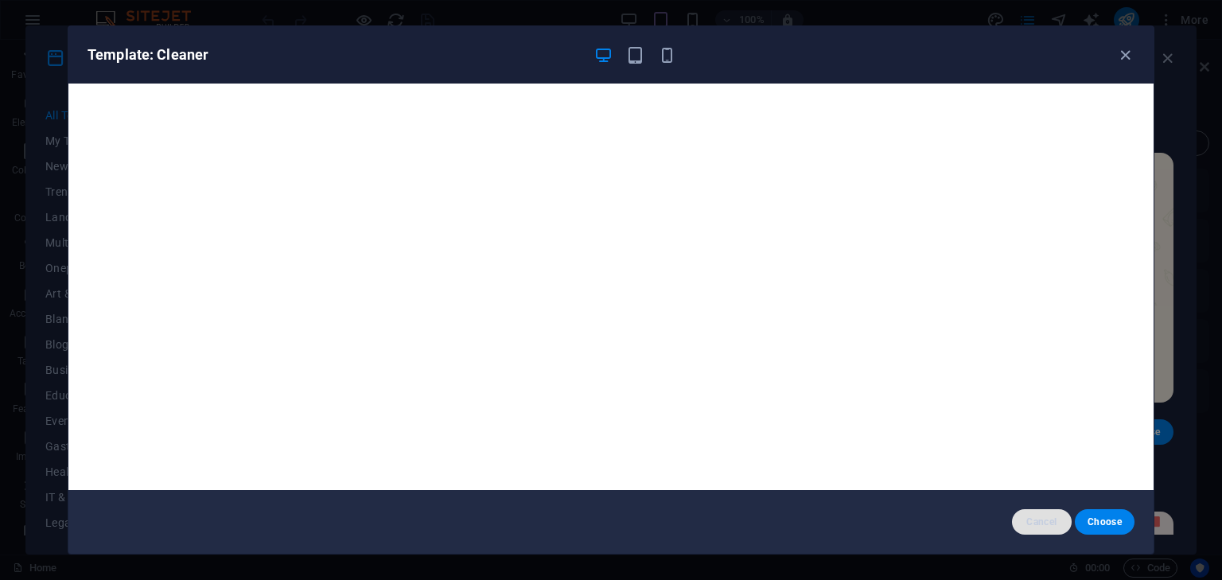
click at [1049, 525] on span "Cancel" at bounding box center [1042, 522] width 34 height 13
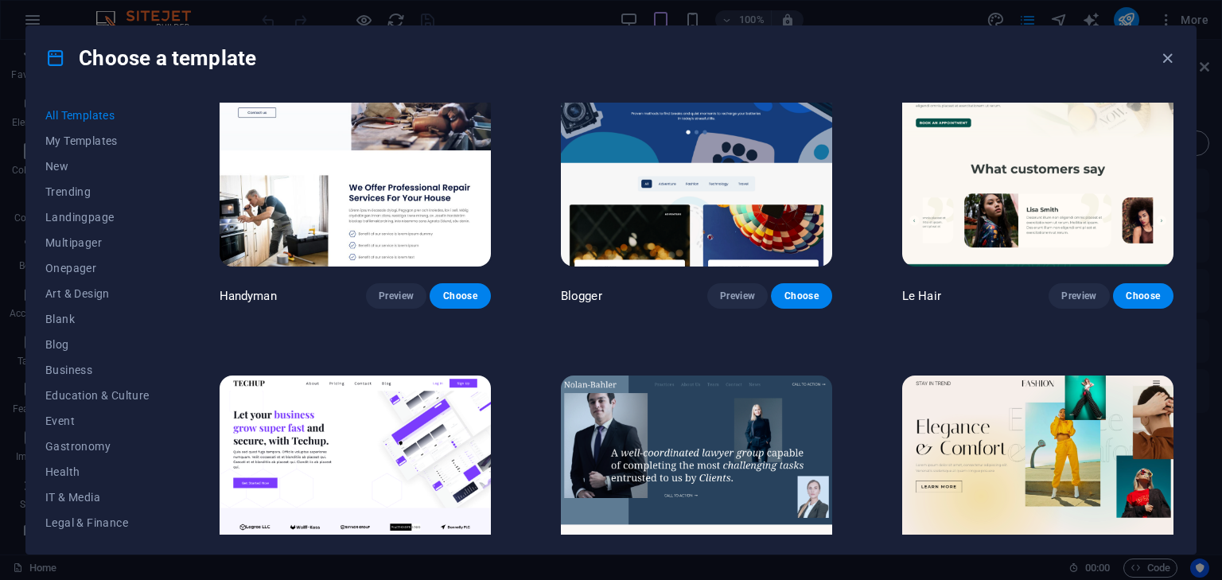
scroll to position [5172, 0]
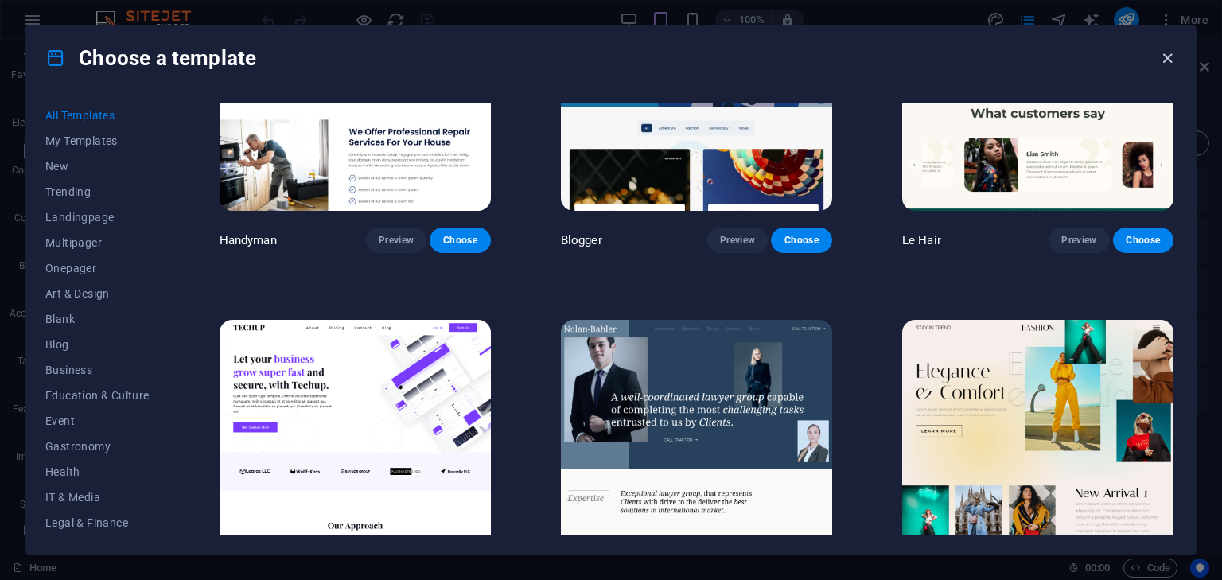
click at [1163, 65] on icon "button" at bounding box center [1168, 58] width 18 height 18
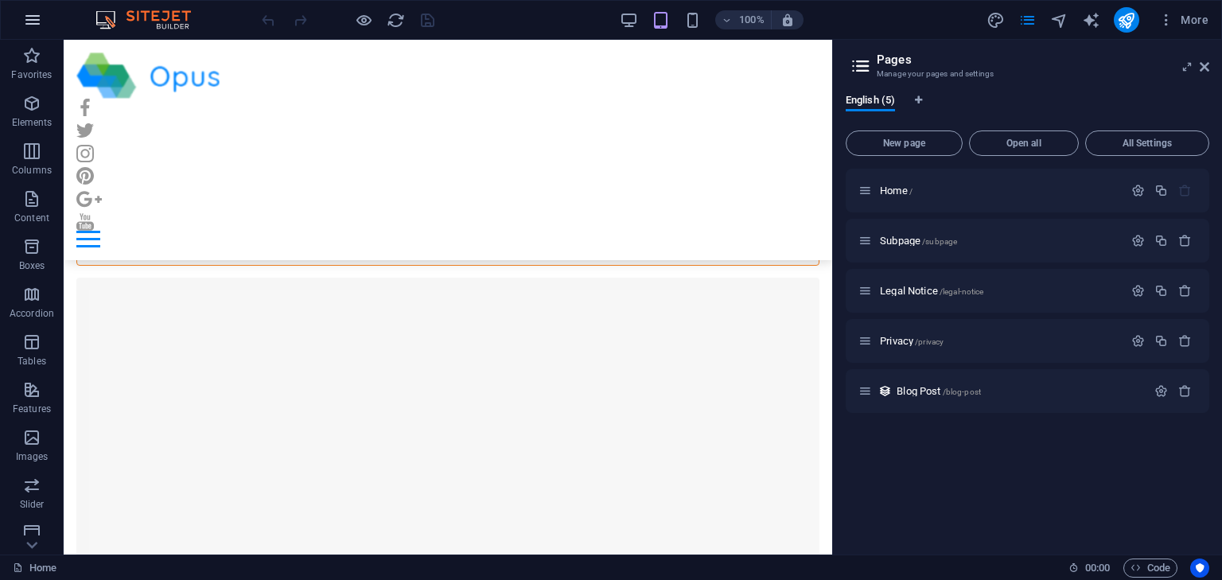
click at [22, 23] on button "button" at bounding box center [33, 20] width 38 height 38
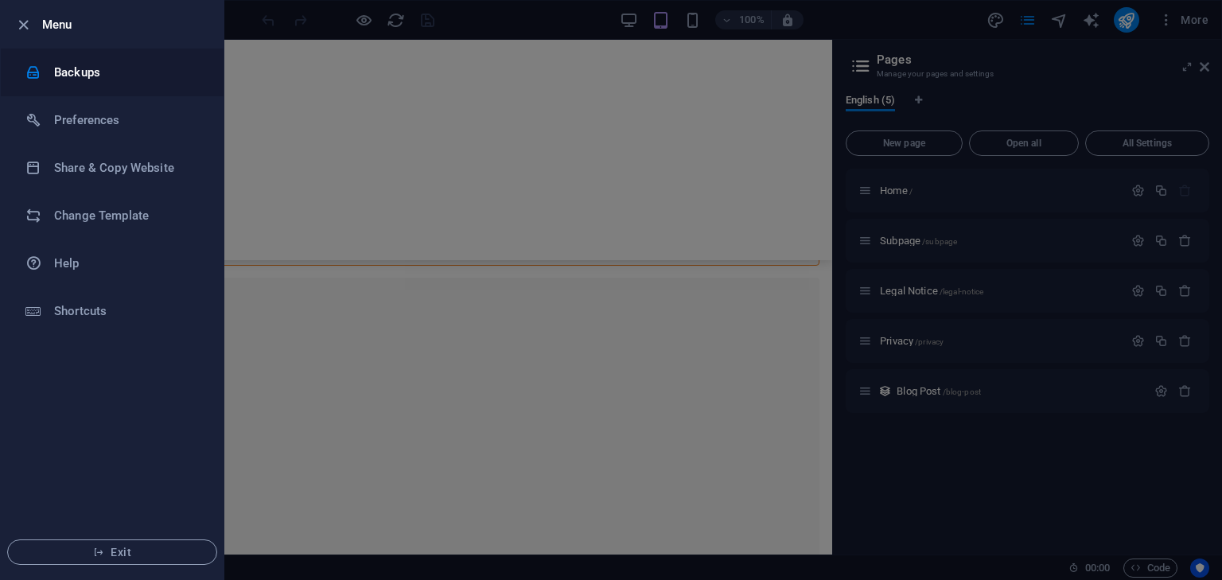
click at [104, 75] on h6 "Backups" at bounding box center [127, 72] width 147 height 19
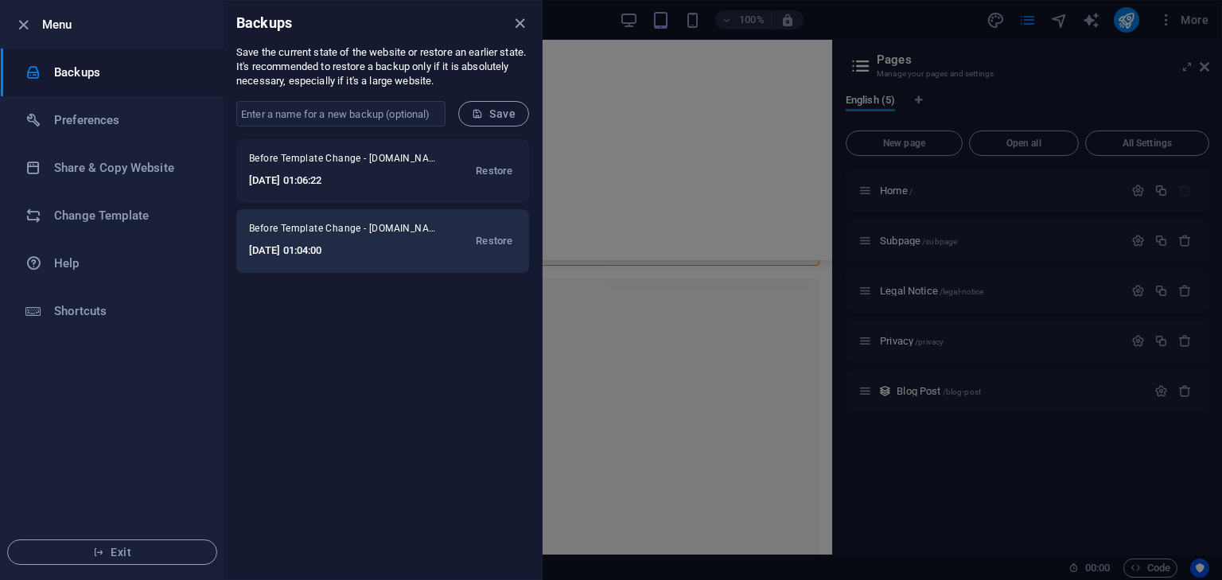
click at [372, 247] on h6 "[DATE] 01:04:00" at bounding box center [344, 250] width 191 height 19
click at [495, 243] on span "Restore" at bounding box center [494, 241] width 37 height 19
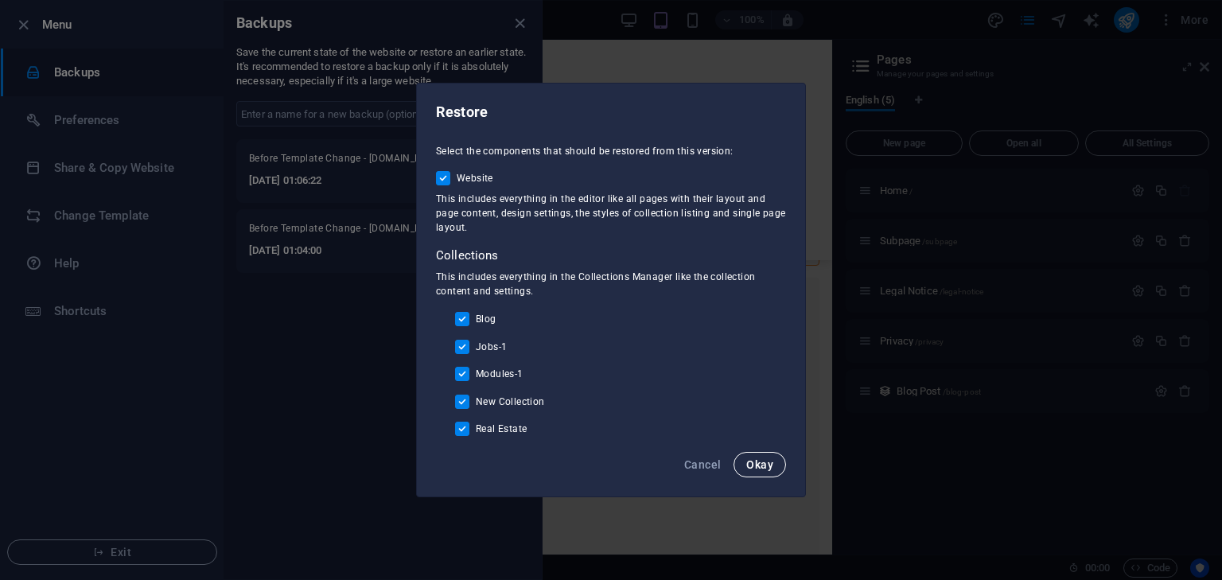
click at [750, 468] on span "Okay" at bounding box center [759, 464] width 27 height 13
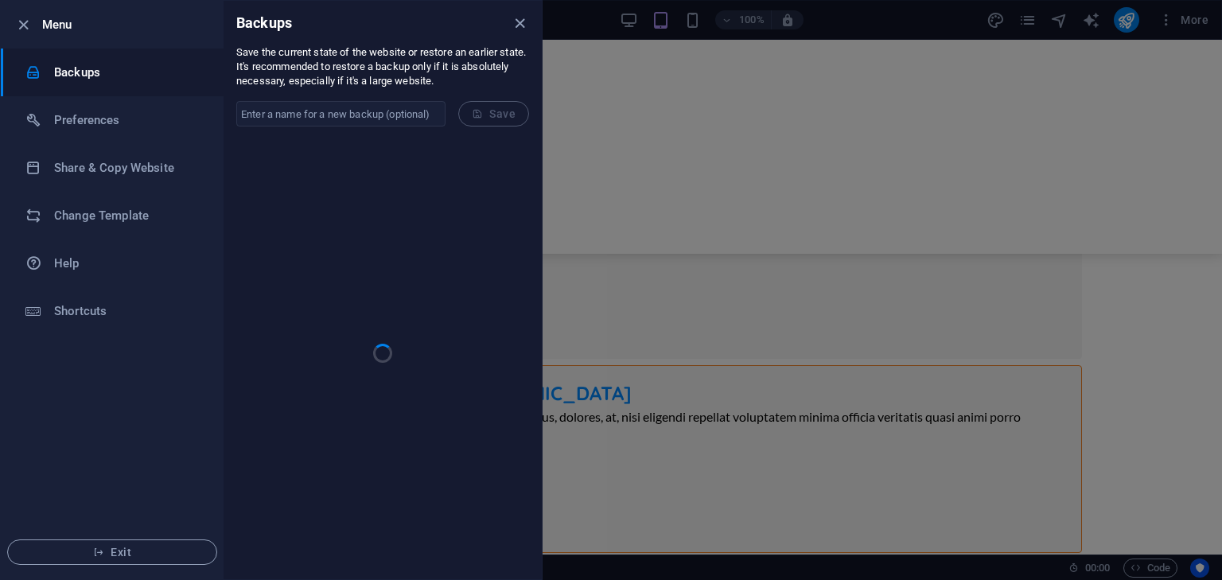
scroll to position [10118, 0]
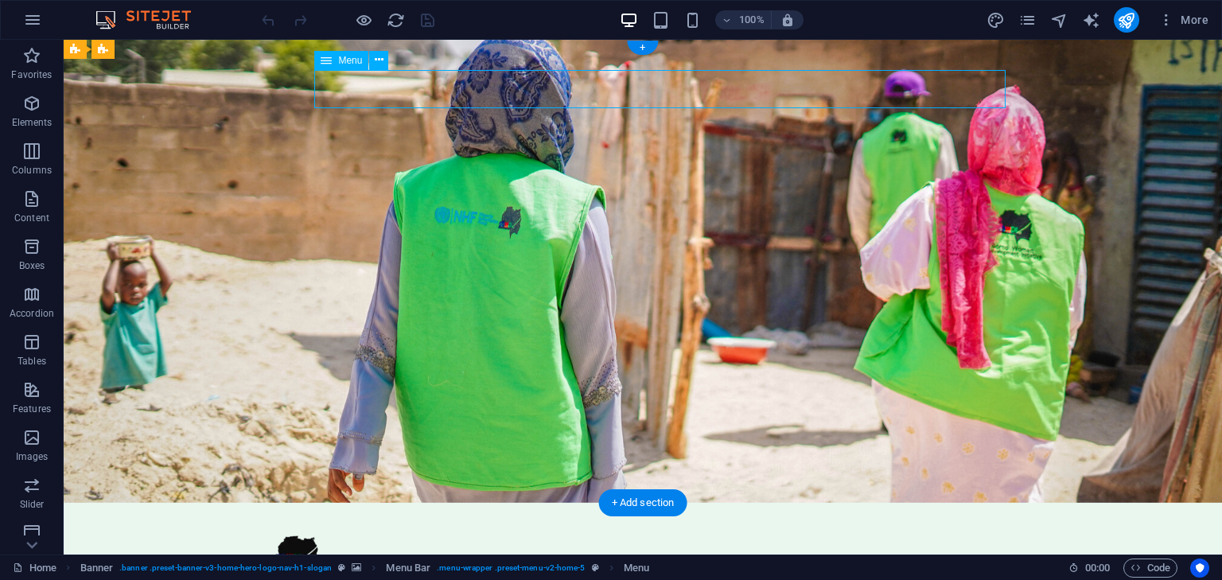
select select
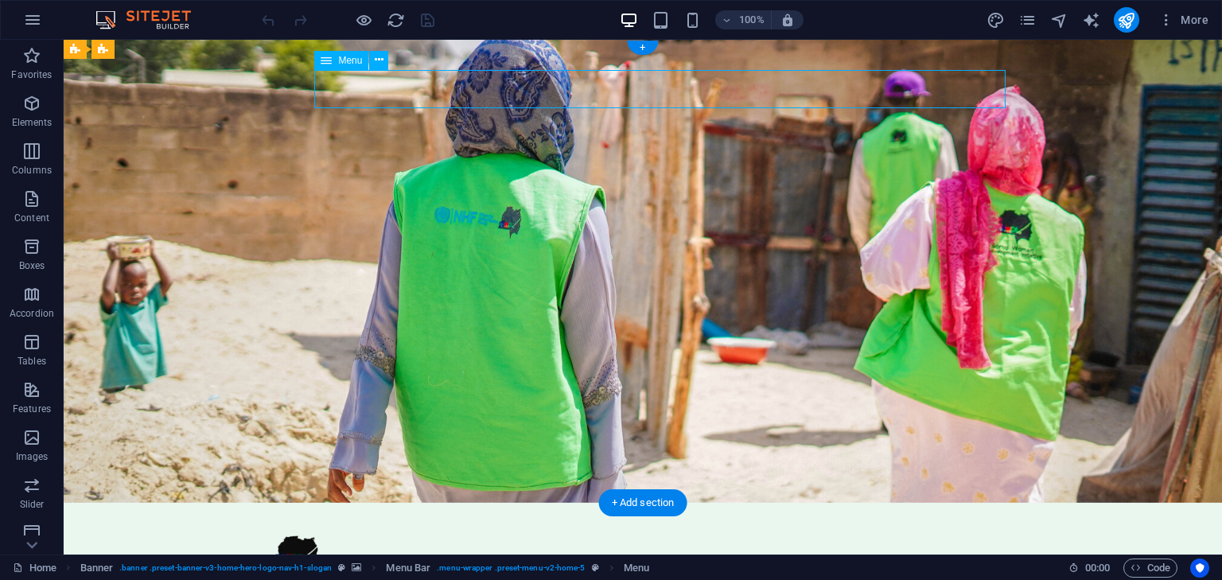
select select
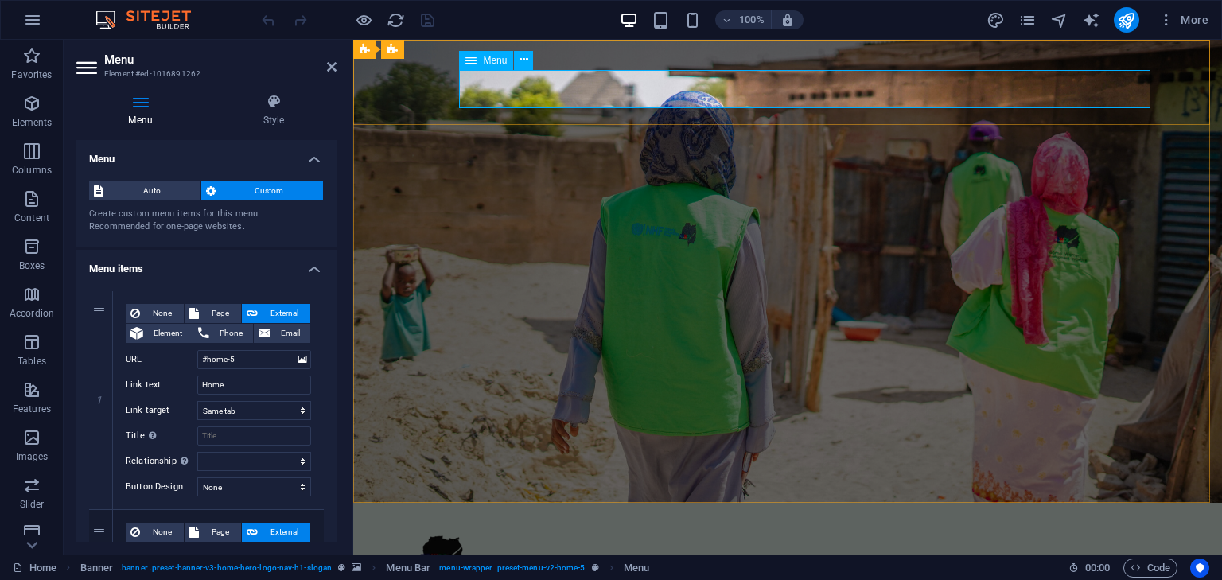
click at [494, 61] on span "Menu" at bounding box center [495, 61] width 24 height 10
click at [492, 56] on span "Menu" at bounding box center [495, 61] width 24 height 10
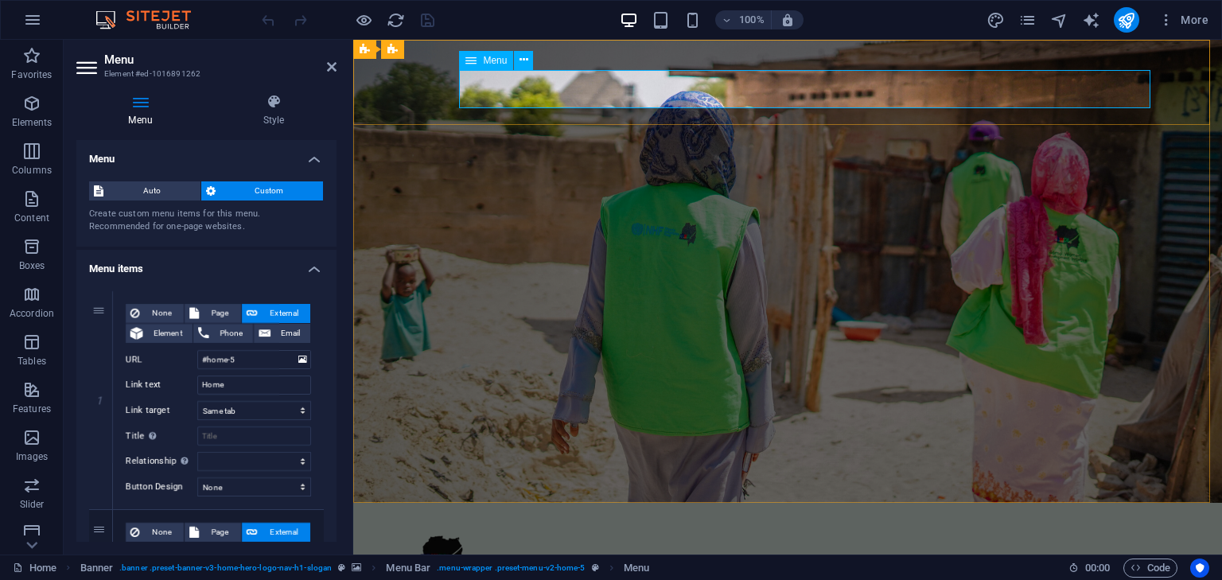
click at [492, 56] on span "Menu" at bounding box center [495, 61] width 24 height 10
click at [278, 103] on icon at bounding box center [274, 102] width 126 height 16
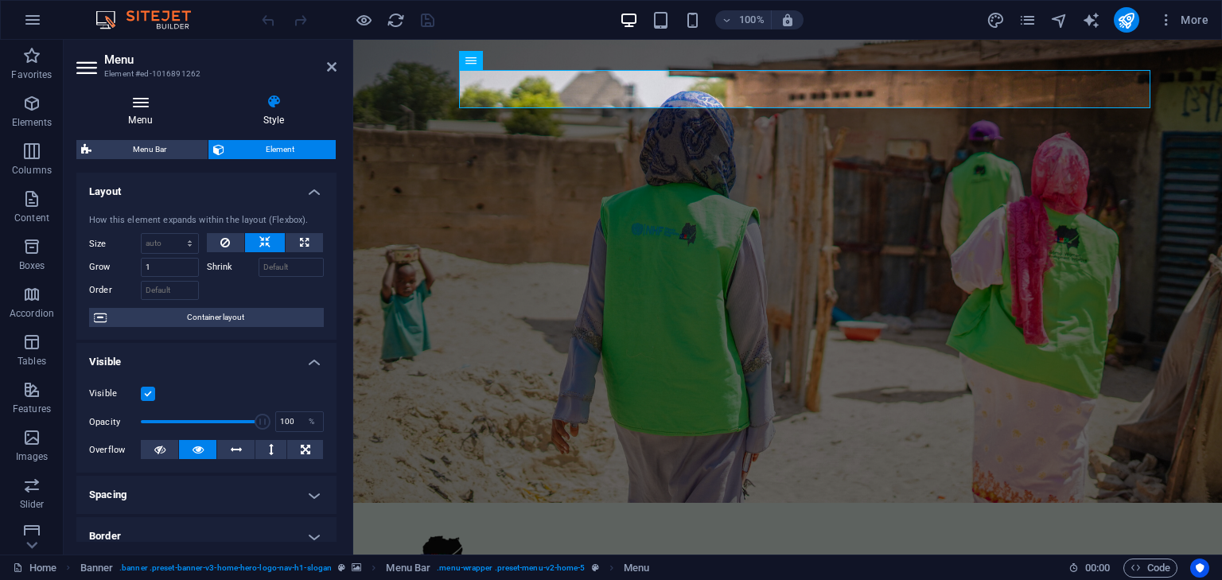
click at [146, 96] on icon at bounding box center [140, 102] width 128 height 16
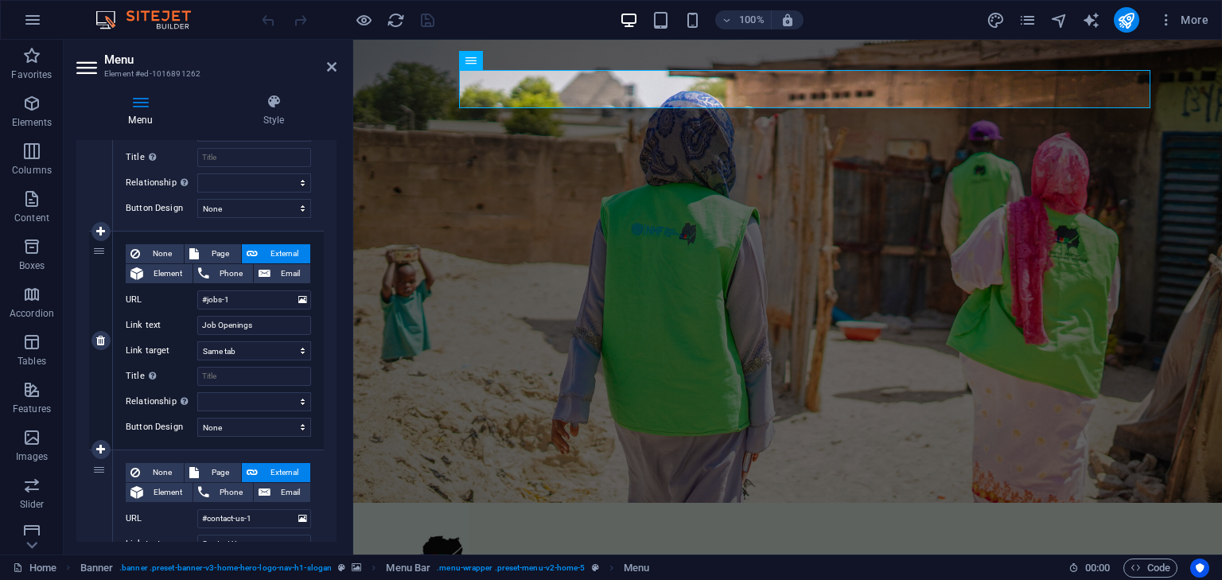
scroll to position [796, 0]
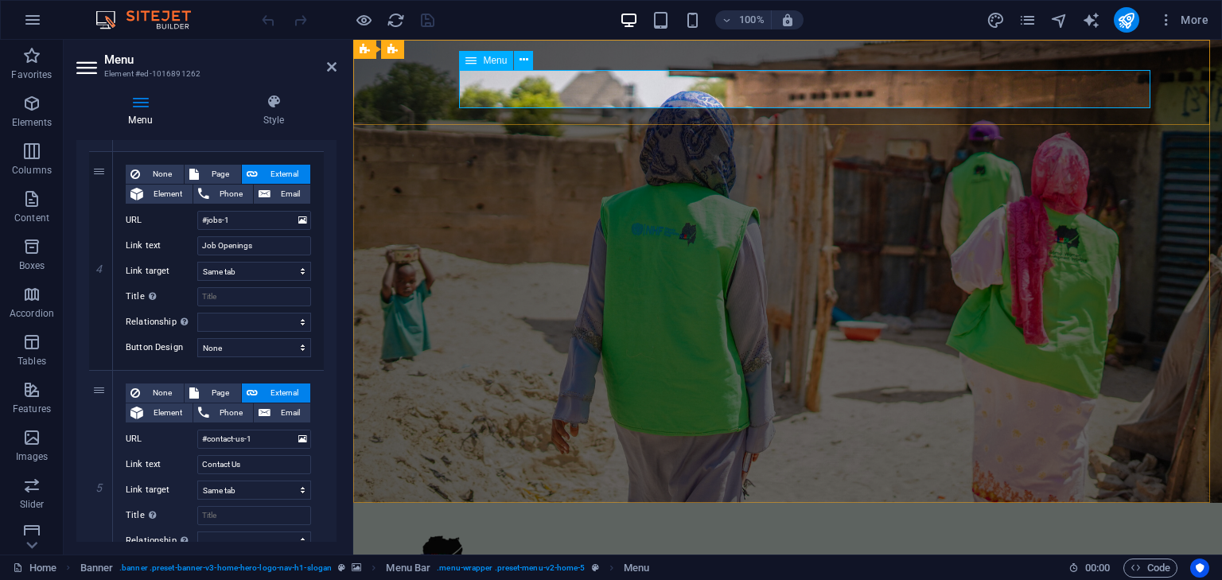
click at [337, 71] on aside "Menu Element #ed-1016891262 Menu Style Menu Auto Custom Create custom menu item…" at bounding box center [209, 297] width 290 height 515
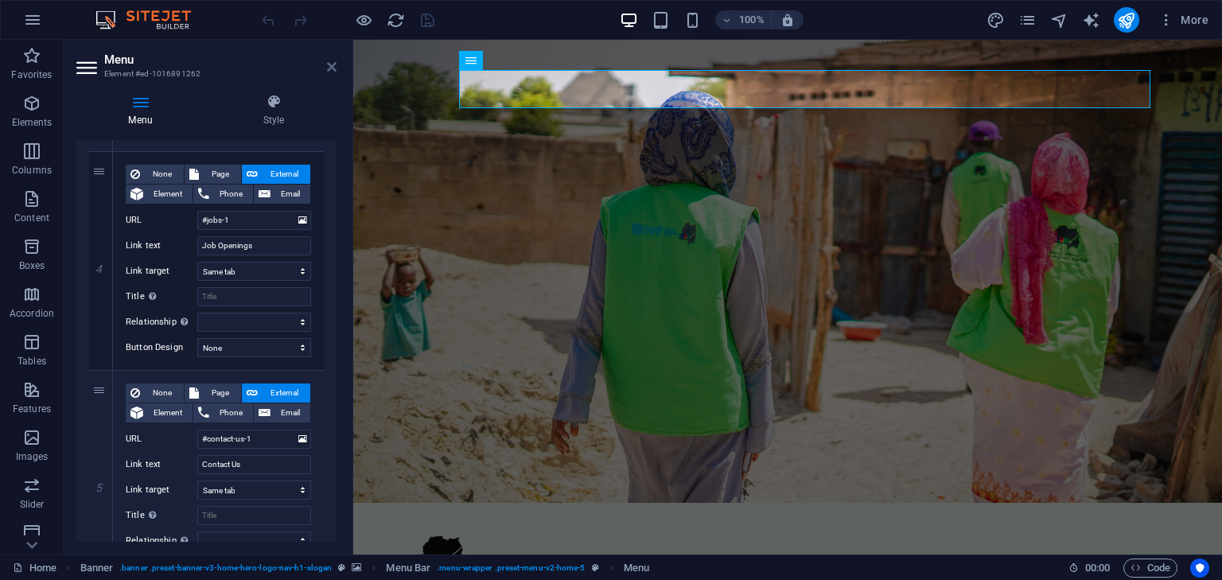
click at [332, 72] on icon at bounding box center [332, 66] width 10 height 13
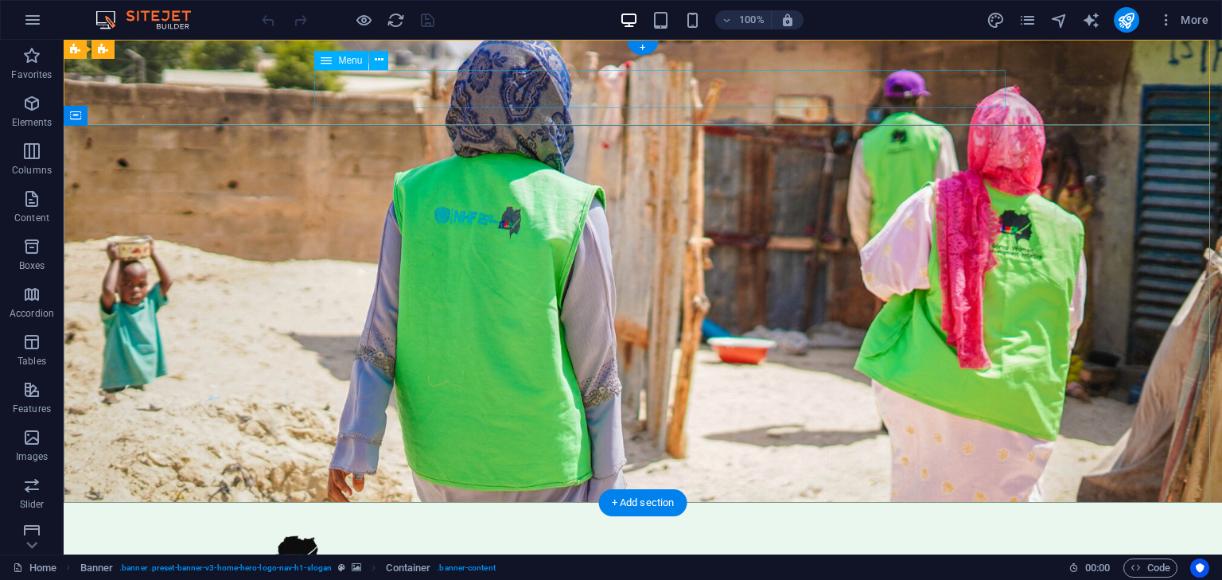
select select
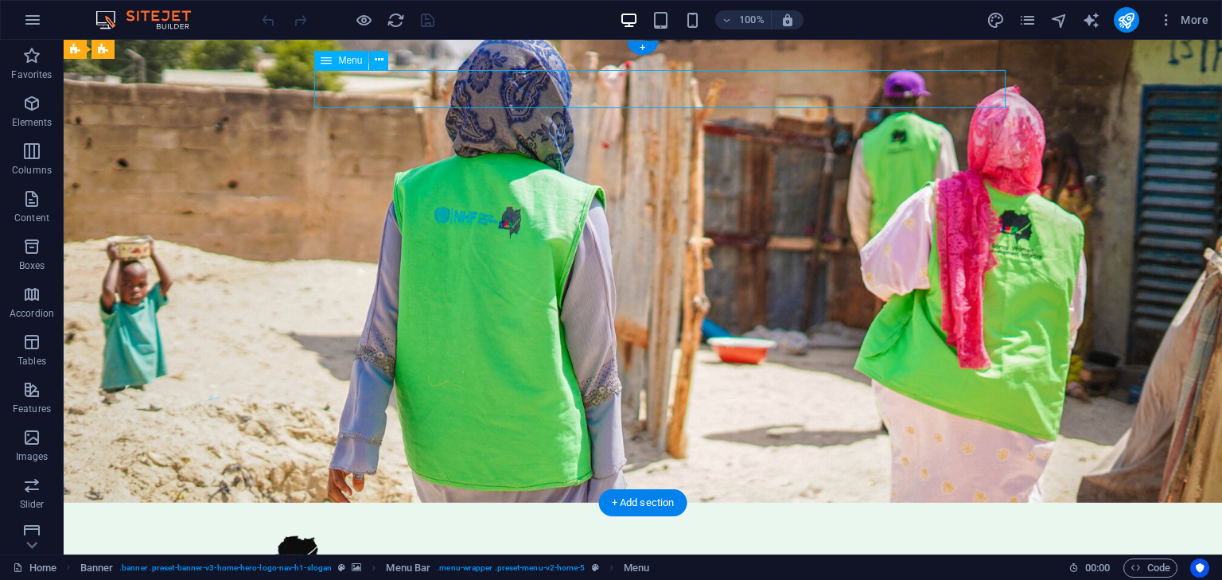
select select
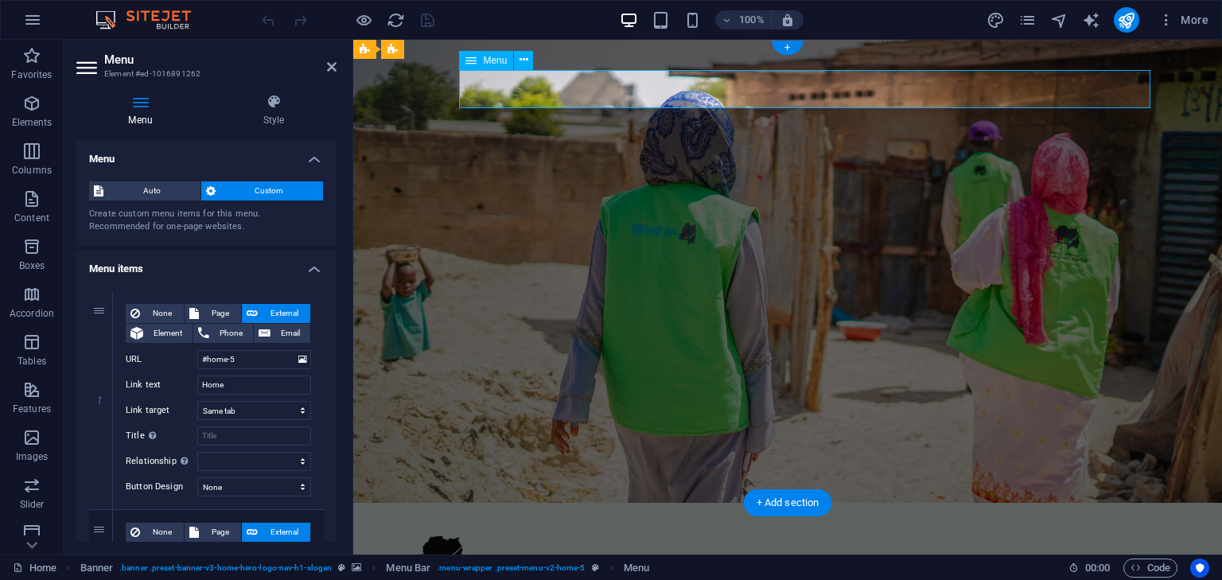
click at [522, 64] on icon at bounding box center [524, 60] width 9 height 17
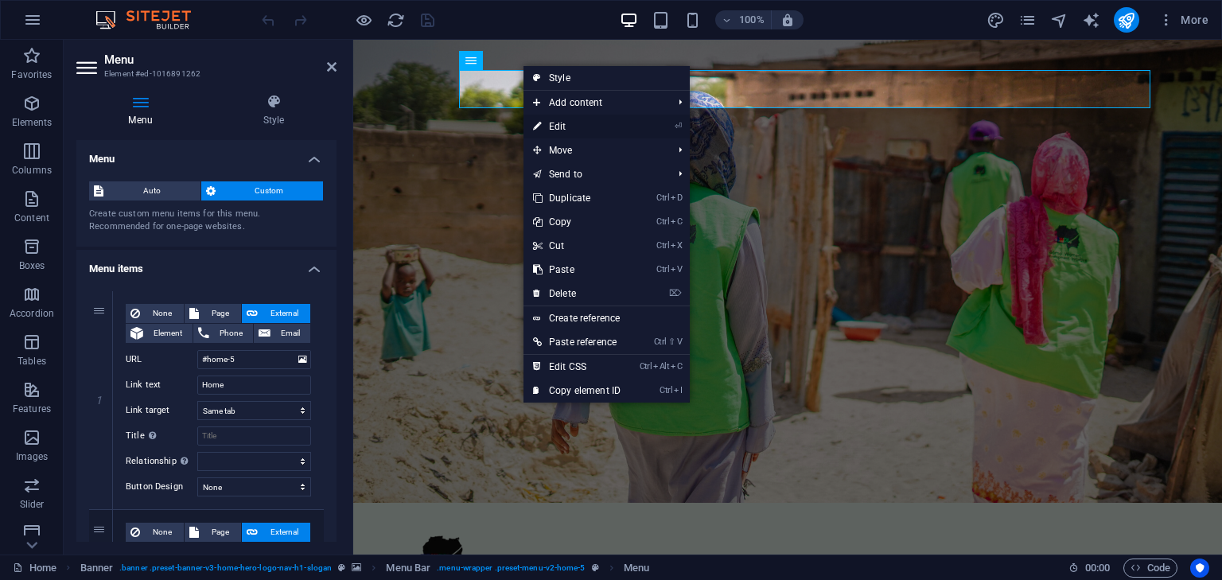
click at [573, 120] on link "⏎ Edit" at bounding box center [577, 127] width 107 height 24
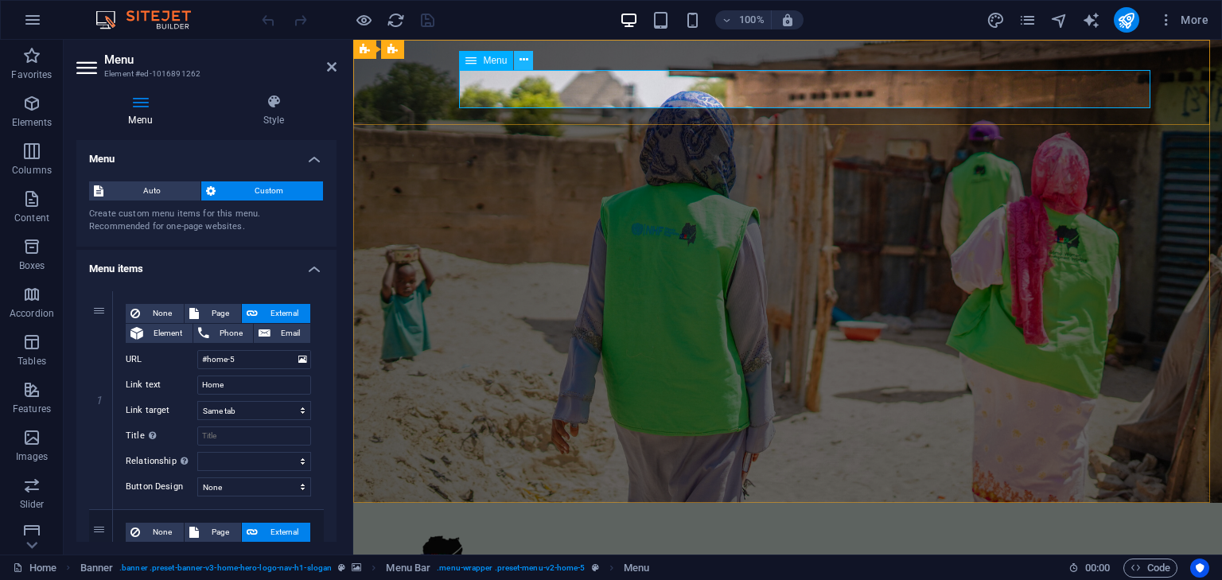
click at [520, 59] on icon at bounding box center [524, 60] width 9 height 17
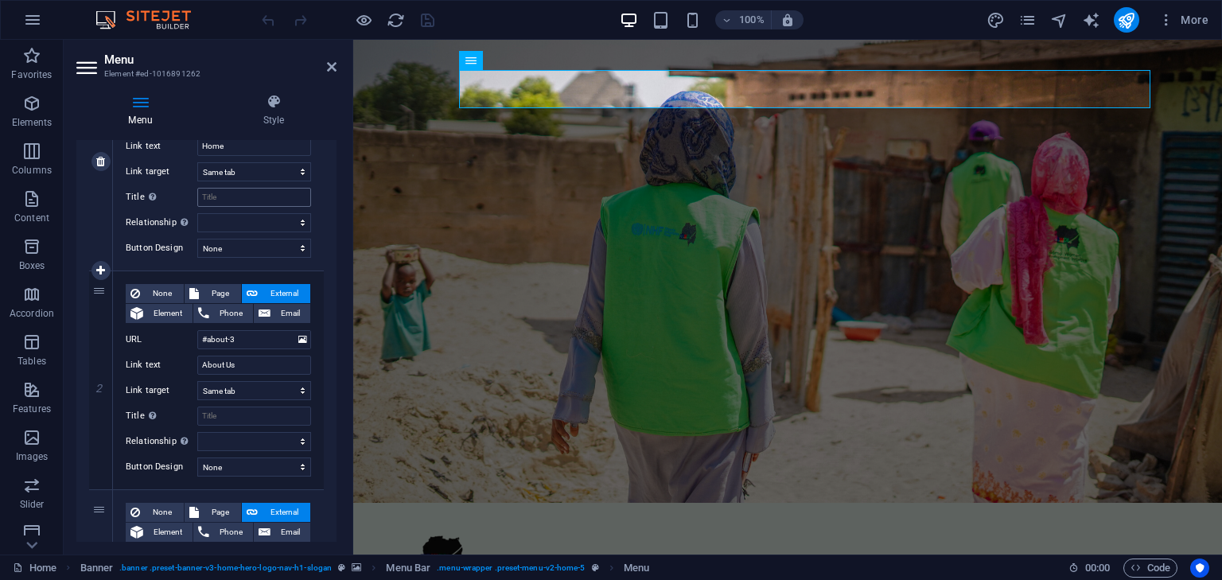
scroll to position [159, 0]
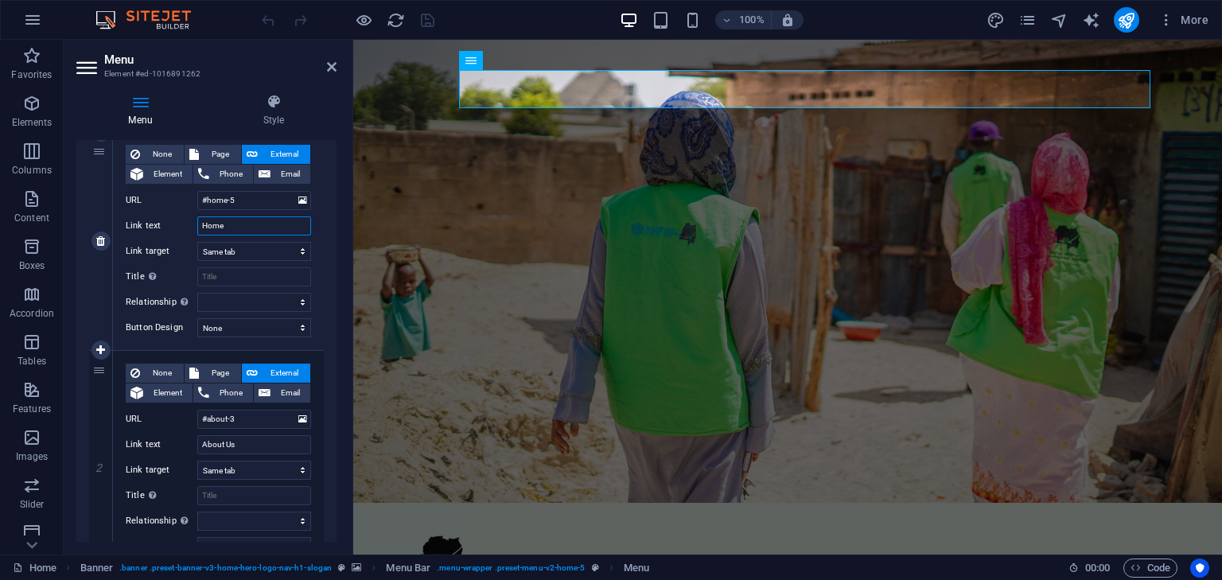
click at [236, 226] on input "Home" at bounding box center [254, 225] width 114 height 19
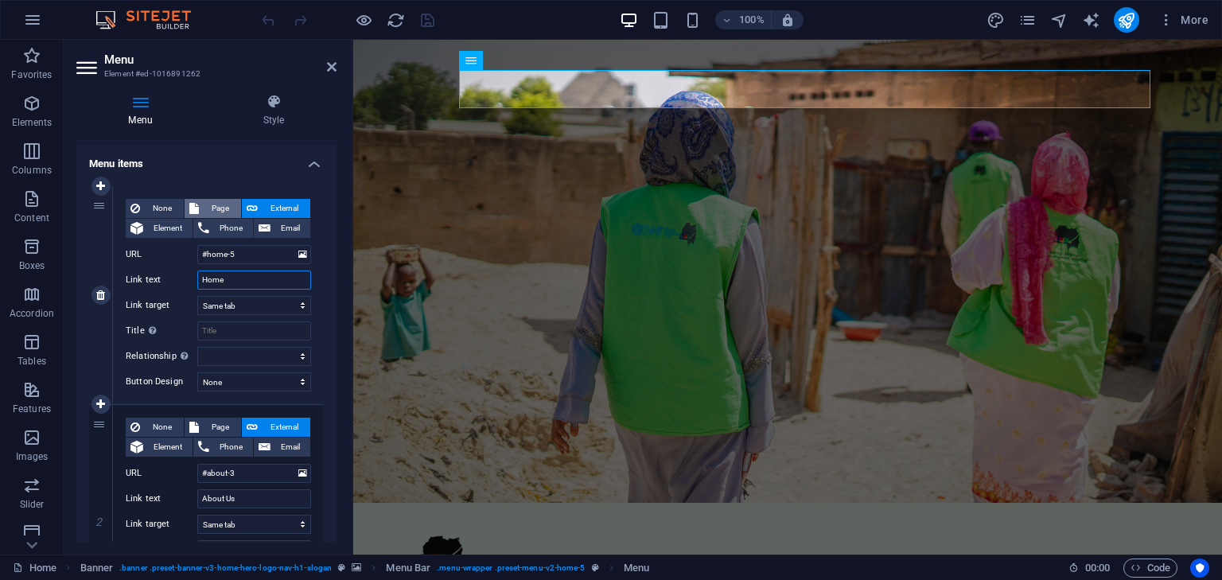
scroll to position [80, 0]
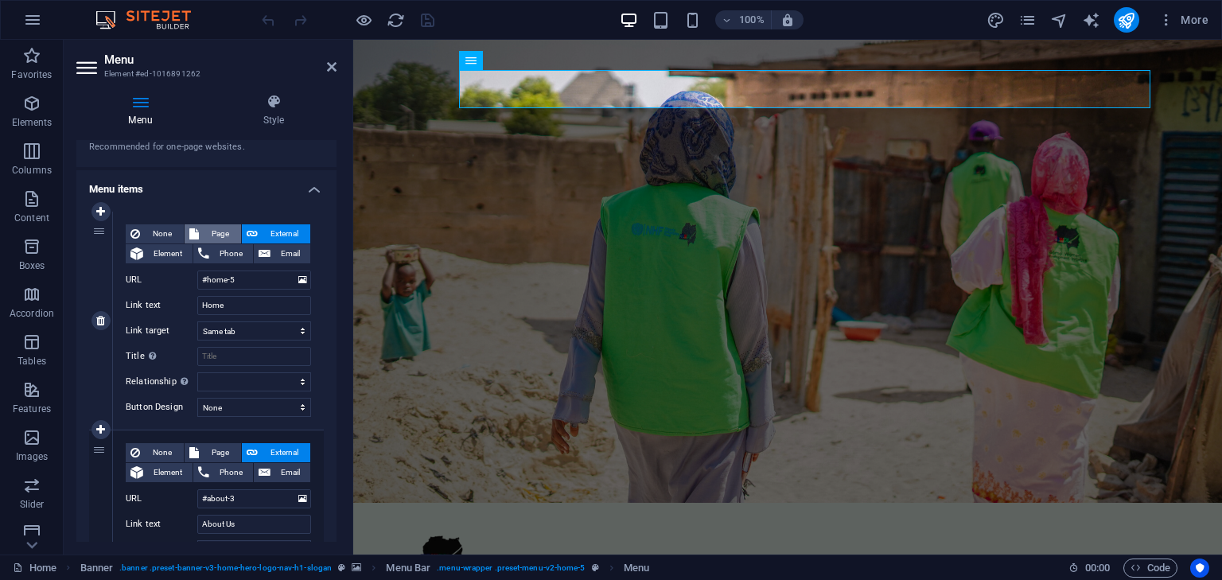
click at [219, 230] on span "Page" at bounding box center [220, 233] width 33 height 19
select select
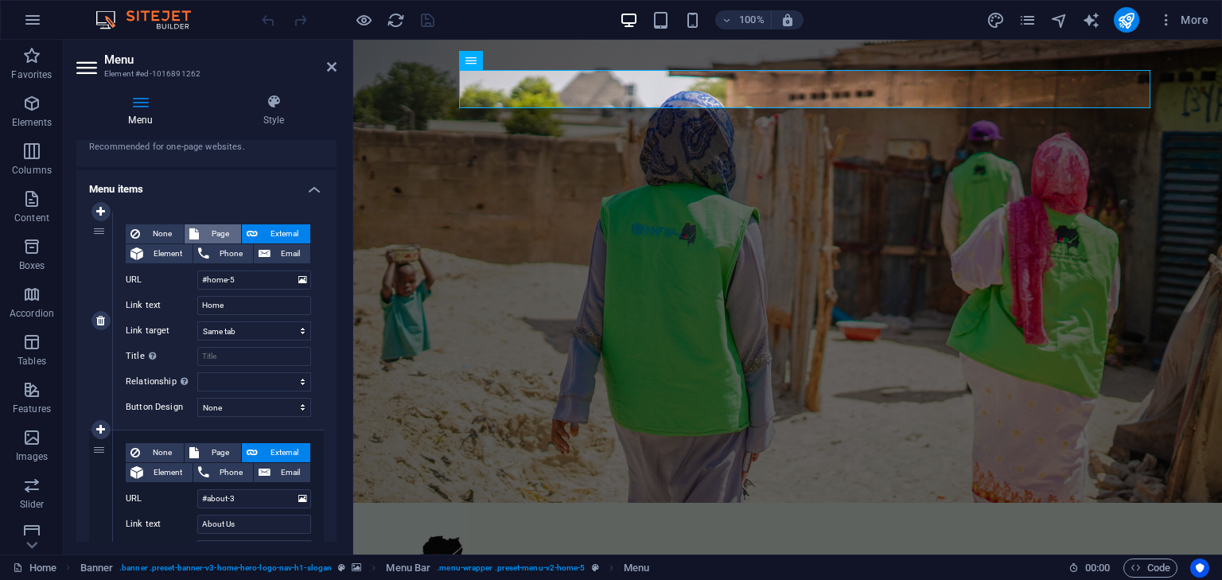
select select
click at [251, 229] on icon at bounding box center [252, 233] width 11 height 19
select select "blank"
select select
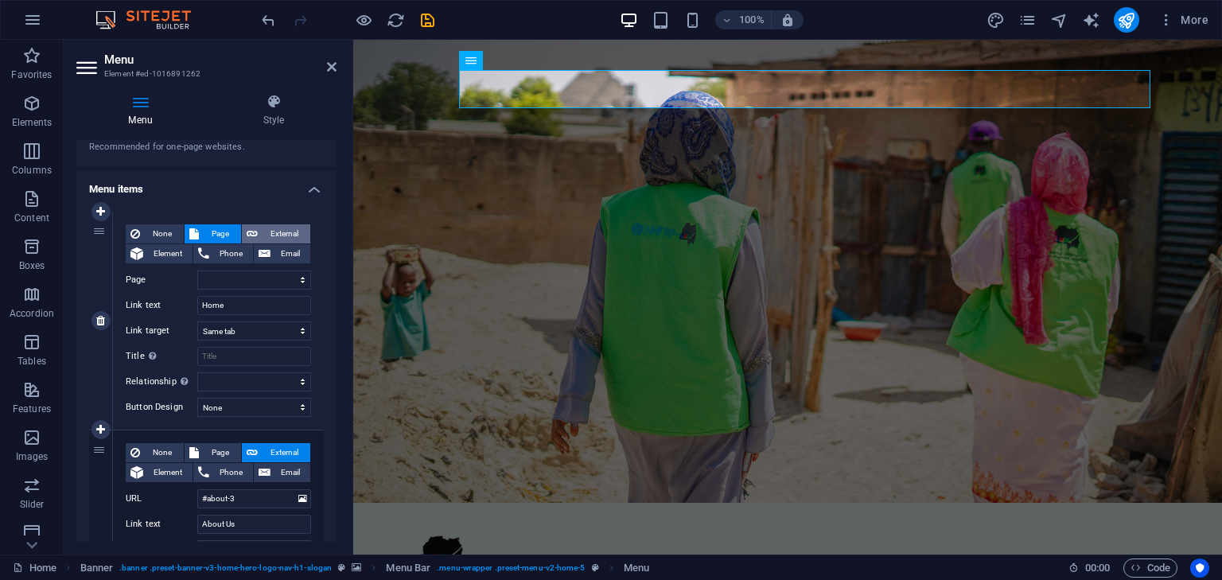
select select
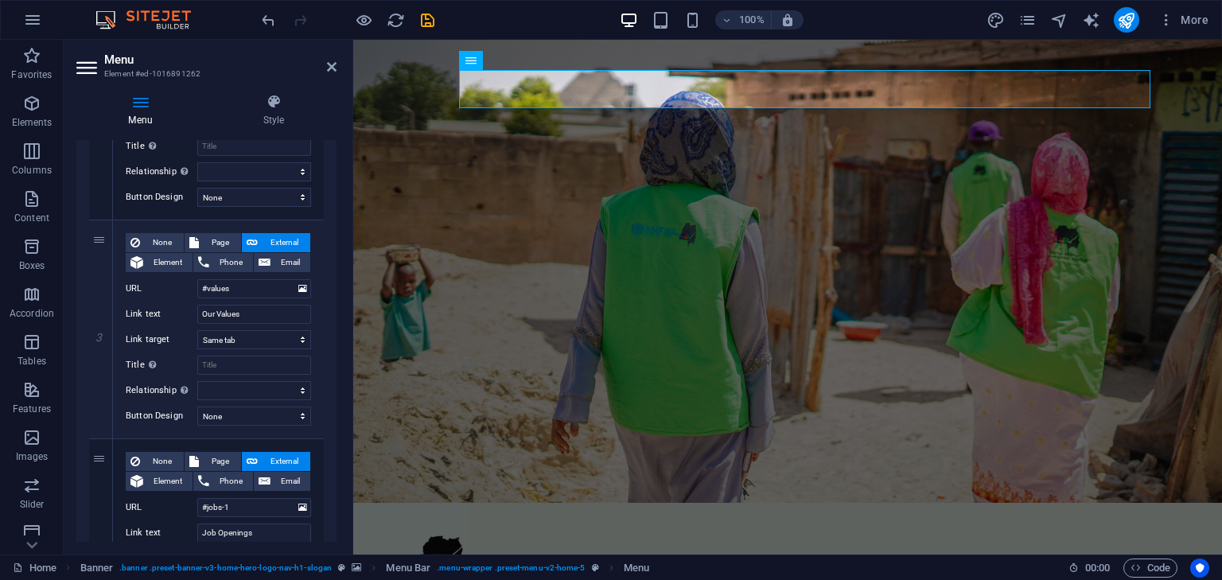
scroll to position [489, 0]
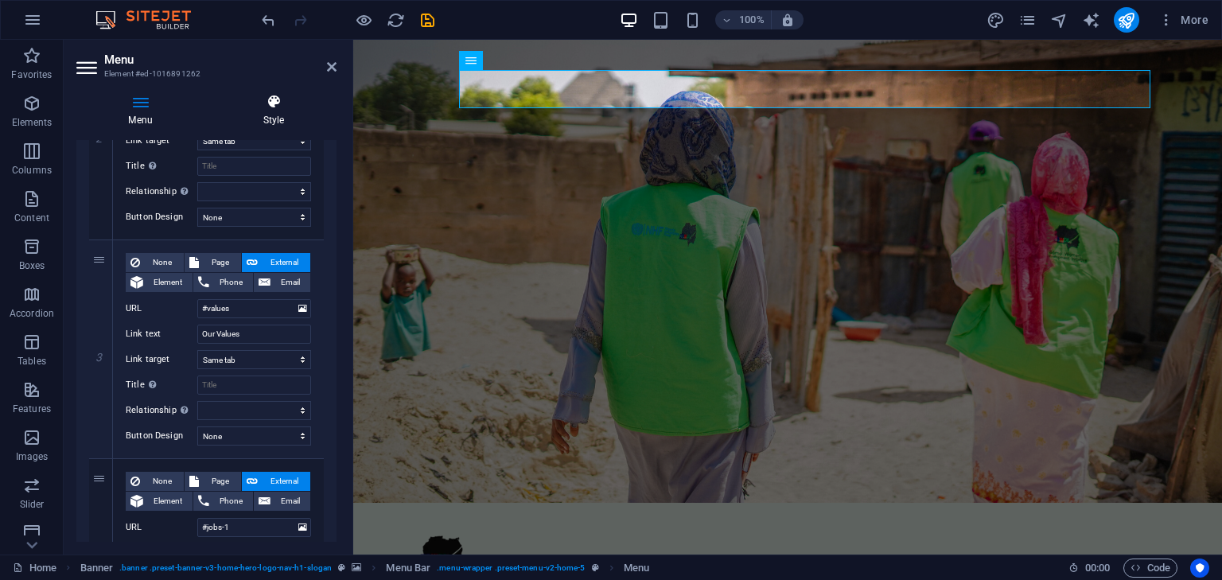
click at [271, 119] on h4 "Style" at bounding box center [274, 110] width 126 height 33
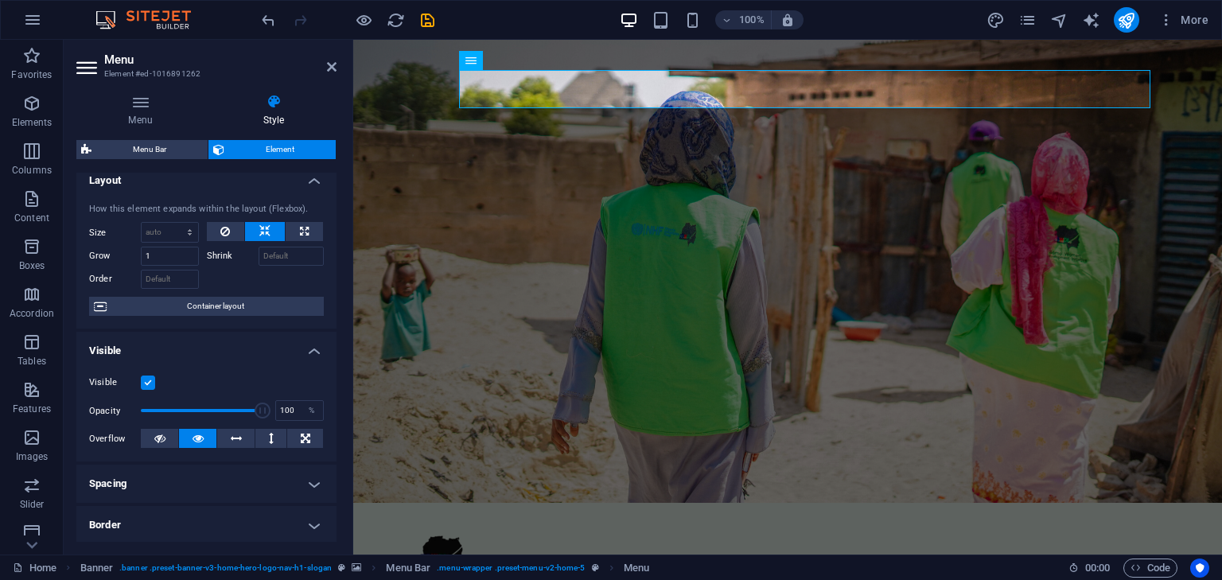
scroll to position [0, 0]
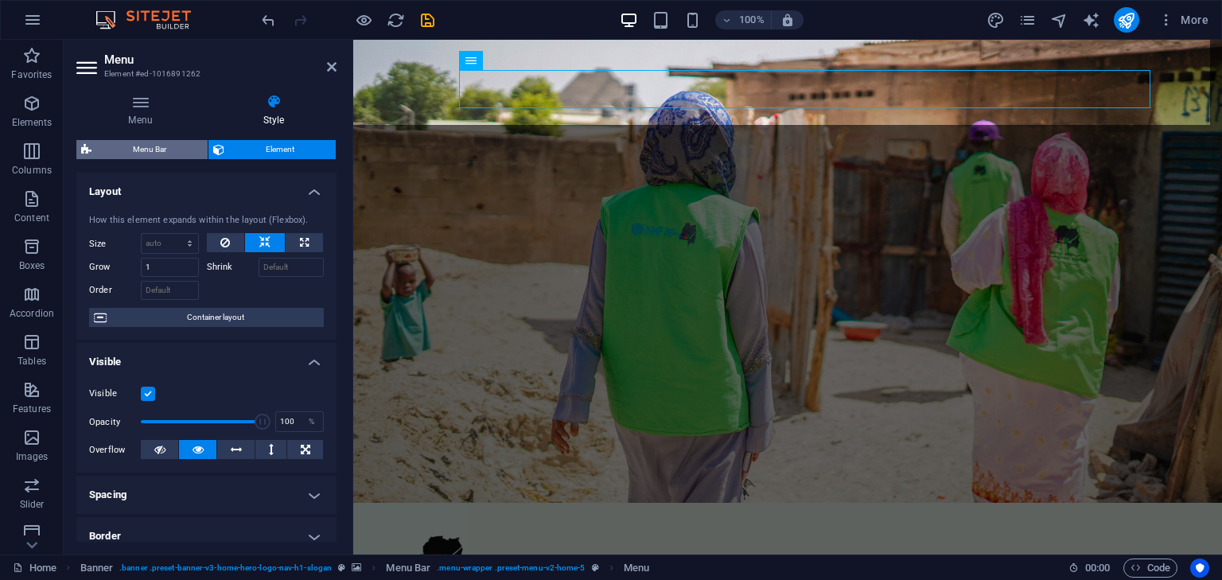
click at [169, 154] on span "Menu Bar" at bounding box center [149, 149] width 107 height 19
select select "rem"
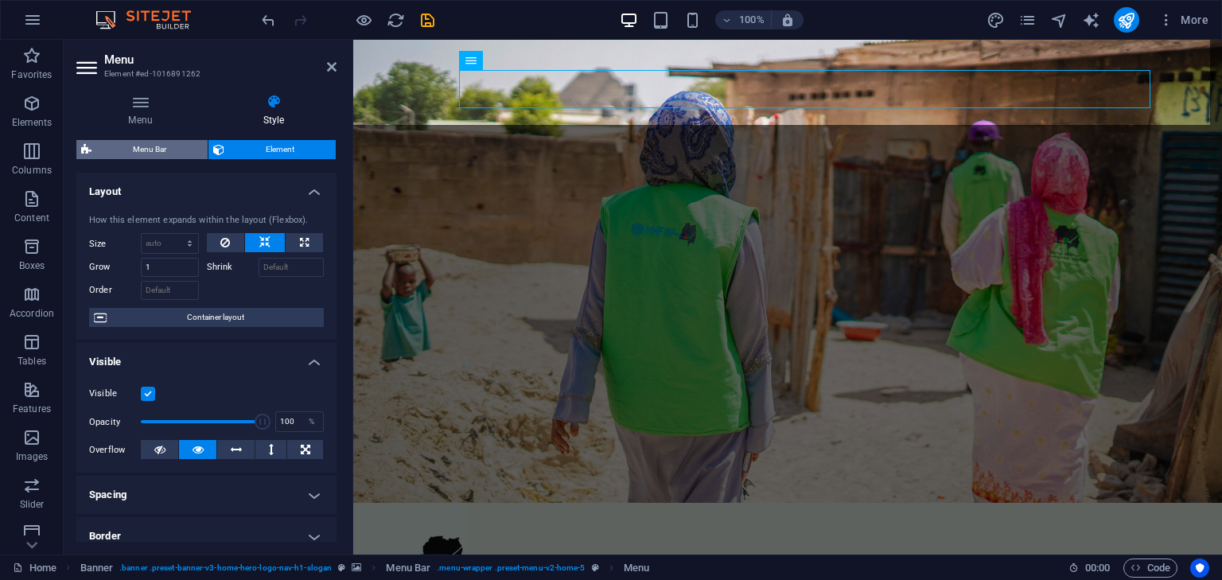
select select "preset-menu-v2-home-5"
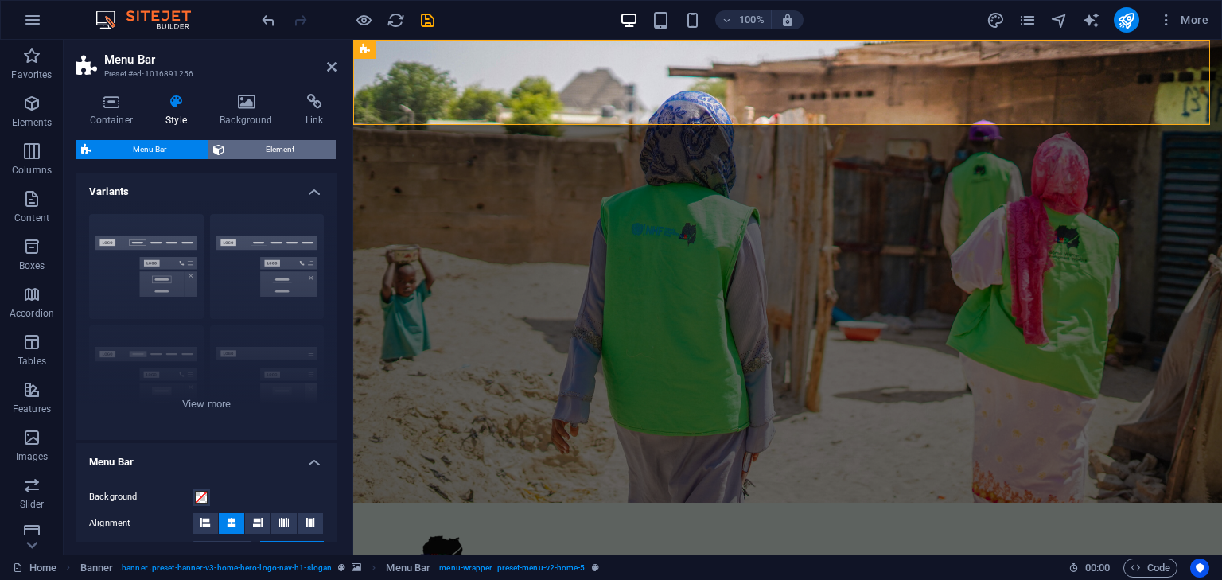
click at [265, 155] on span "Element" at bounding box center [280, 149] width 102 height 19
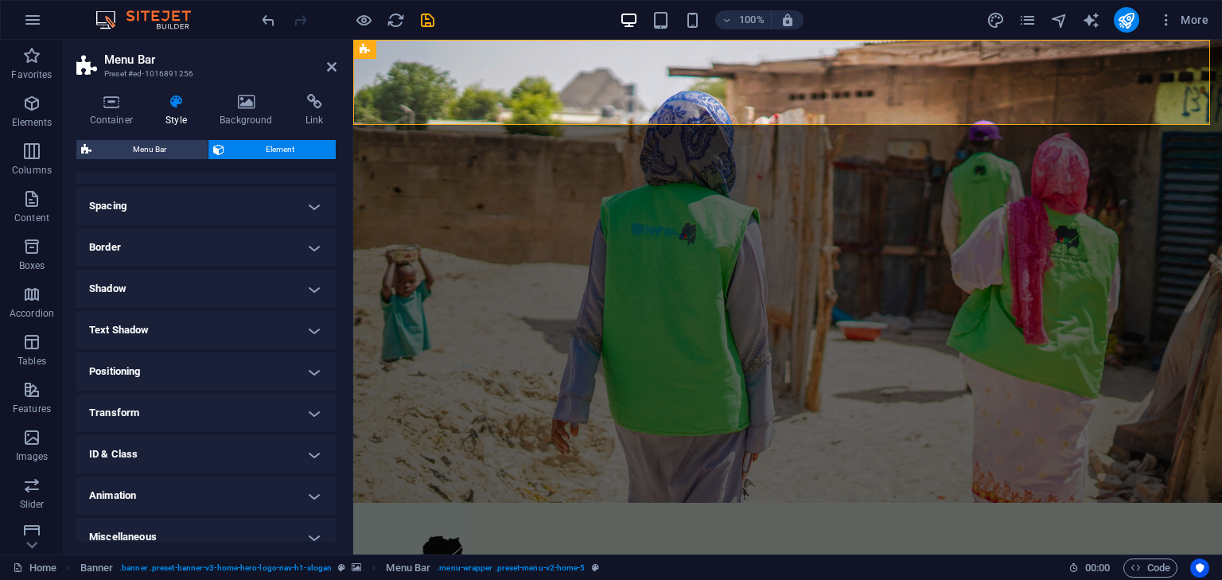
scroll to position [302, 0]
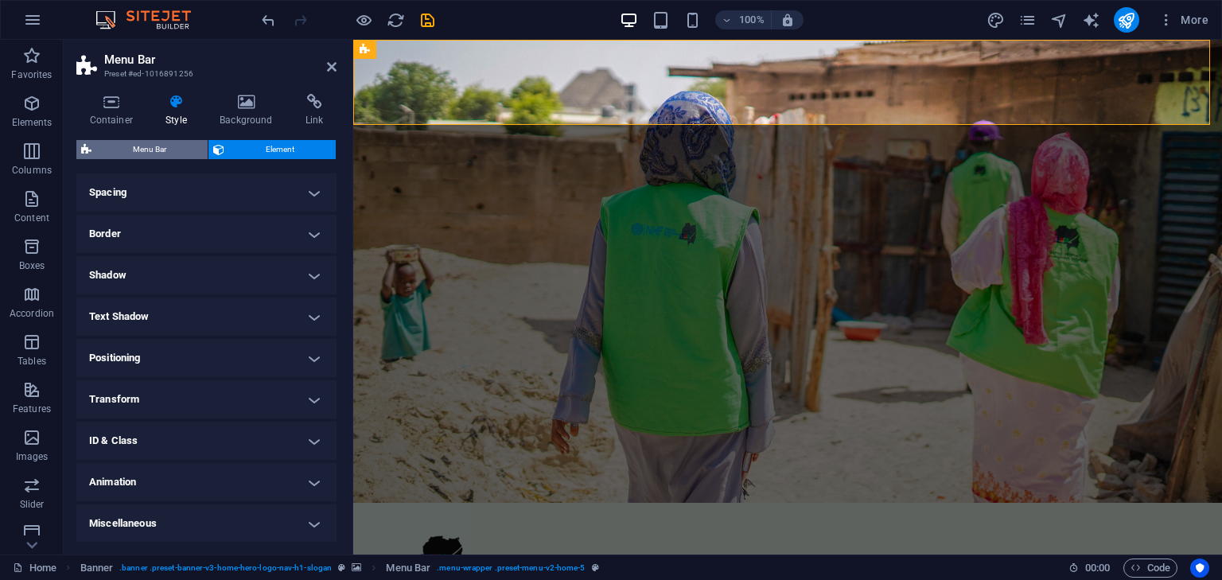
click at [169, 146] on span "Menu Bar" at bounding box center [149, 149] width 107 height 19
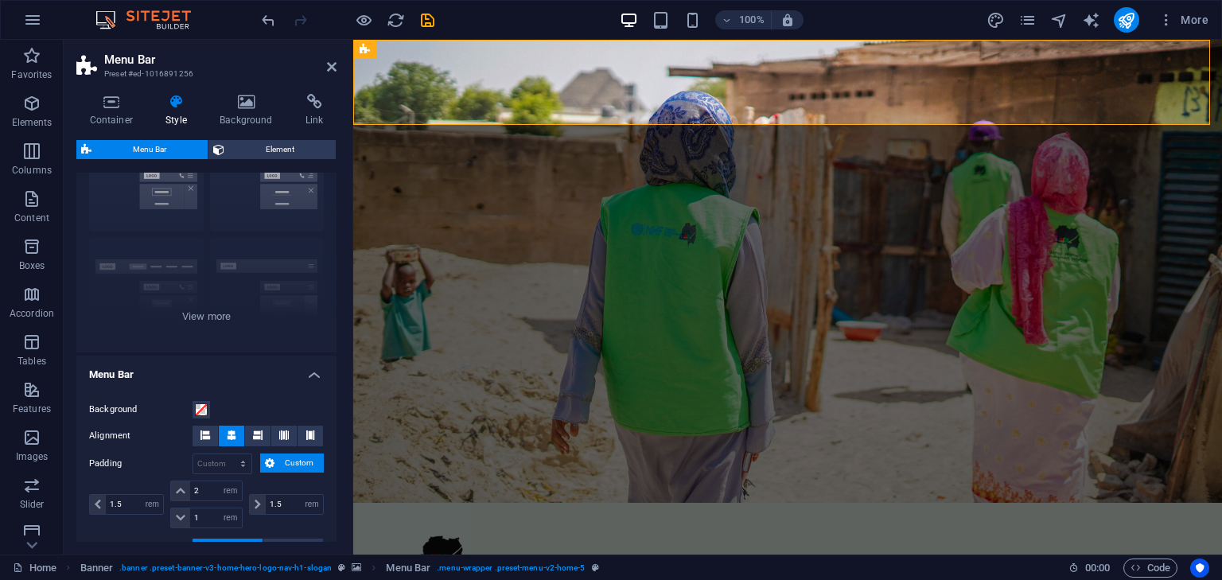
scroll to position [80, 0]
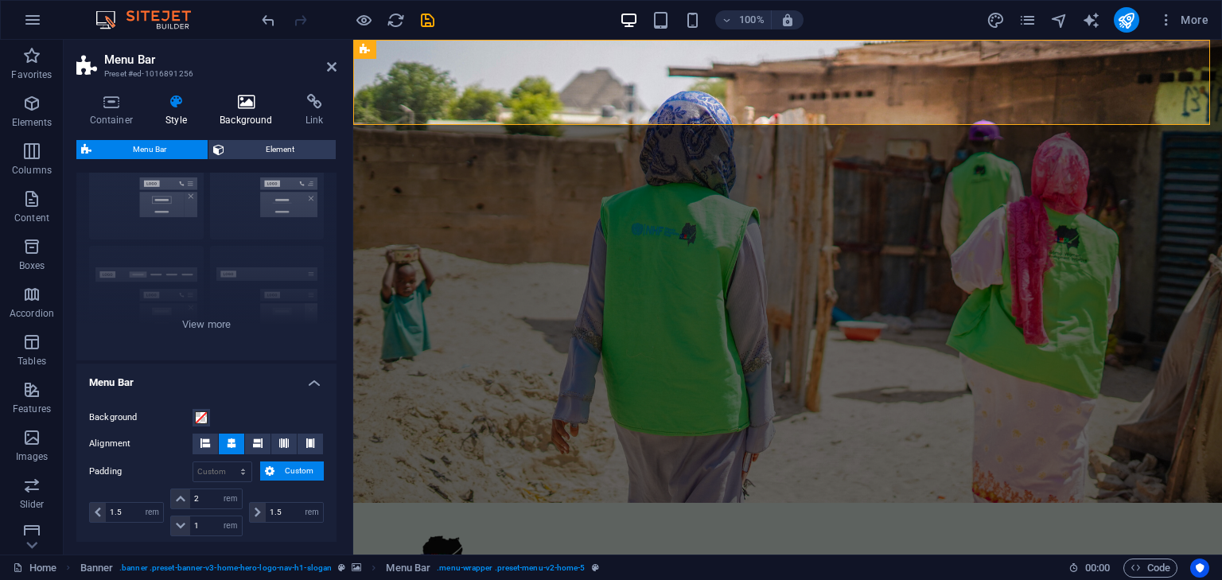
click at [238, 104] on icon at bounding box center [247, 102] width 80 height 16
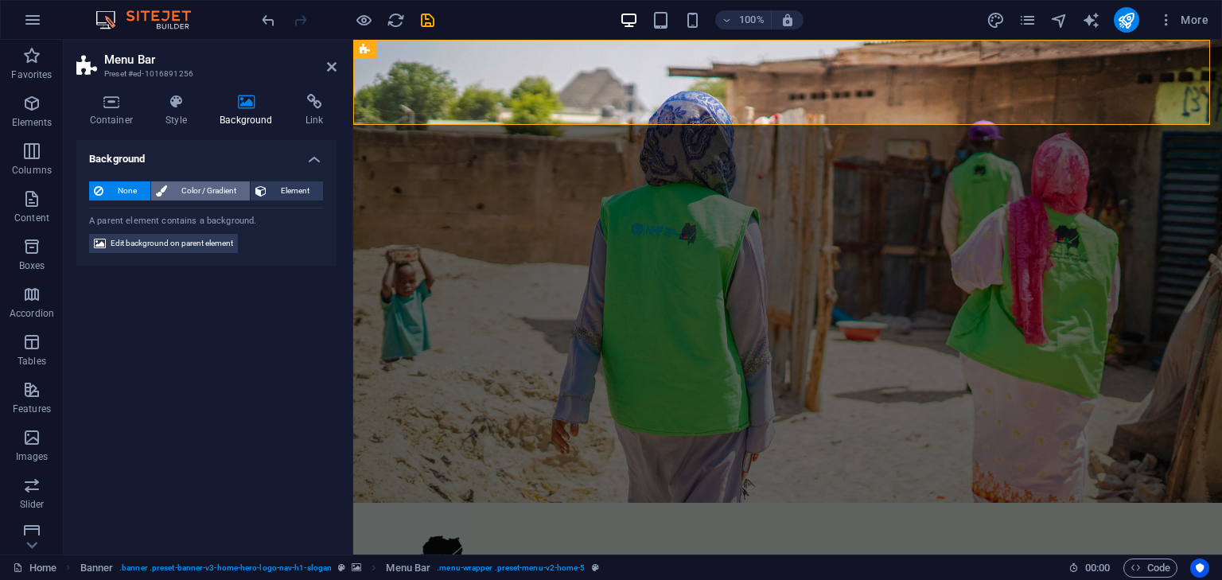
click at [226, 189] on span "Color / Gradient" at bounding box center [208, 190] width 73 height 19
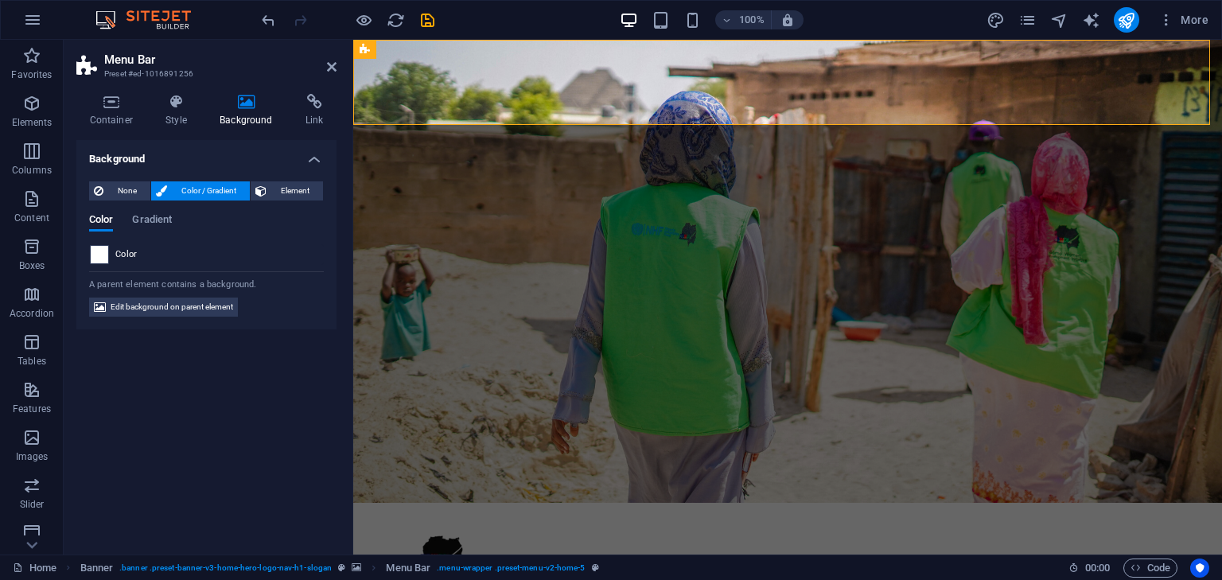
click at [101, 252] on span at bounding box center [100, 255] width 18 height 18
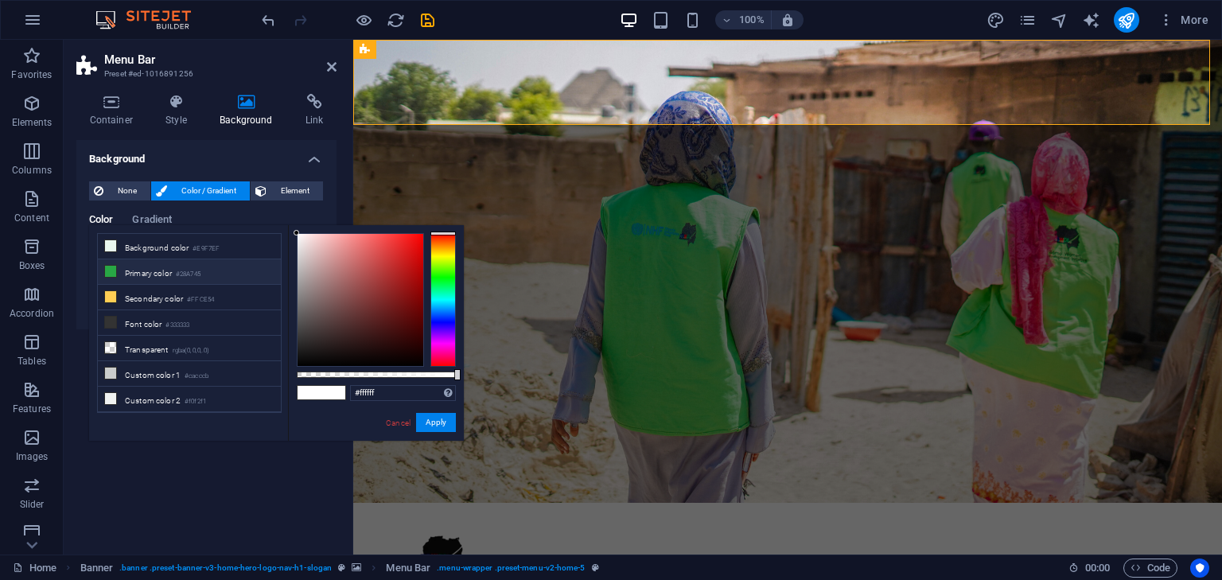
click at [142, 271] on li "Primary color #28A745" at bounding box center [189, 271] width 183 height 25
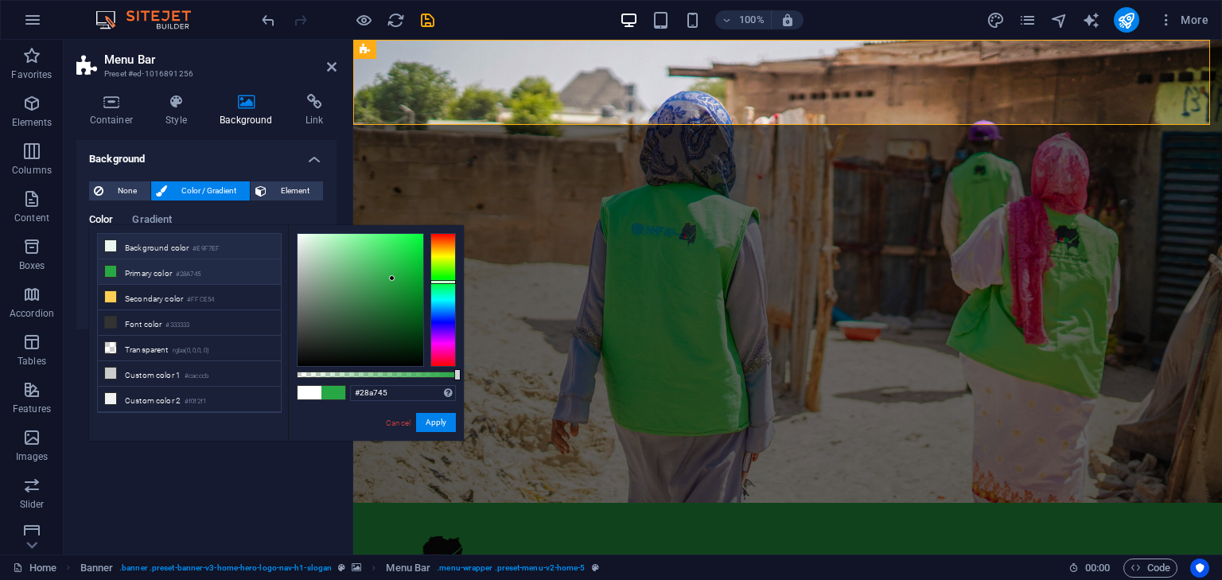
click at [154, 243] on li "Background color #E9F7EF" at bounding box center [189, 246] width 183 height 25
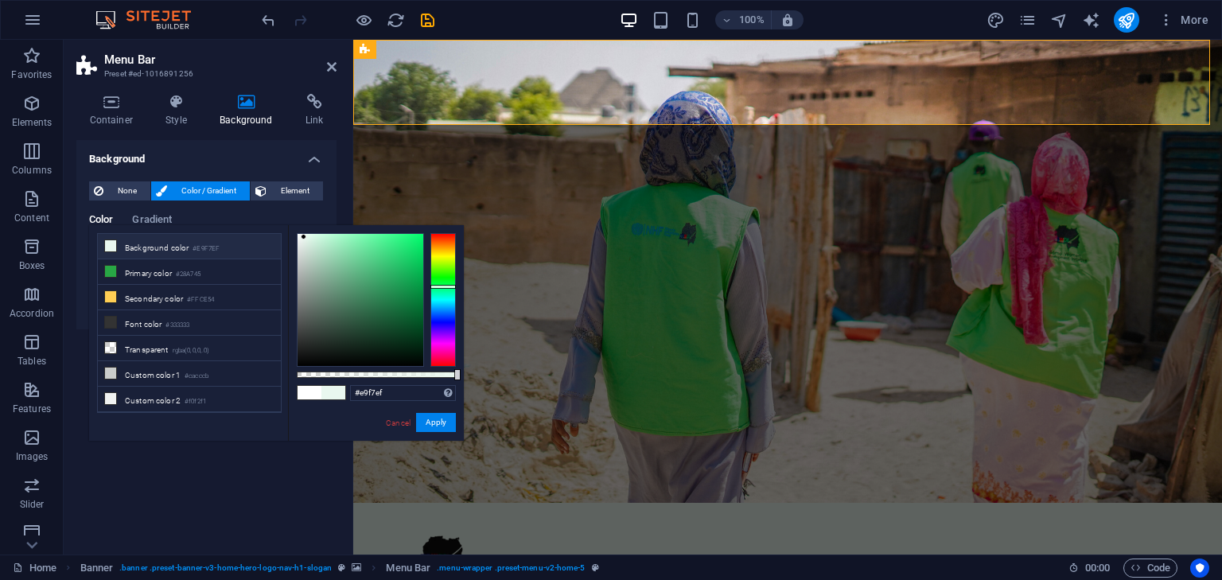
drag, startPoint x: 452, startPoint y: 376, endPoint x: 460, endPoint y: 377, distance: 8.0
click at [456, 377] on div at bounding box center [376, 375] width 159 height 6
type input "#ffffff"
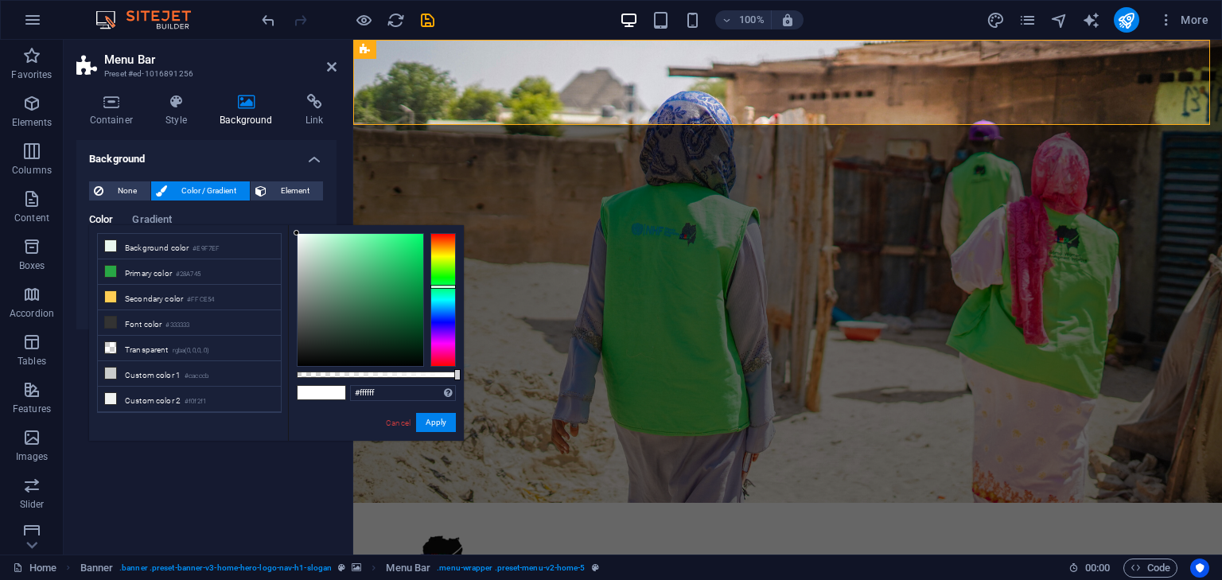
drag, startPoint x: 302, startPoint y: 241, endPoint x: 286, endPoint y: 224, distance: 23.1
click at [286, 225] on div "less Background color #E9F7EF Primary color #28A745 Secondary color #FFCE54 Fon…" at bounding box center [276, 333] width 375 height 216
click at [436, 423] on button "Apply" at bounding box center [436, 422] width 40 height 19
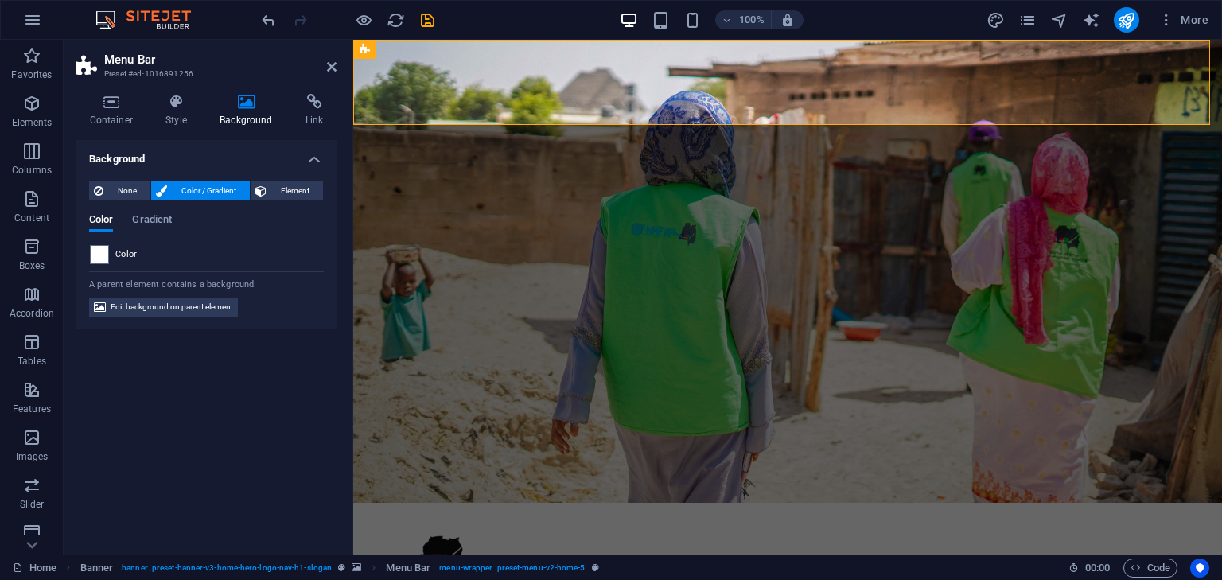
click at [323, 67] on header "Menu Bar Preset #ed-1016891256" at bounding box center [206, 60] width 260 height 41
click at [333, 70] on icon at bounding box center [332, 66] width 10 height 13
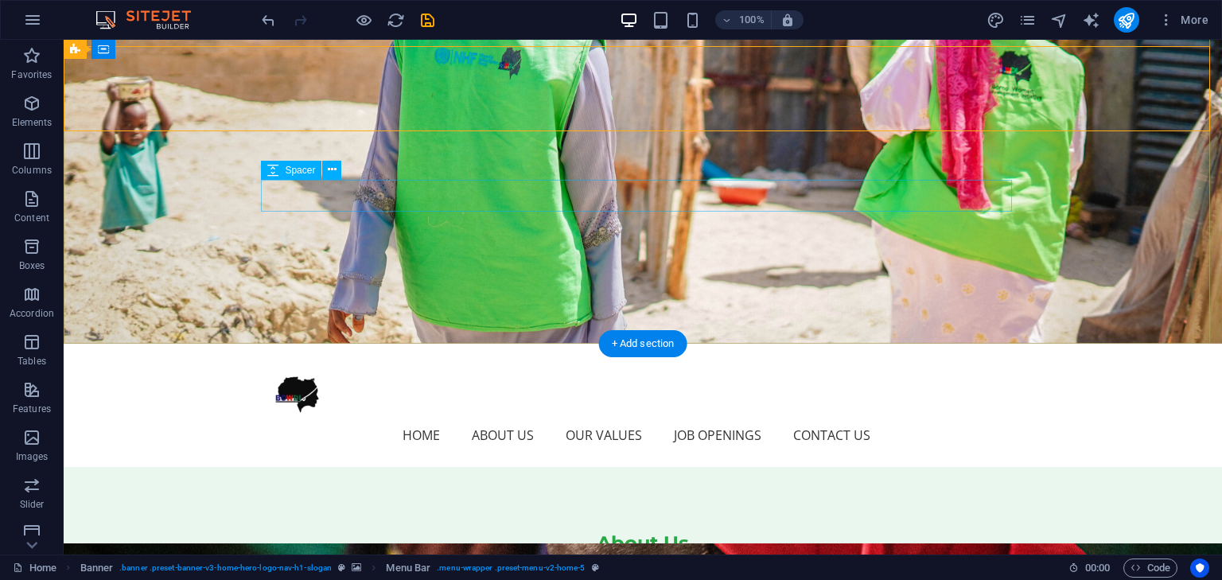
scroll to position [0, 0]
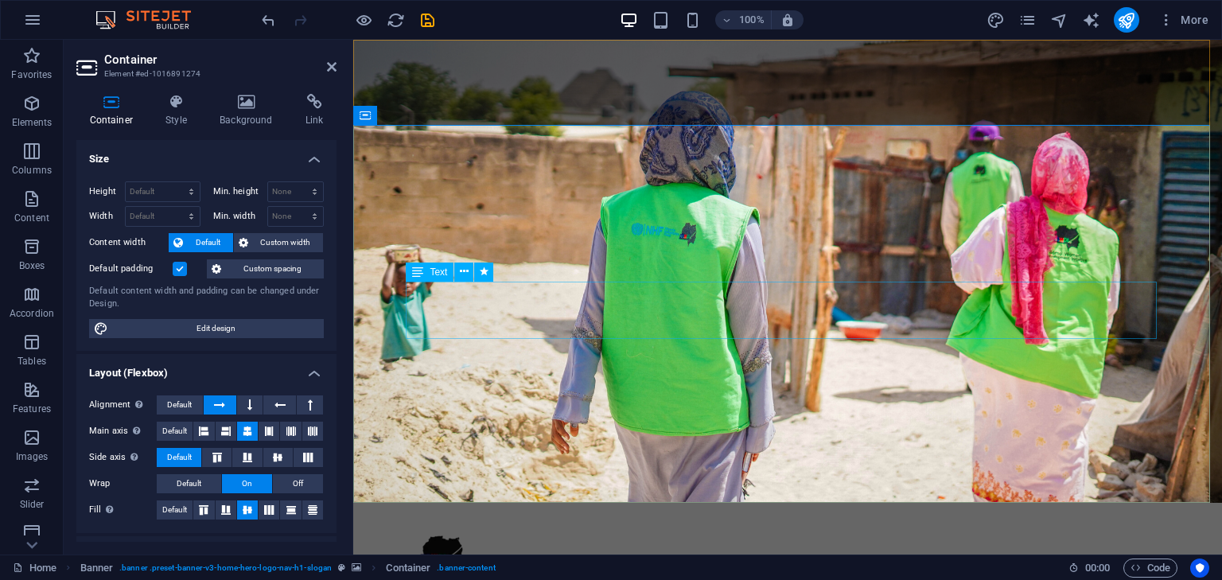
click at [463, 274] on icon at bounding box center [464, 271] width 9 height 17
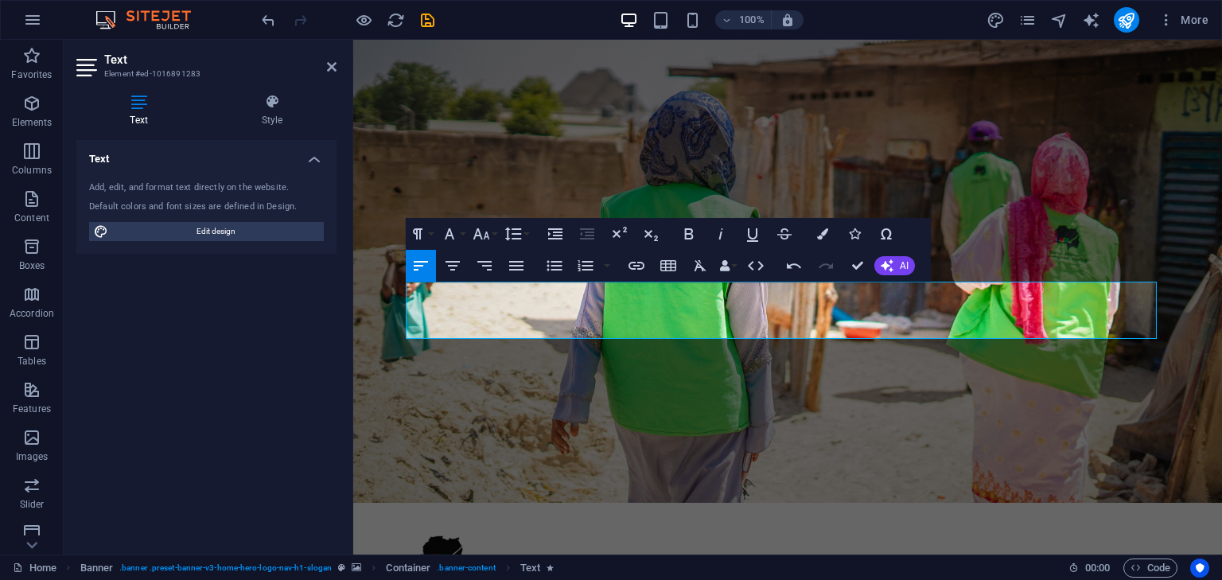
drag, startPoint x: 834, startPoint y: 330, endPoint x: 668, endPoint y: 276, distance: 174.1
click at [458, 263] on icon "button" at bounding box center [452, 265] width 19 height 19
drag, startPoint x: 1011, startPoint y: 314, endPoint x: 794, endPoint y: 272, distance: 220.5
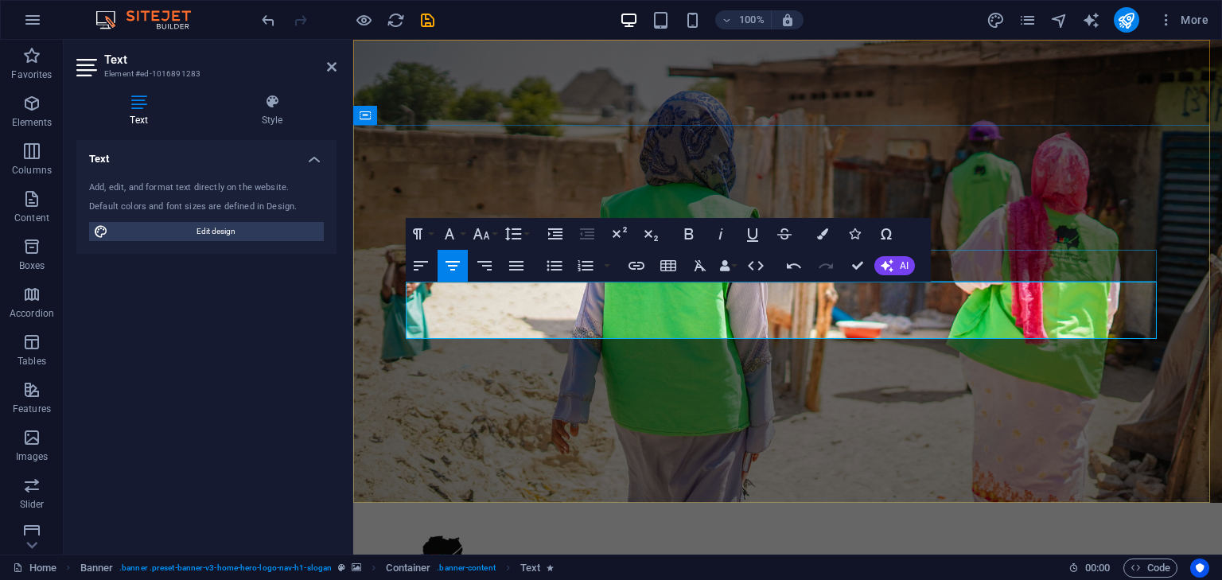
drag, startPoint x: 998, startPoint y: 330, endPoint x: 438, endPoint y: 241, distance: 566.5
click at [824, 228] on icon "button" at bounding box center [822, 233] width 11 height 11
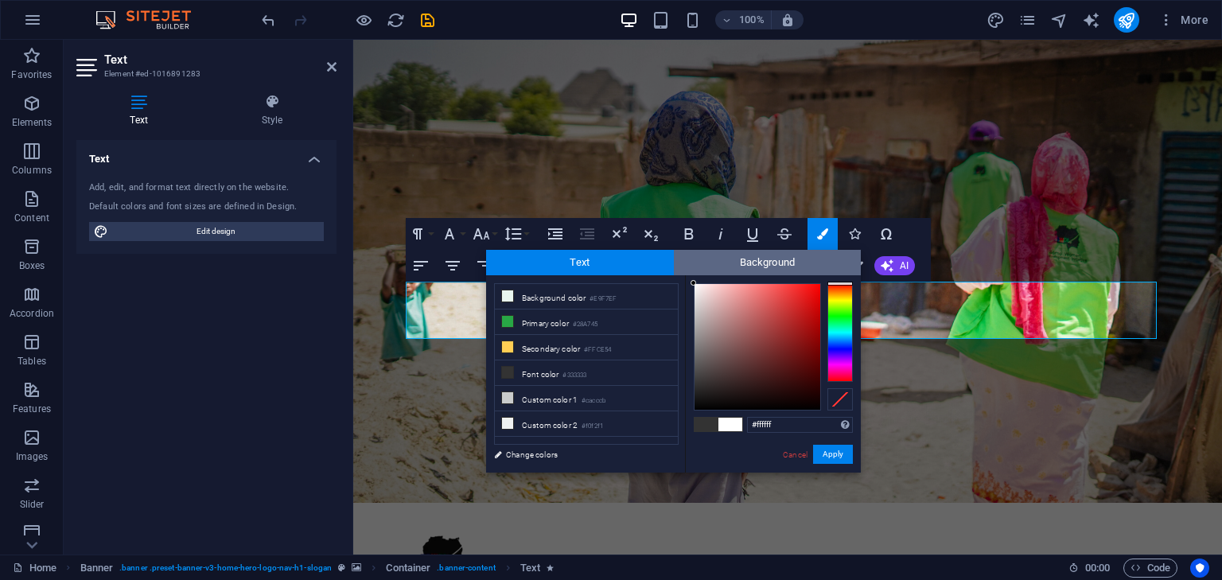
drag, startPoint x: 695, startPoint y: 379, endPoint x: 686, endPoint y: 265, distance: 114.1
click at [686, 265] on div "Text Background less Background color #E9F7EF Primary color #28A745 Secondary c…" at bounding box center [673, 361] width 375 height 223
click at [690, 283] on div "#fefefe Supported formats #0852ed rgb(8, 82, 237) rgba(8, 82, 237, 90%) hsv(221…" at bounding box center [773, 489] width 176 height 428
click at [690, 284] on div "#fdfdfd Supported formats #0852ed rgb(8, 82, 237) rgba(8, 82, 237, 90%) hsv(221…" at bounding box center [773, 489] width 176 height 428
click at [685, 280] on div "#ffffff Supported formats #0852ed rgb(8, 82, 237) rgba(8, 82, 237, 90%) hsv(221…" at bounding box center [773, 489] width 176 height 428
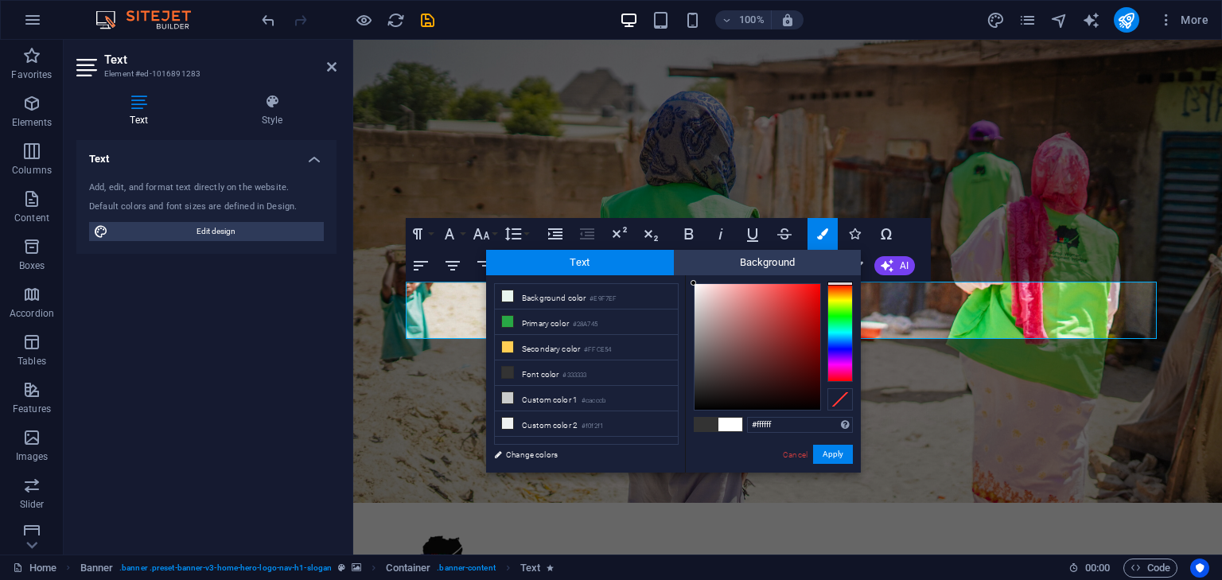
click at [685, 280] on div "#ffffff Supported formats #0852ed rgb(8, 82, 237) rgba(8, 82, 237, 90%) hsv(221…" at bounding box center [773, 489] width 176 height 428
type input "#fffdfd"
click at [695, 282] on div at bounding box center [694, 283] width 6 height 6
click at [823, 456] on button "Apply" at bounding box center [833, 454] width 40 height 19
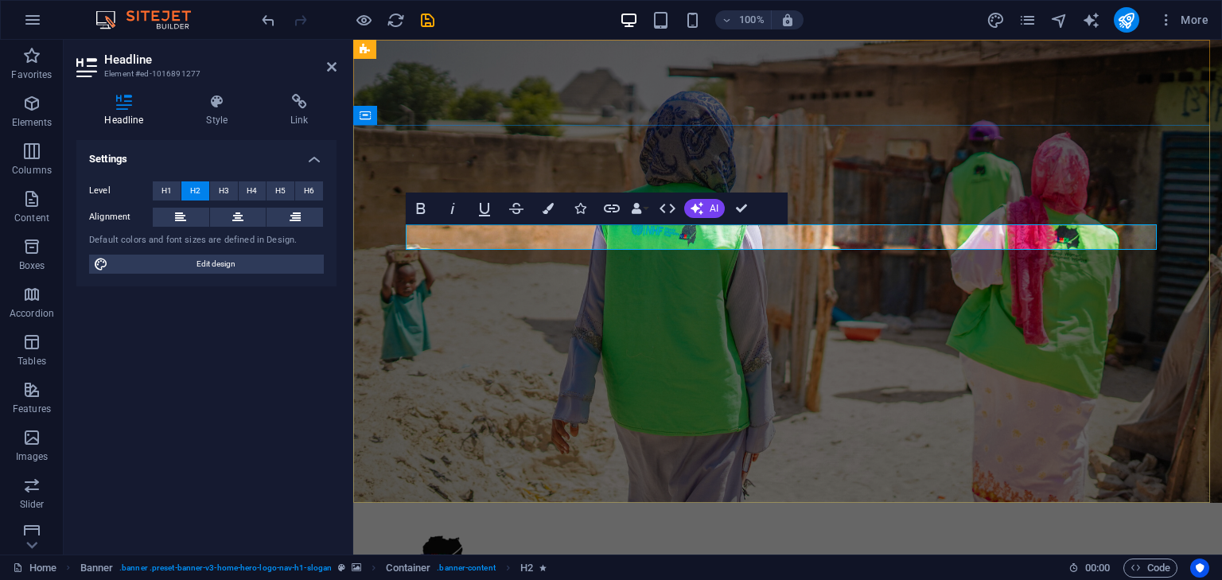
drag, startPoint x: 832, startPoint y: 240, endPoint x: 691, endPoint y: 228, distance: 142.1
click at [702, 207] on icon "button" at bounding box center [697, 208] width 13 height 13
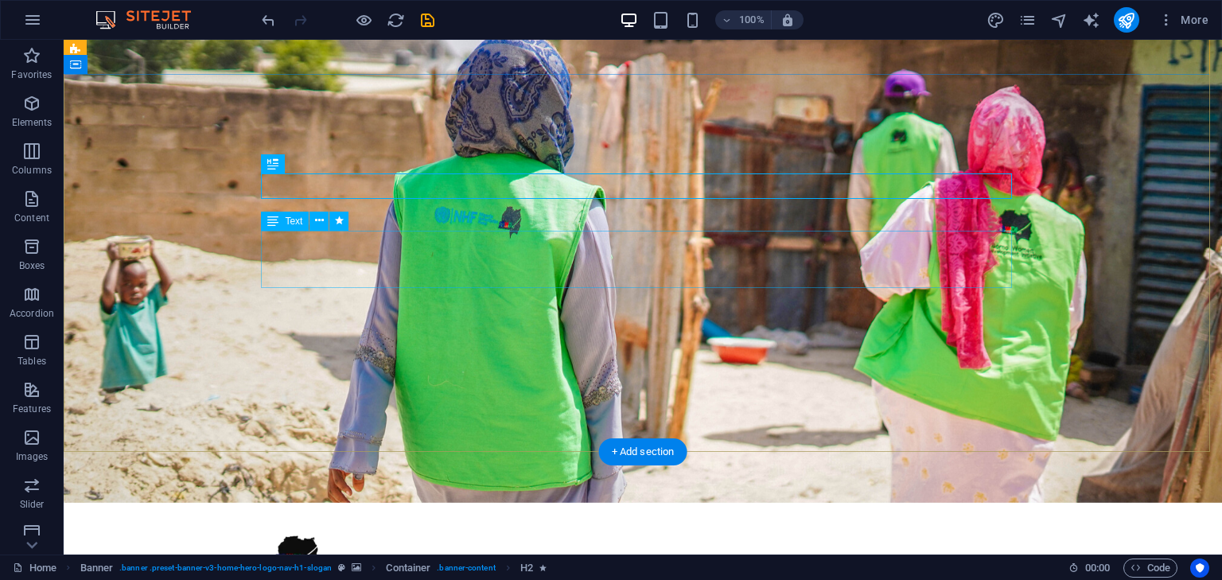
scroll to position [80, 0]
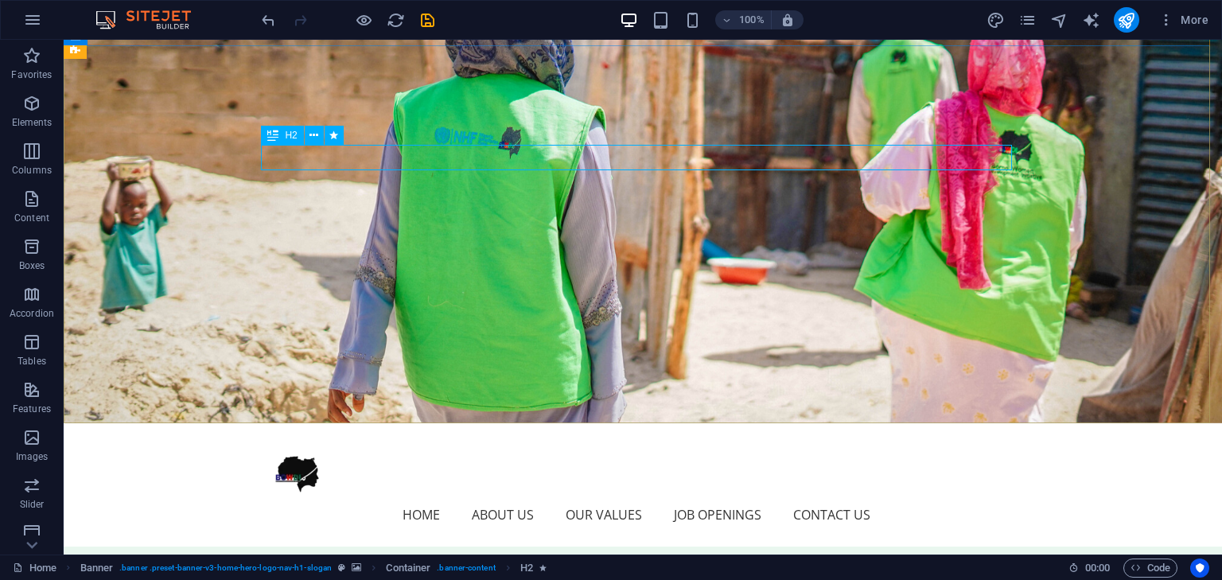
click at [290, 134] on span "H2" at bounding box center [291, 135] width 12 height 10
click at [286, 133] on span "H2" at bounding box center [291, 135] width 12 height 10
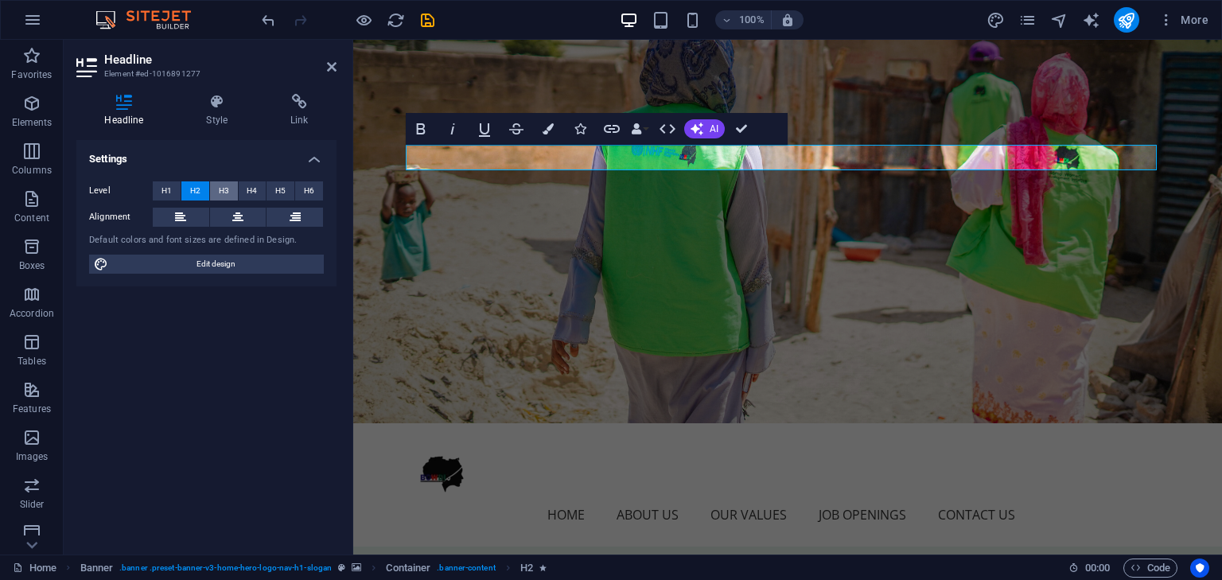
click at [229, 190] on button "H3" at bounding box center [224, 190] width 28 height 19
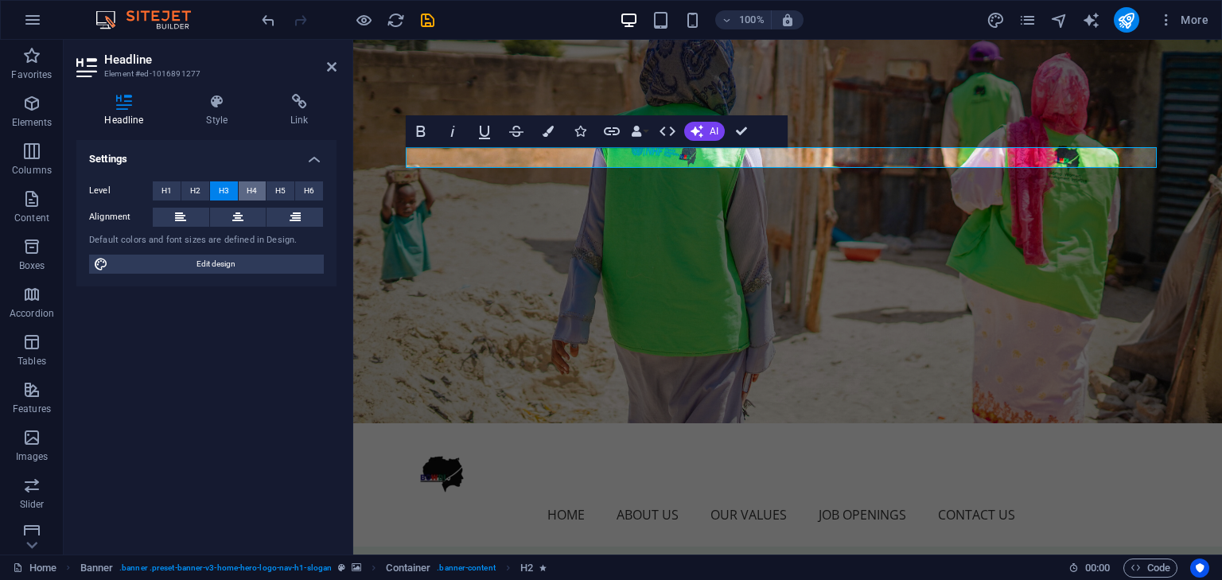
click at [256, 186] on span "H4" at bounding box center [252, 190] width 10 height 19
click at [169, 187] on span "H1" at bounding box center [167, 190] width 10 height 19
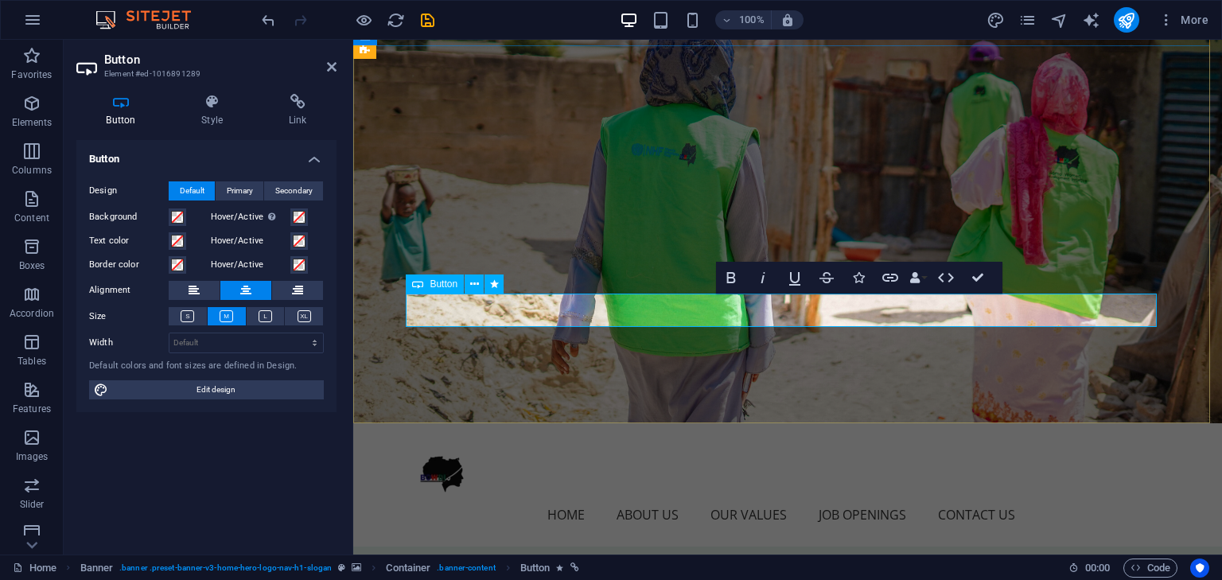
drag, startPoint x: 821, startPoint y: 308, endPoint x: 742, endPoint y: 313, distance: 79.7
drag, startPoint x: 807, startPoint y: 310, endPoint x: 738, endPoint y: 314, distance: 68.6
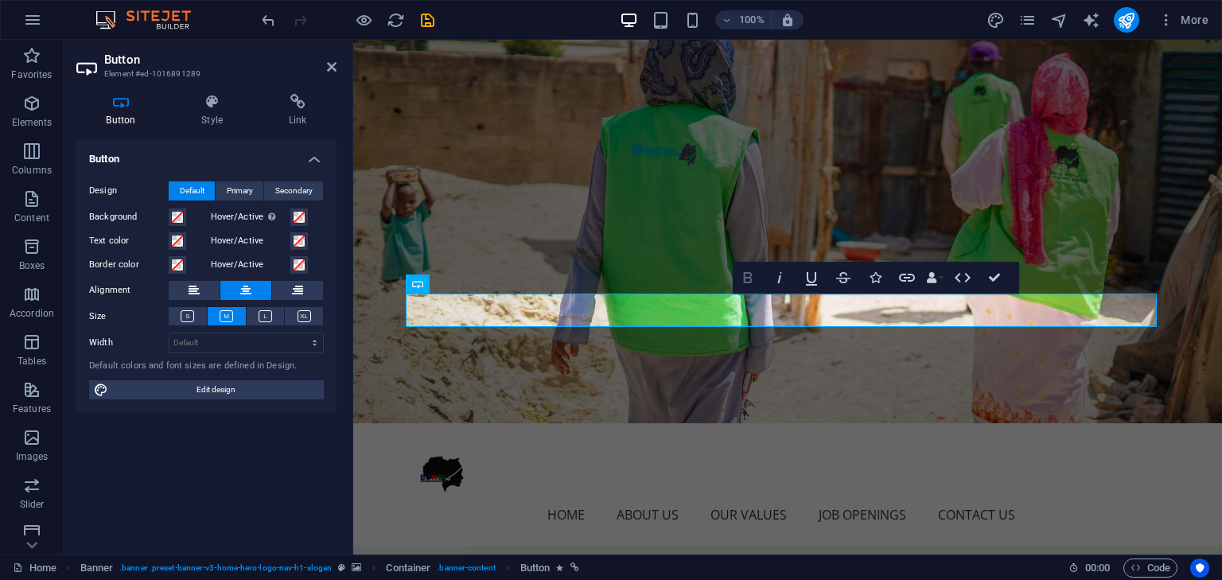
click at [750, 274] on icon "button" at bounding box center [747, 277] width 9 height 11
click at [749, 275] on icon "button" at bounding box center [747, 277] width 19 height 19
click at [233, 189] on span "Primary" at bounding box center [240, 190] width 26 height 19
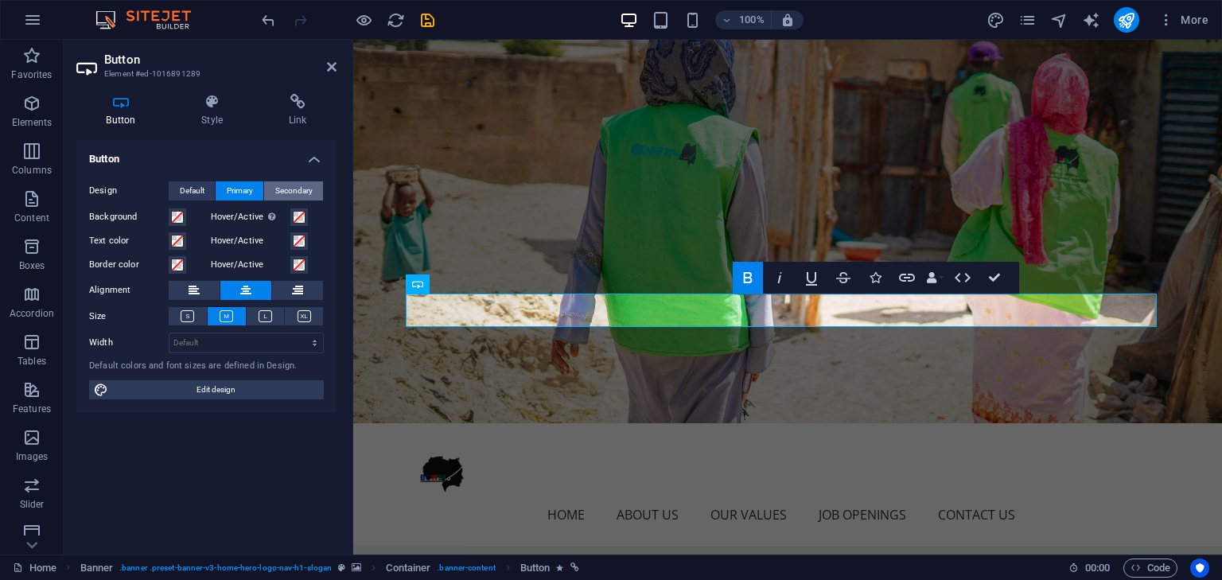
click at [284, 190] on span "Secondary" at bounding box center [293, 190] width 37 height 19
click at [208, 193] on button "Default" at bounding box center [192, 190] width 46 height 19
click at [259, 315] on icon at bounding box center [266, 316] width 14 height 12
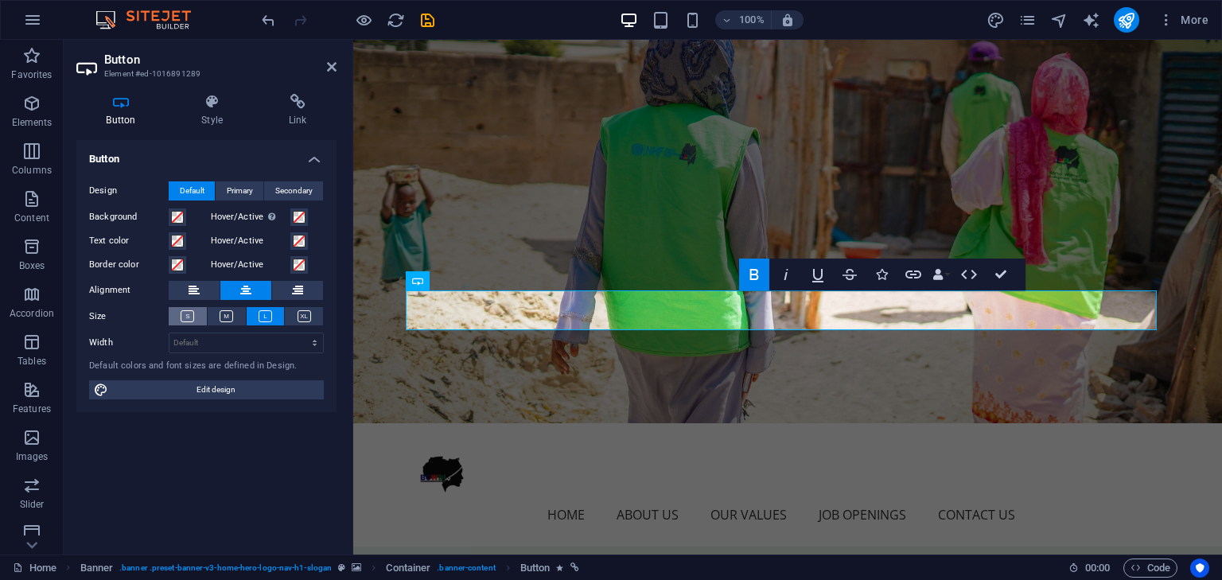
click at [185, 311] on icon at bounding box center [188, 316] width 14 height 12
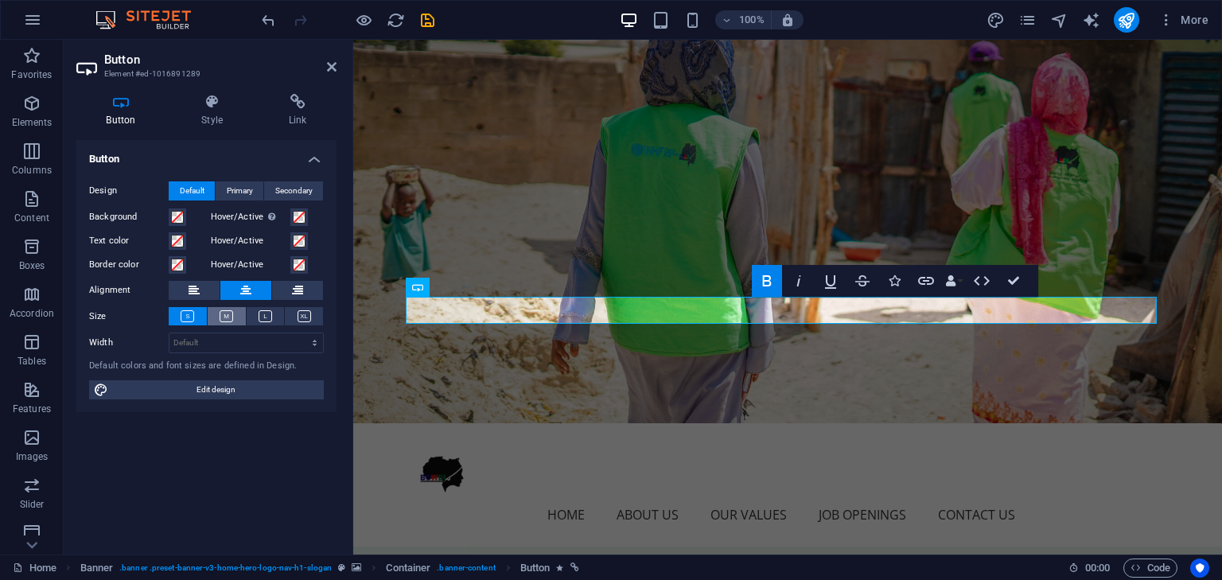
click at [225, 320] on icon at bounding box center [227, 316] width 14 height 12
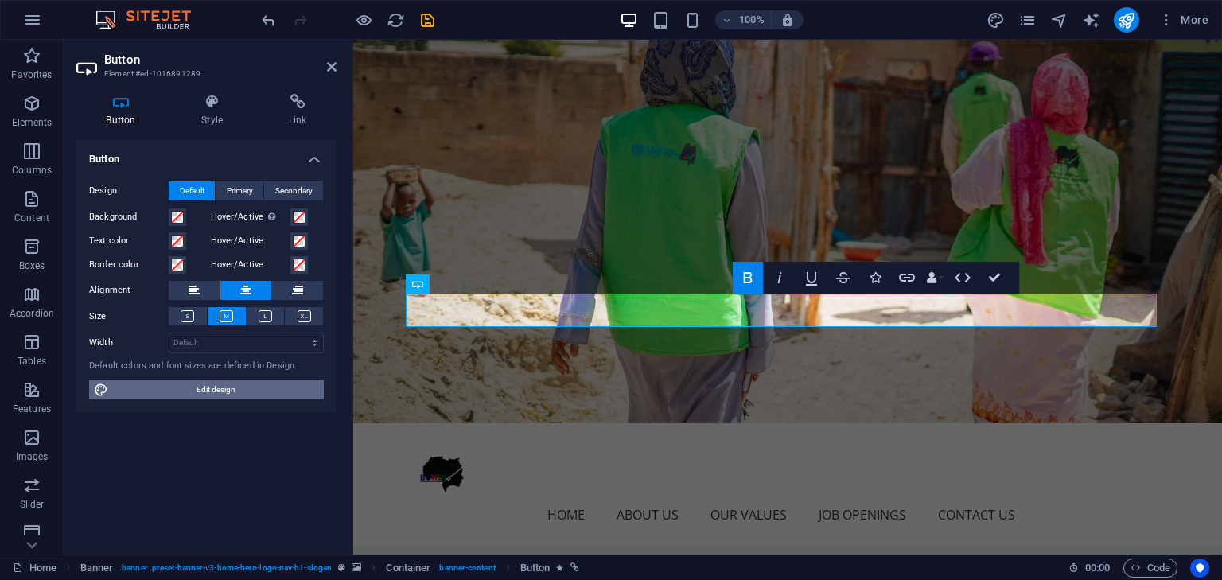
click at [237, 388] on span "Edit design" at bounding box center [216, 389] width 206 height 19
select select "px"
select select "200"
select select "px"
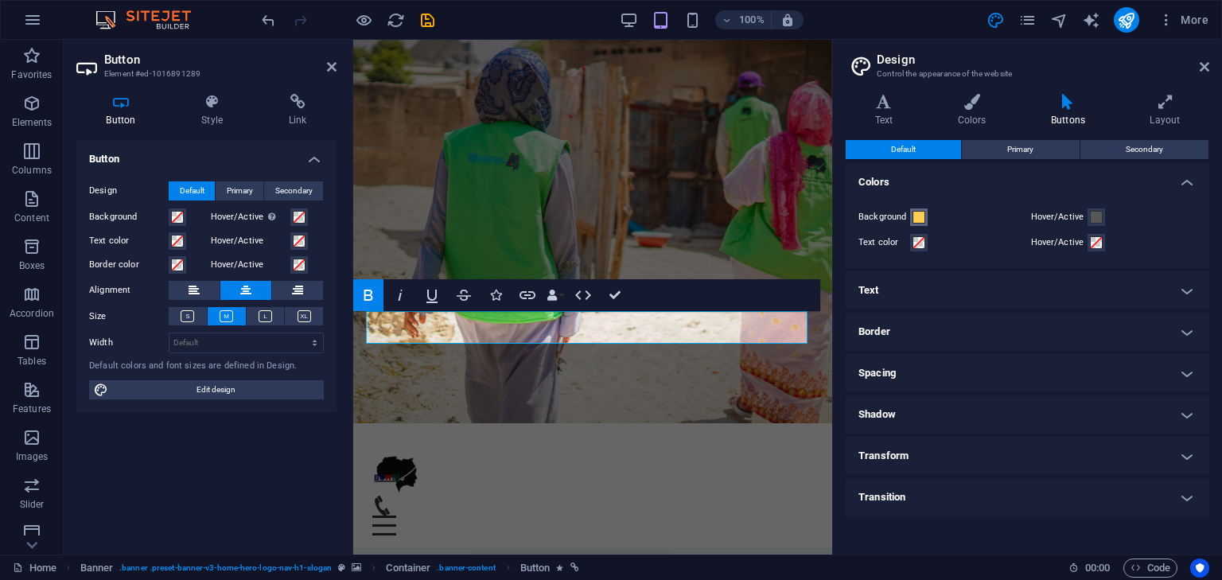
click at [921, 217] on span at bounding box center [919, 217] width 13 height 13
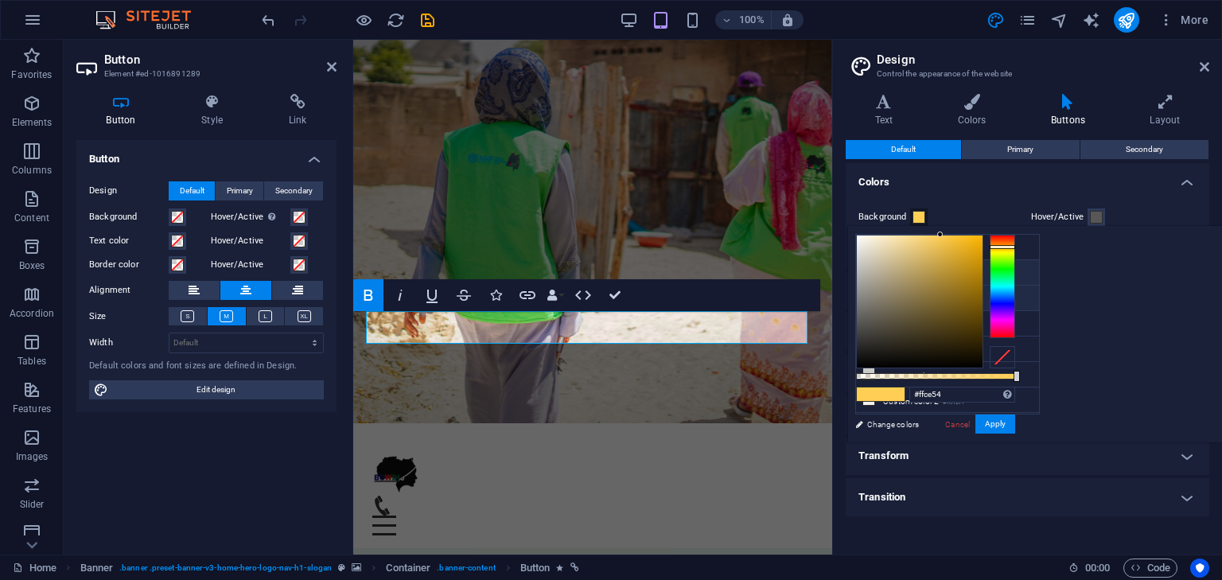
click at [909, 265] on li "Primary color #28A745" at bounding box center [947, 272] width 183 height 25
type input "#28a745"
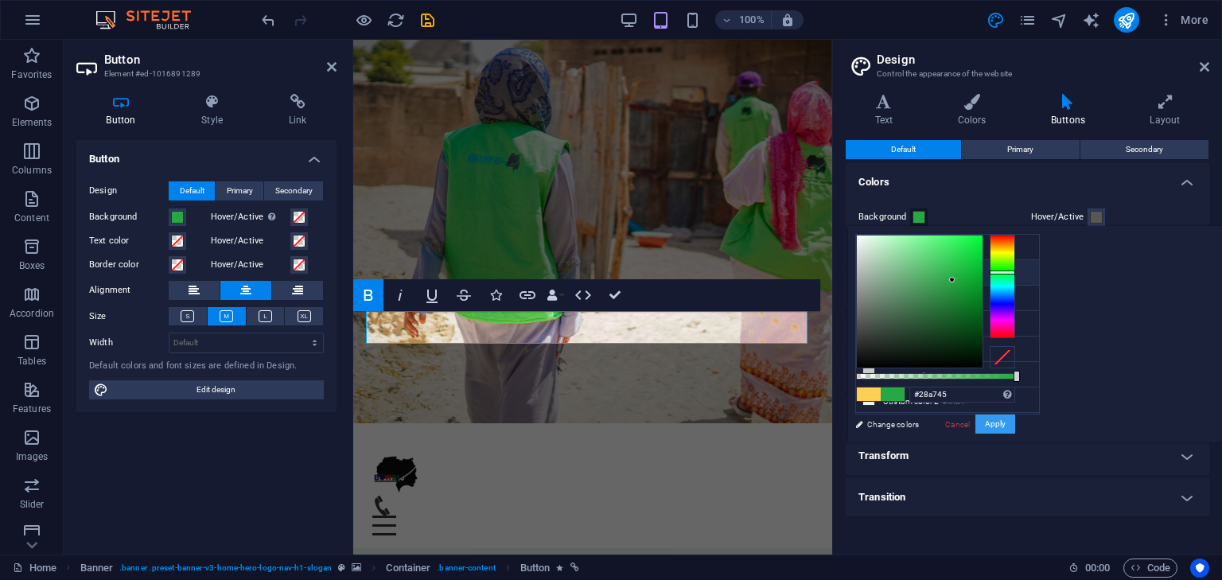
click at [1015, 424] on button "Apply" at bounding box center [996, 424] width 40 height 19
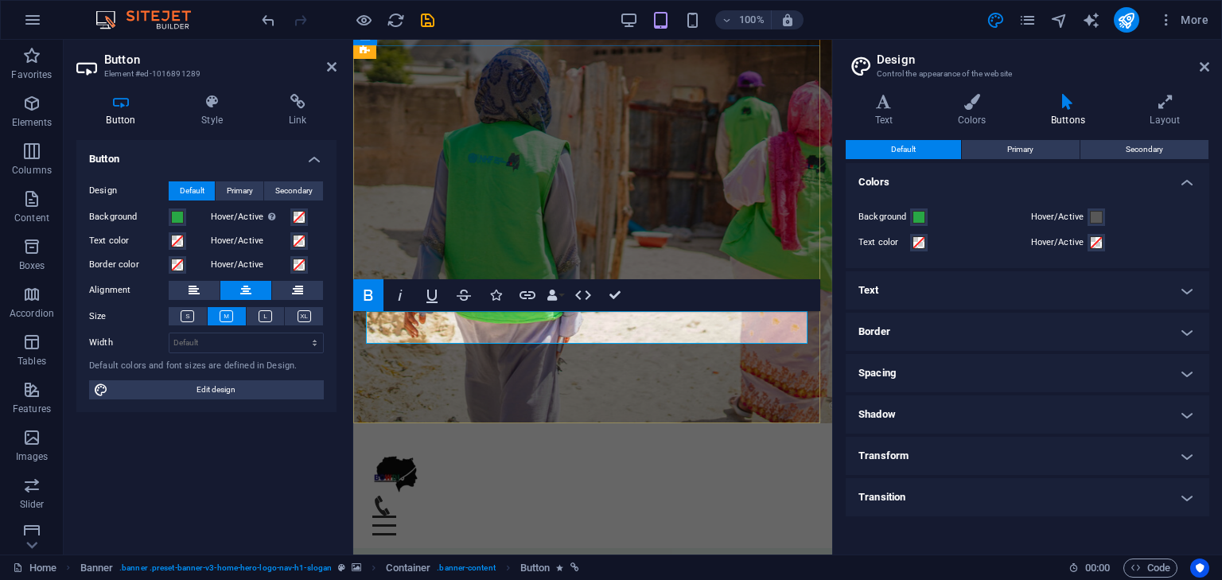
click at [1094, 216] on span at bounding box center [1096, 217] width 13 height 13
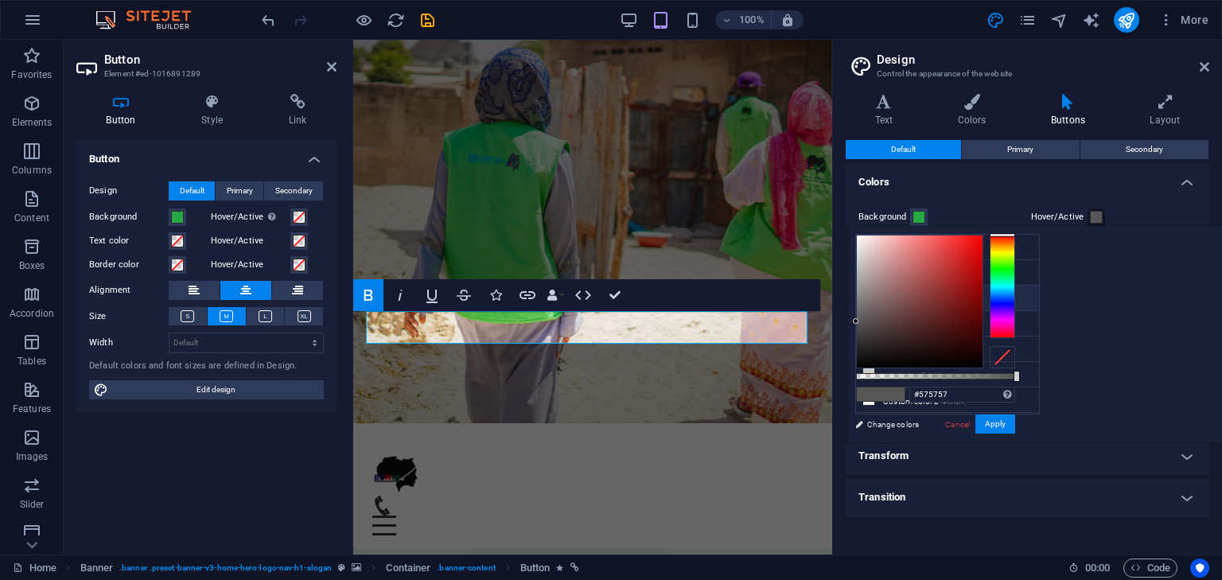
click at [886, 295] on li "Secondary color #FFCE54" at bounding box center [947, 298] width 183 height 25
type input "#ffce54"
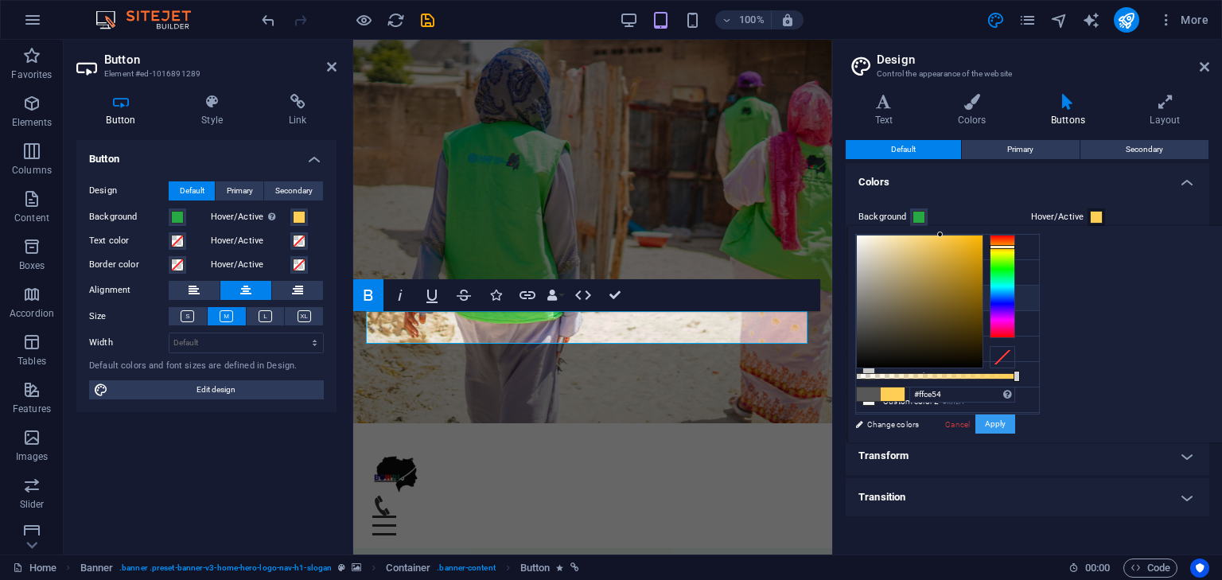
click at [1015, 429] on button "Apply" at bounding box center [996, 424] width 40 height 19
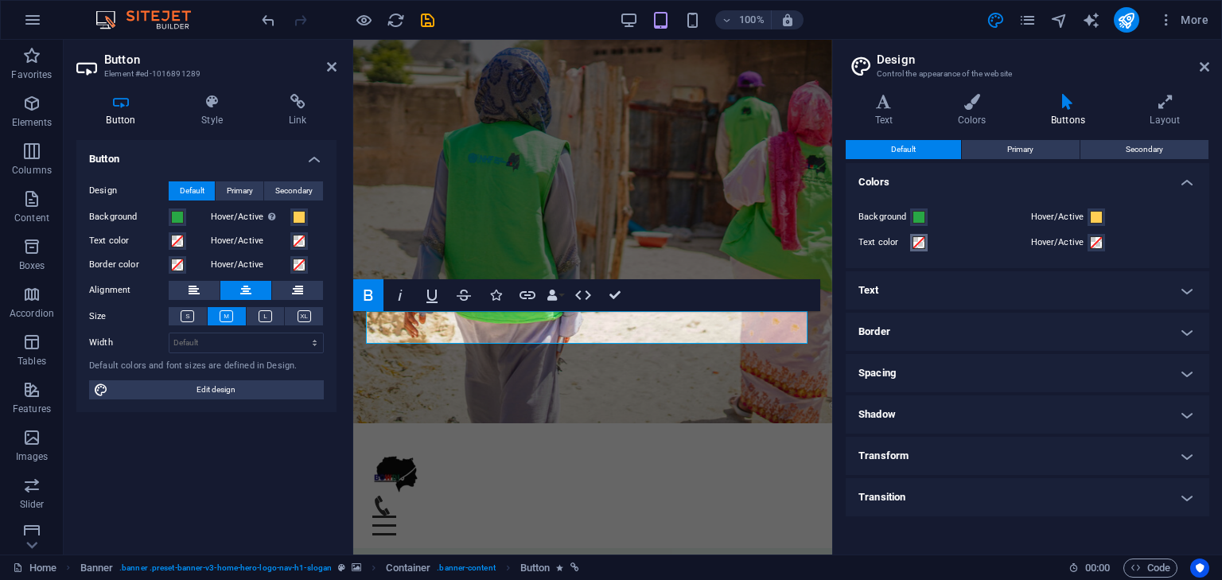
click at [920, 239] on span at bounding box center [919, 242] width 13 height 13
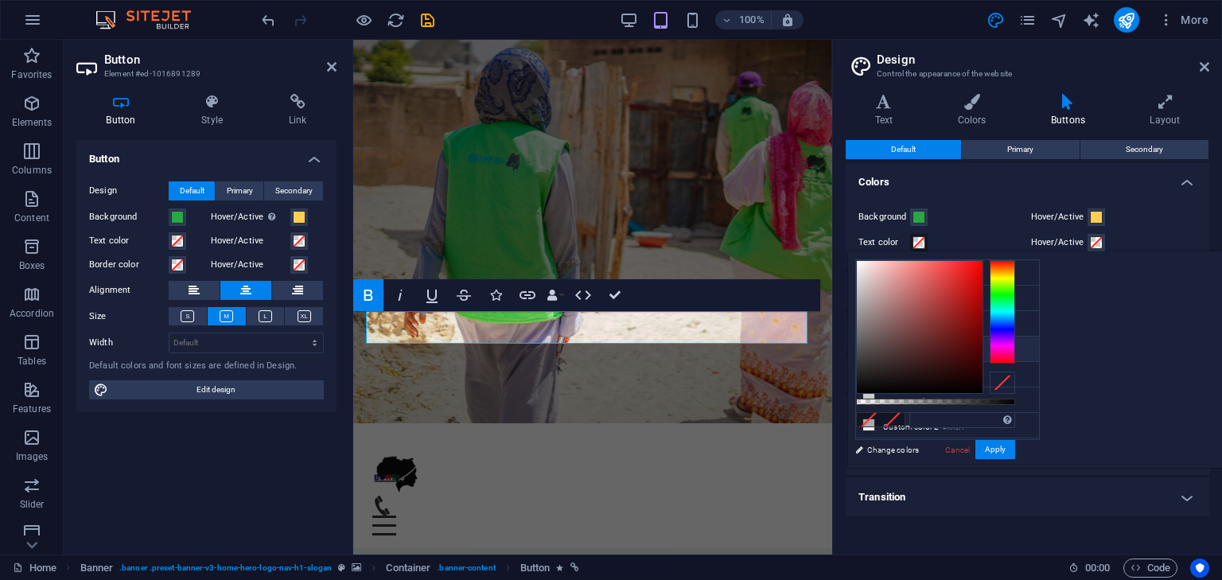
click at [890, 341] on li "Font color #333333" at bounding box center [947, 349] width 183 height 25
click at [945, 215] on div "Background" at bounding box center [942, 217] width 166 height 19
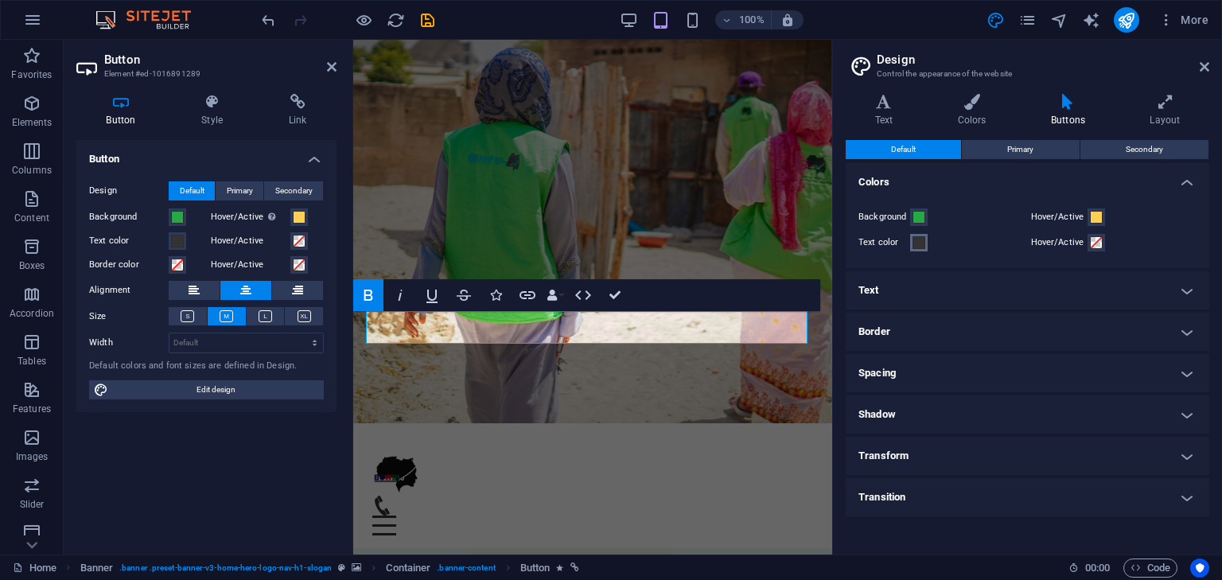
click at [926, 248] on button "Text color" at bounding box center [919, 243] width 18 height 18
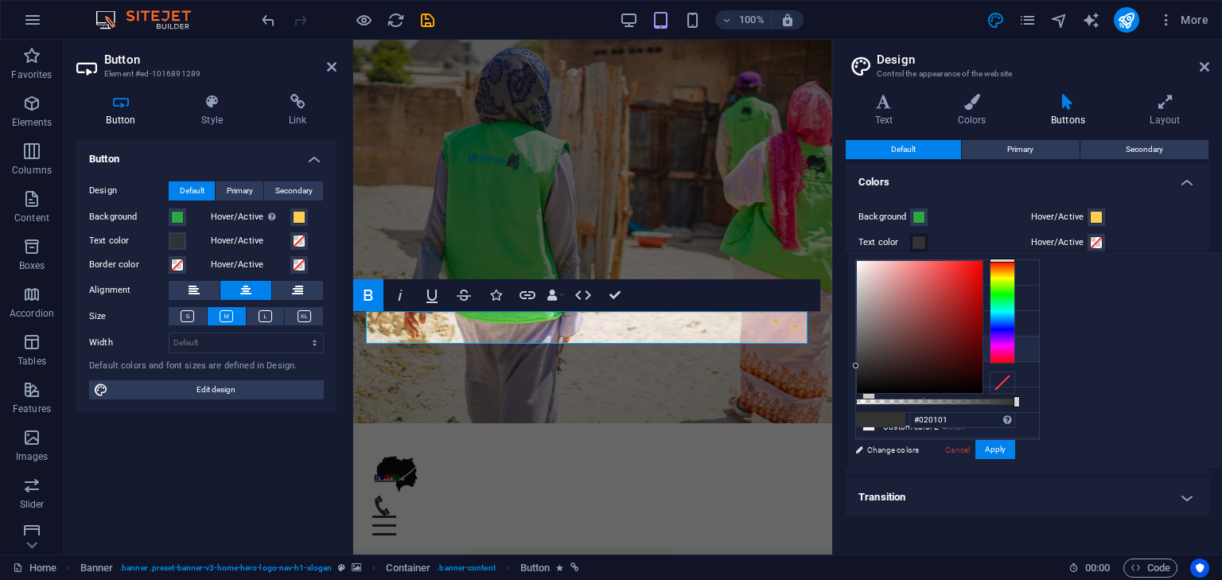
type input "#000000"
drag, startPoint x: 1058, startPoint y: 391, endPoint x: 1053, endPoint y: 402, distance: 12.5
click at [1023, 402] on div "#000000 Supported formats #0852ed rgb(8, 82, 237) rgba(8, 82, 237, 90%) hsv(221…" at bounding box center [935, 475] width 176 height 446
click at [1015, 446] on button "Apply" at bounding box center [996, 449] width 40 height 19
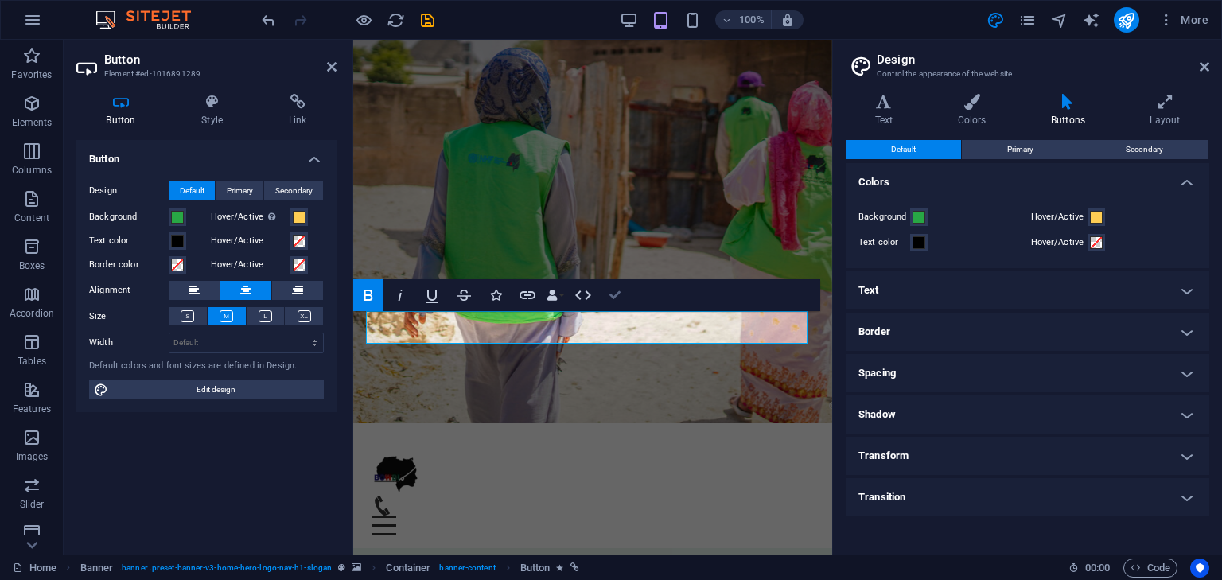
drag, startPoint x: 616, startPoint y: 294, endPoint x: 567, endPoint y: 254, distance: 62.8
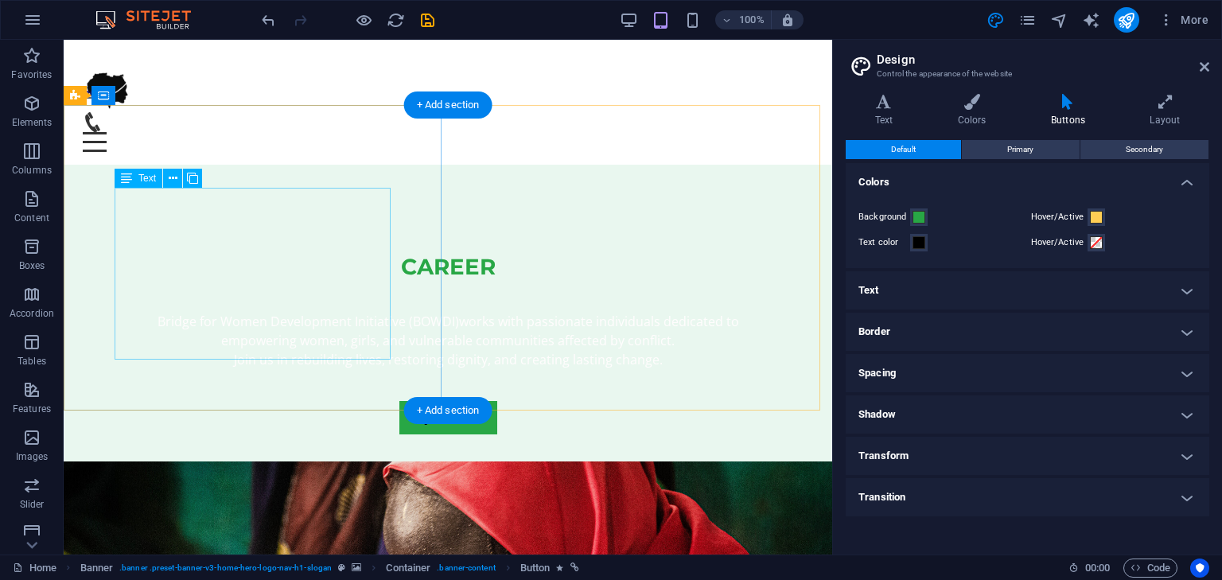
scroll to position [318, 0]
